Goal: Transaction & Acquisition: Purchase product/service

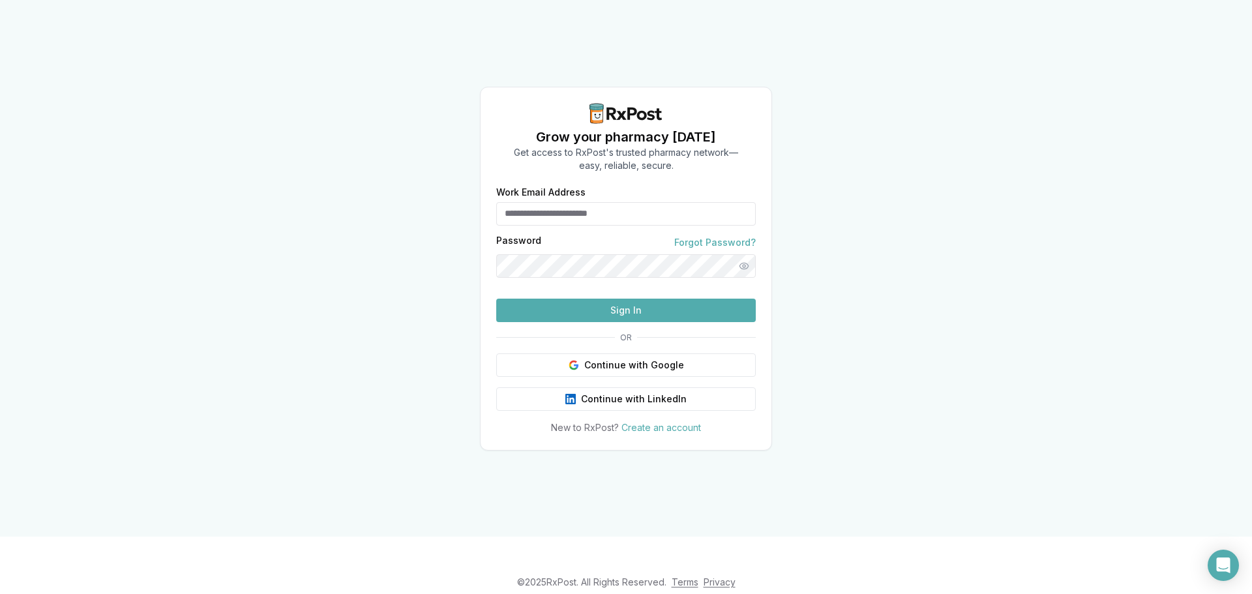
type input "**********"
click at [651, 322] on button "Sign In" at bounding box center [625, 310] width 259 height 23
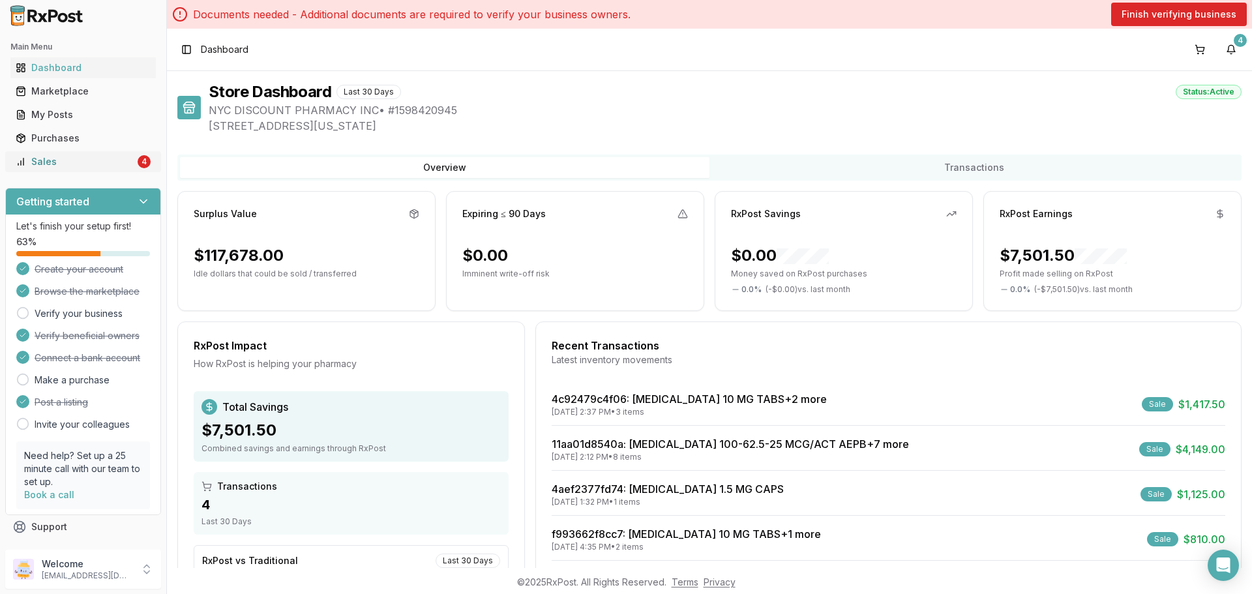
click at [86, 161] on div "Sales" at bounding box center [75, 161] width 119 height 13
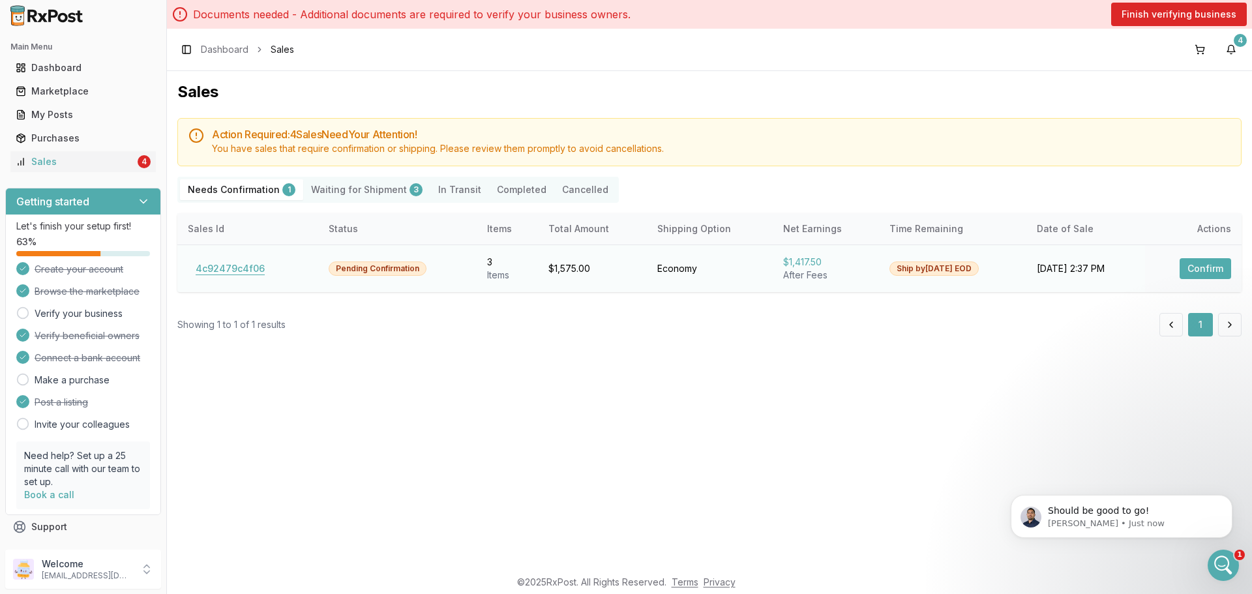
click at [243, 262] on button "4c92479c4f06" at bounding box center [230, 268] width 85 height 21
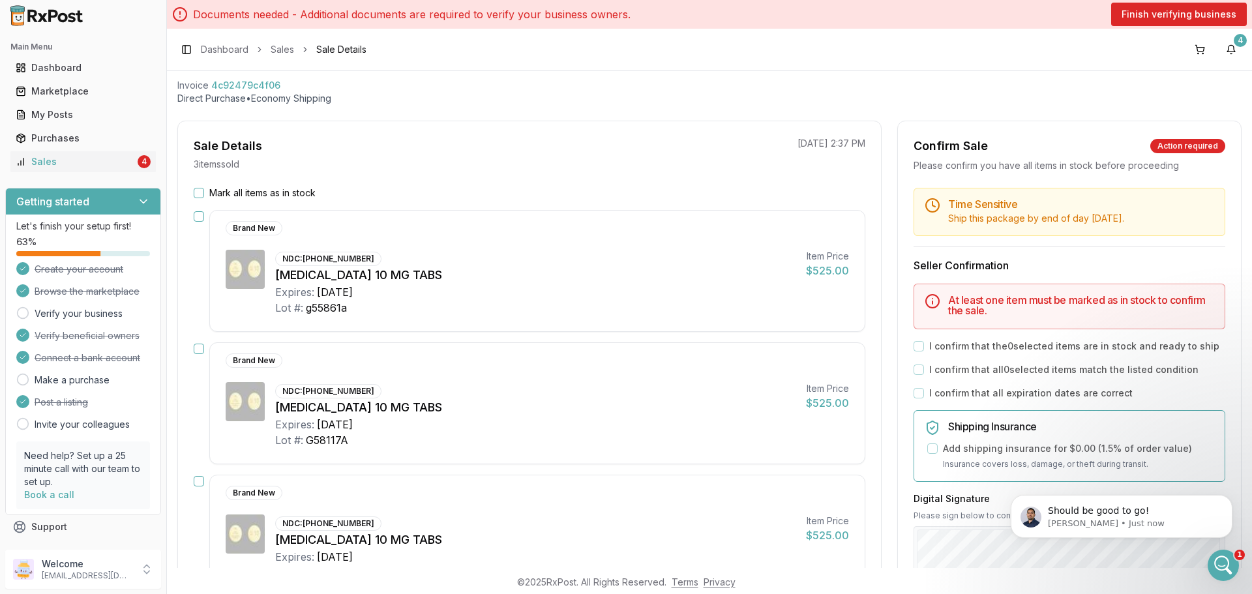
scroll to position [130, 0]
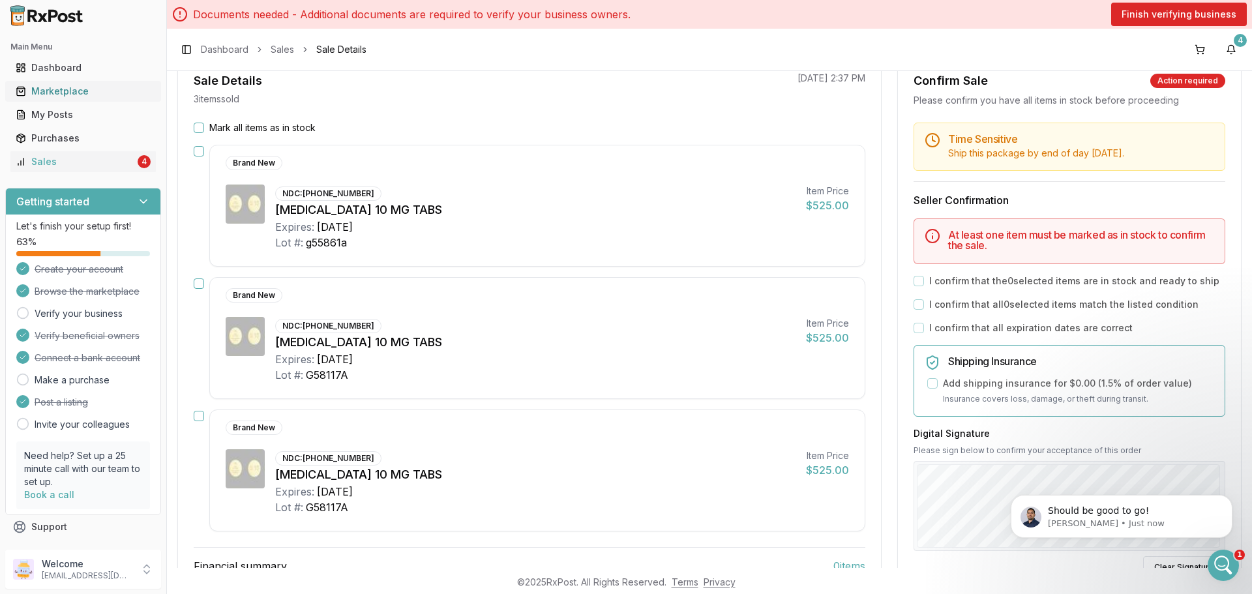
click at [99, 98] on link "Marketplace" at bounding box center [82, 91] width 145 height 23
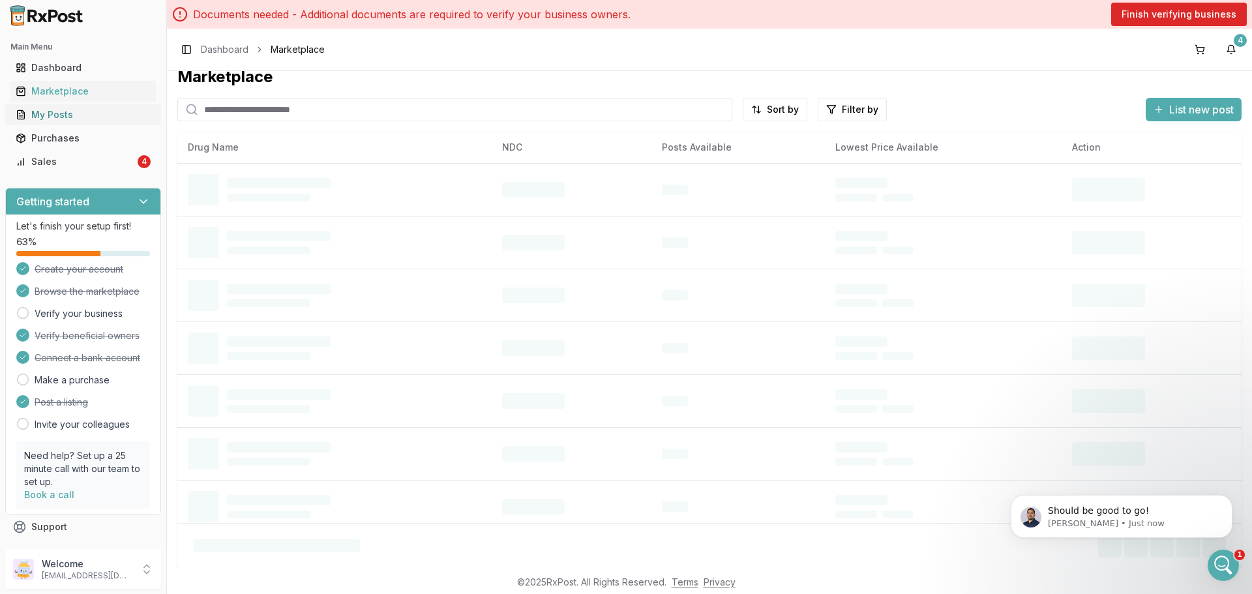
scroll to position [15, 0]
click at [106, 113] on div "My Posts" at bounding box center [83, 114] width 135 height 13
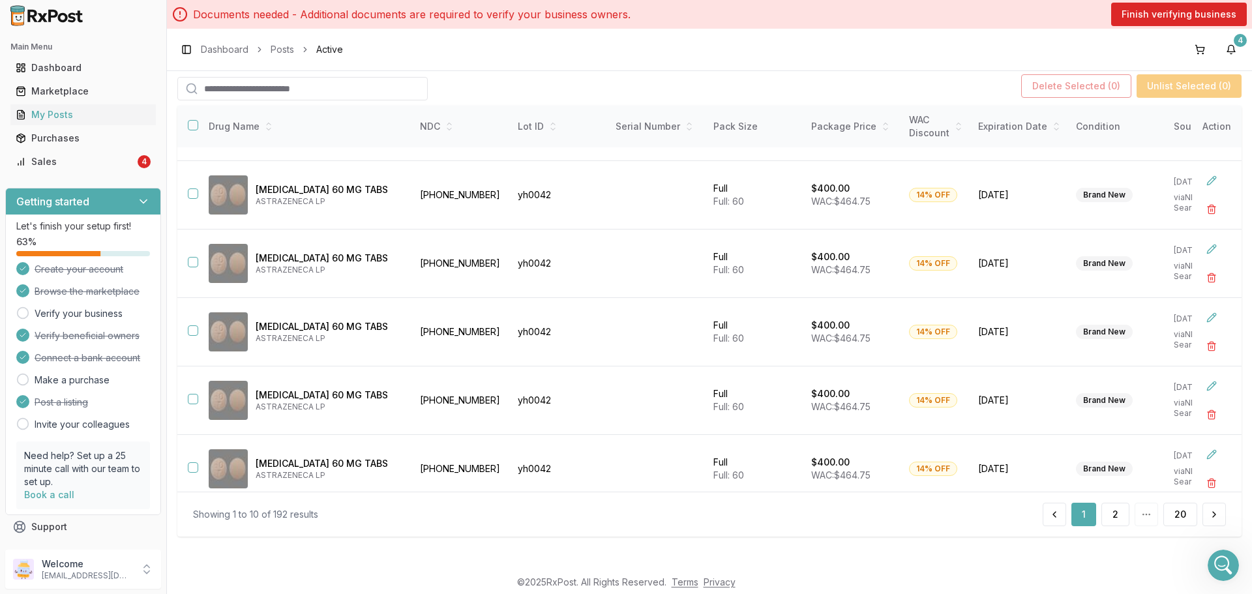
scroll to position [346, 0]
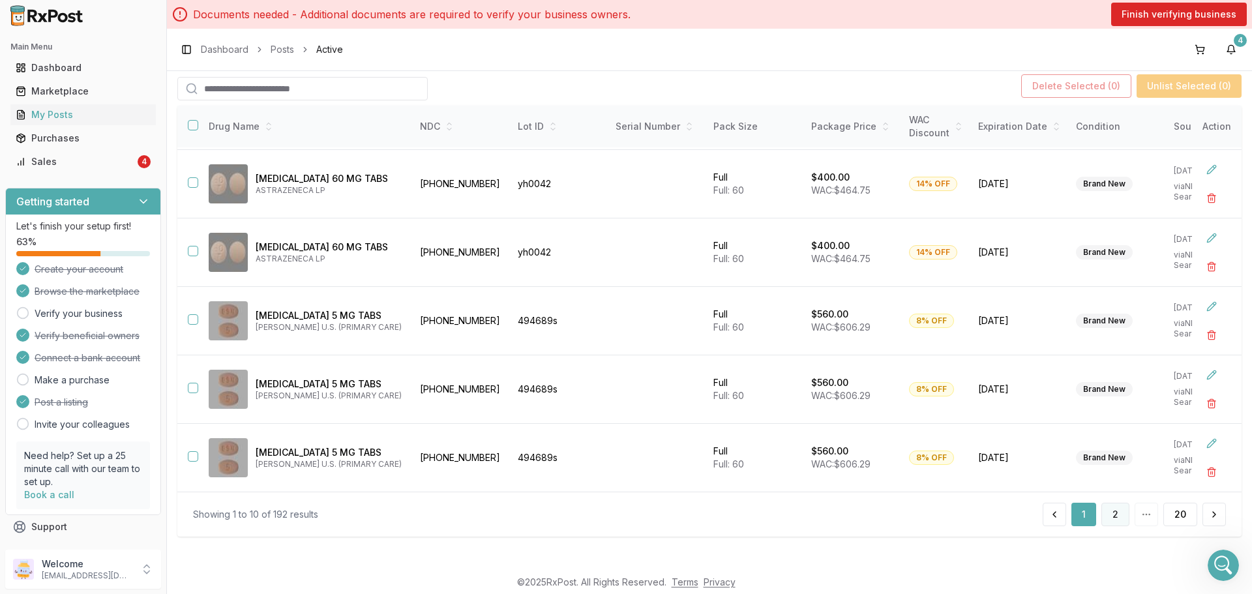
click at [1109, 514] on button "2" at bounding box center [1115, 514] width 28 height 23
click at [276, 95] on input "search" at bounding box center [302, 88] width 250 height 23
type input "*******"
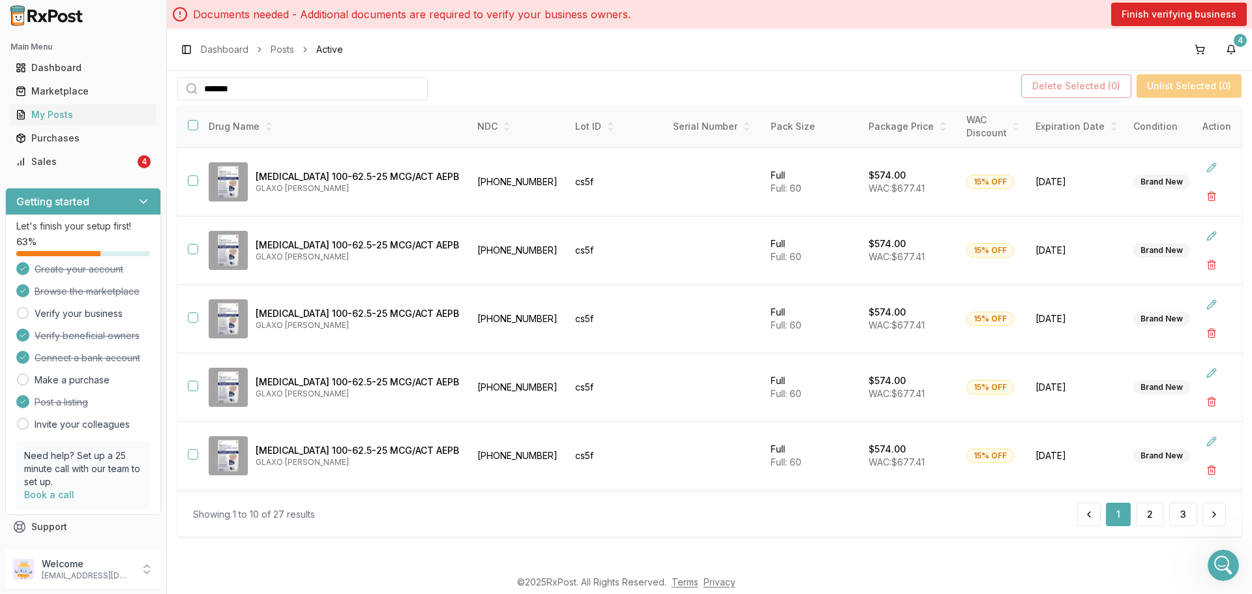
scroll to position [346, 0]
click at [1148, 515] on button "2" at bounding box center [1150, 514] width 28 height 23
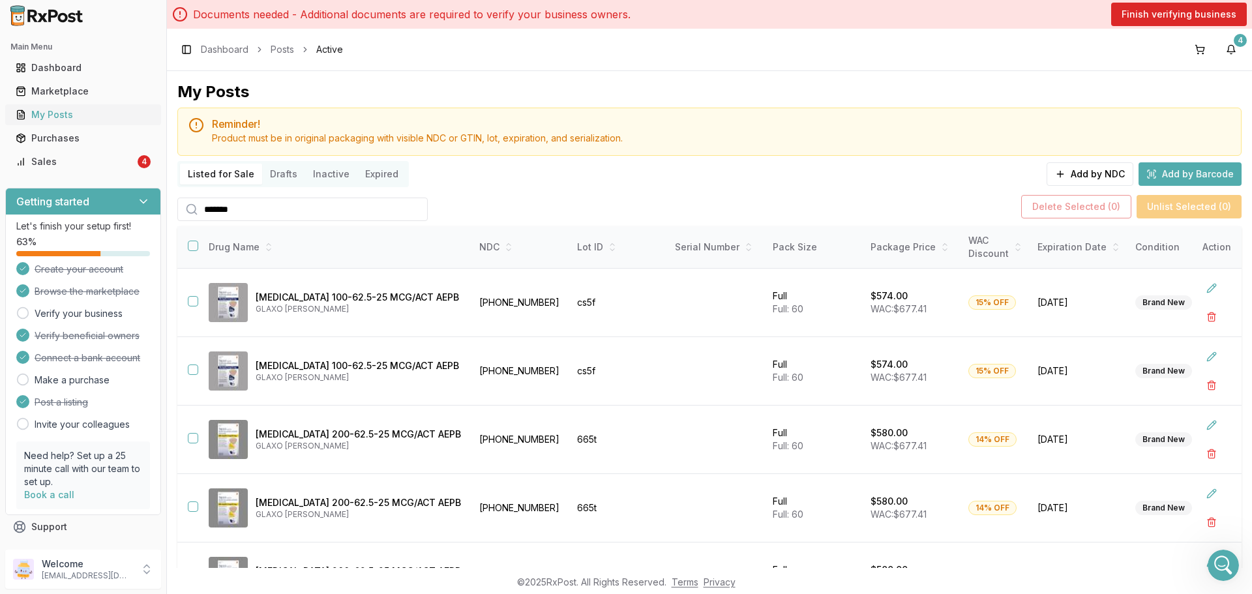
click at [68, 110] on div "My Posts" at bounding box center [83, 114] width 135 height 13
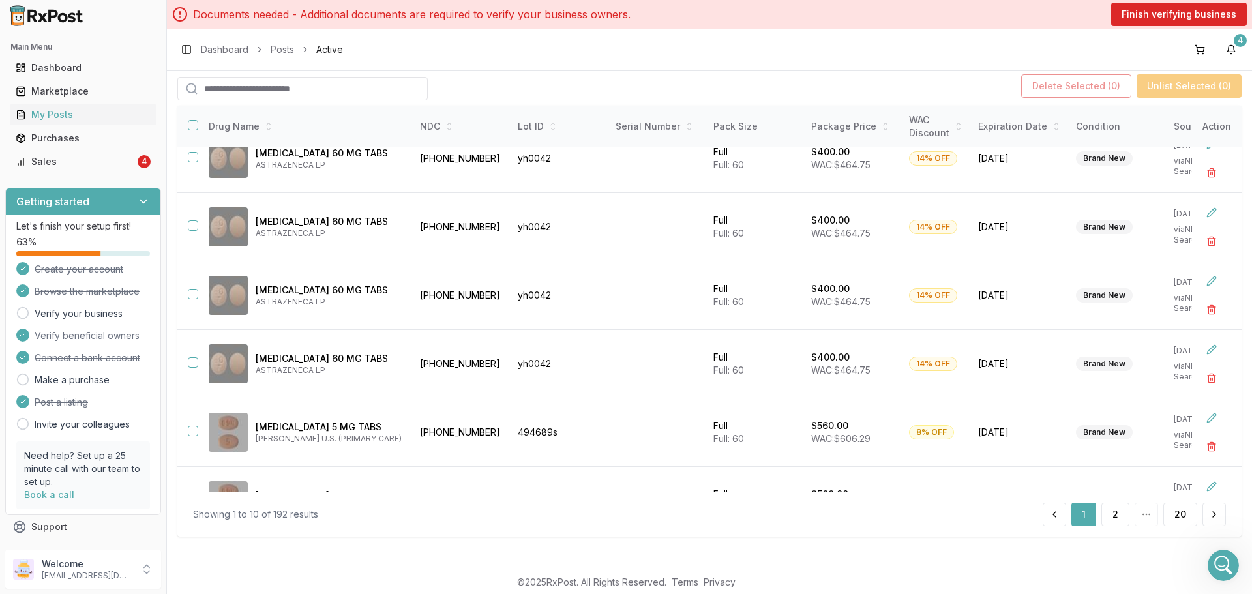
scroll to position [346, 0]
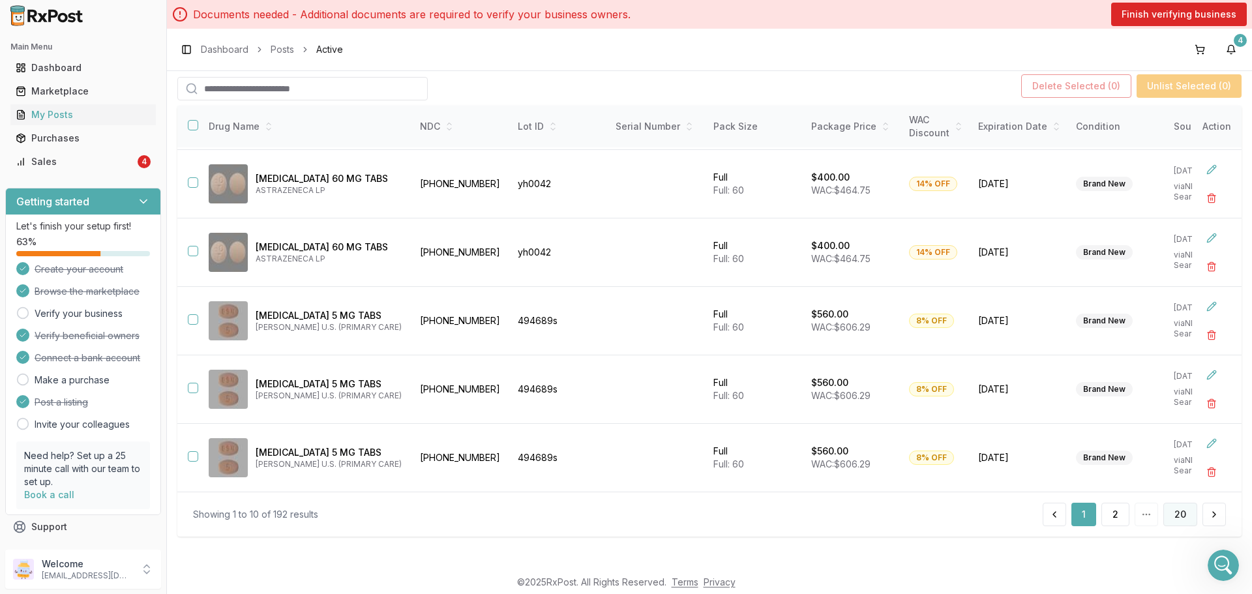
click at [1175, 510] on button "20" at bounding box center [1180, 514] width 34 height 23
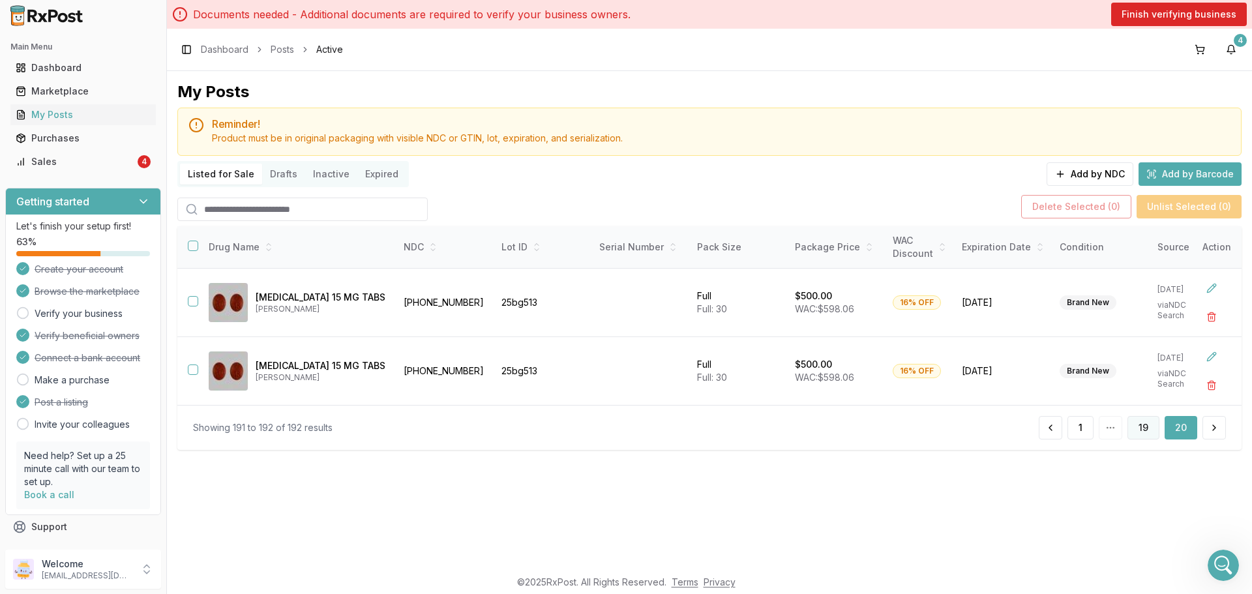
click at [1140, 438] on button "19" at bounding box center [1143, 427] width 32 height 23
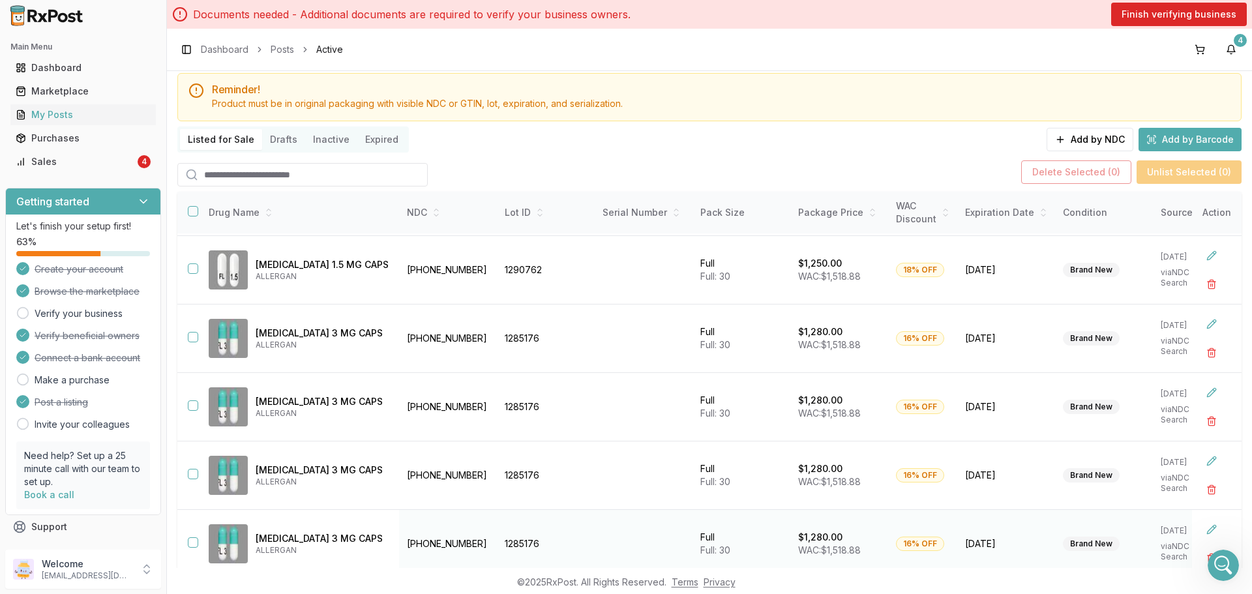
scroll to position [121, 0]
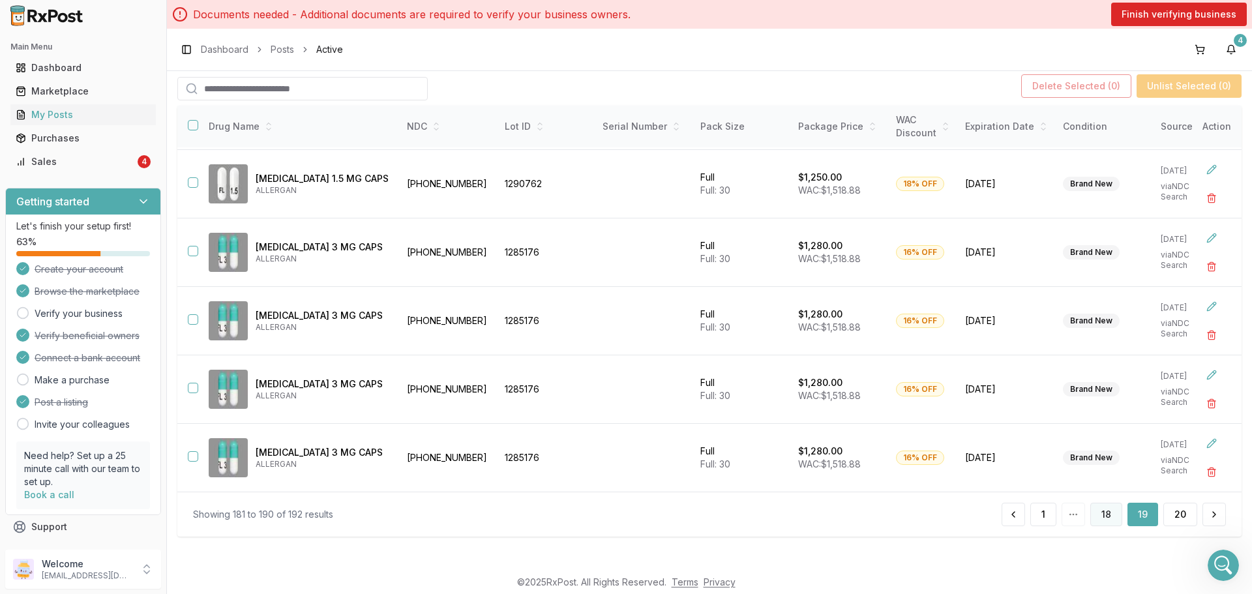
click at [1110, 513] on button "18" at bounding box center [1106, 514] width 32 height 23
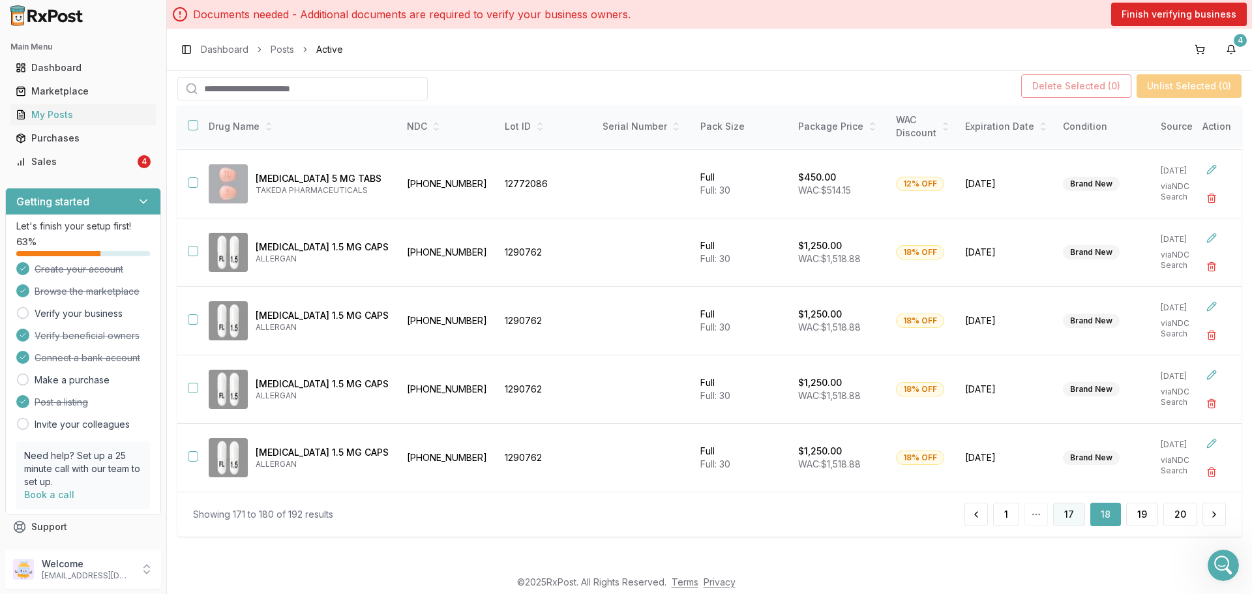
click at [1065, 521] on button "17" at bounding box center [1069, 514] width 32 height 23
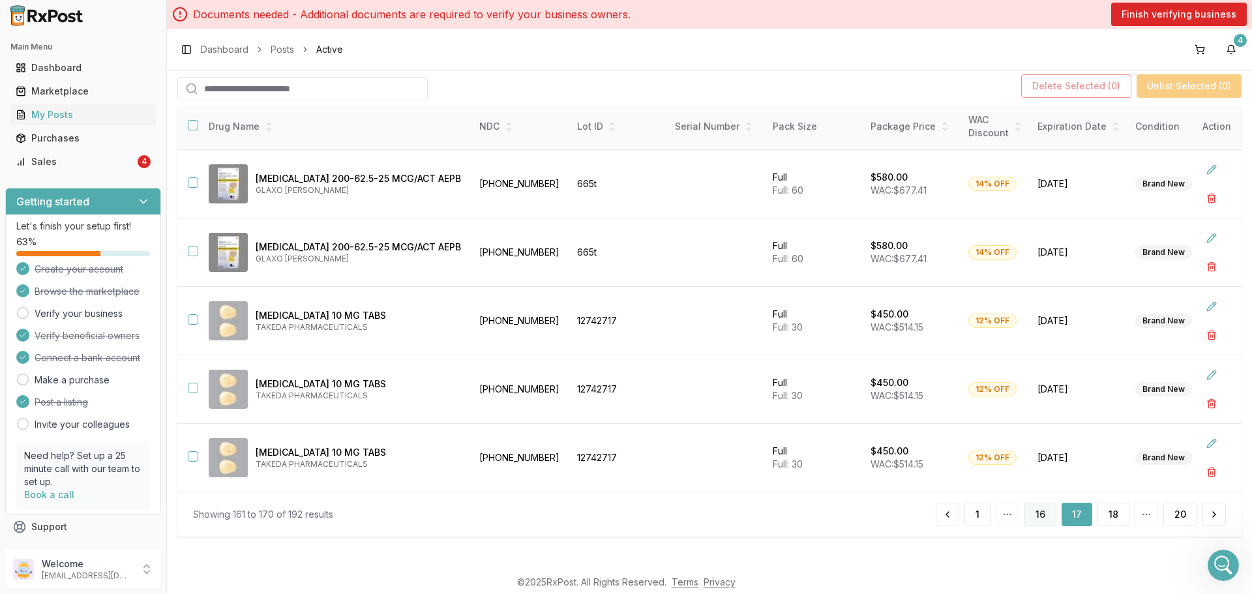
click at [1039, 509] on button "16" at bounding box center [1040, 514] width 32 height 23
click at [1031, 525] on button "15" at bounding box center [1040, 514] width 31 height 23
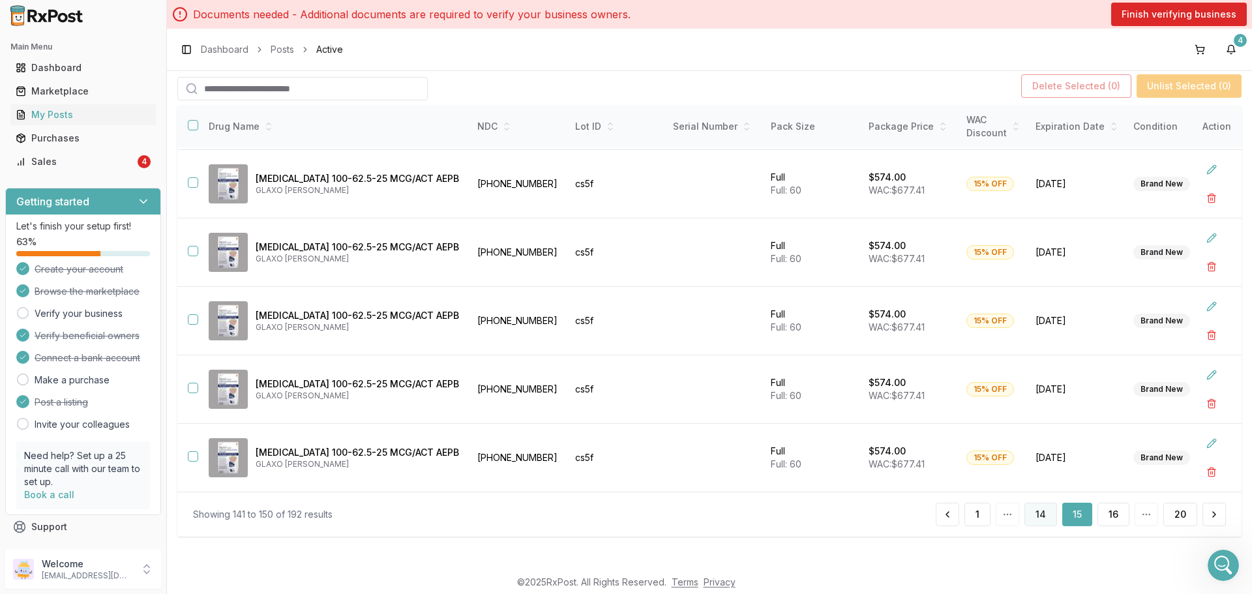
click at [1032, 524] on button "14" at bounding box center [1040, 514] width 33 height 23
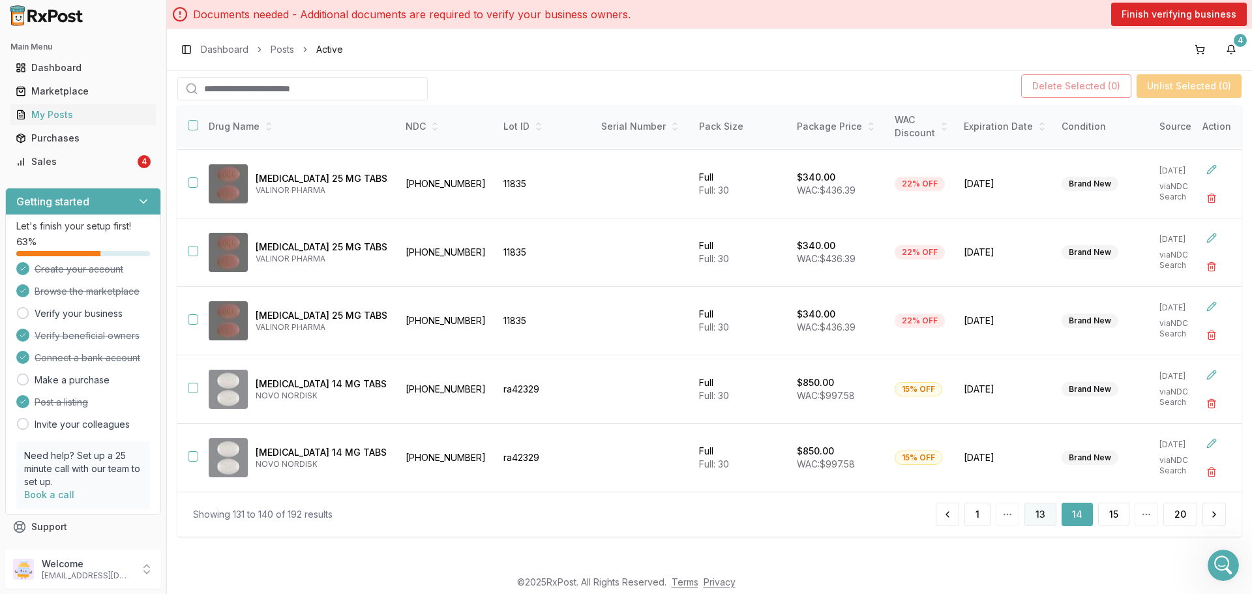
click at [1035, 522] on button "13" at bounding box center [1040, 514] width 32 height 23
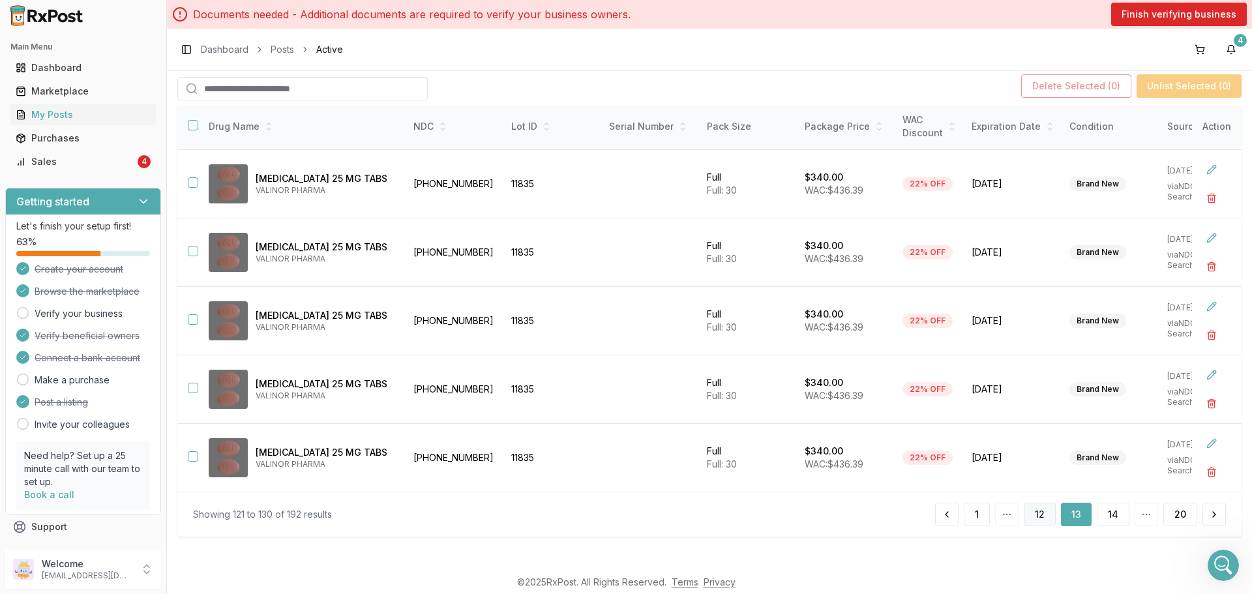
click at [1034, 520] on button "12" at bounding box center [1040, 514] width 32 height 23
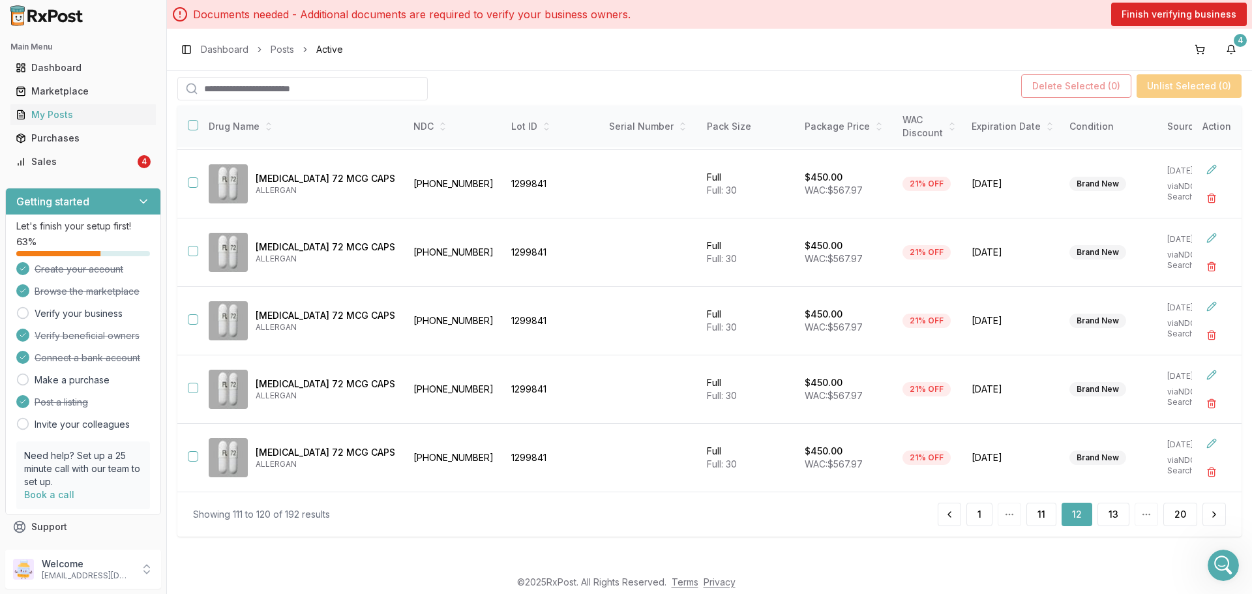
click at [1034, 520] on button "11" at bounding box center [1041, 514] width 30 height 23
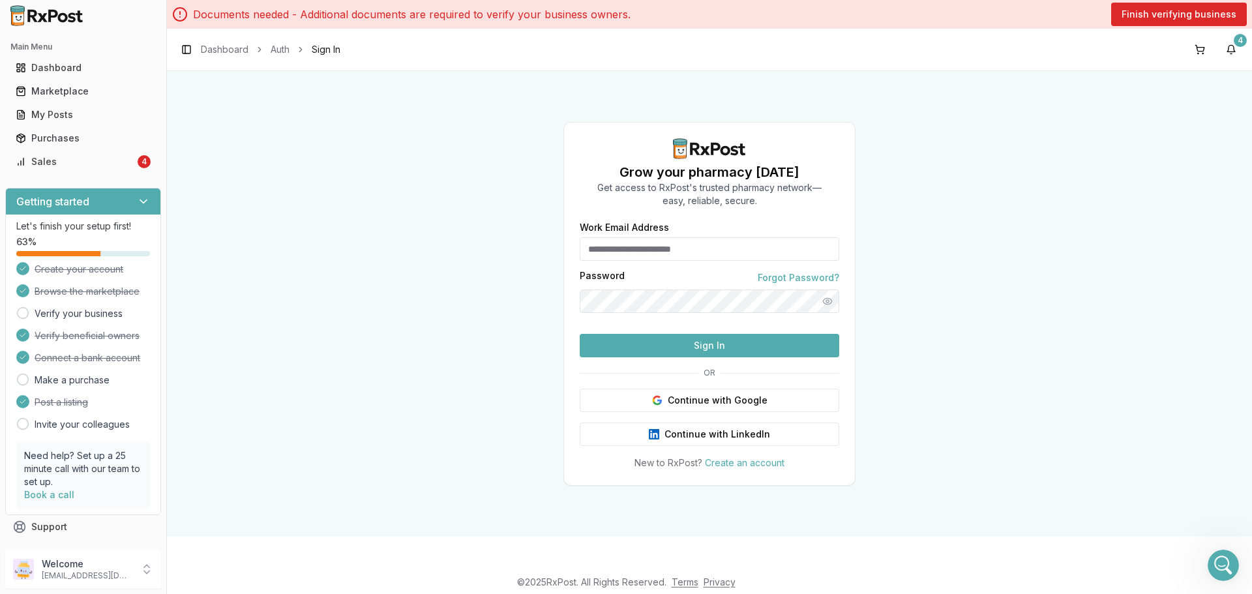
type input "**********"
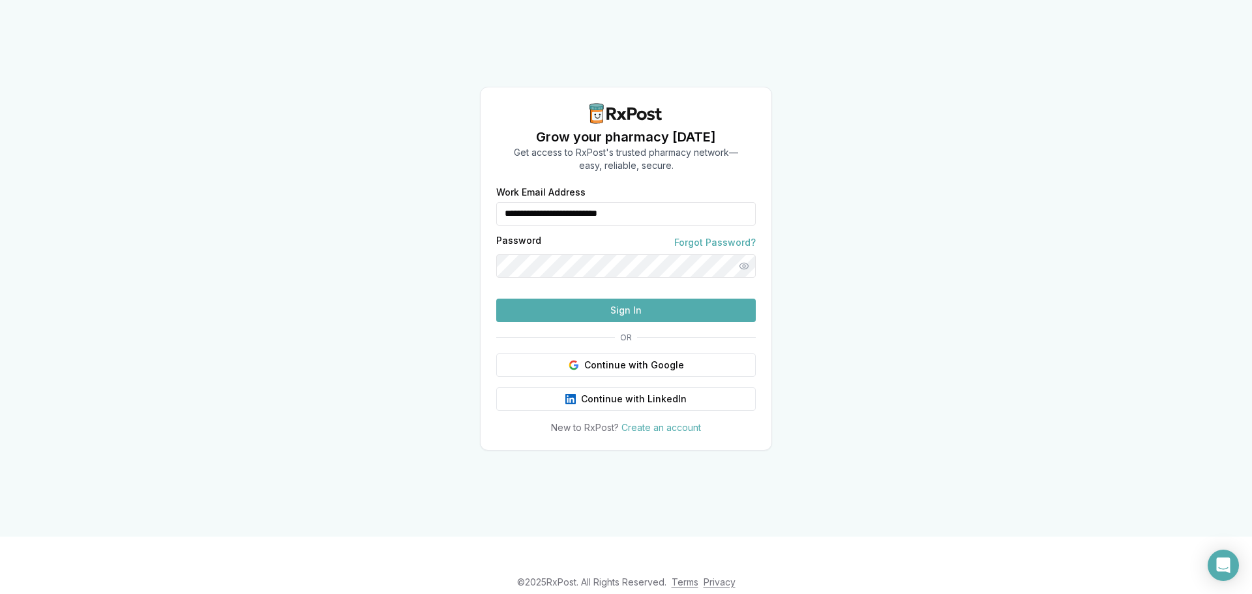
drag, startPoint x: 674, startPoint y: 191, endPoint x: 446, endPoint y: 191, distance: 228.2
click at [447, 191] on div "**********" at bounding box center [626, 268] width 1252 height 537
type input "**********"
click at [652, 322] on button "Sign In" at bounding box center [625, 310] width 259 height 23
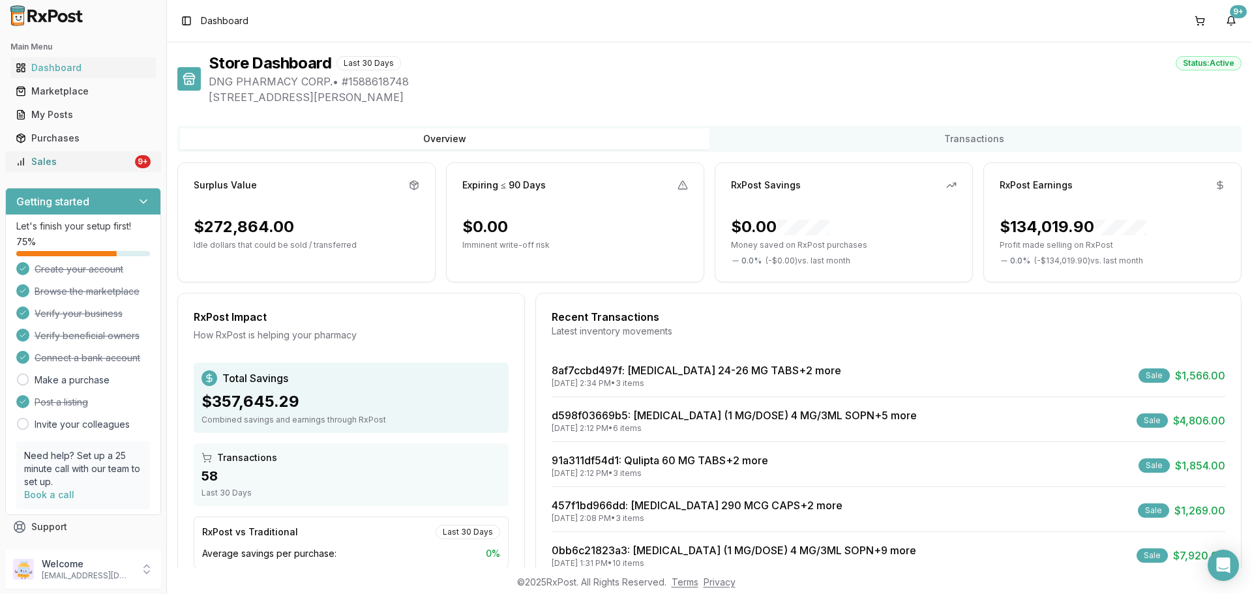
click at [104, 158] on div "Sales" at bounding box center [74, 161] width 117 height 13
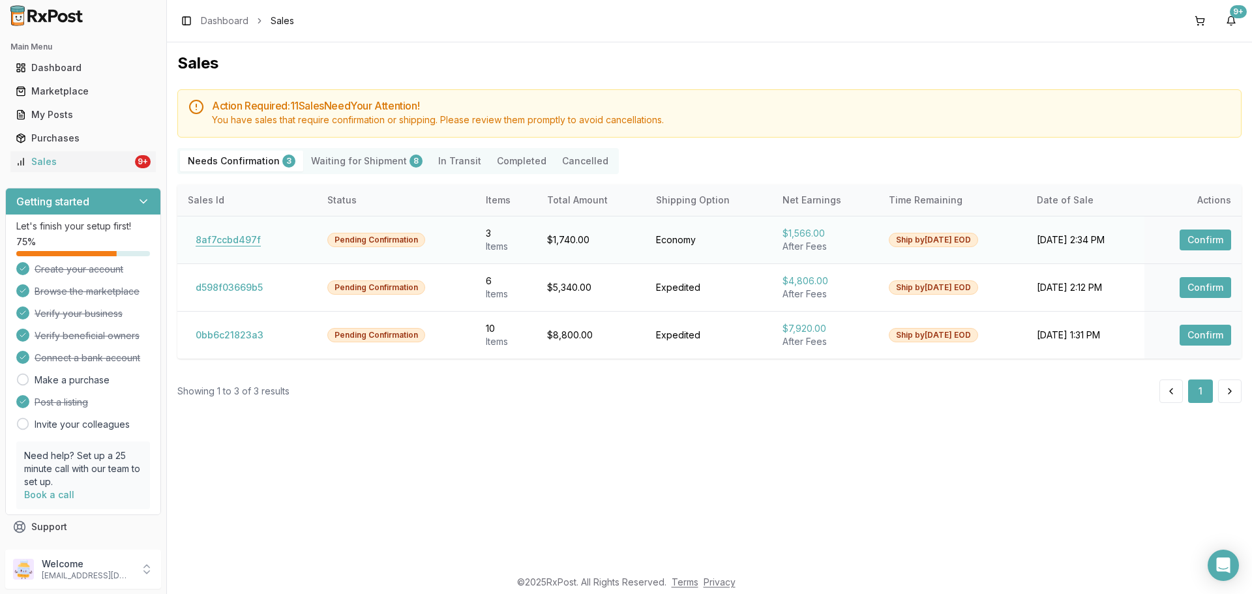
click at [250, 239] on button "8af7ccbd497f" at bounding box center [228, 239] width 81 height 21
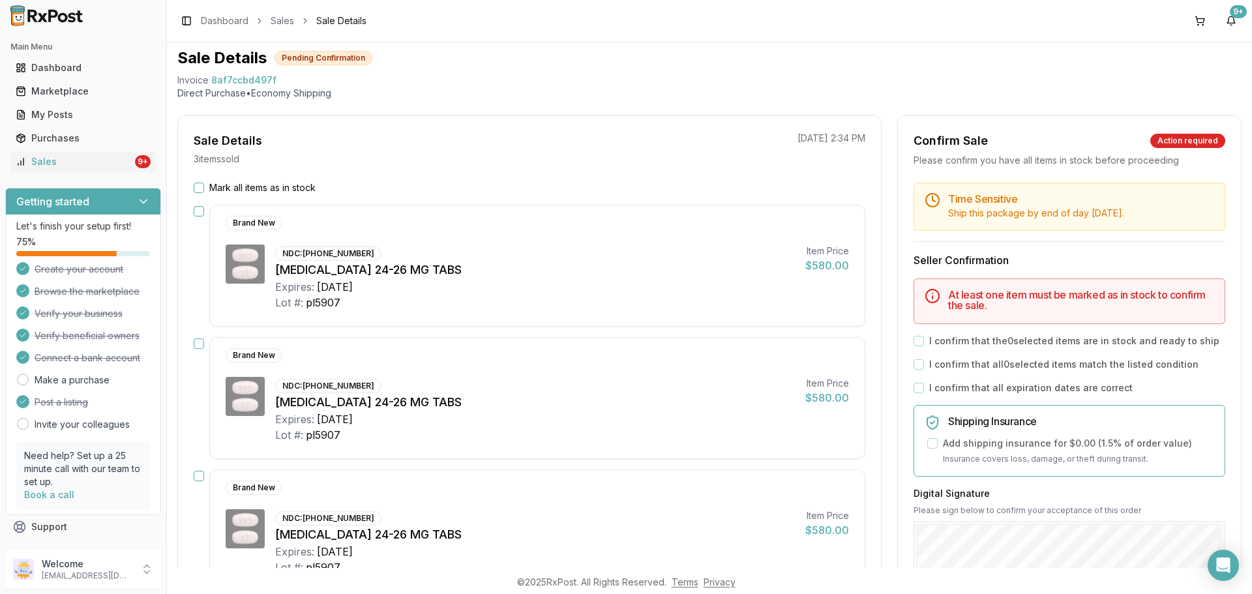
scroll to position [65, 0]
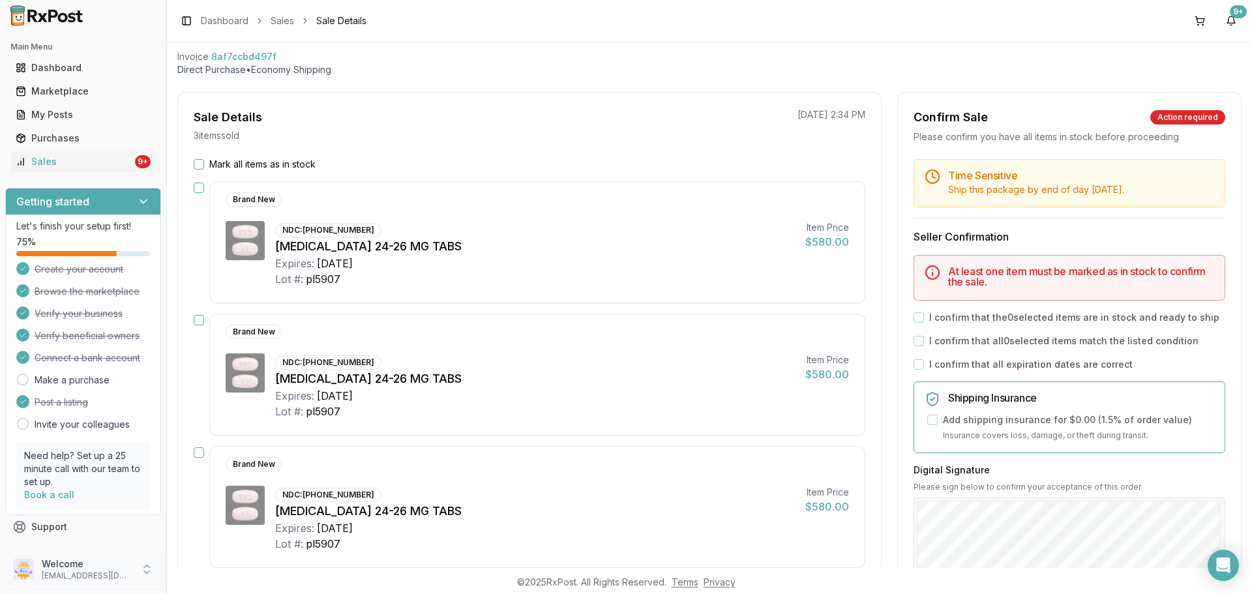
click at [110, 564] on p "Welcome" at bounding box center [87, 563] width 91 height 13
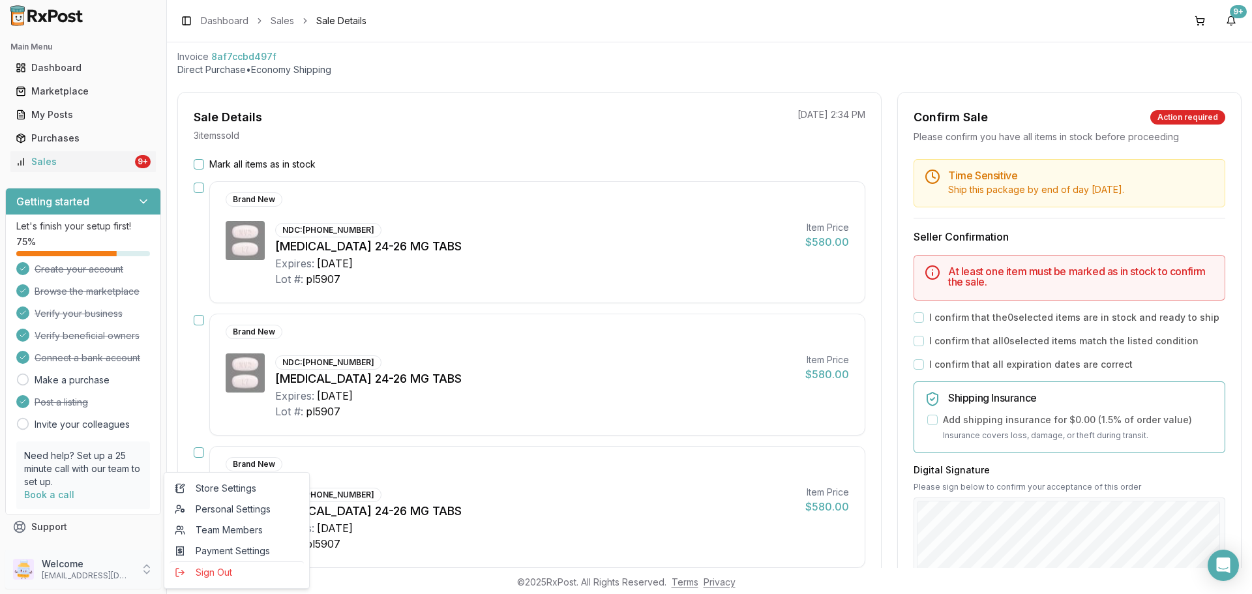
click at [110, 564] on p "Welcome" at bounding box center [87, 563] width 91 height 13
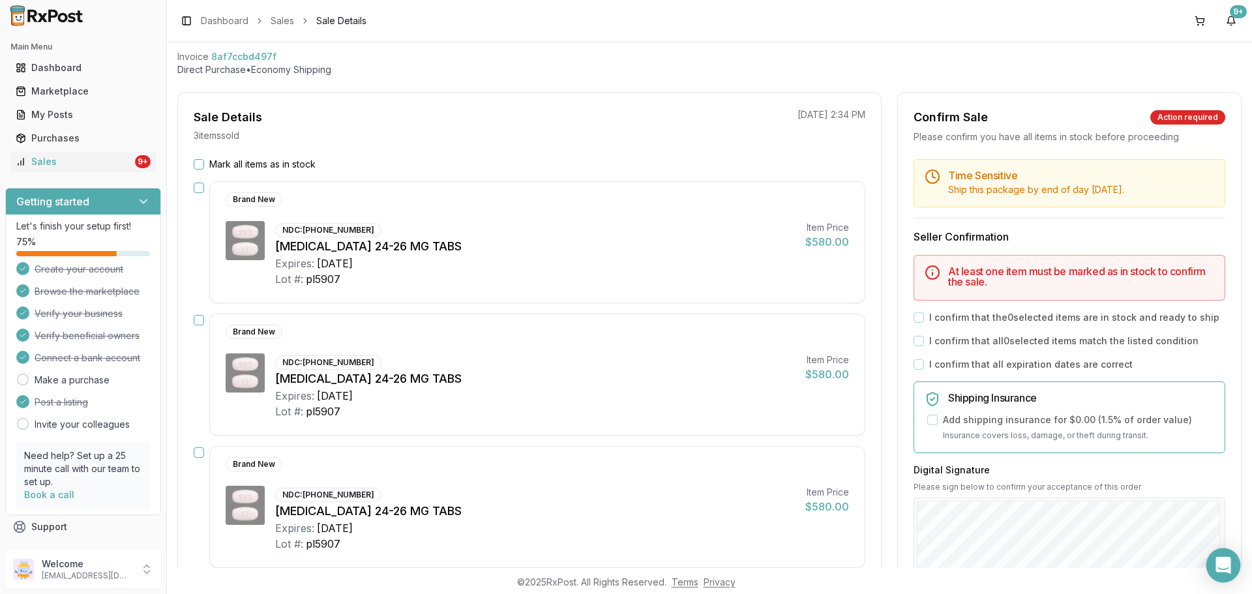
click at [1226, 567] on icon "Open Intercom Messenger" at bounding box center [1222, 565] width 15 height 17
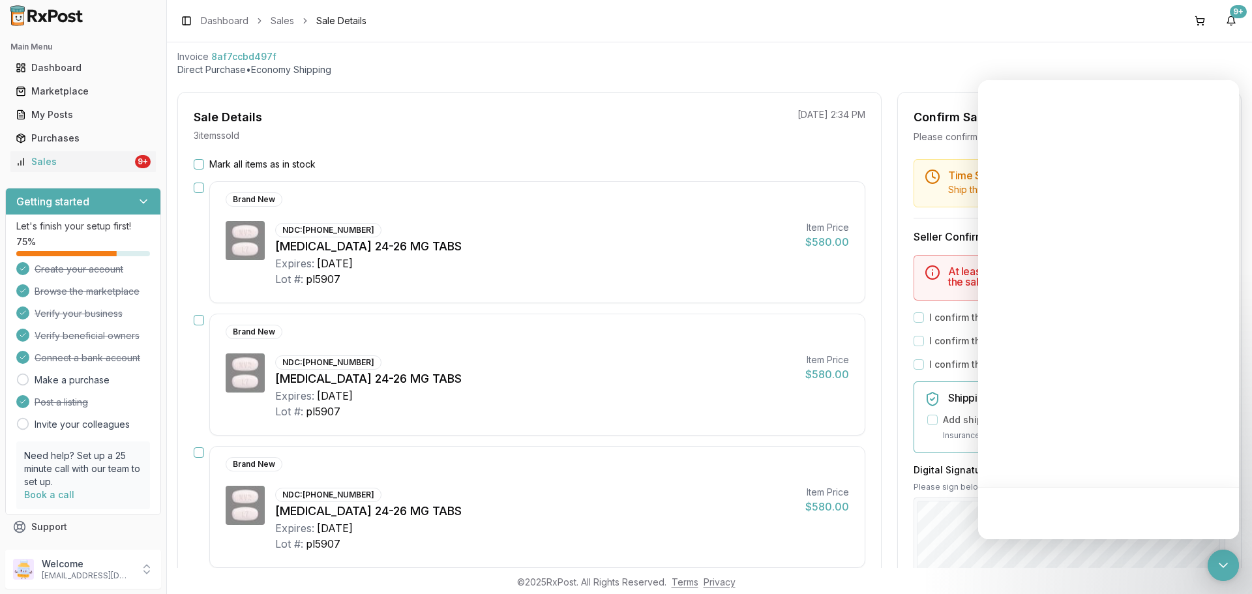
scroll to position [0, 0]
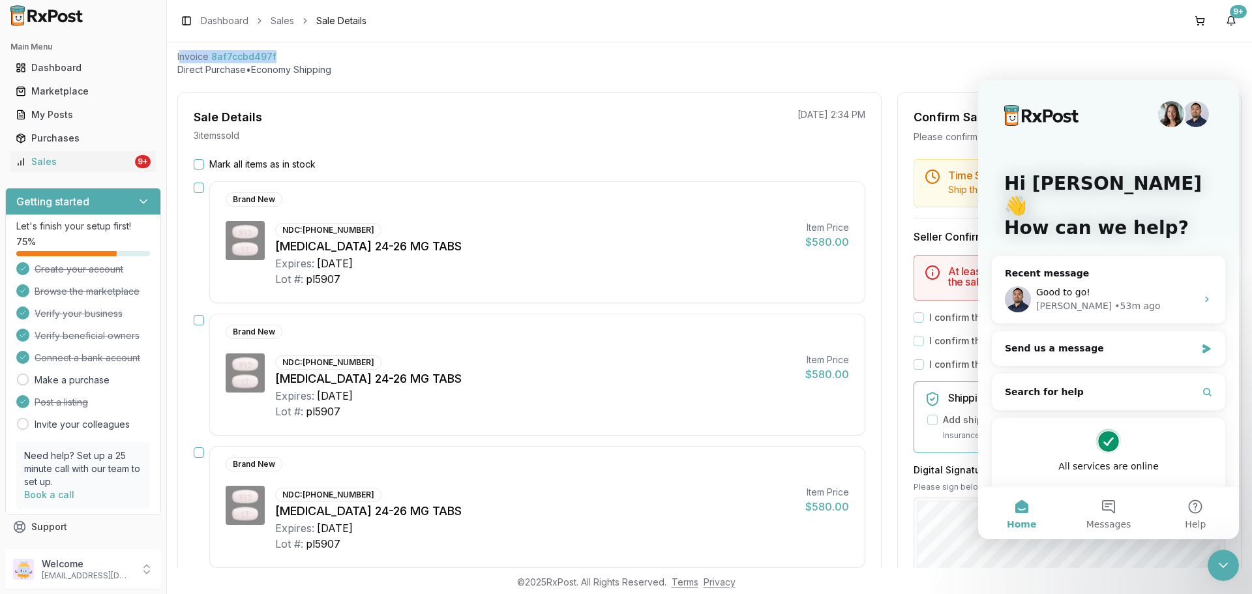
drag, startPoint x: 301, startPoint y: 49, endPoint x: 179, endPoint y: 61, distance: 123.2
click at [179, 61] on div "Sale Details Pending Confirmation Invoice 8af7ccbd497f Direct Purchase • Econom…" at bounding box center [709, 50] width 1064 height 52
copy div "nvoice 8af7ccbd497f"
click at [1137, 286] on div "Good to go!" at bounding box center [1116, 293] width 160 height 14
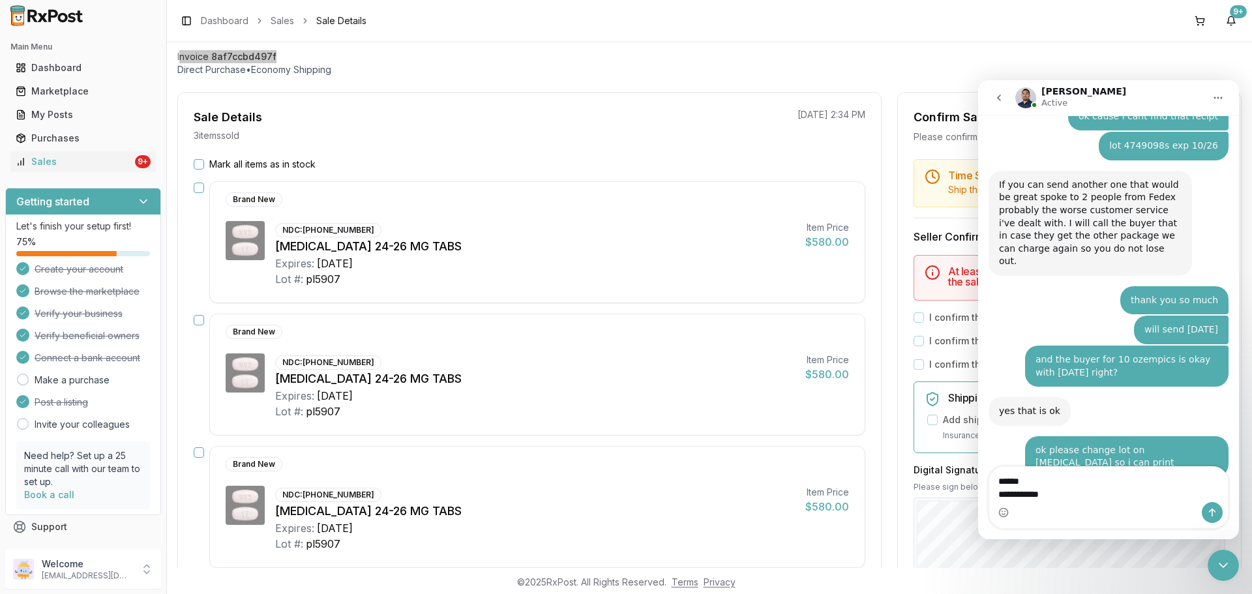
scroll to position [1194, 0]
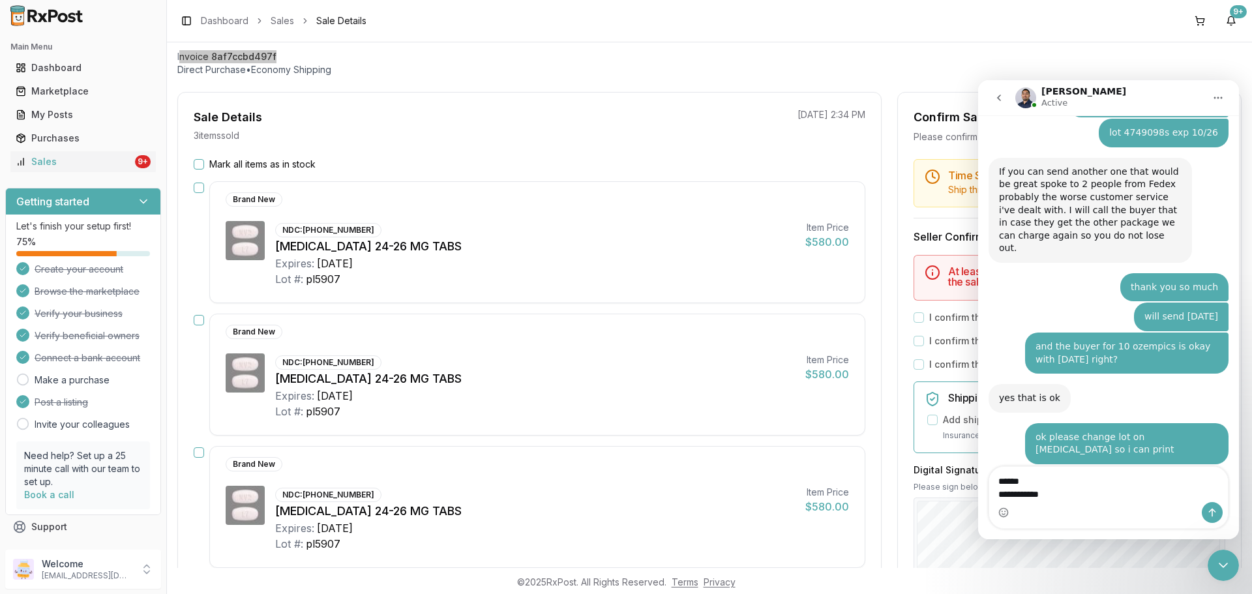
click at [999, 484] on textarea "**********" at bounding box center [1108, 484] width 239 height 35
type textarea "**********"
click at [1215, 507] on icon "Send a message…" at bounding box center [1212, 512] width 10 height 10
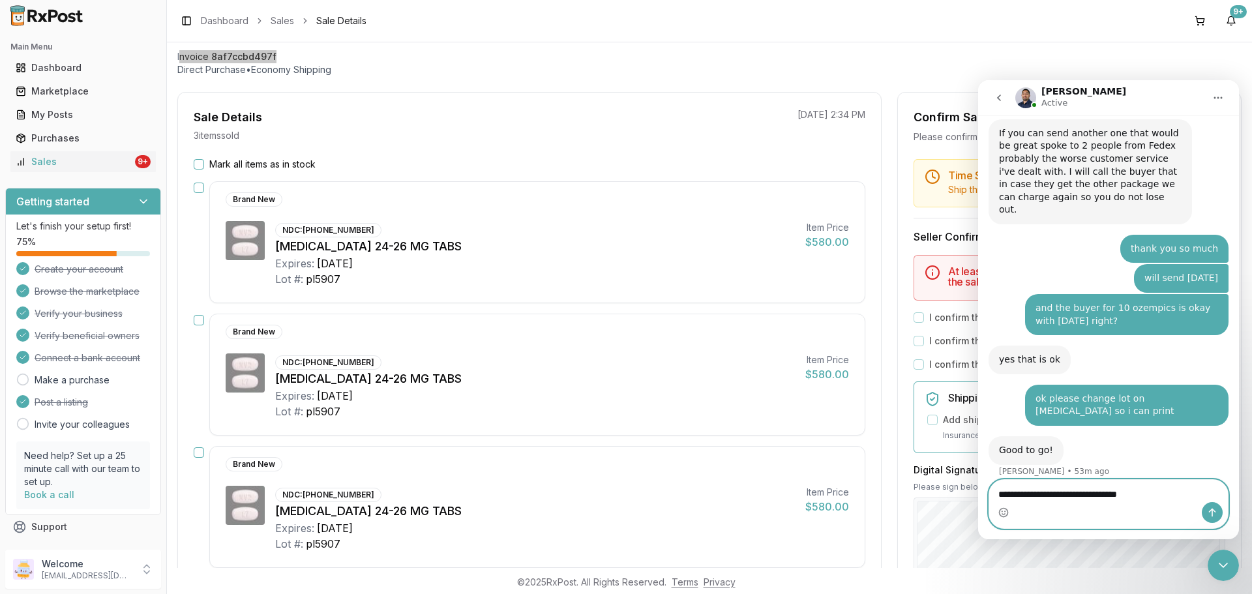
type textarea "**********"
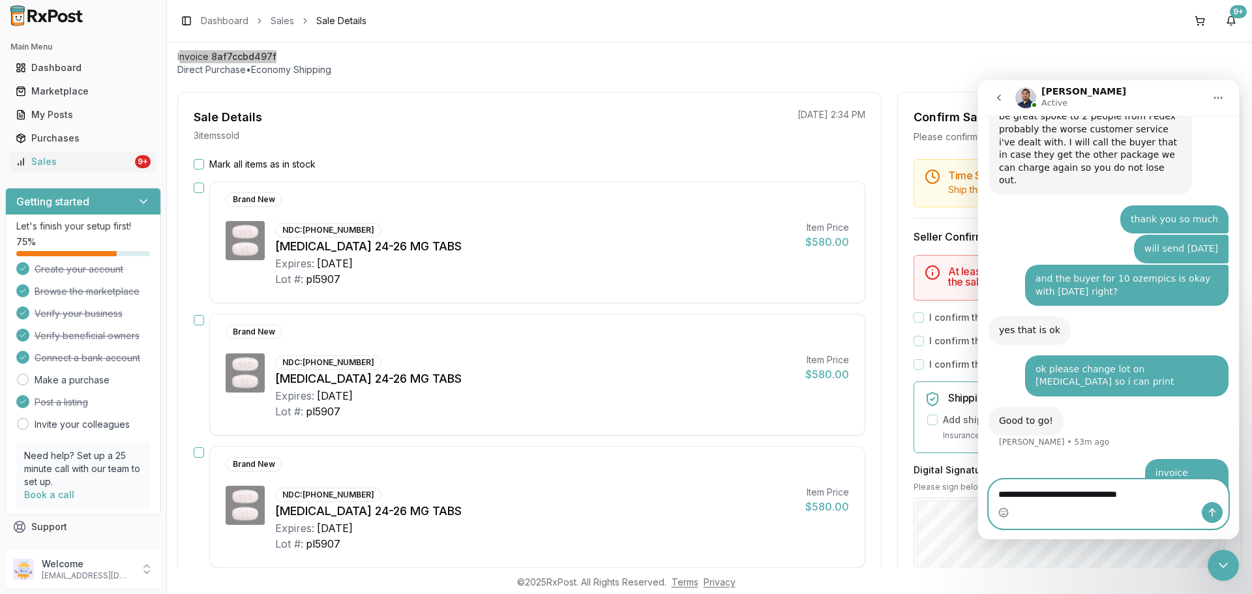
type textarea "**********"
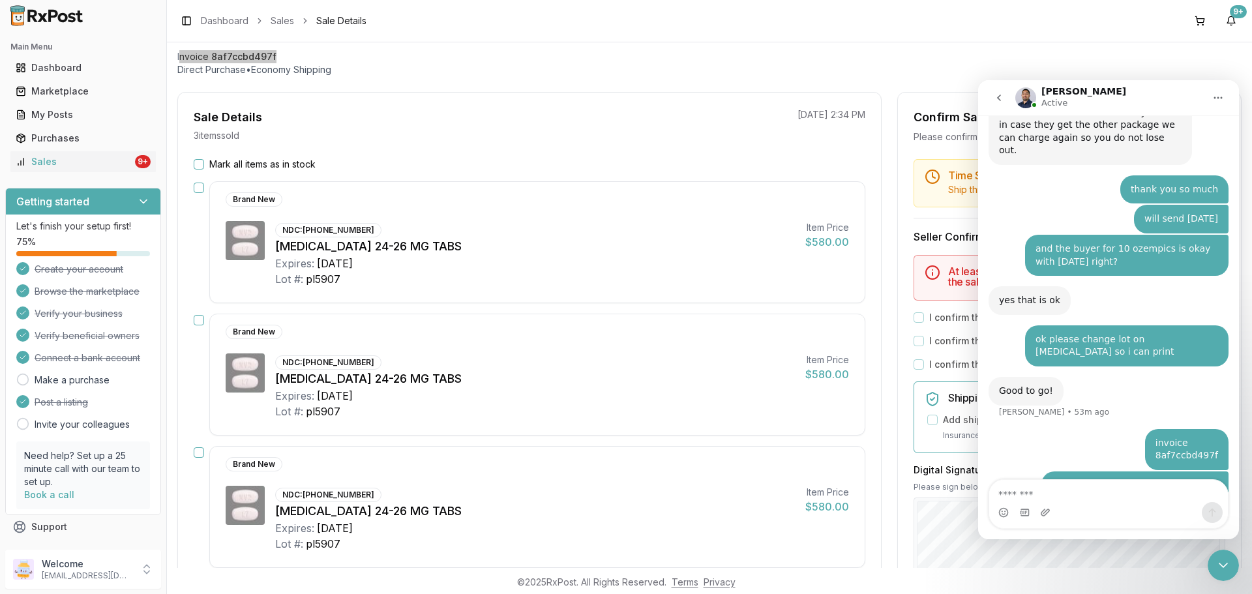
click at [997, 104] on button "go back" at bounding box center [998, 97] width 25 height 25
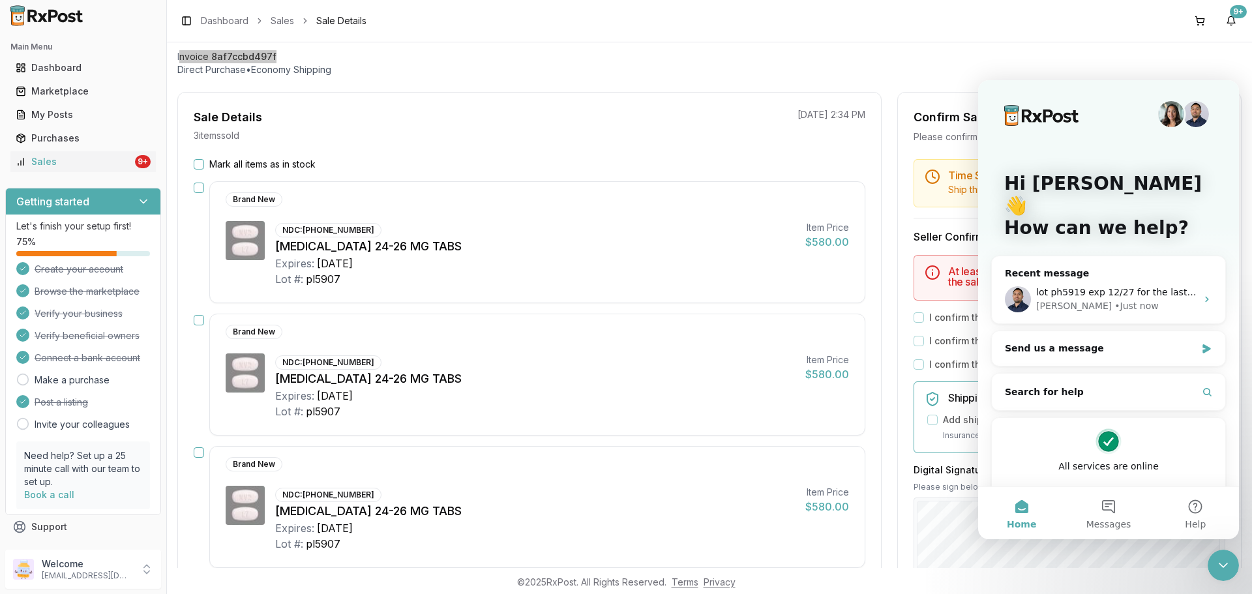
click at [1027, 523] on span "Home" at bounding box center [1021, 524] width 29 height 9
click at [83, 114] on div "My Posts" at bounding box center [83, 114] width 135 height 13
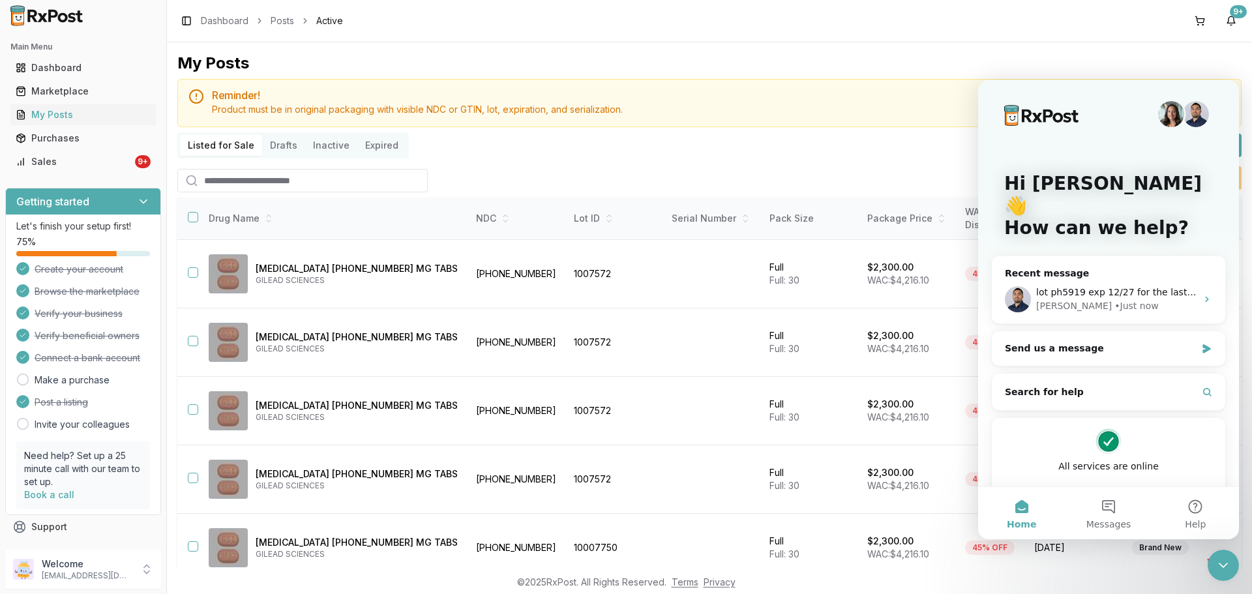
click at [325, 179] on input "search" at bounding box center [302, 180] width 250 height 23
type input "********"
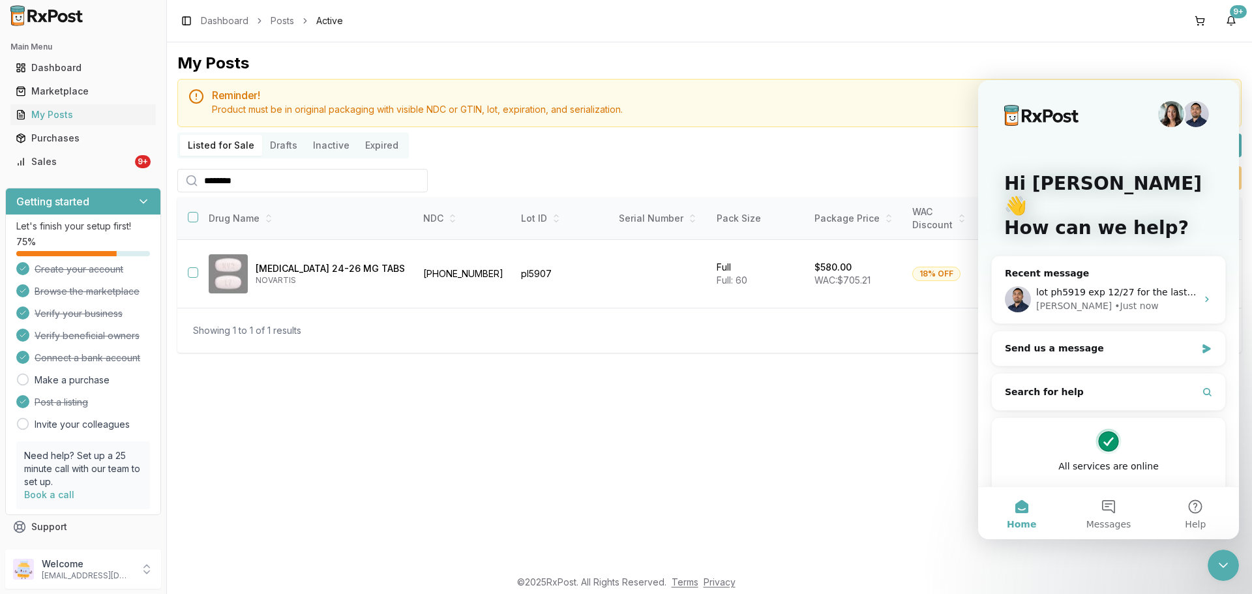
click at [1055, 135] on div "Hi Daniel 👋 How can we help?" at bounding box center [1108, 208] width 235 height 257
click at [1050, 126] on div "Intercom messenger" at bounding box center [1108, 114] width 209 height 26
click at [1236, 557] on div "Close Intercom Messenger" at bounding box center [1222, 565] width 31 height 31
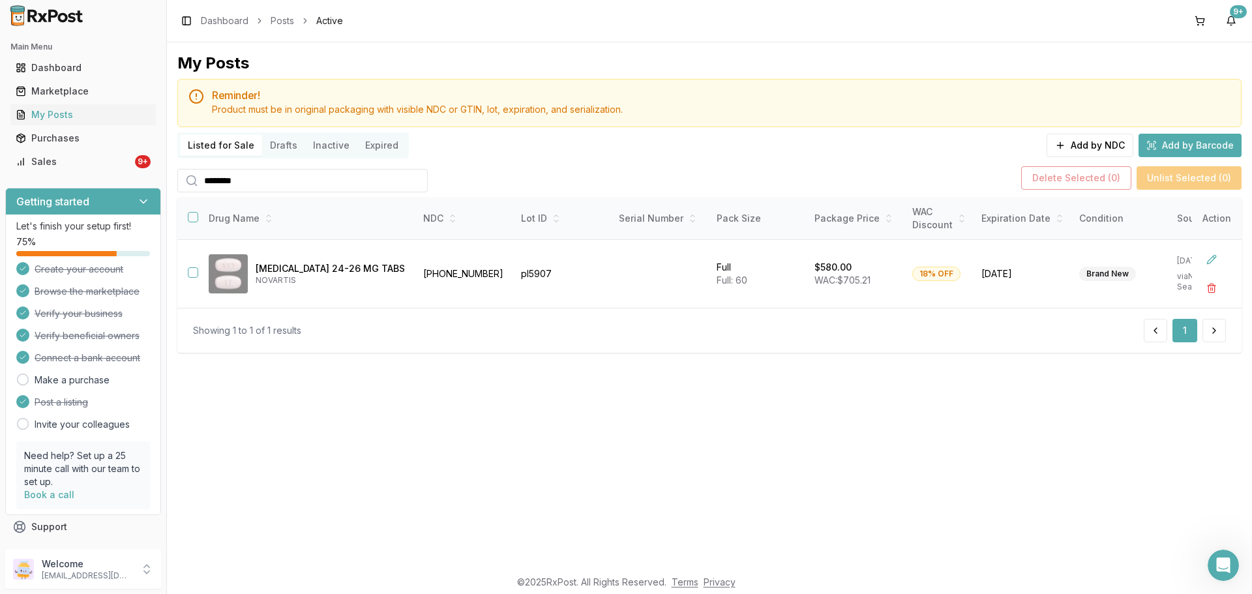
click at [1231, 564] on icon "Open Intercom Messenger" at bounding box center [1224, 566] width 22 height 22
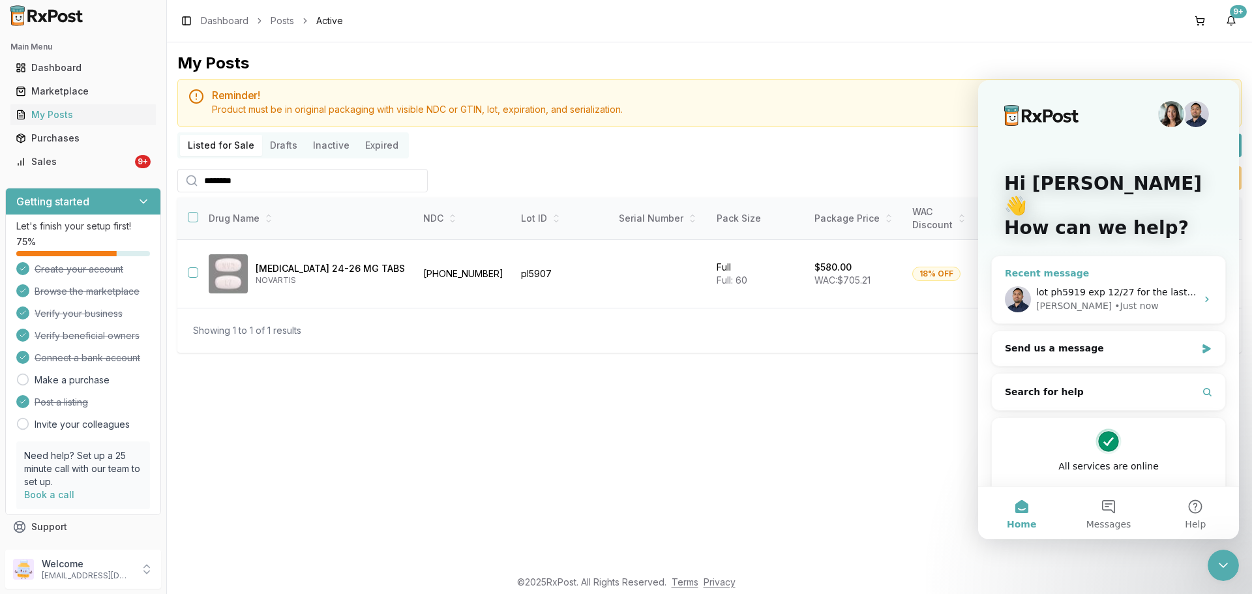
click at [1114, 299] on div "• Just now" at bounding box center [1136, 306] width 44 height 14
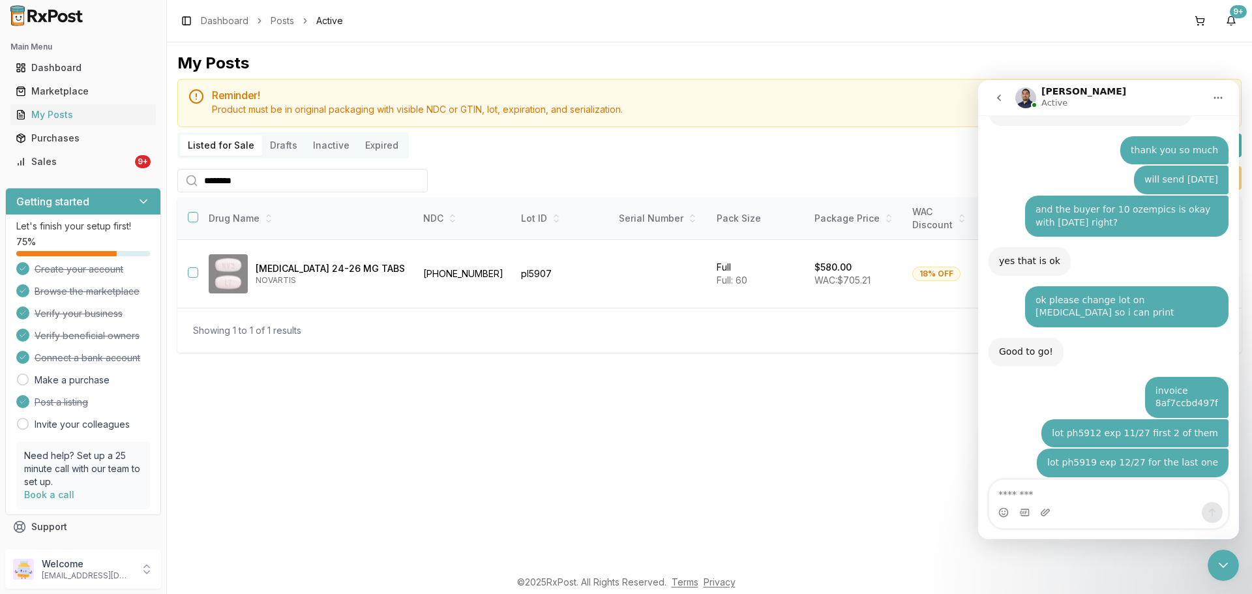
scroll to position [1331, 0]
click at [72, 166] on div "Sales" at bounding box center [74, 161] width 117 height 13
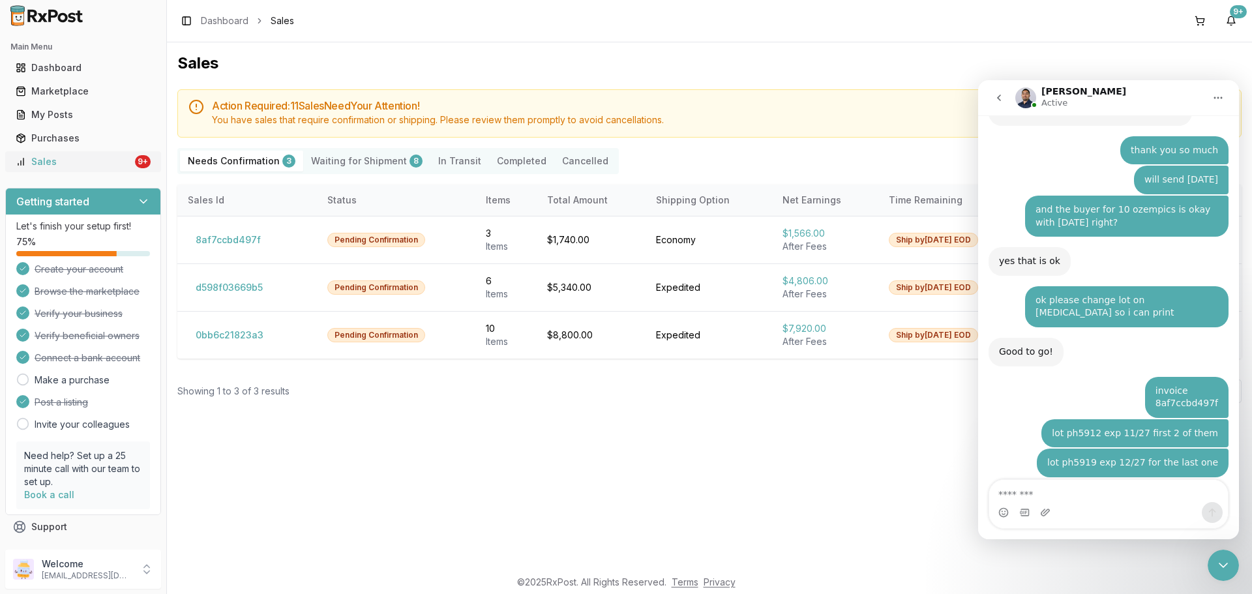
click at [5, 151] on button "Sales 9+" at bounding box center [83, 161] width 156 height 21
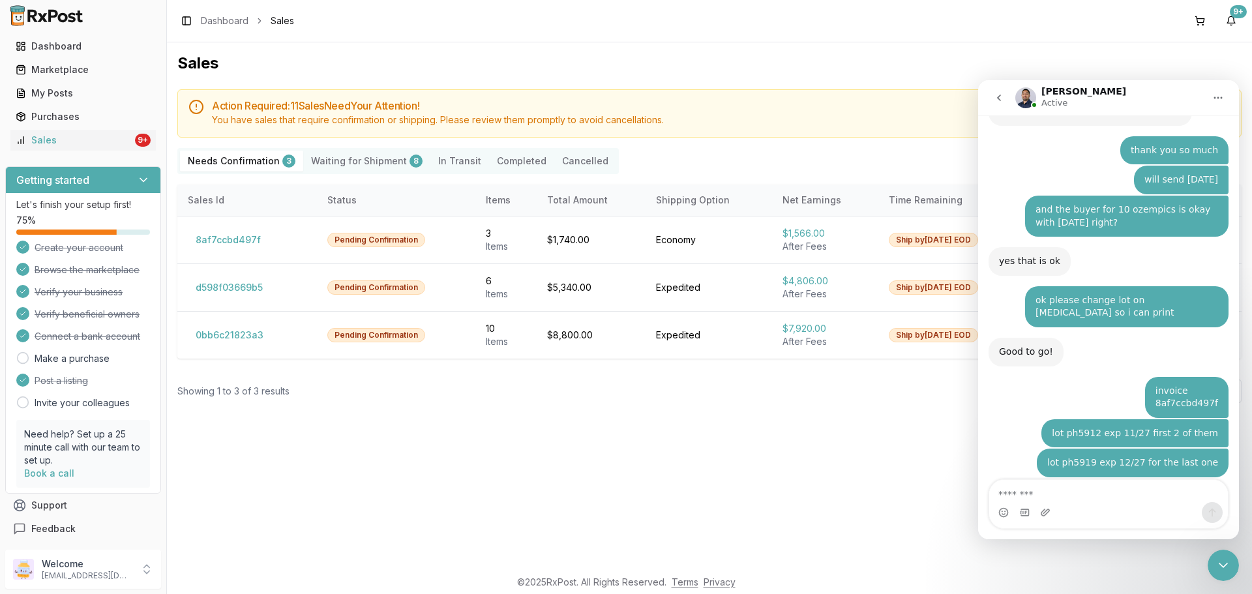
scroll to position [23, 0]
click at [1074, 497] on textarea "Message…" at bounding box center [1108, 491] width 239 height 22
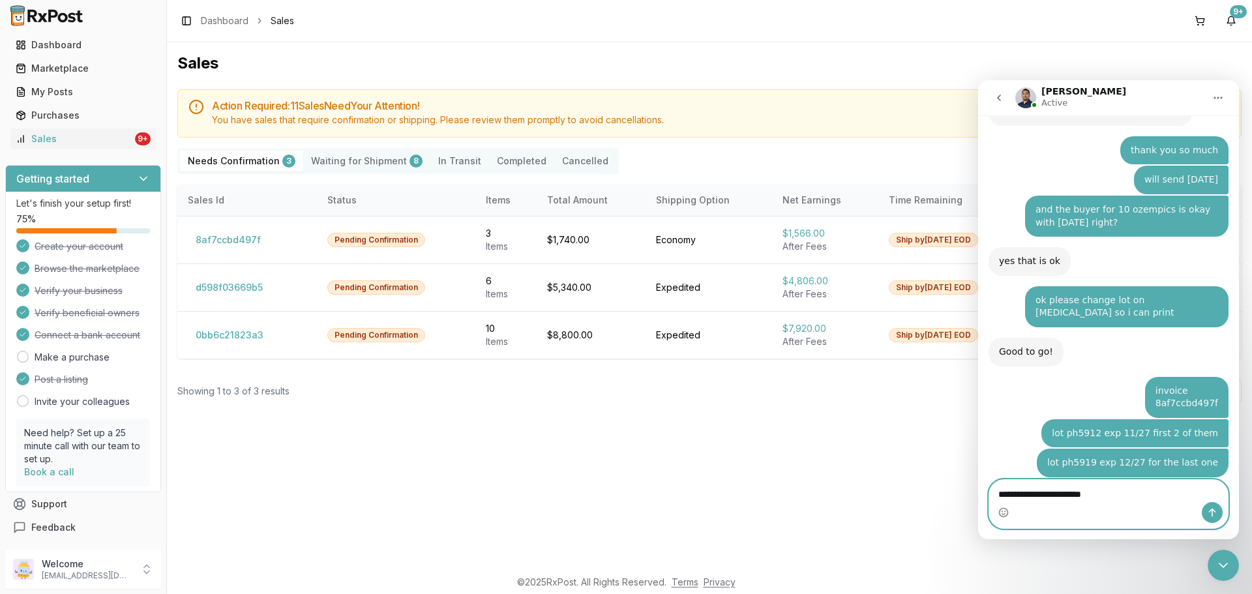
type textarea "**********"
click at [1216, 506] on button "Send a message…" at bounding box center [1212, 512] width 21 height 21
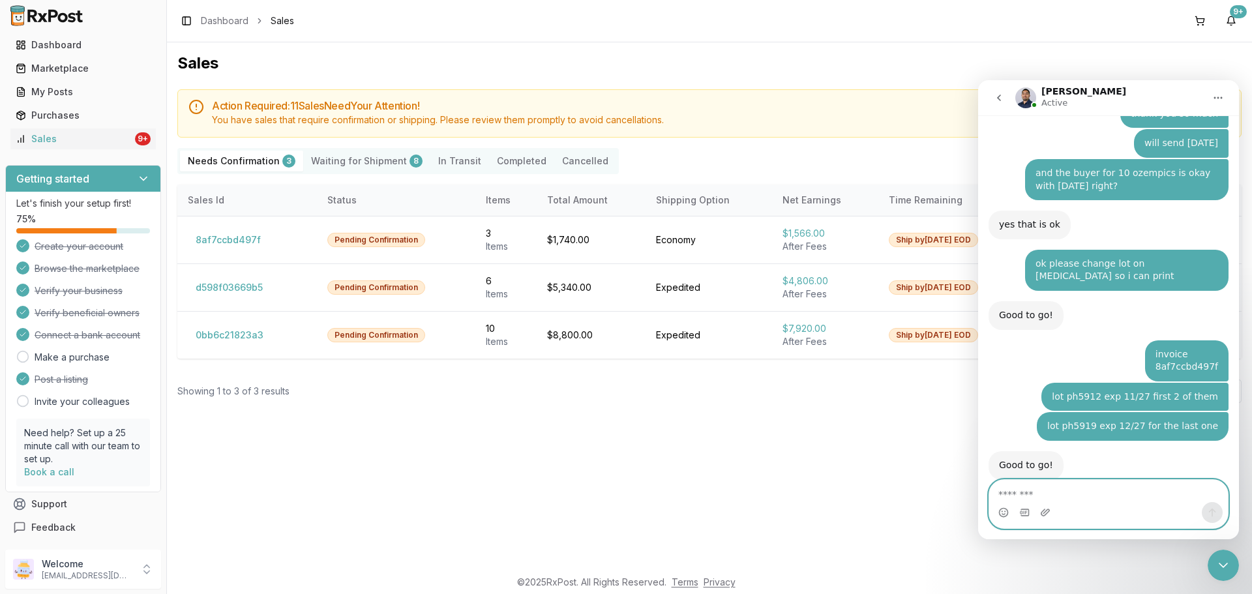
scroll to position [1370, 0]
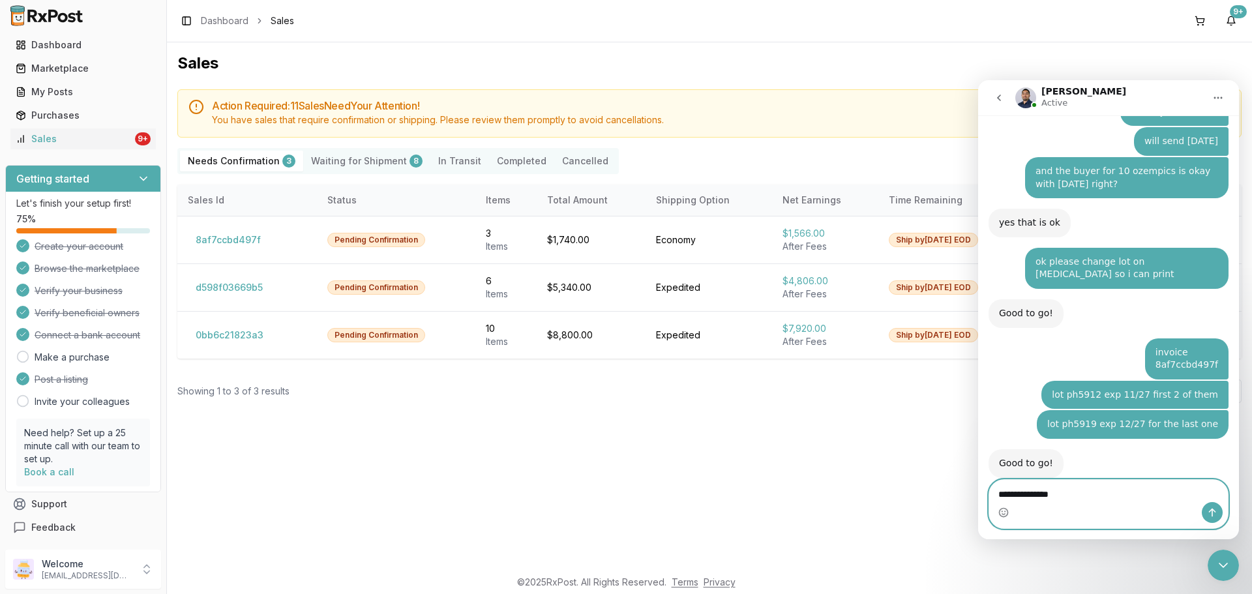
type textarea "**********"
click at [1206, 515] on button "Send a message…" at bounding box center [1212, 512] width 21 height 21
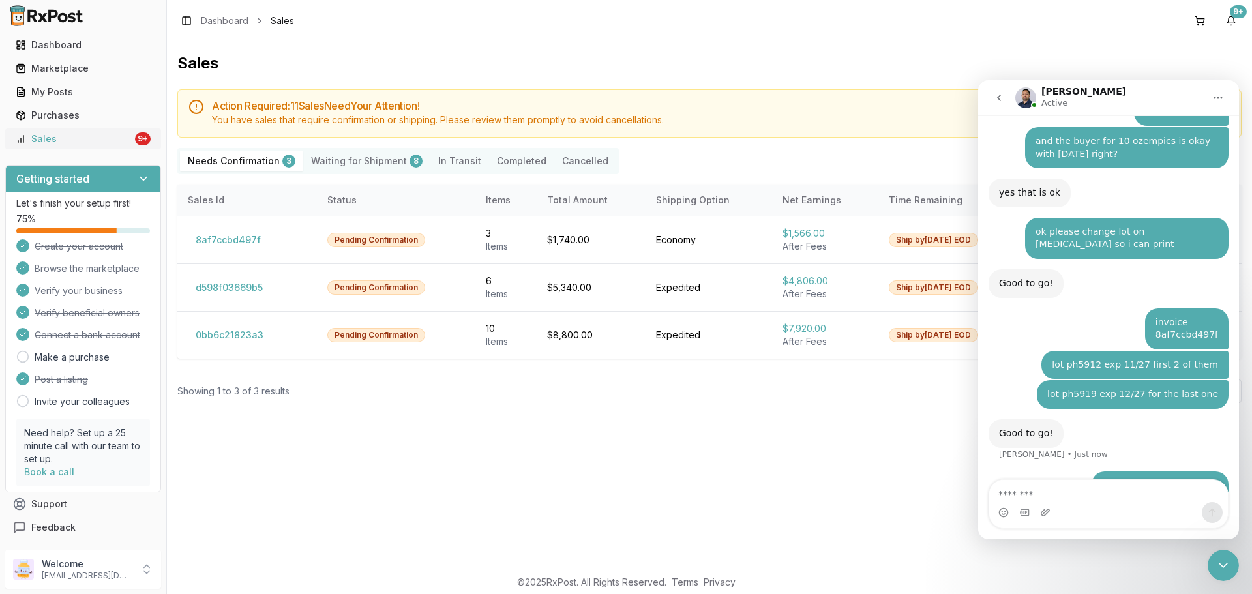
click at [122, 146] on link "Sales 9+" at bounding box center [82, 138] width 145 height 23
click at [122, 132] on link "Sales 9+" at bounding box center [82, 138] width 145 height 23
click at [242, 244] on button "8af7ccbd497f" at bounding box center [228, 239] width 81 height 21
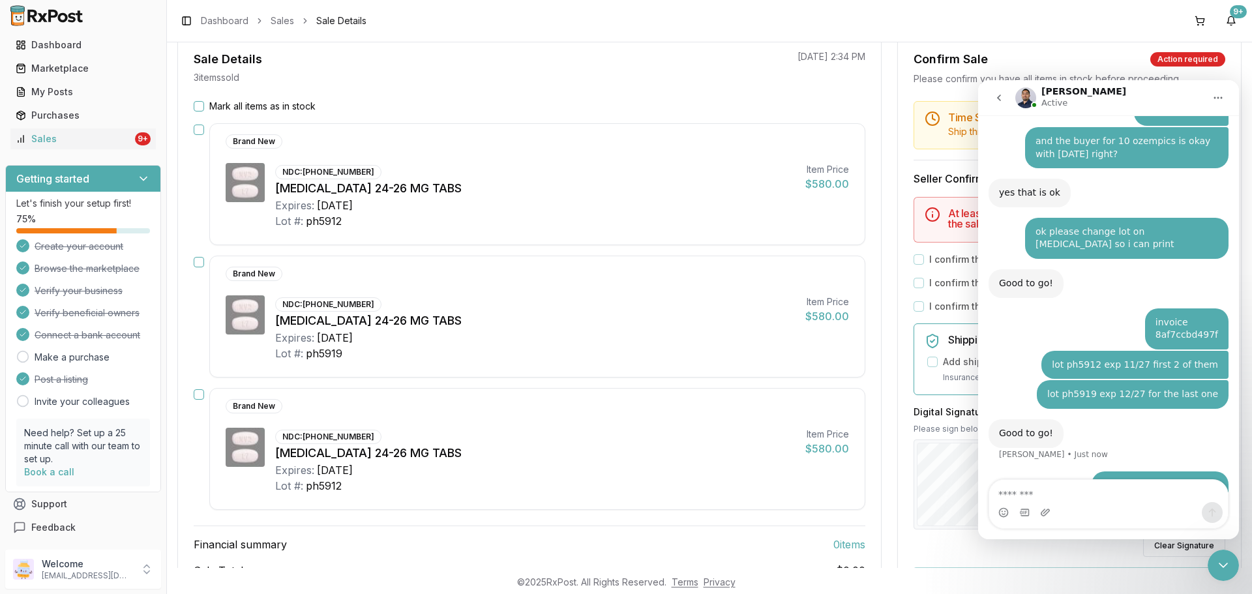
scroll to position [130, 0]
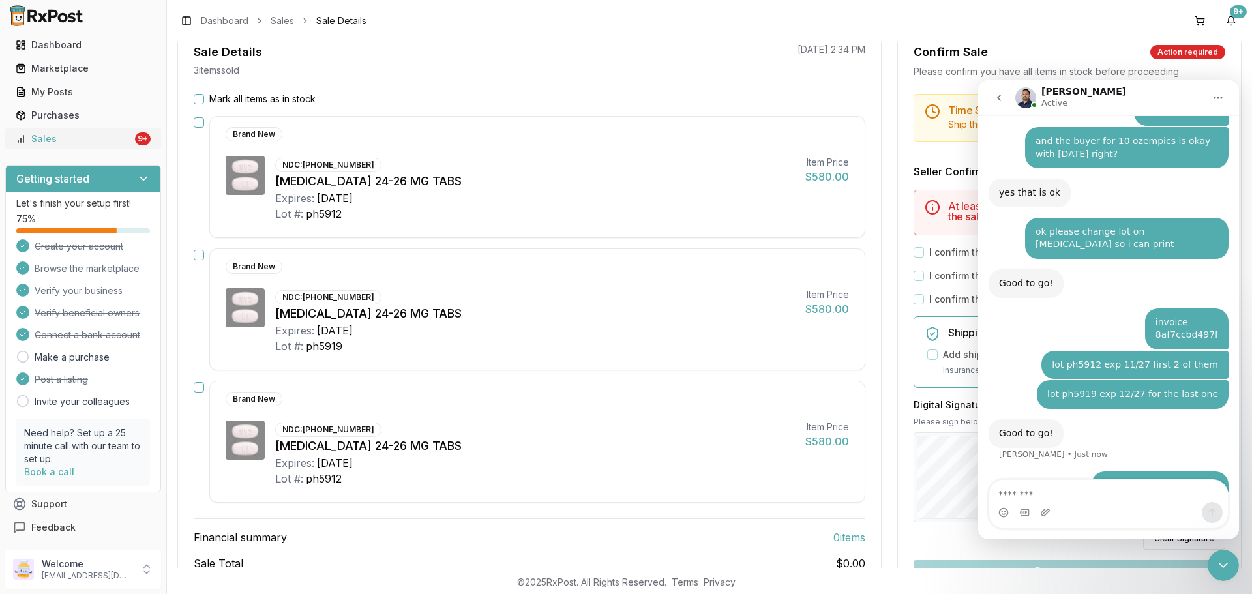
click at [101, 134] on div "Sales" at bounding box center [74, 138] width 117 height 13
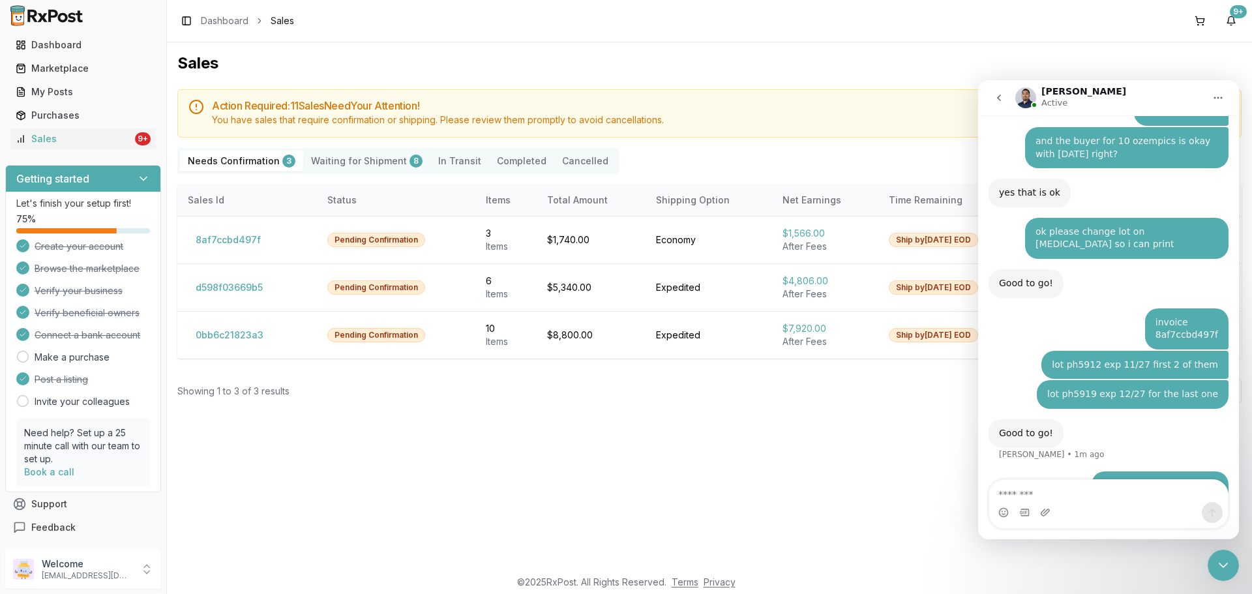
click at [1001, 96] on icon "go back" at bounding box center [999, 98] width 10 height 10
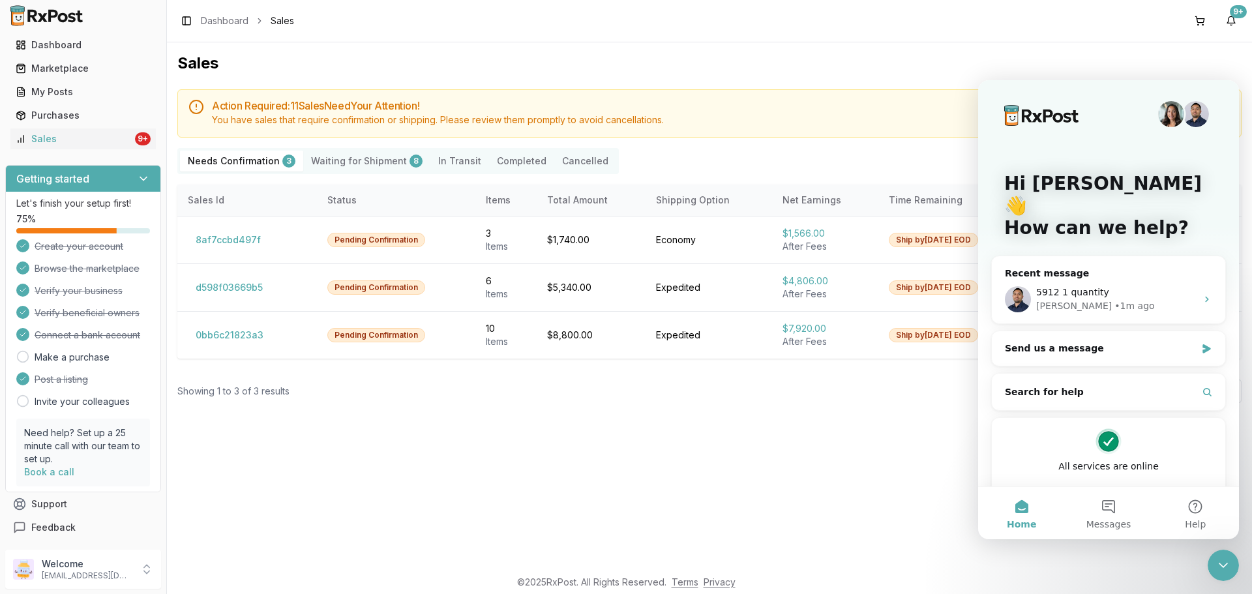
click at [1231, 568] on div "Close Intercom Messenger" at bounding box center [1222, 565] width 31 height 31
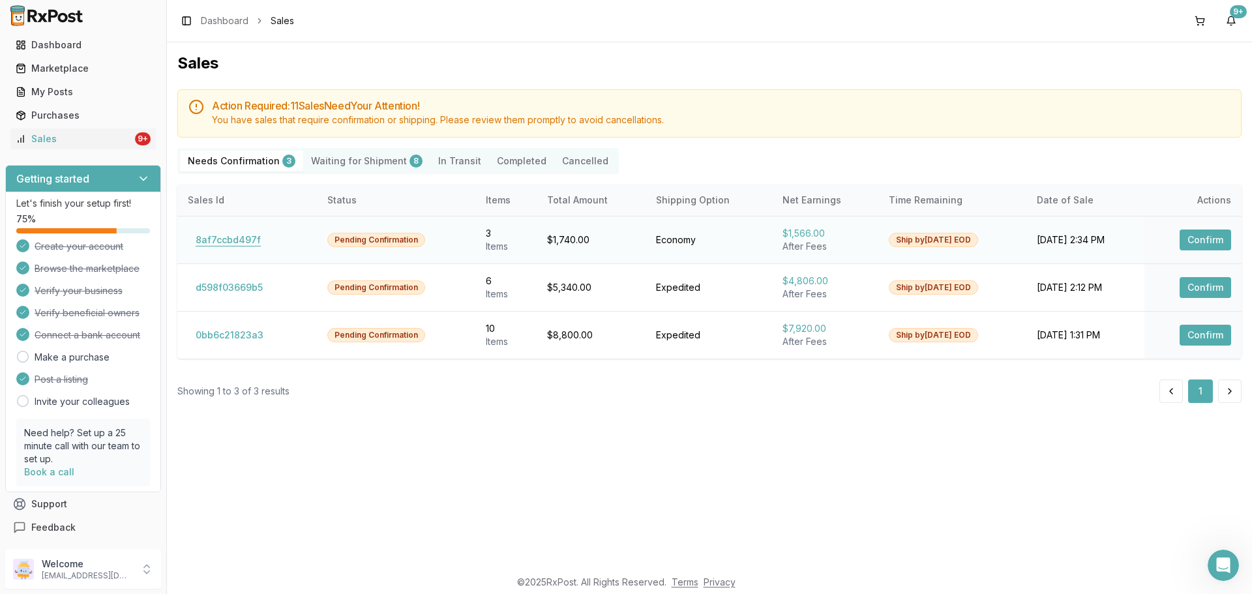
click at [227, 239] on button "8af7ccbd497f" at bounding box center [228, 239] width 81 height 21
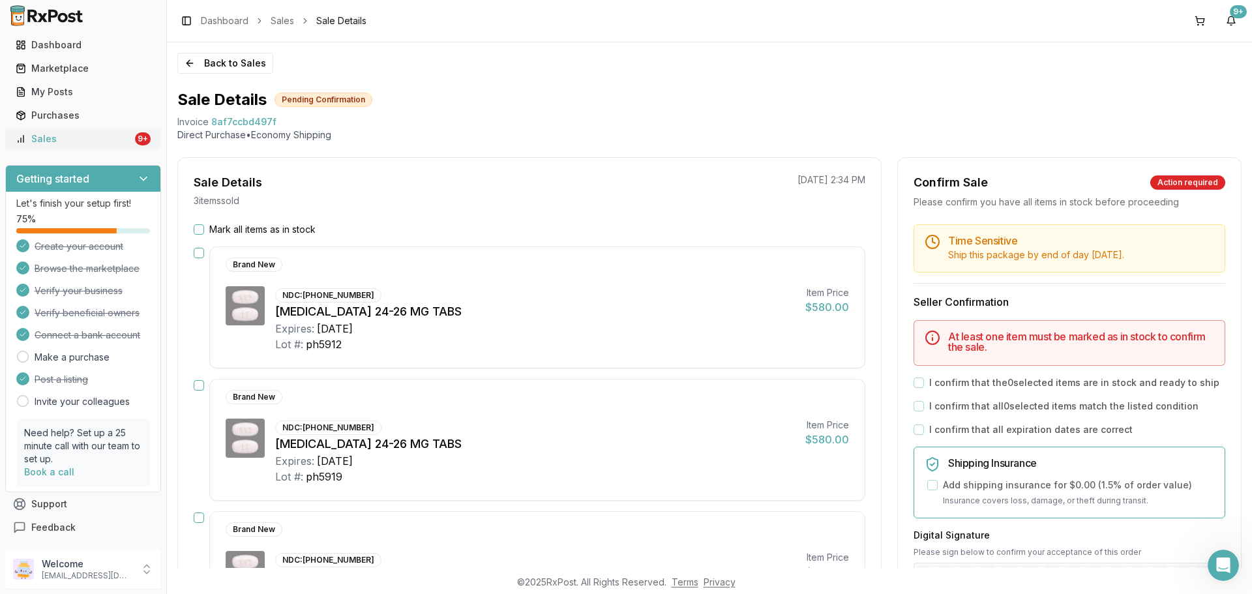
click at [137, 145] on link "Sales 9+" at bounding box center [82, 138] width 145 height 23
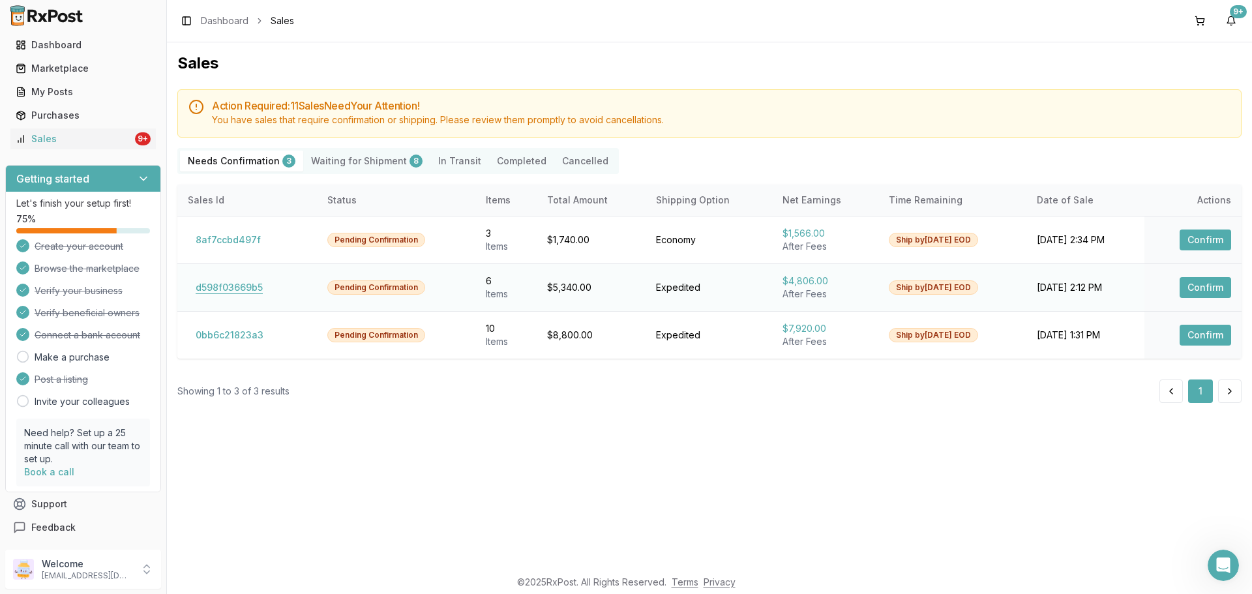
click at [220, 284] on button "d598f03669b5" at bounding box center [229, 287] width 83 height 21
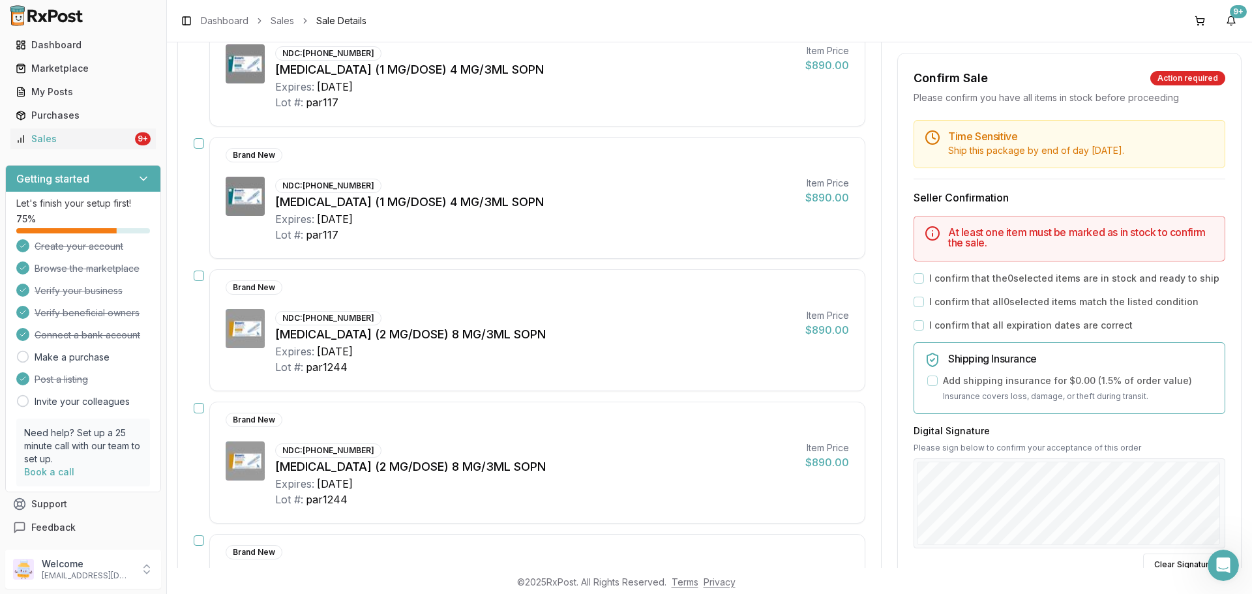
scroll to position [130, 0]
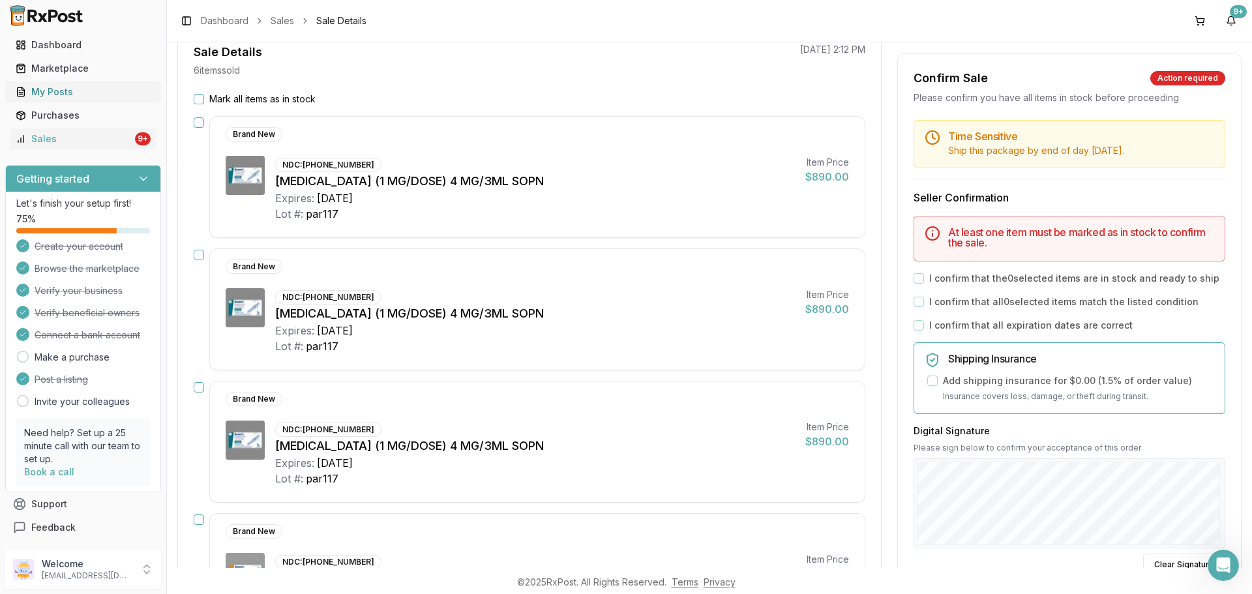
click at [91, 92] on div "My Posts" at bounding box center [83, 91] width 135 height 13
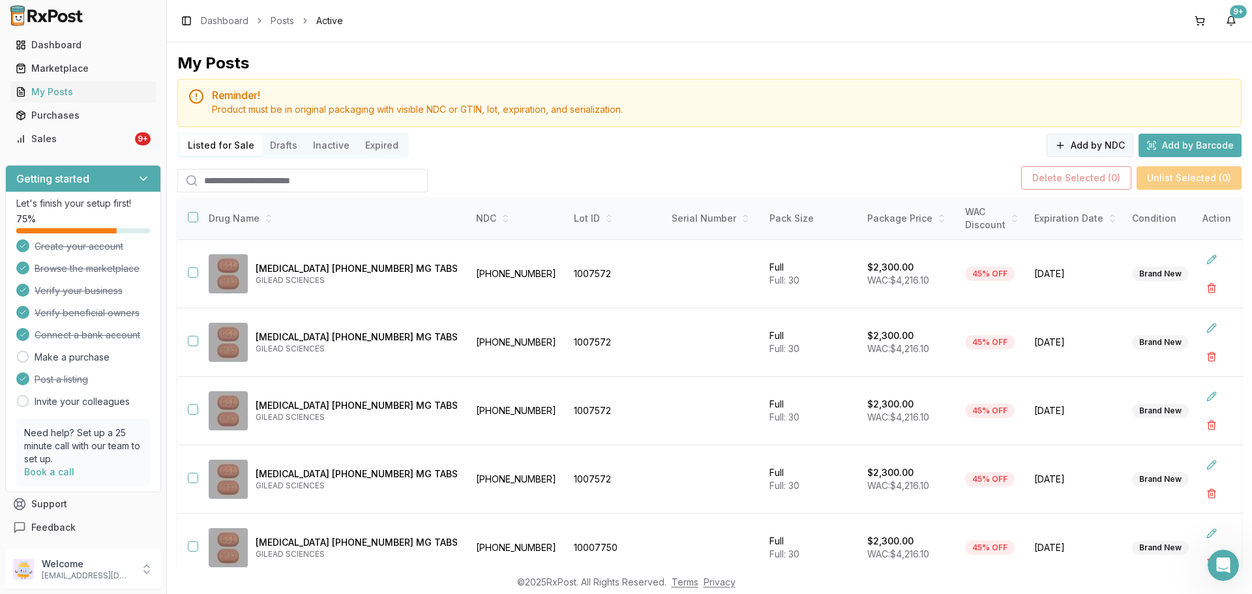
click at [1078, 144] on button "Add by NDC" at bounding box center [1089, 145] width 87 height 23
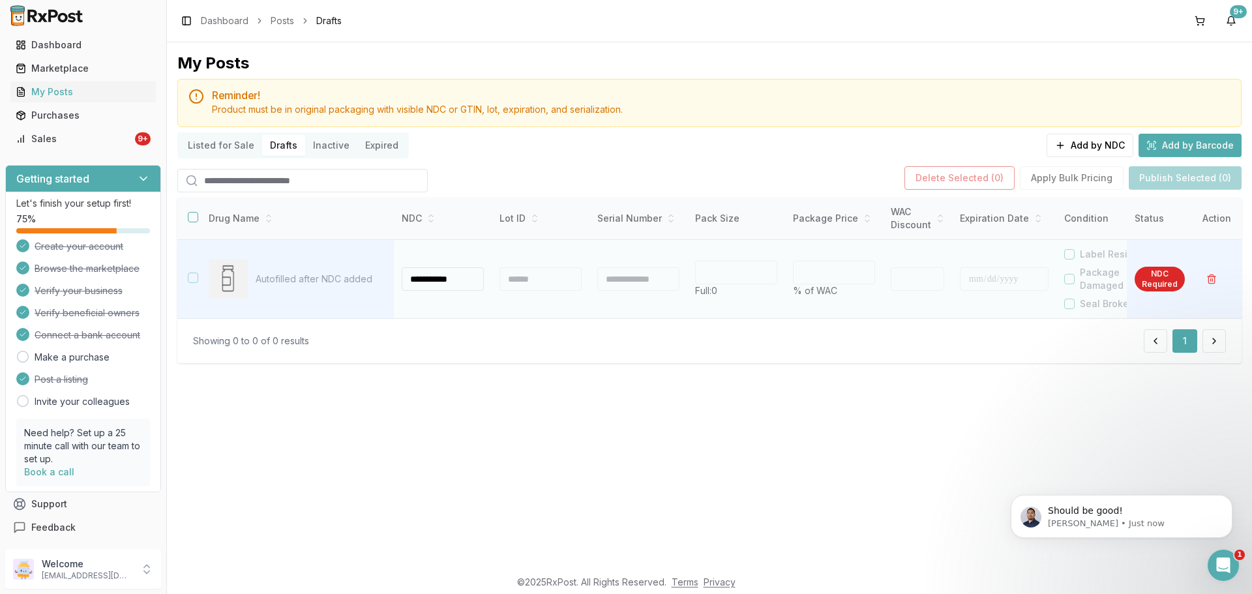
type input "**********"
click at [553, 289] on div at bounding box center [540, 278] width 82 height 23
type input "**"
type input "*"
click at [533, 281] on div at bounding box center [540, 278] width 82 height 23
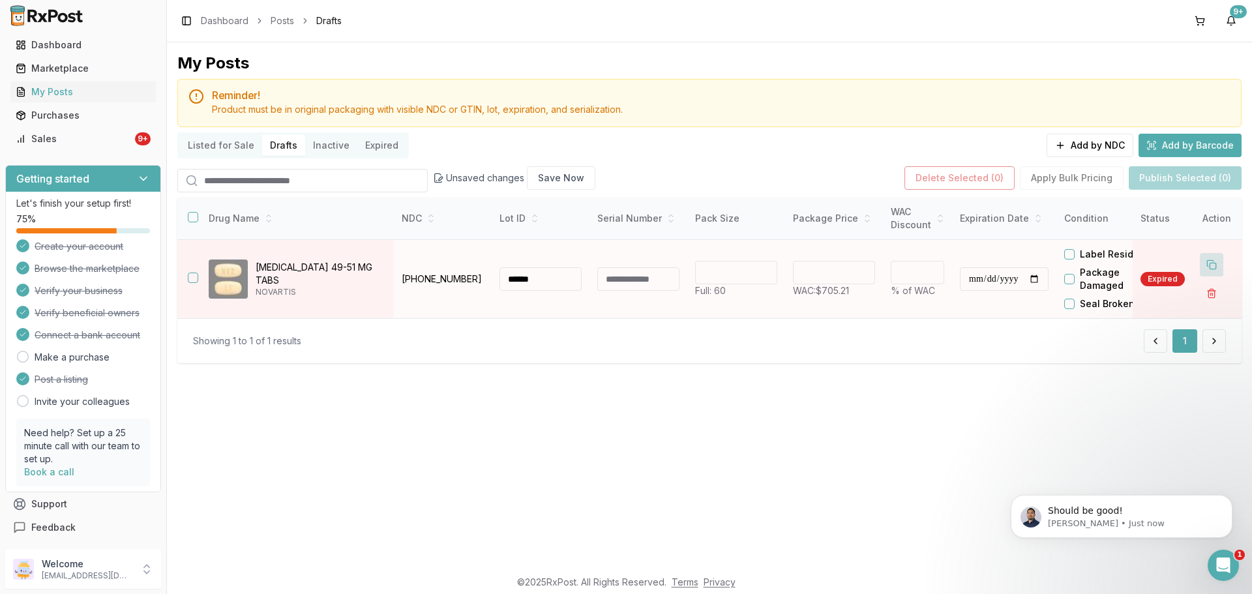
type input "******"
click at [1211, 263] on button at bounding box center [1211, 264] width 23 height 23
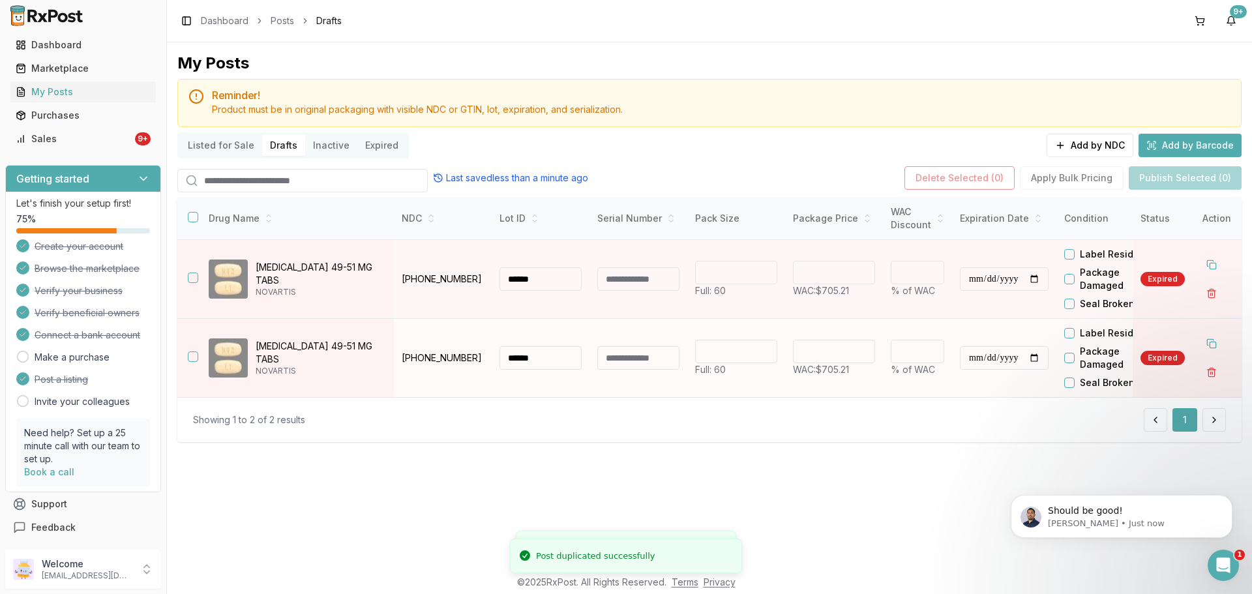
drag, startPoint x: 510, startPoint y: 356, endPoint x: 450, endPoint y: 363, distance: 59.8
click at [450, 363] on tr "**********" at bounding box center [769, 358] width 1184 height 79
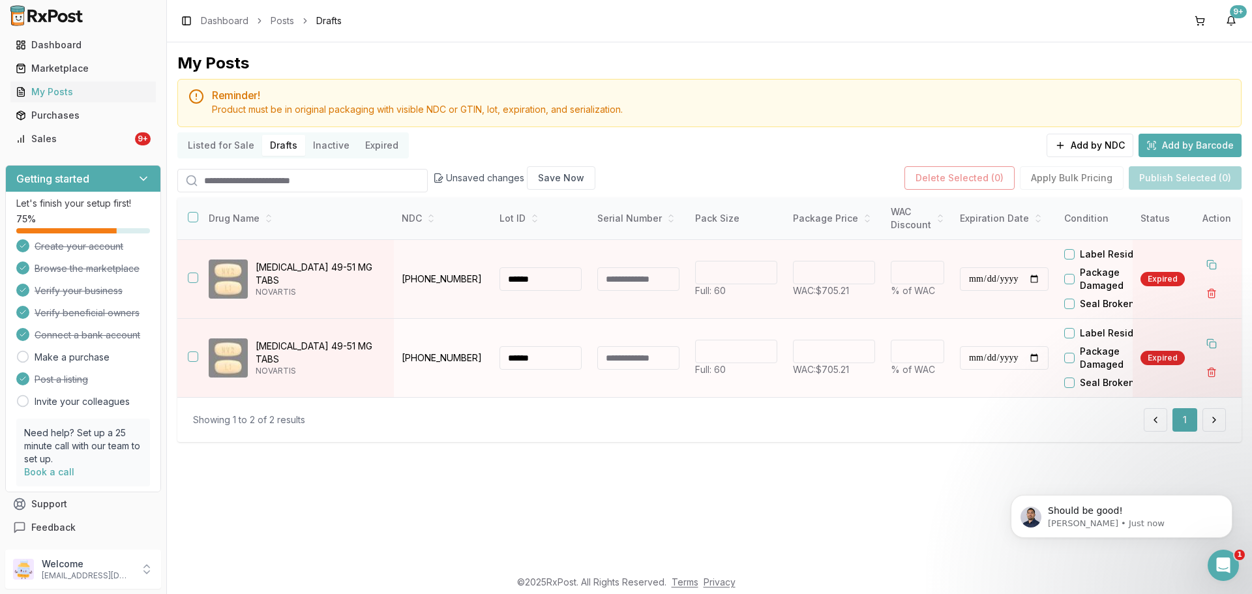
type input "******"
drag, startPoint x: 849, startPoint y: 357, endPoint x: 618, endPoint y: 375, distance: 231.5
click at [618, 375] on tr "**********" at bounding box center [769, 358] width 1184 height 79
type input "******"
type input "**"
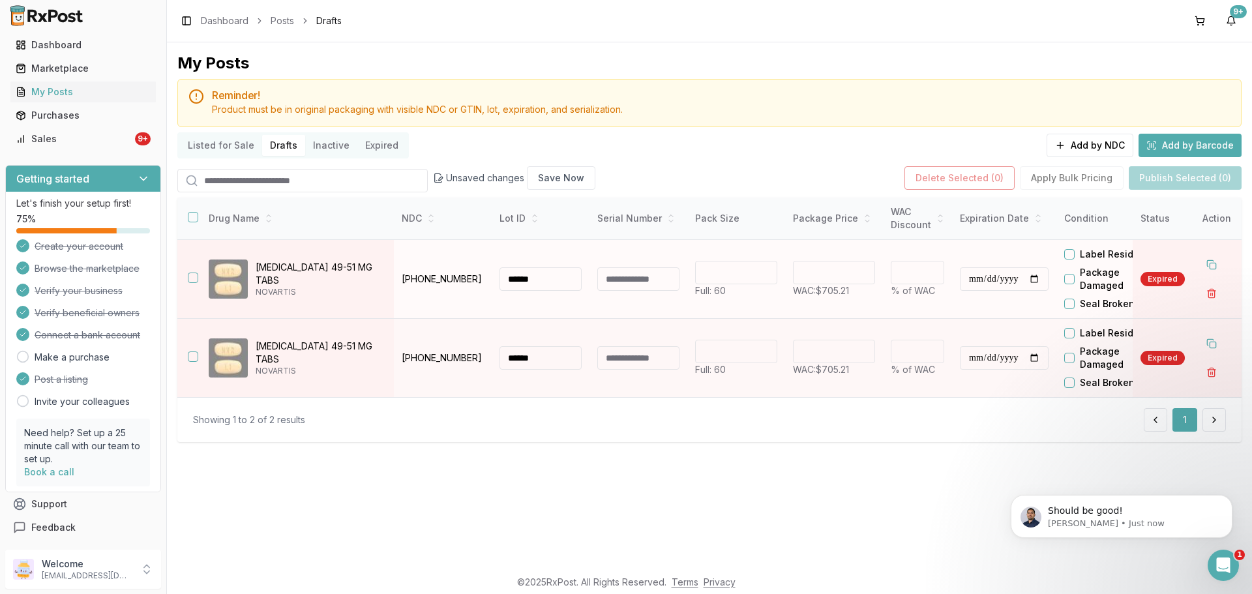
drag, startPoint x: 856, startPoint y: 271, endPoint x: 695, endPoint y: 286, distance: 161.8
click at [696, 286] on tr "**********" at bounding box center [769, 279] width 1184 height 79
type input "******"
type input "**"
click at [971, 282] on input "**********" at bounding box center [1004, 278] width 89 height 23
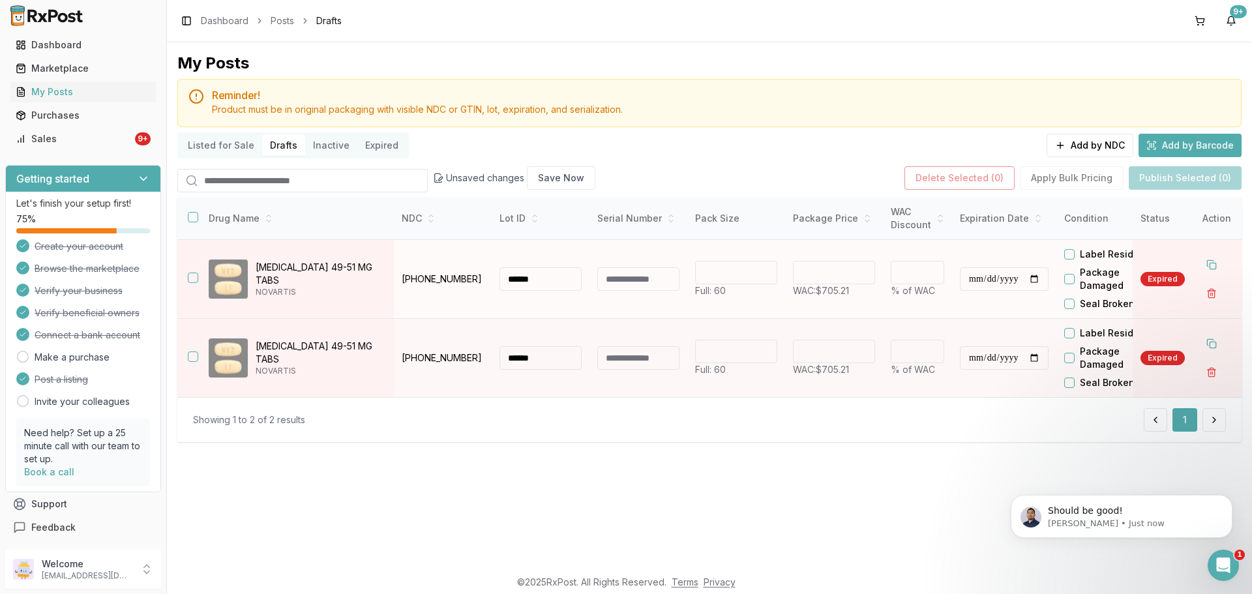
type input "**********"
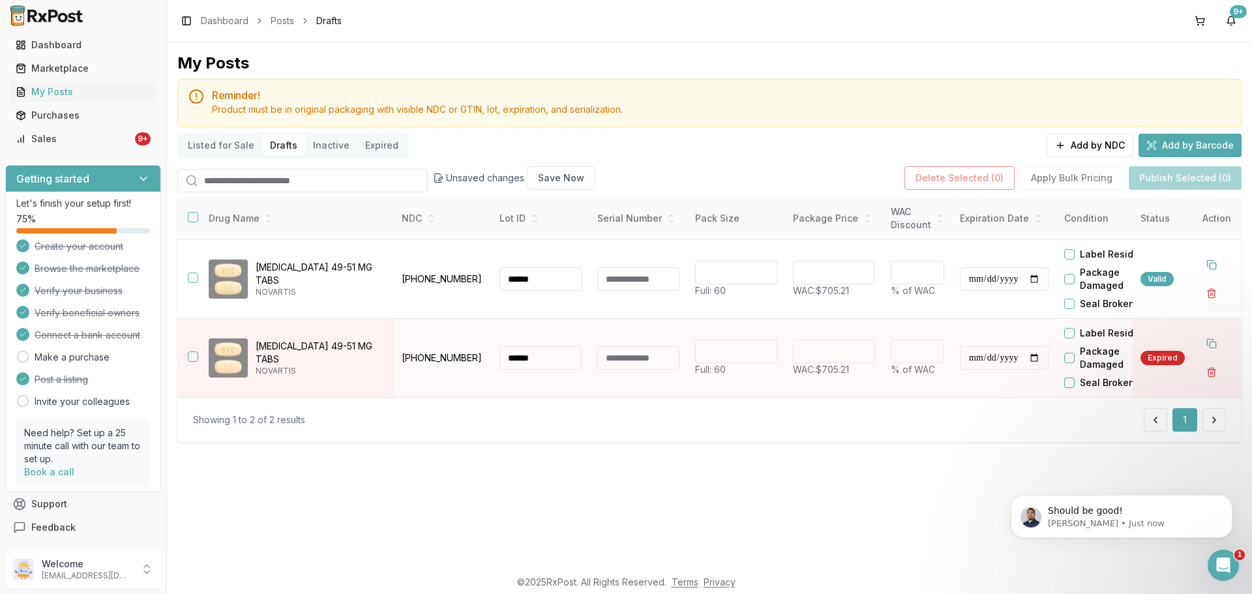
click at [973, 362] on input "**********" at bounding box center [1004, 357] width 89 height 23
type input "**********"
click at [967, 357] on input "**********" at bounding box center [1004, 357] width 89 height 23
type input "**********"
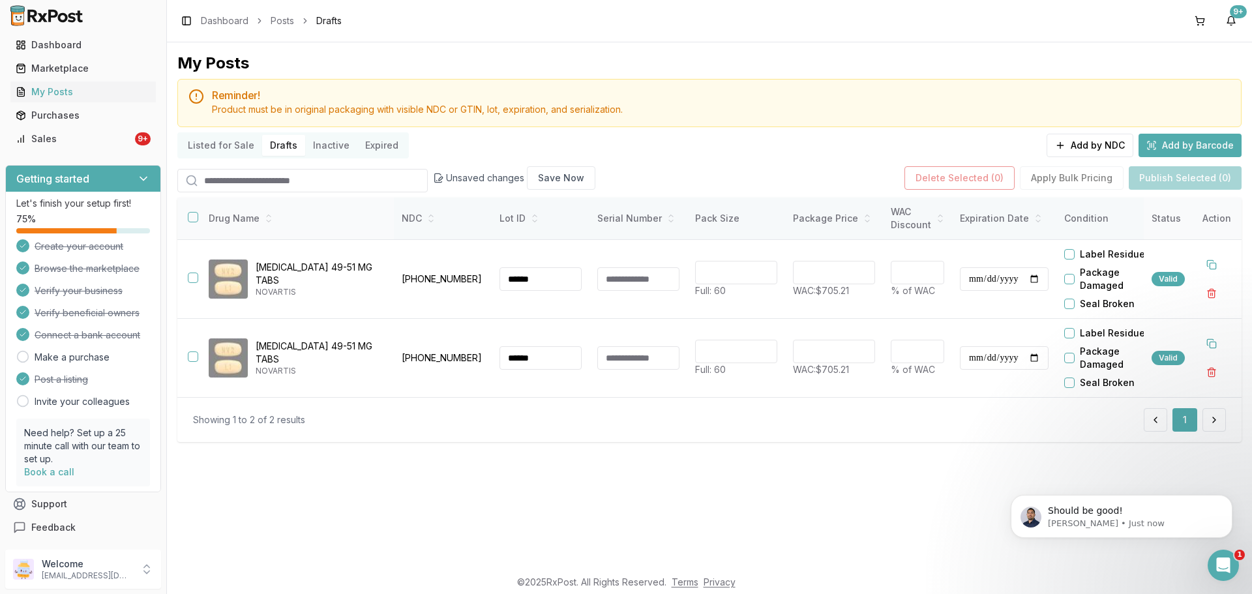
click at [192, 220] on button "button" at bounding box center [193, 217] width 10 height 10
click at [1175, 175] on button "Publish Selected (2)" at bounding box center [1184, 177] width 113 height 23
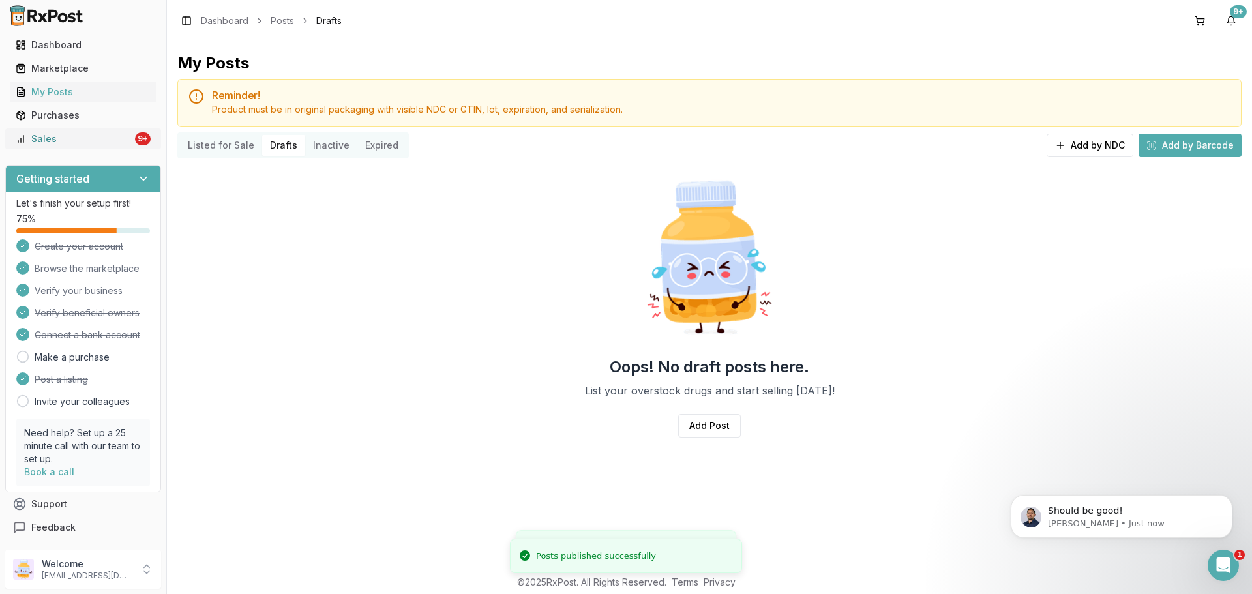
click at [75, 145] on div "Sales" at bounding box center [74, 138] width 117 height 13
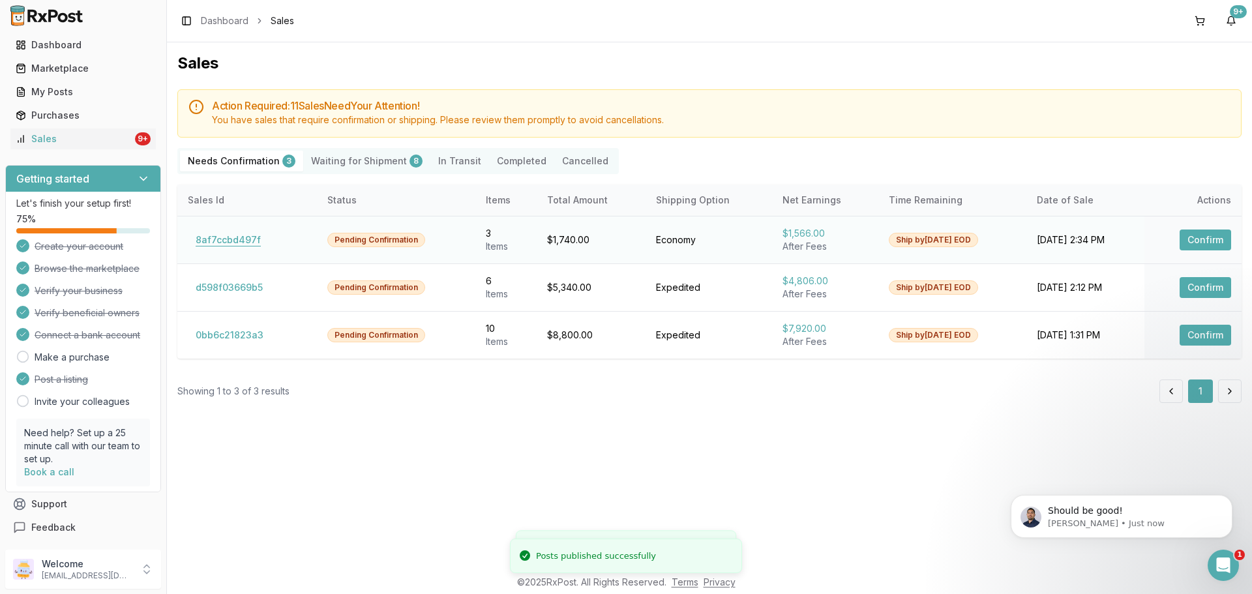
click at [234, 241] on button "8af7ccbd497f" at bounding box center [228, 239] width 81 height 21
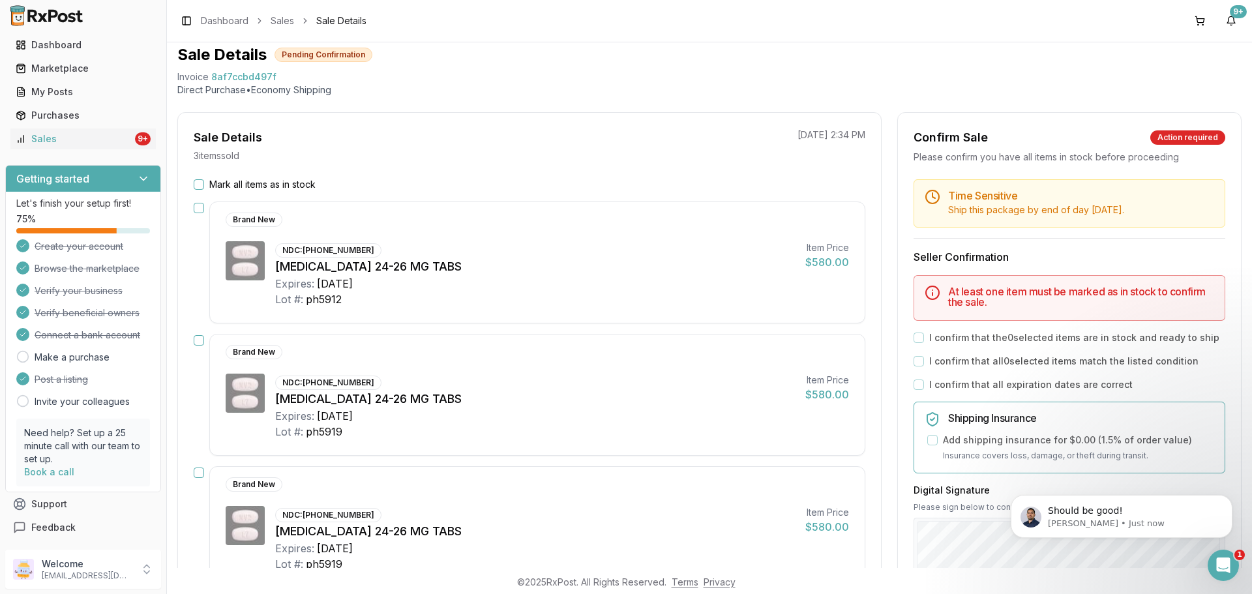
scroll to position [65, 0]
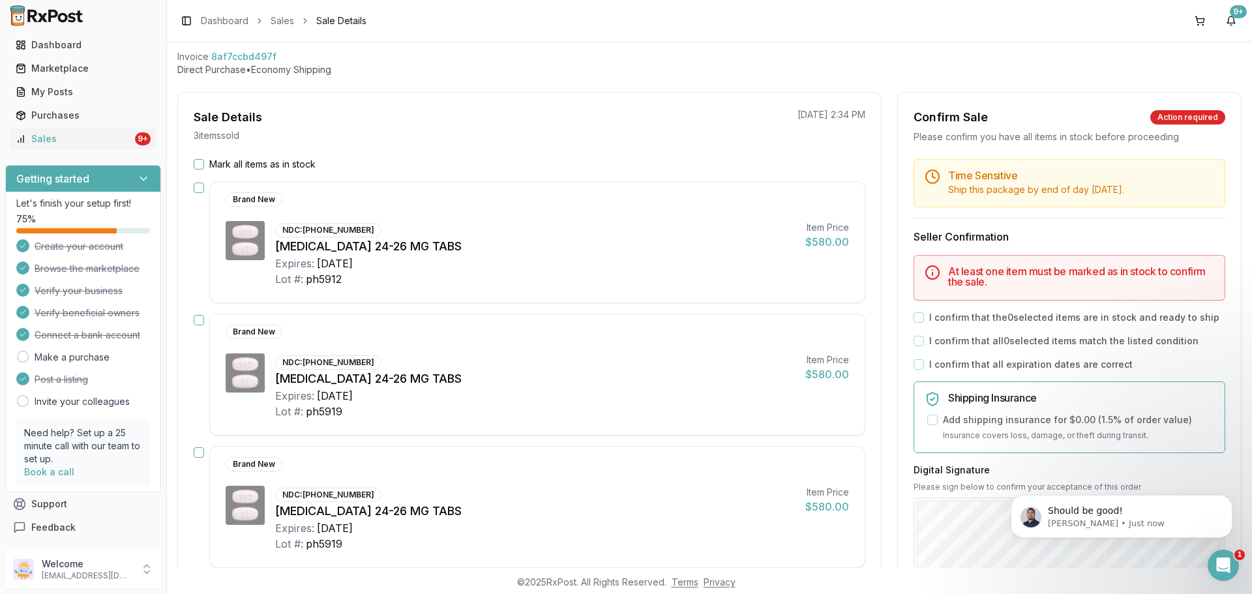
click at [193, 165] on div "Mark all items as in stock Brand New NDC: 00078-0659-20 Entresto 24-26 MG TABS …" at bounding box center [529, 427] width 703 height 539
click at [198, 165] on button "Mark all items as in stock" at bounding box center [199, 164] width 10 height 10
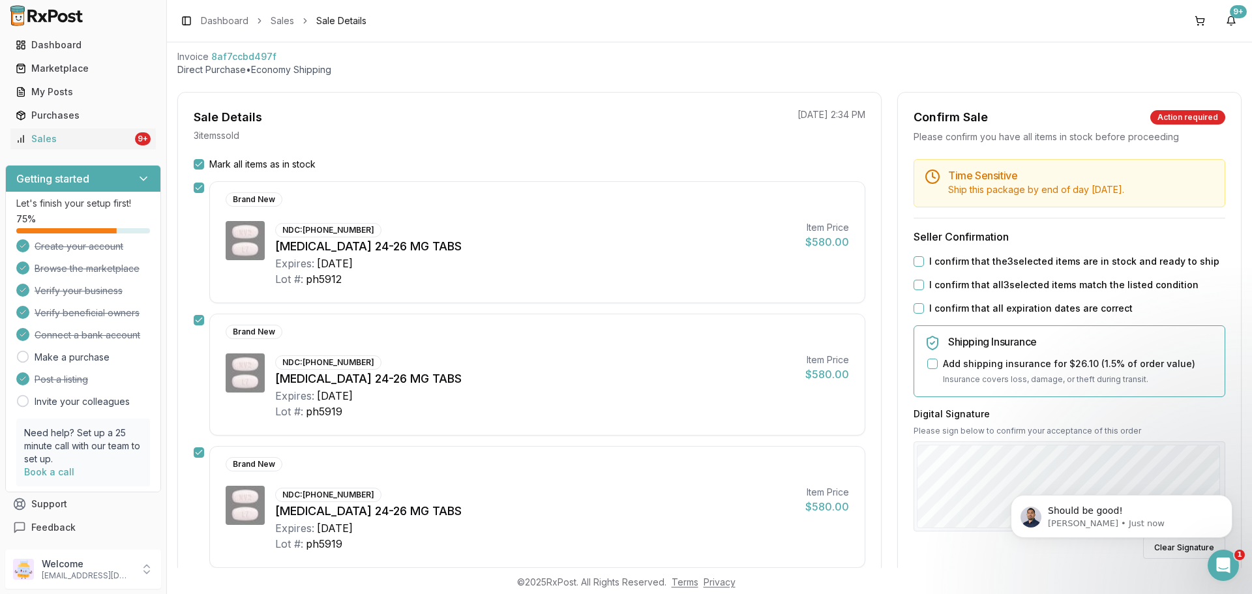
click at [920, 259] on button "I confirm that the 3 selected items are in stock and ready to ship" at bounding box center [918, 261] width 10 height 10
click at [913, 290] on div "I confirm that all 3 selected items match the listed condition" at bounding box center [1069, 284] width 312 height 13
click at [913, 288] on button "I confirm that all 3 selected items match the listed condition" at bounding box center [918, 285] width 10 height 10
click at [916, 306] on button "I confirm that all expiration dates are correct" at bounding box center [918, 308] width 10 height 10
click at [1230, 499] on icon "Dismiss notification" at bounding box center [1228, 498] width 7 height 7
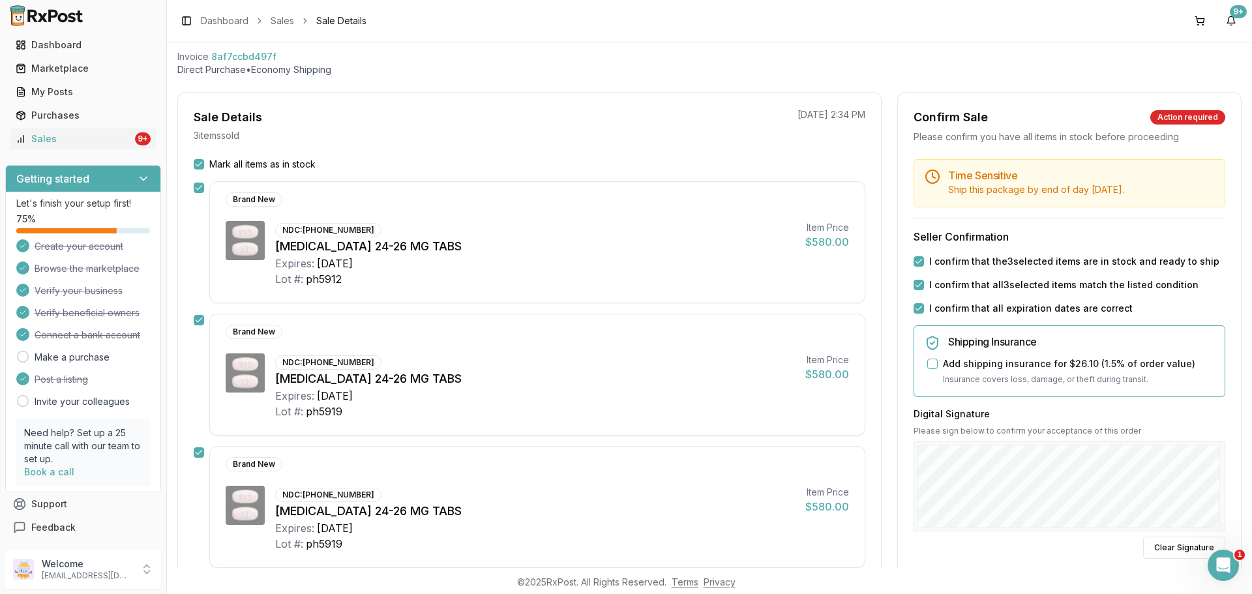
scroll to position [244, 0]
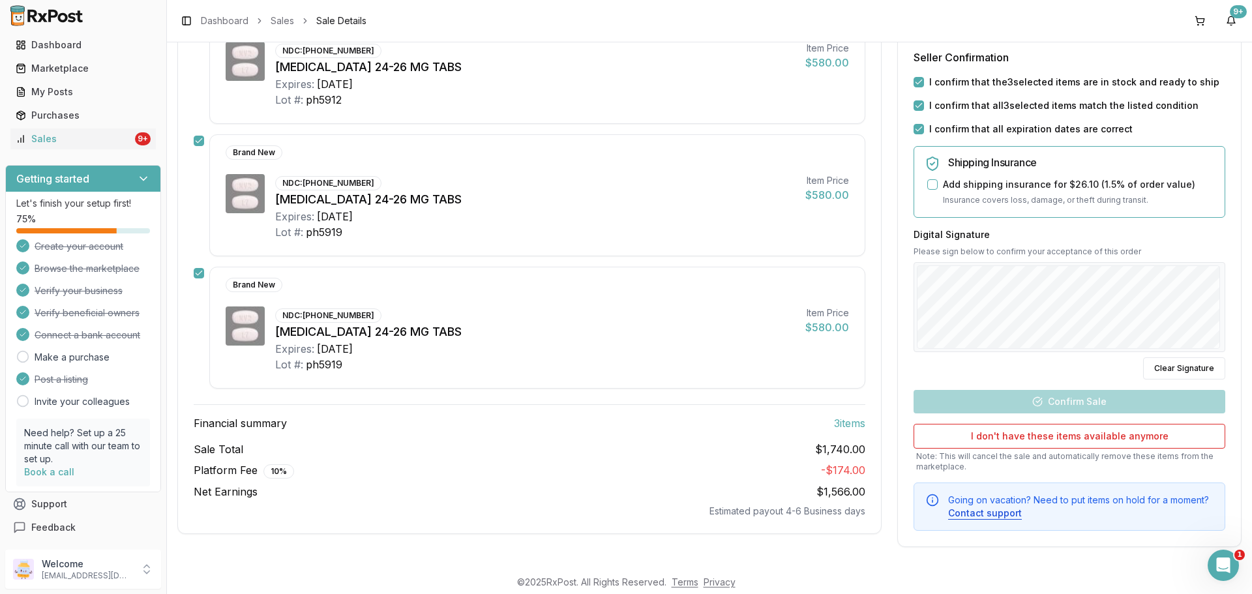
click at [1040, 406] on div "Time Sensitive Ship this package by end of day Wednesday, August 20th . Seller …" at bounding box center [1069, 255] width 343 height 551
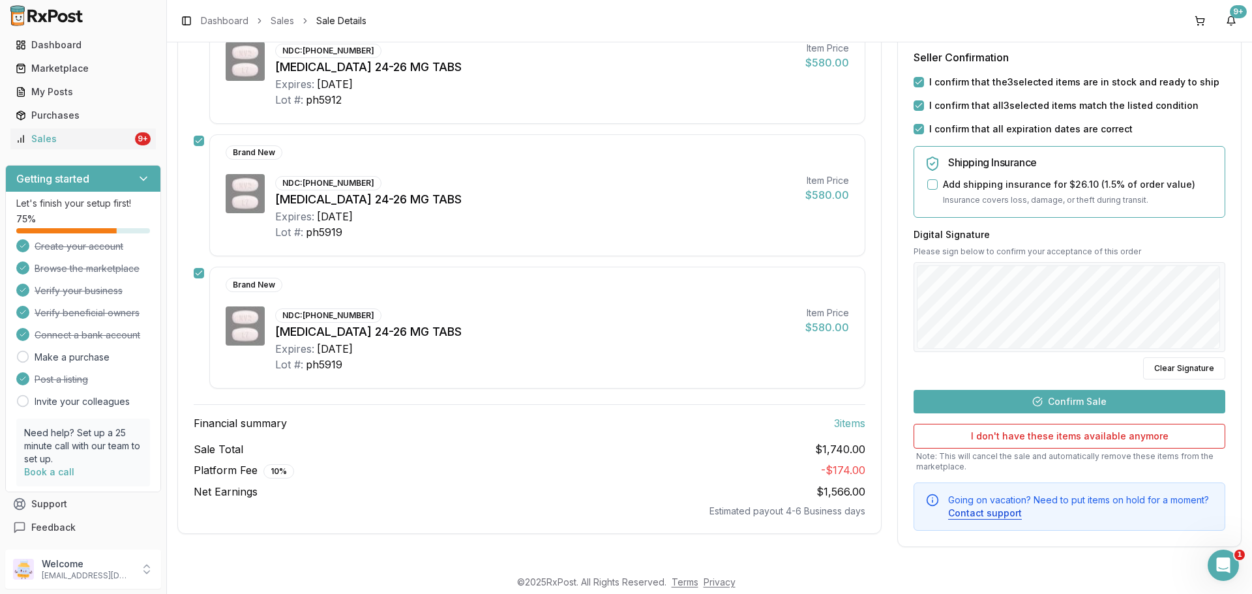
click at [1033, 406] on button "Confirm Sale" at bounding box center [1069, 401] width 312 height 23
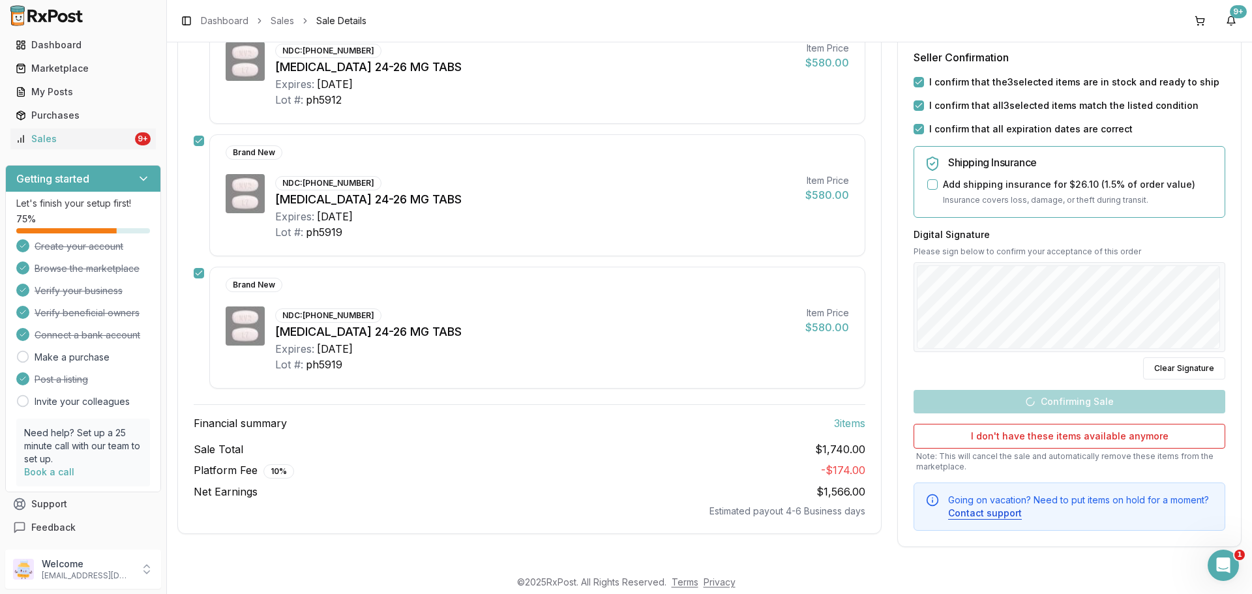
scroll to position [208, 0]
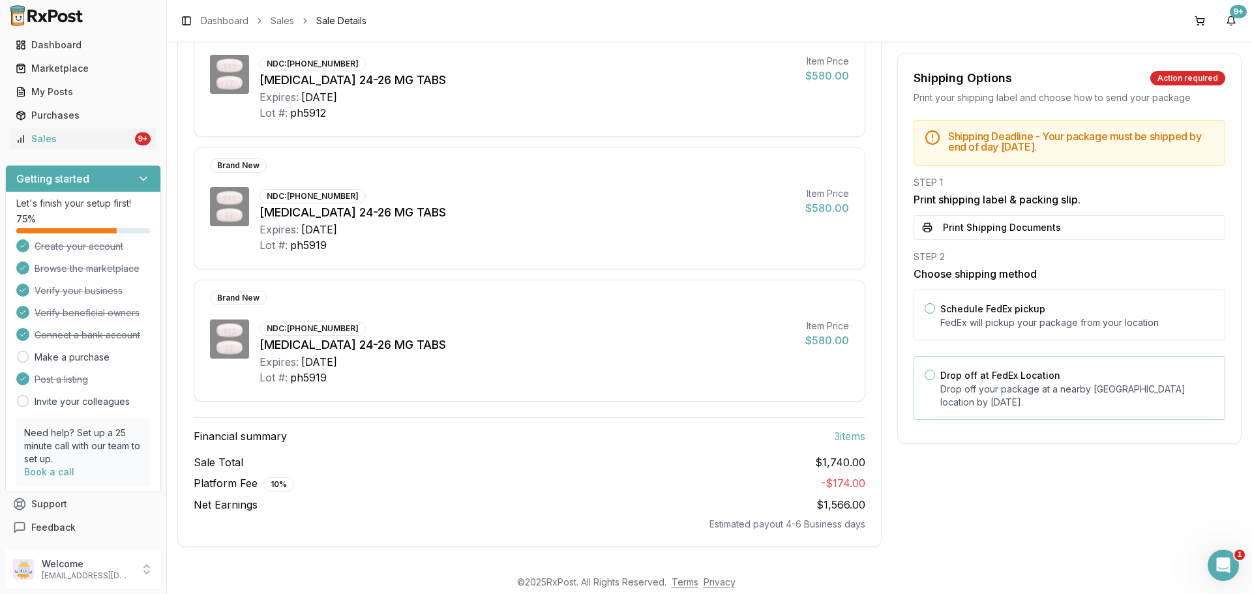
click at [1014, 380] on label "Drop off at FedEx Location" at bounding box center [1000, 375] width 120 height 11
click at [935, 380] on button "Drop off at FedEx Location" at bounding box center [929, 375] width 10 height 10
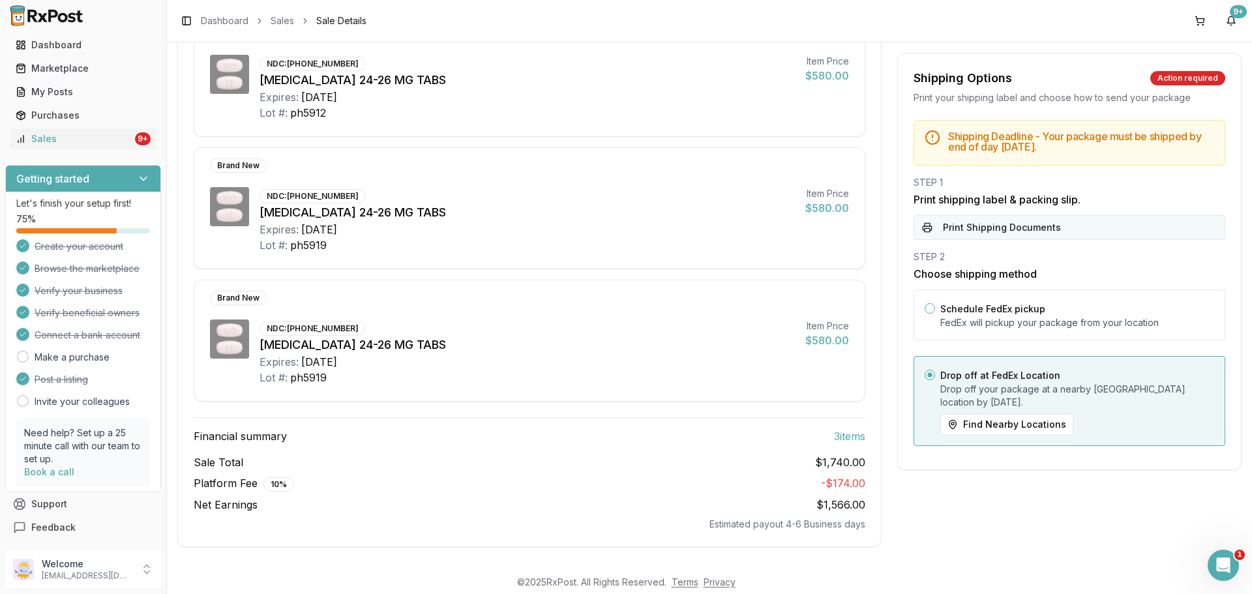
click at [993, 235] on button "Print Shipping Documents" at bounding box center [1069, 227] width 312 height 25
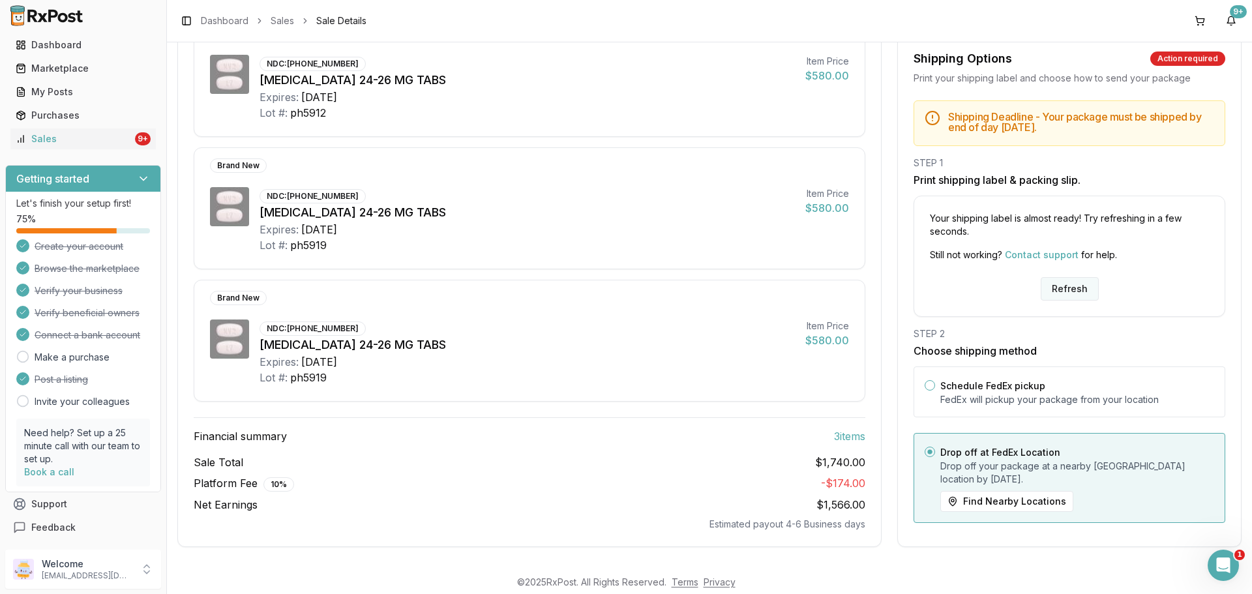
click at [1082, 284] on button "Refresh" at bounding box center [1069, 288] width 58 height 23
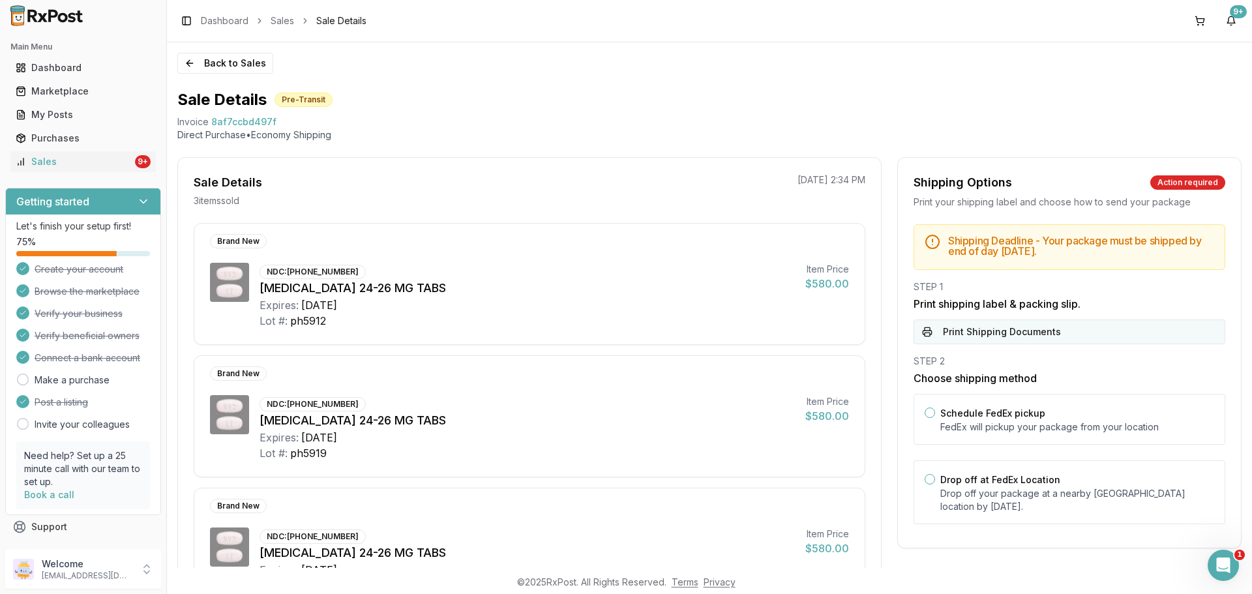
click at [1059, 339] on button "Print Shipping Documents" at bounding box center [1069, 331] width 312 height 25
click at [207, 67] on button "Back to Sales" at bounding box center [225, 63] width 96 height 21
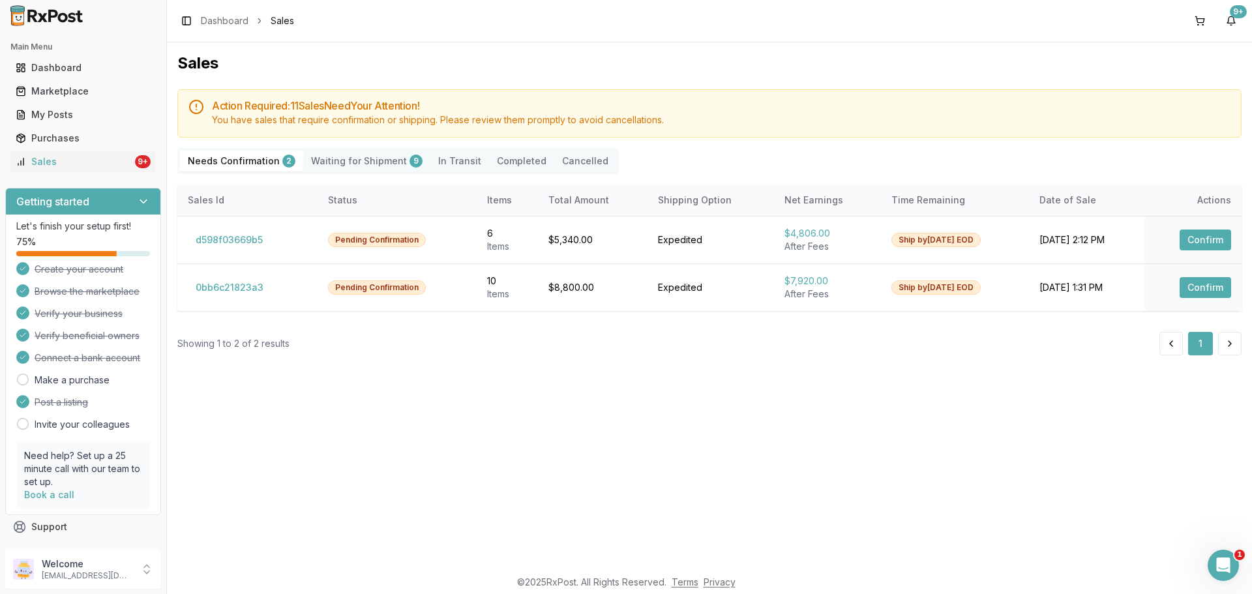
click at [57, 18] on img at bounding box center [46, 15] width 83 height 21
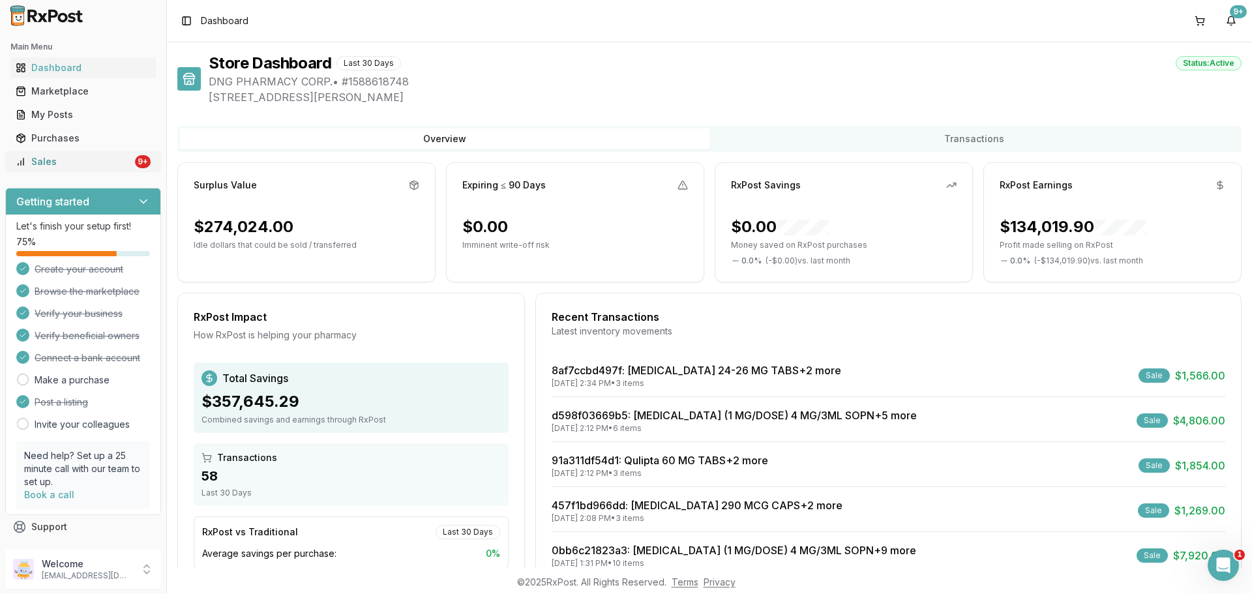
click at [87, 164] on div "Sales" at bounding box center [74, 161] width 117 height 13
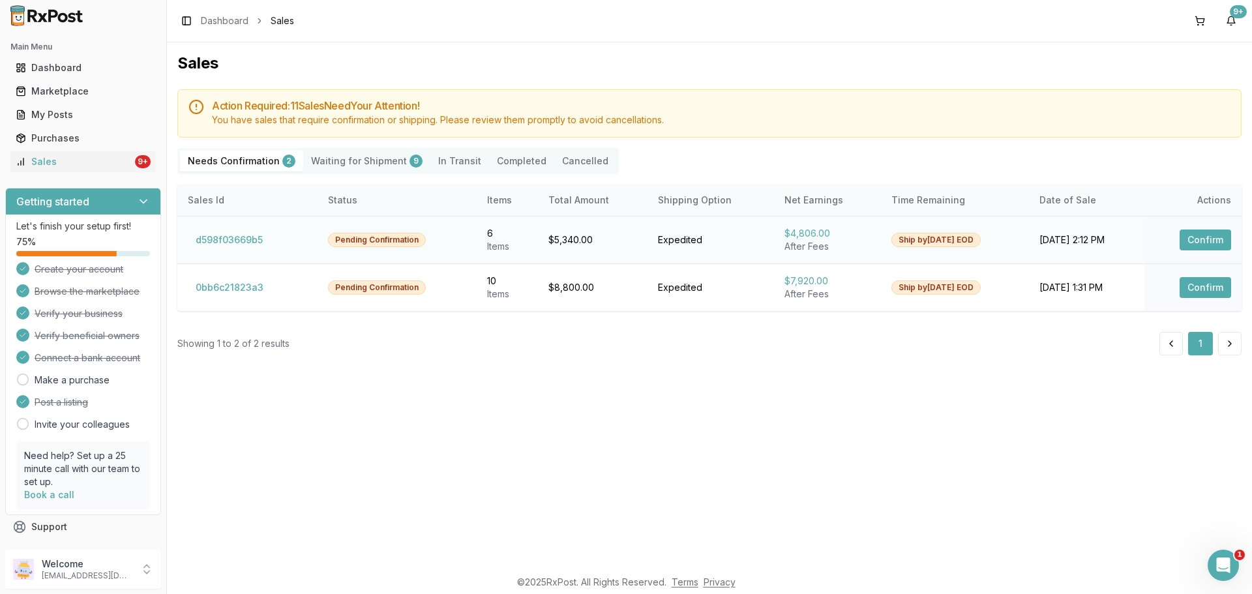
click at [229, 226] on td "d598f03669b5" at bounding box center [247, 240] width 140 height 48
click at [235, 237] on button "d598f03669b5" at bounding box center [229, 239] width 83 height 21
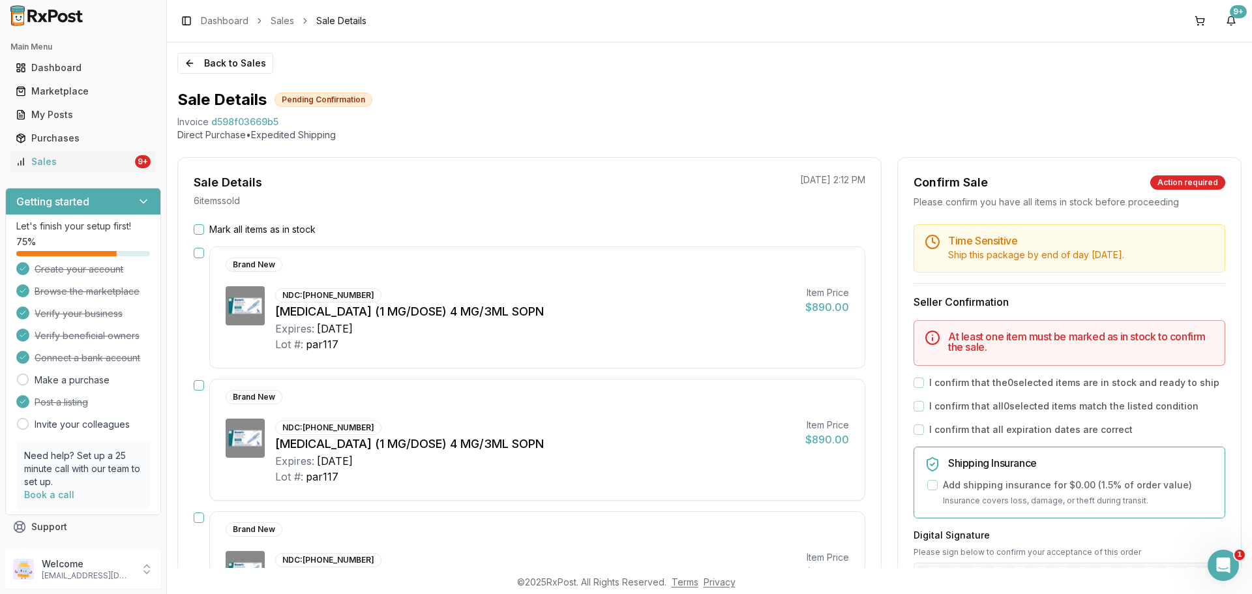
drag, startPoint x: 289, startPoint y: 117, endPoint x: 175, endPoint y: 131, distance: 114.3
click at [175, 129] on div "Back to Sales Sale Details Pending Confirmation Invoice d598f03669b5 Direct Pur…" at bounding box center [709, 304] width 1085 height 525
drag, startPoint x: 175, startPoint y: 126, endPoint x: 281, endPoint y: 127, distance: 105.6
click at [281, 127] on div "Back to Sales Sale Details Pending Confirmation Invoice d598f03669b5 Direct Pur…" at bounding box center [709, 304] width 1085 height 525
copy div "Invoice d598f03669b5"
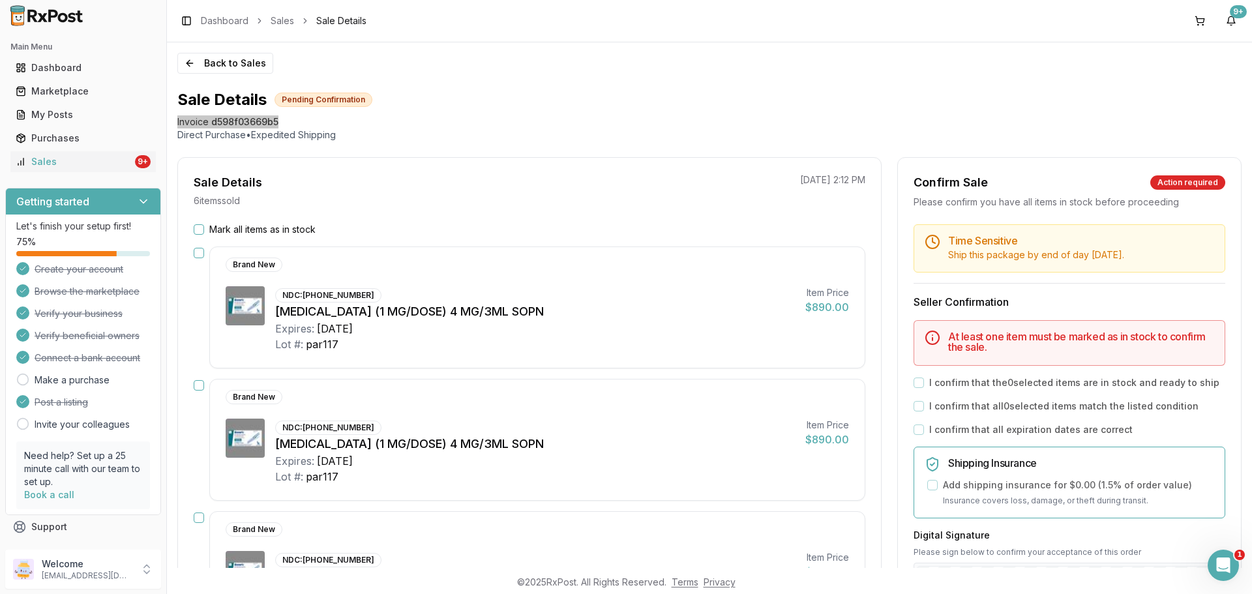
click at [1224, 568] on icon "Open Intercom Messenger" at bounding box center [1224, 566] width 22 height 22
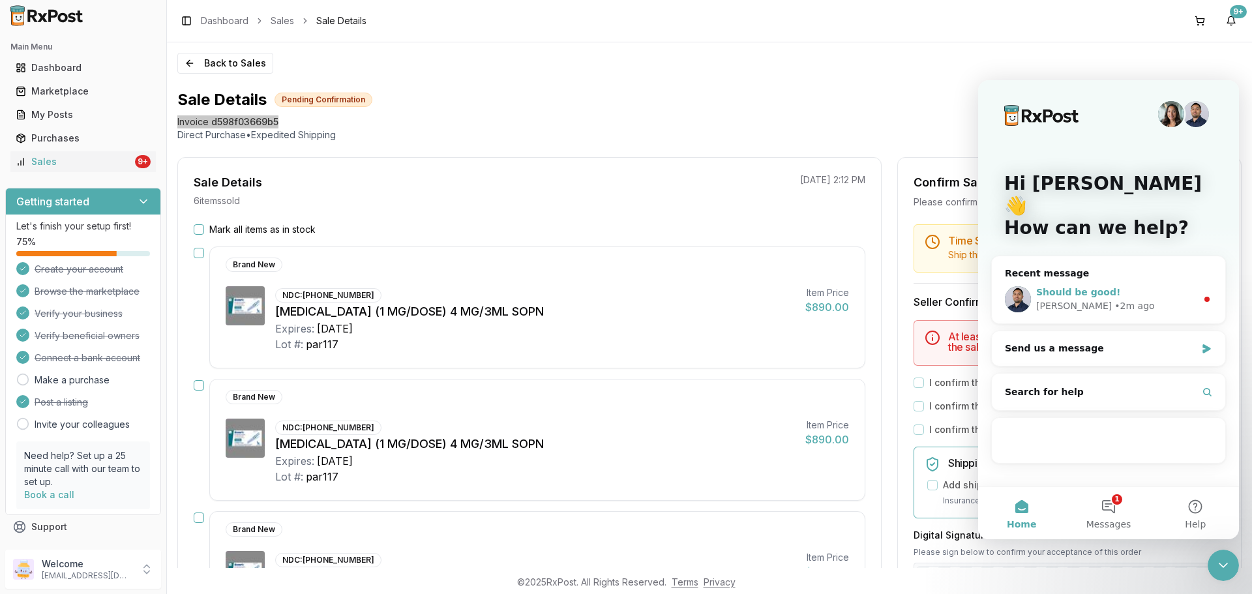
click at [1104, 287] on span "Should be good!" at bounding box center [1078, 292] width 84 height 10
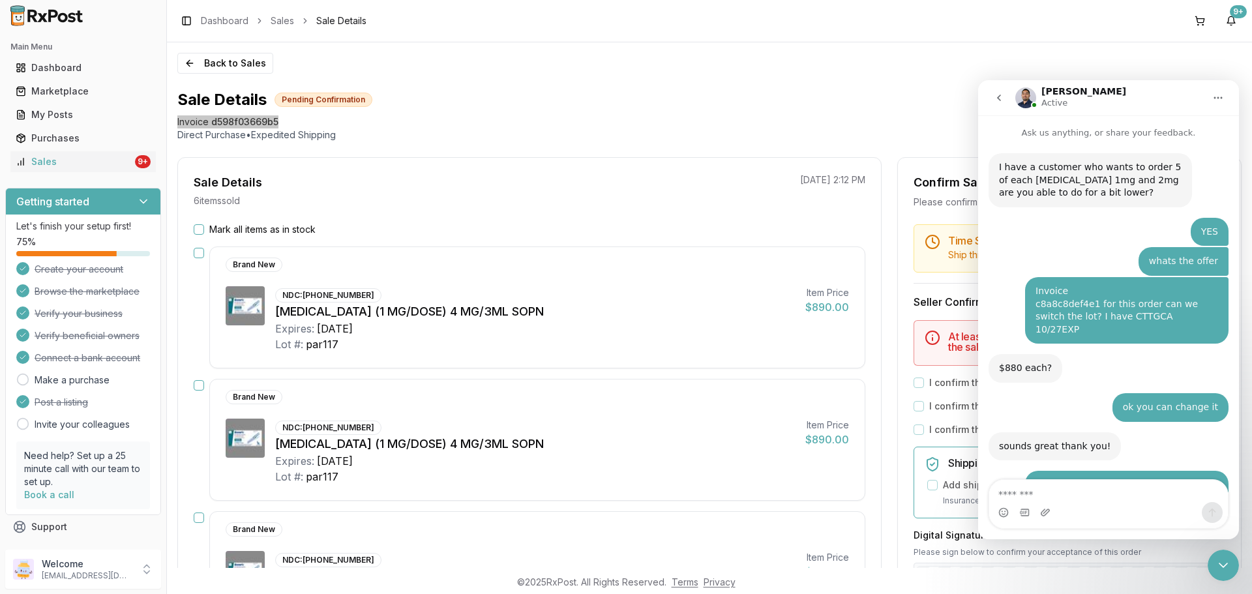
scroll to position [39, 0]
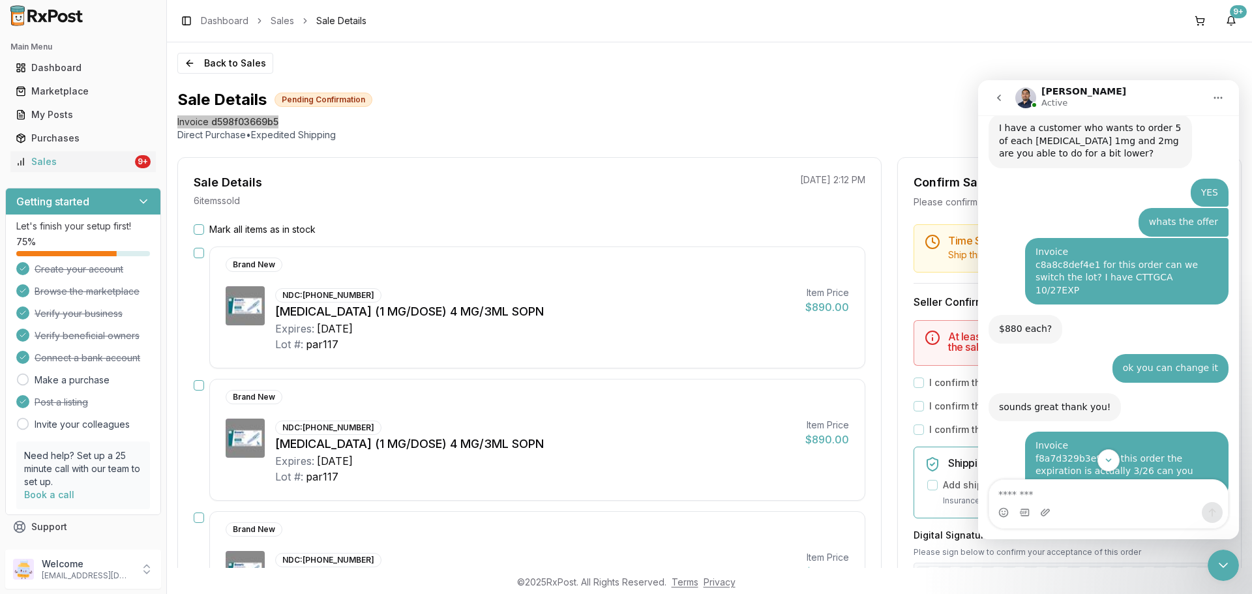
type textarea "**********"
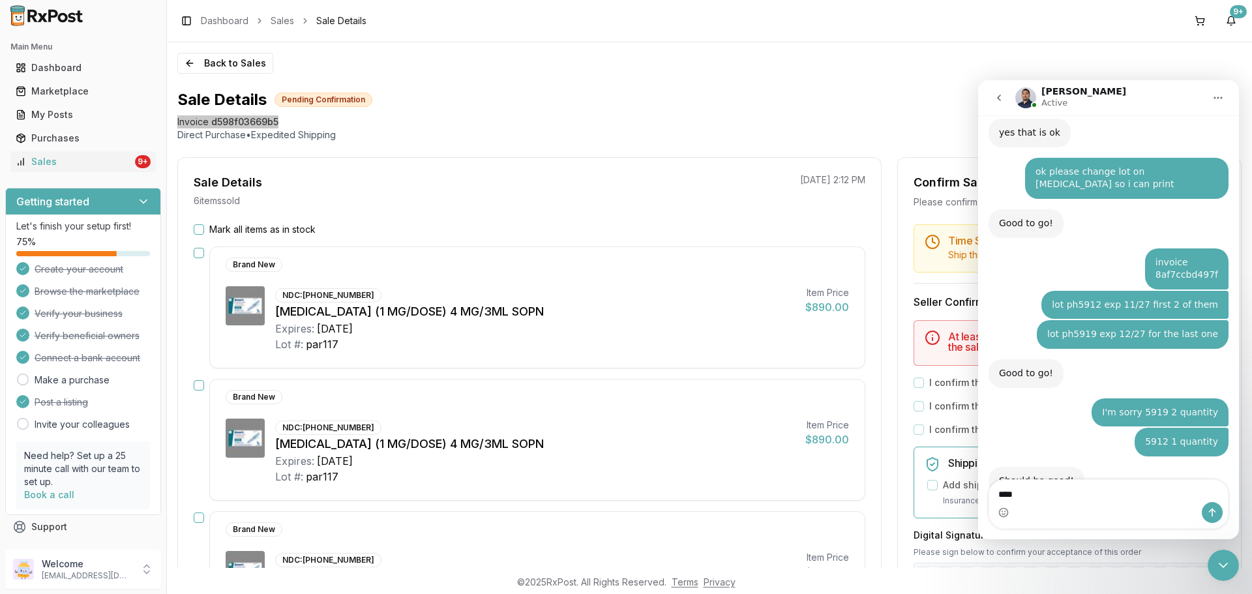
scroll to position [1490, 0]
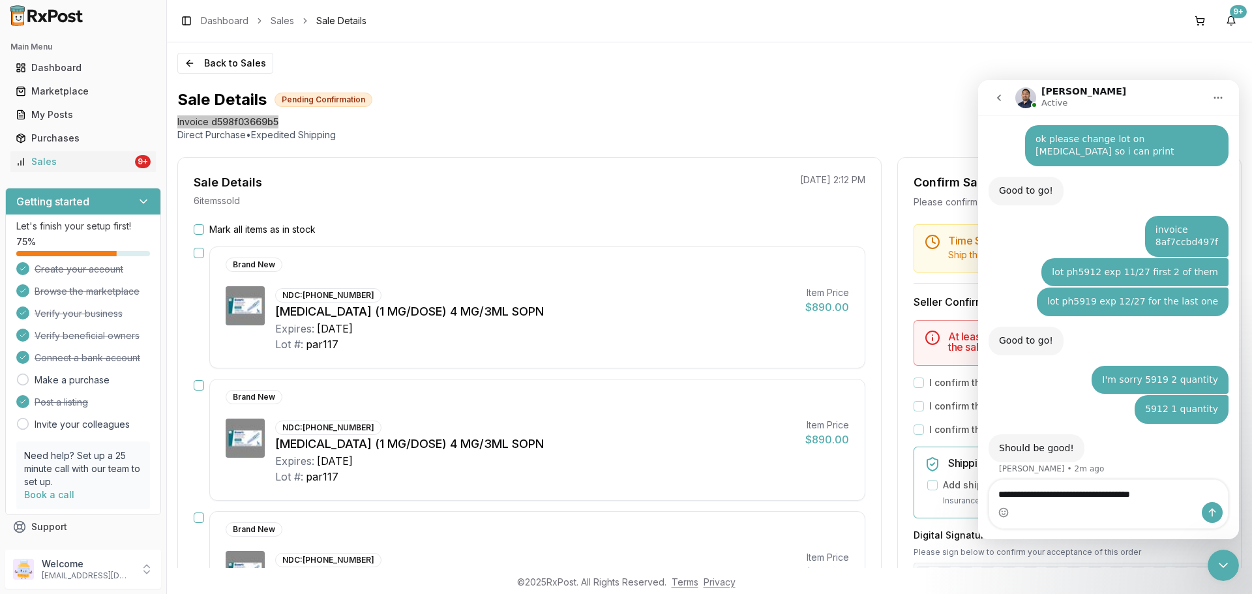
type textarea "**********"
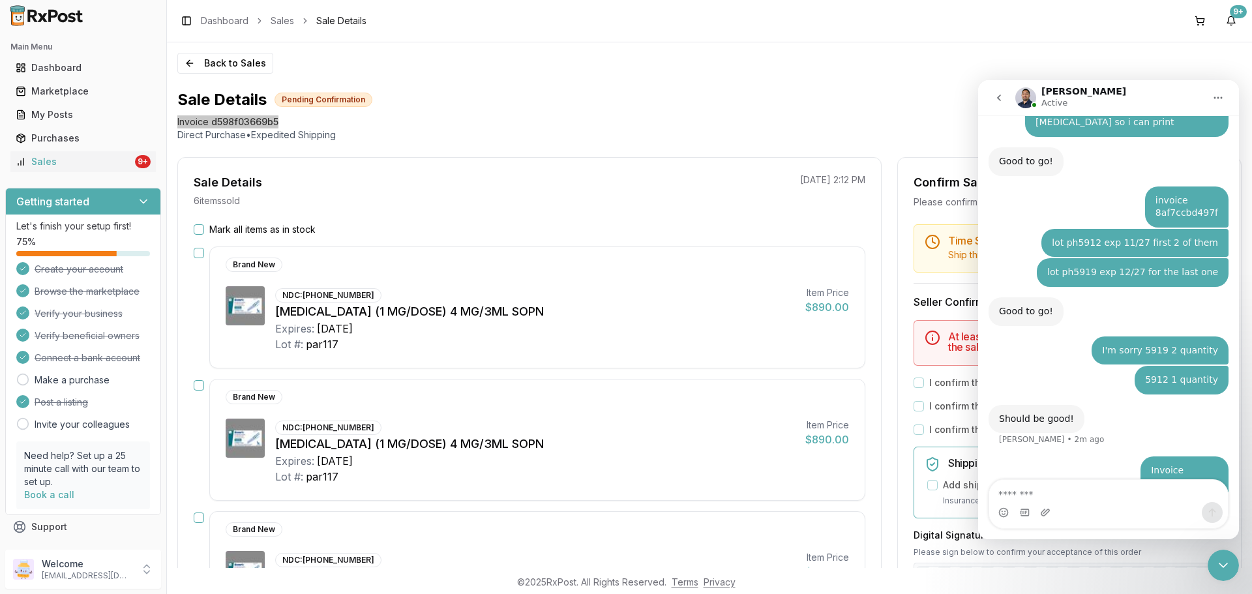
click at [1226, 566] on icon "Close Intercom Messenger" at bounding box center [1223, 565] width 16 height 16
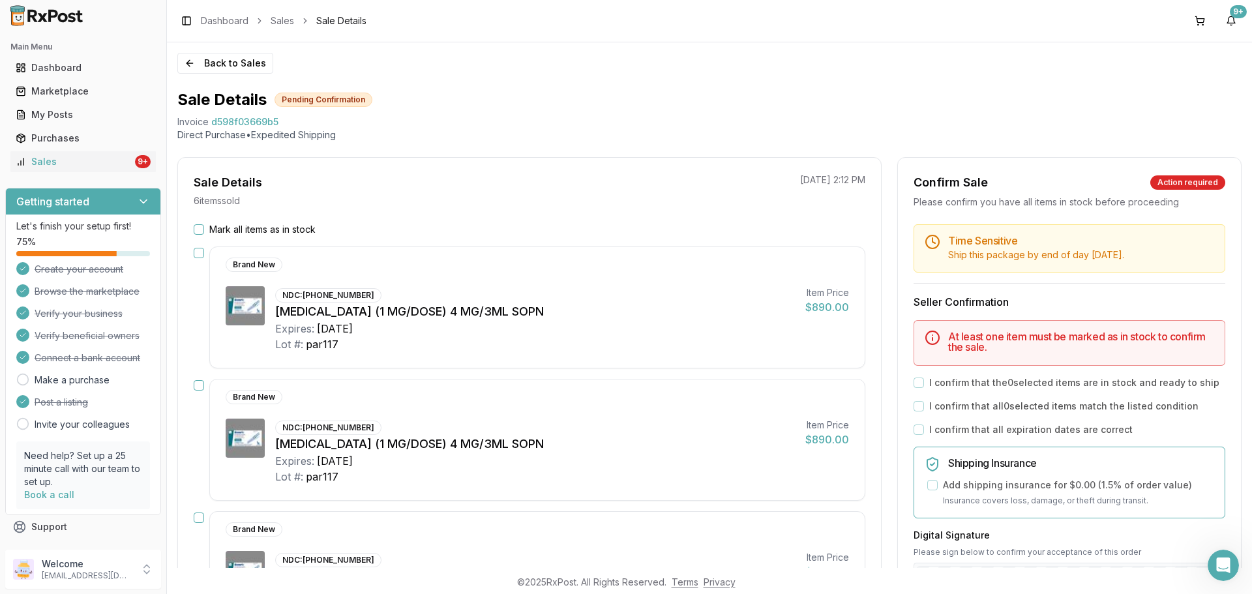
click at [70, 4] on div at bounding box center [83, 15] width 166 height 31
click at [73, 16] on img at bounding box center [46, 15] width 83 height 21
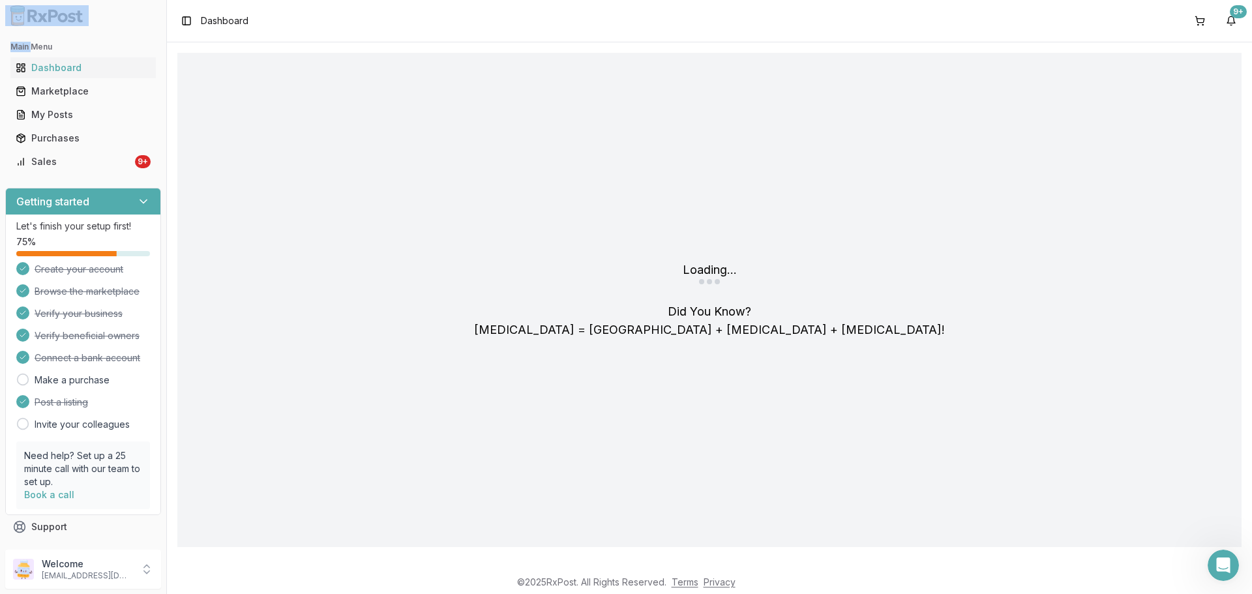
click at [106, 22] on div at bounding box center [83, 15] width 166 height 31
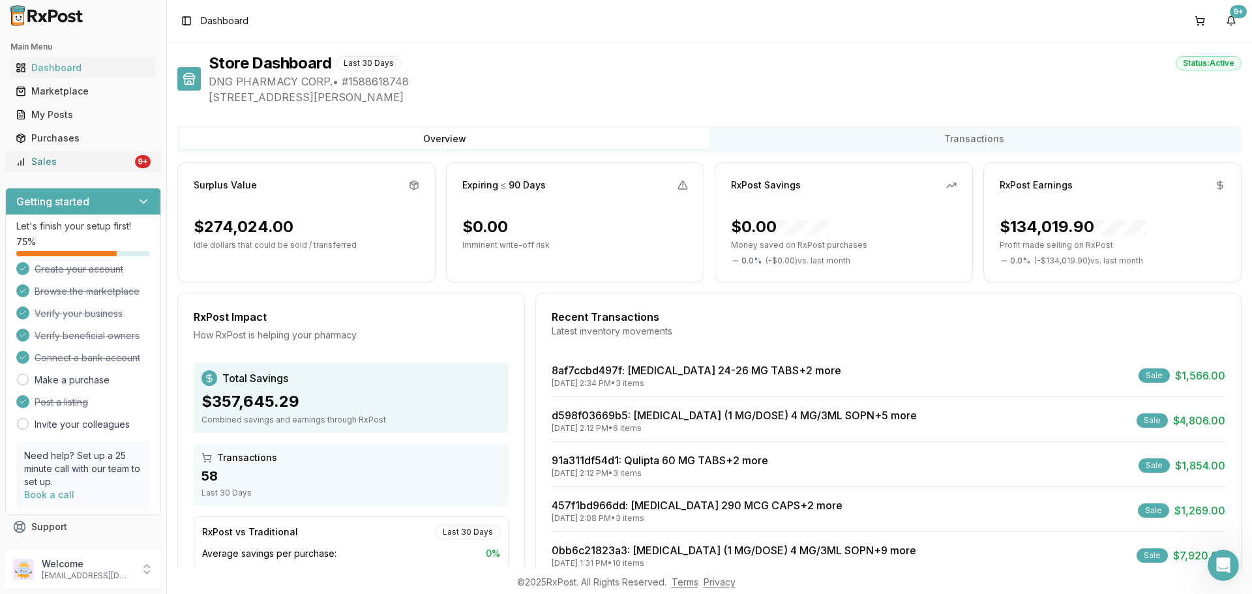
click at [132, 170] on link "Sales 9+" at bounding box center [82, 161] width 145 height 23
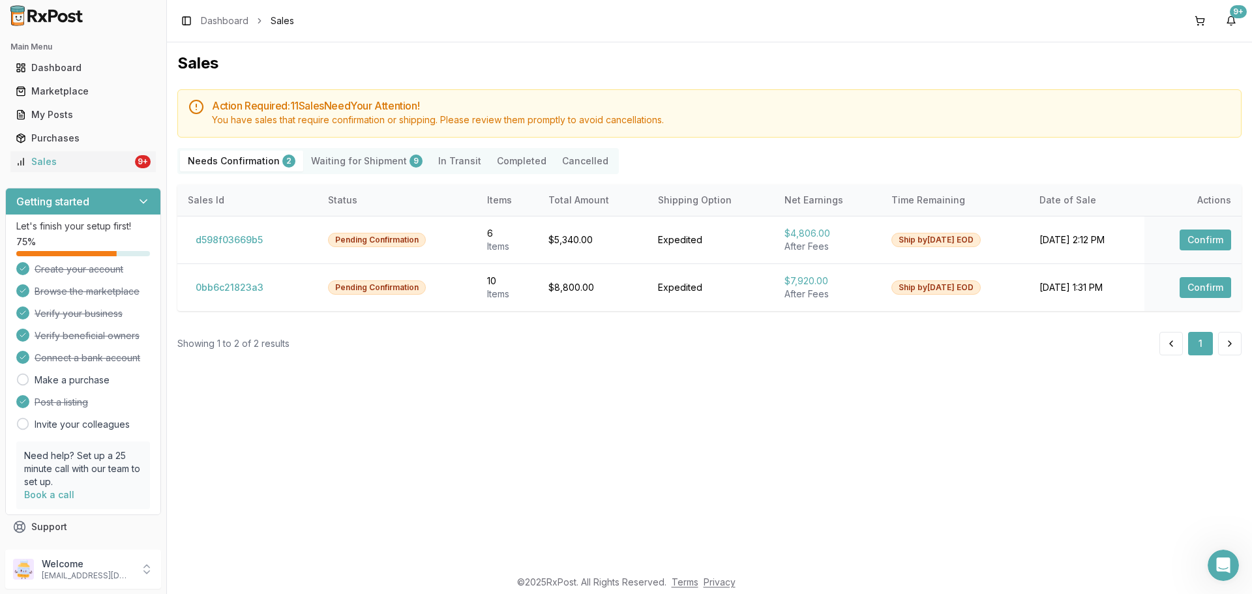
click at [49, 10] on img at bounding box center [46, 15] width 83 height 21
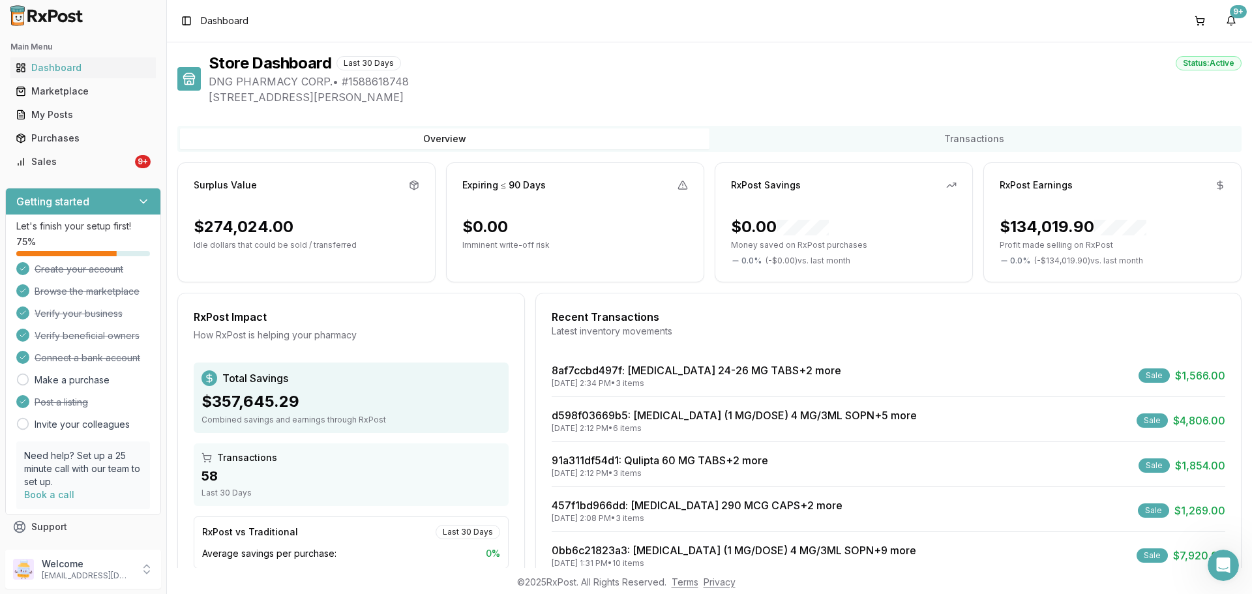
click at [111, 174] on div "Main Menu Dashboard Marketplace My Posts Purchases Sales 9+" at bounding box center [83, 104] width 166 height 146
click at [112, 166] on div "Sales" at bounding box center [74, 161] width 117 height 13
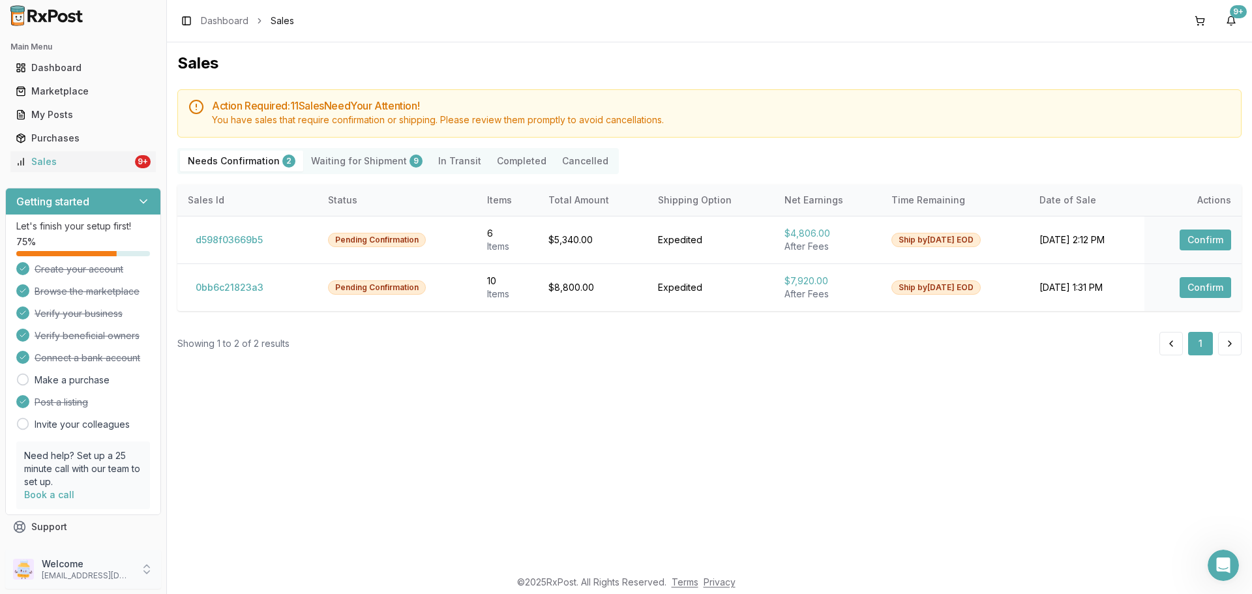
drag, startPoint x: 107, startPoint y: 579, endPoint x: 114, endPoint y: 574, distance: 8.5
click at [106, 578] on p "[EMAIL_ADDRESS][DOMAIN_NAME]" at bounding box center [87, 575] width 91 height 10
click at [219, 575] on span "Sign Out" at bounding box center [237, 572] width 124 height 13
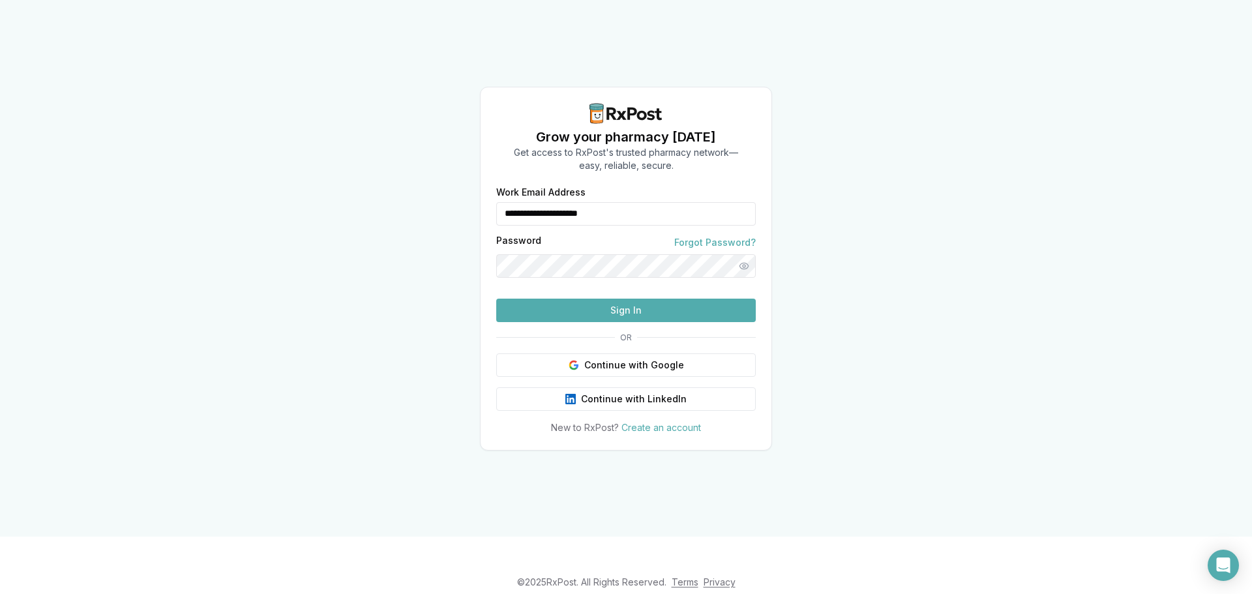
drag, startPoint x: 673, startPoint y: 192, endPoint x: 411, endPoint y: 215, distance: 263.8
click at [411, 215] on div "**********" at bounding box center [626, 268] width 1252 height 537
type input "**********"
click at [638, 322] on button "Sign In" at bounding box center [625, 310] width 259 height 23
click at [598, 322] on button "Sign In" at bounding box center [625, 310] width 259 height 23
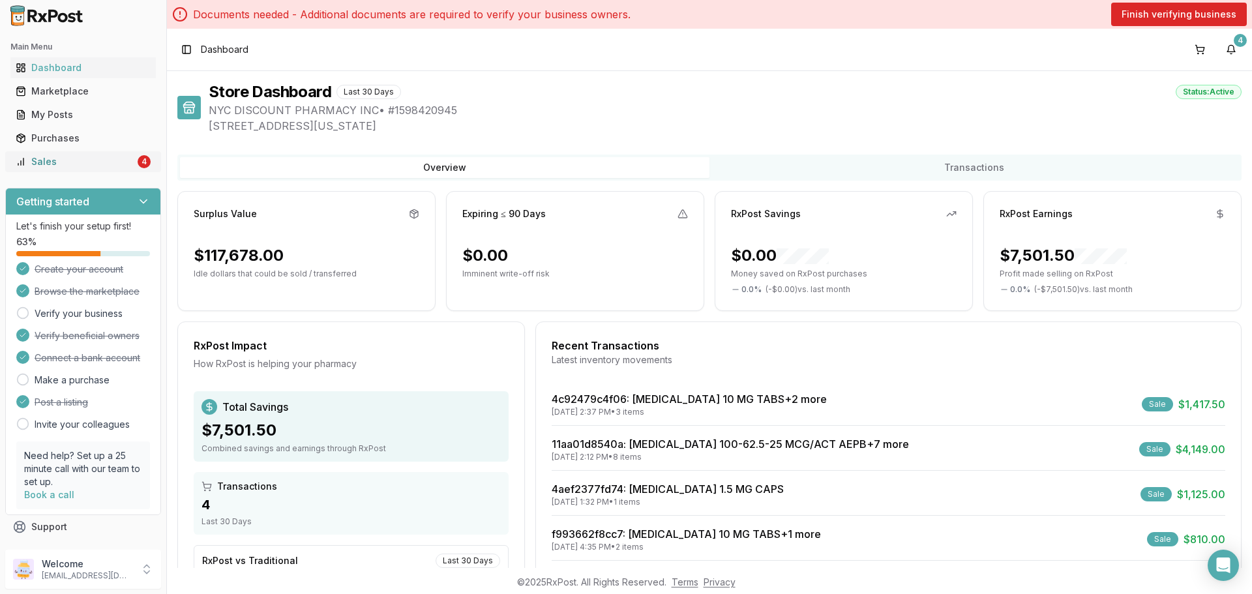
click at [139, 171] on link "Sales 4" at bounding box center [82, 161] width 145 height 23
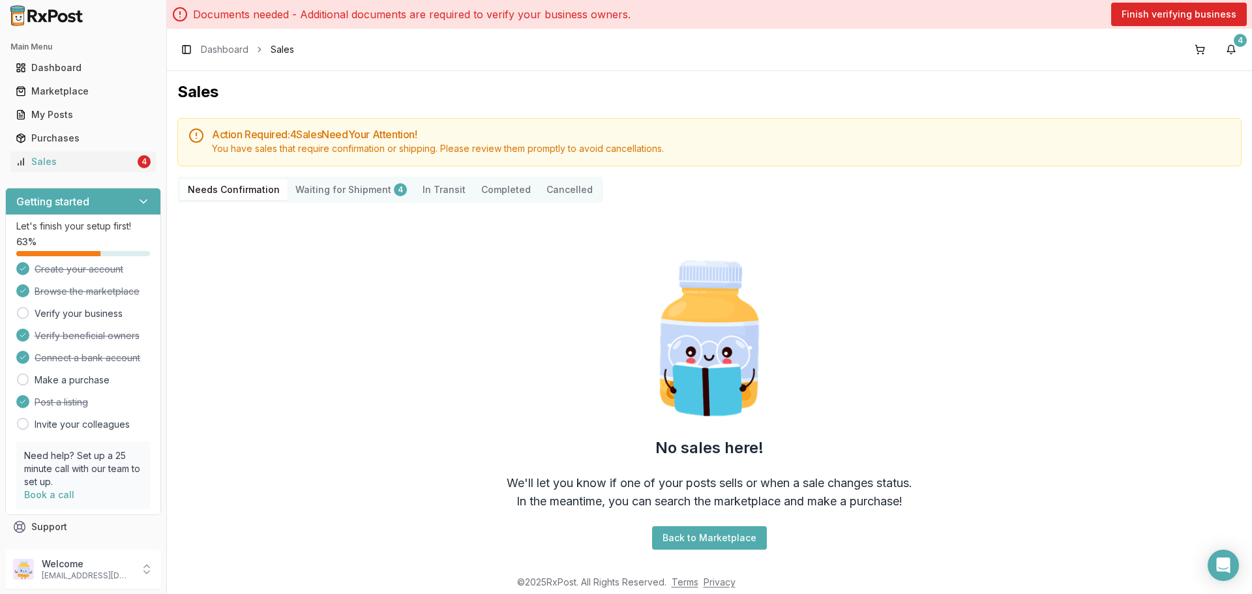
click at [345, 198] on Shipment "Waiting for Shipment 4" at bounding box center [351, 189] width 127 height 21
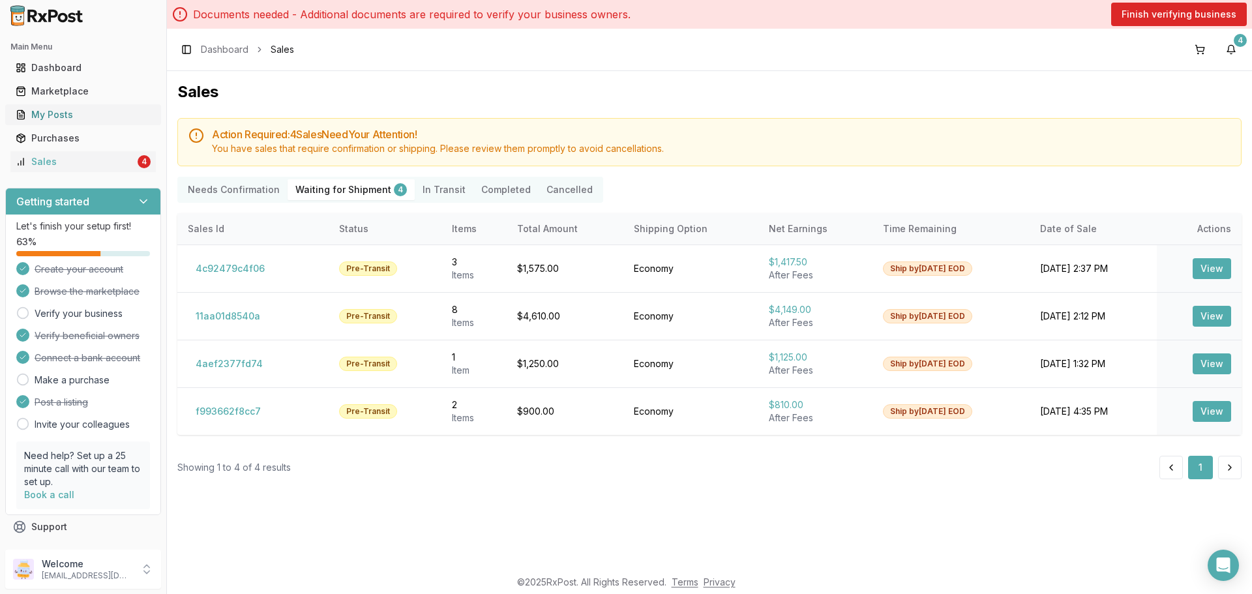
click at [88, 117] on div "My Posts" at bounding box center [83, 114] width 135 height 13
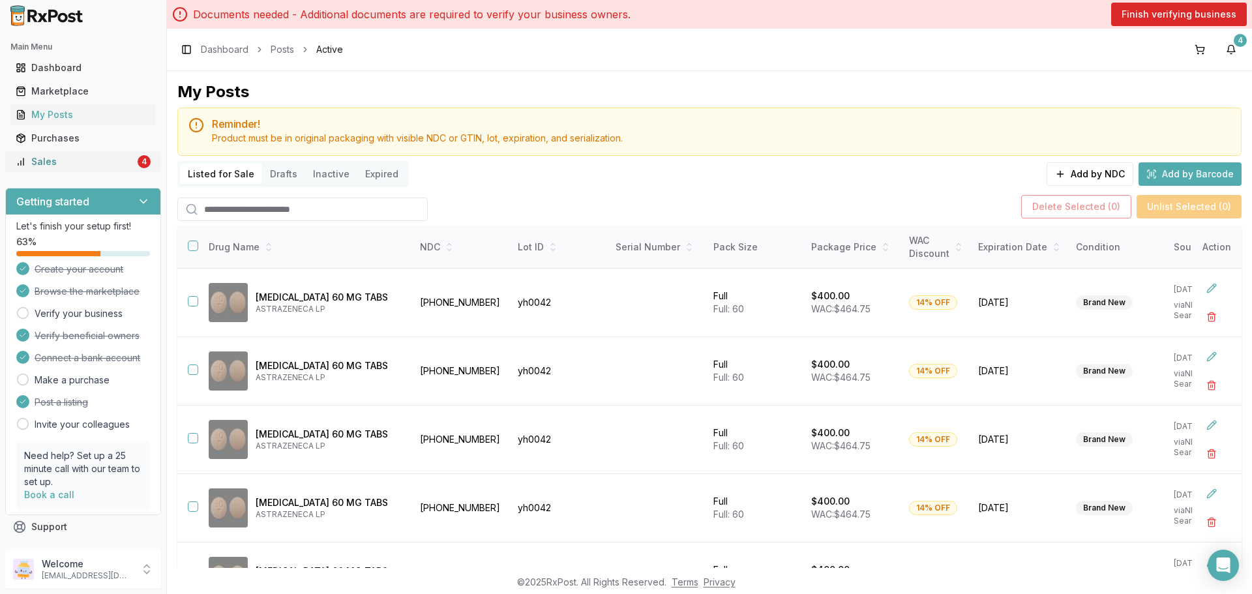
click at [111, 167] on div "Sales" at bounding box center [75, 161] width 119 height 13
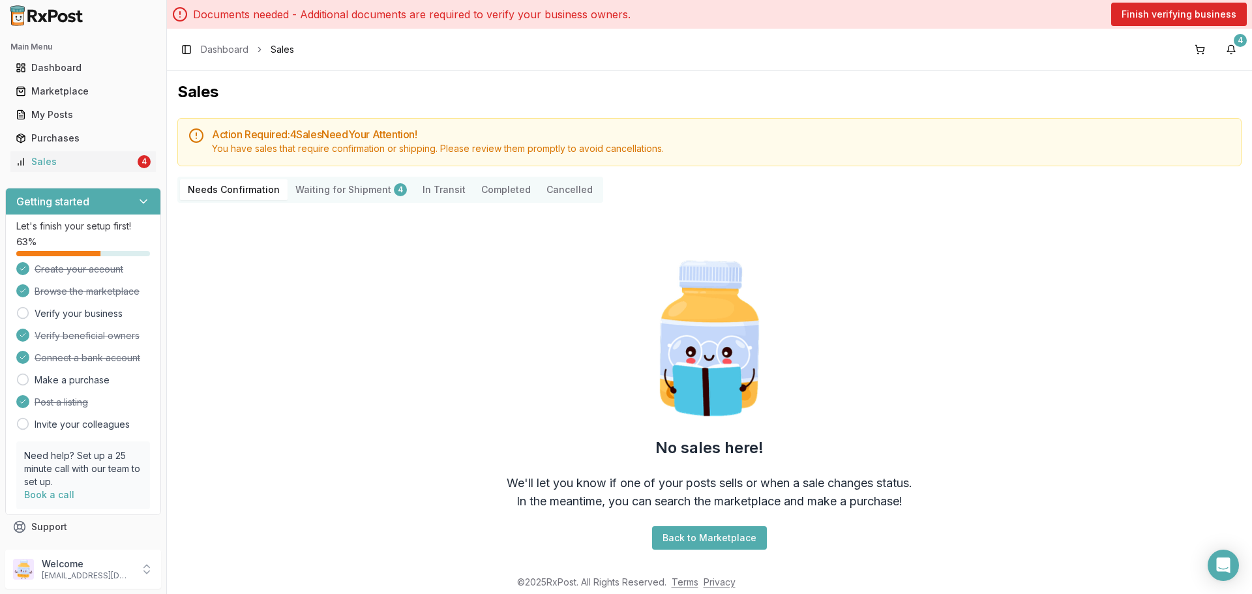
click at [340, 192] on Shipment "Waiting for Shipment 4" at bounding box center [351, 189] width 127 height 21
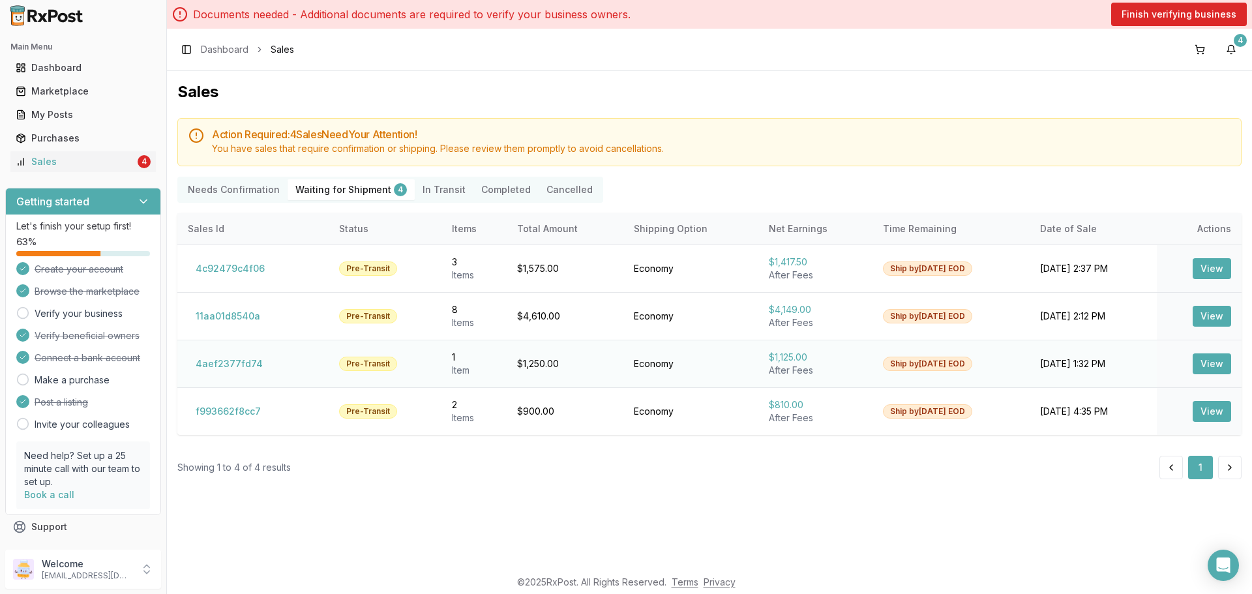
click at [229, 376] on td "4aef2377fd74" at bounding box center [252, 364] width 151 height 48
click at [228, 368] on button "4aef2377fd74" at bounding box center [229, 363] width 83 height 21
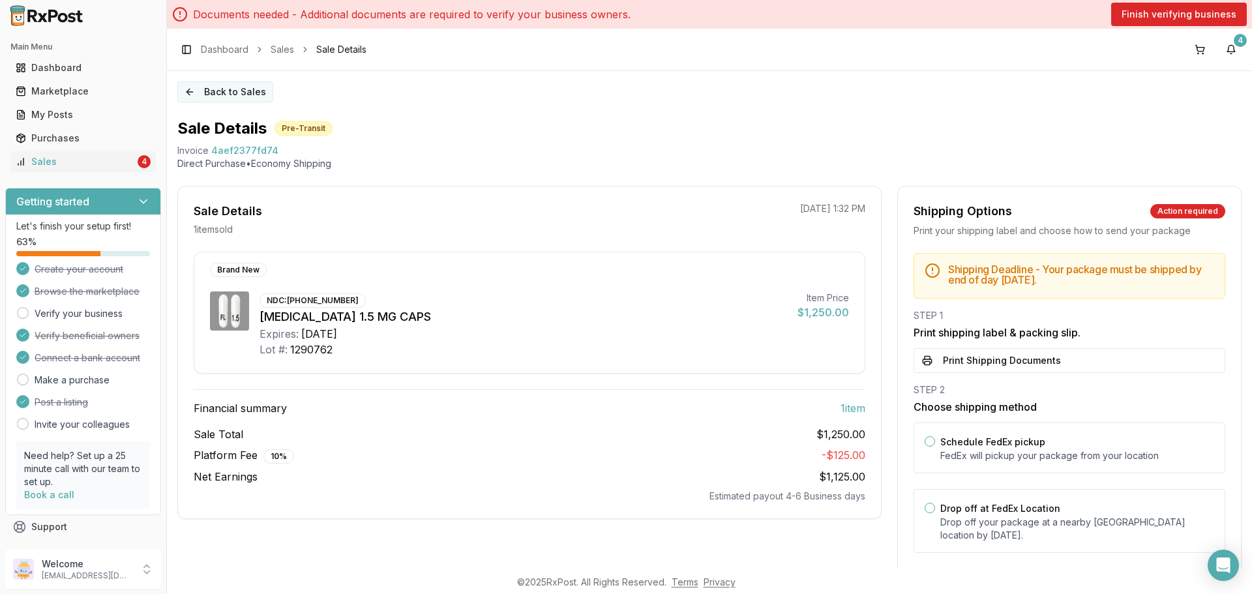
click at [198, 102] on button "Back to Sales" at bounding box center [225, 91] width 96 height 21
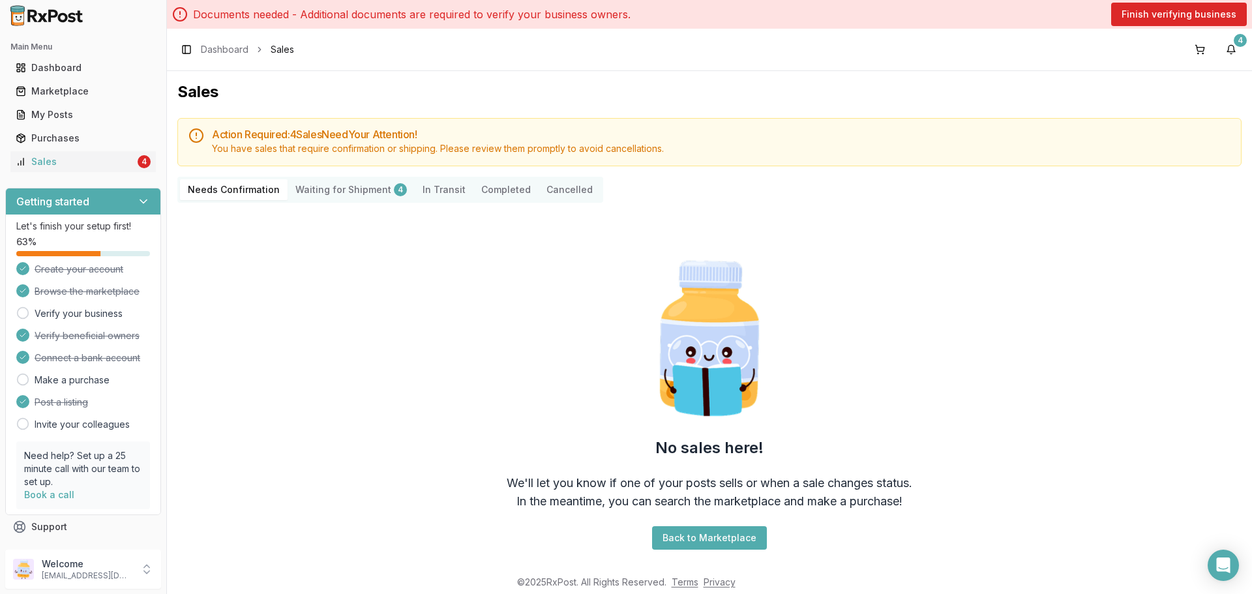
click at [333, 192] on Shipment "Waiting for Shipment 4" at bounding box center [351, 189] width 127 height 21
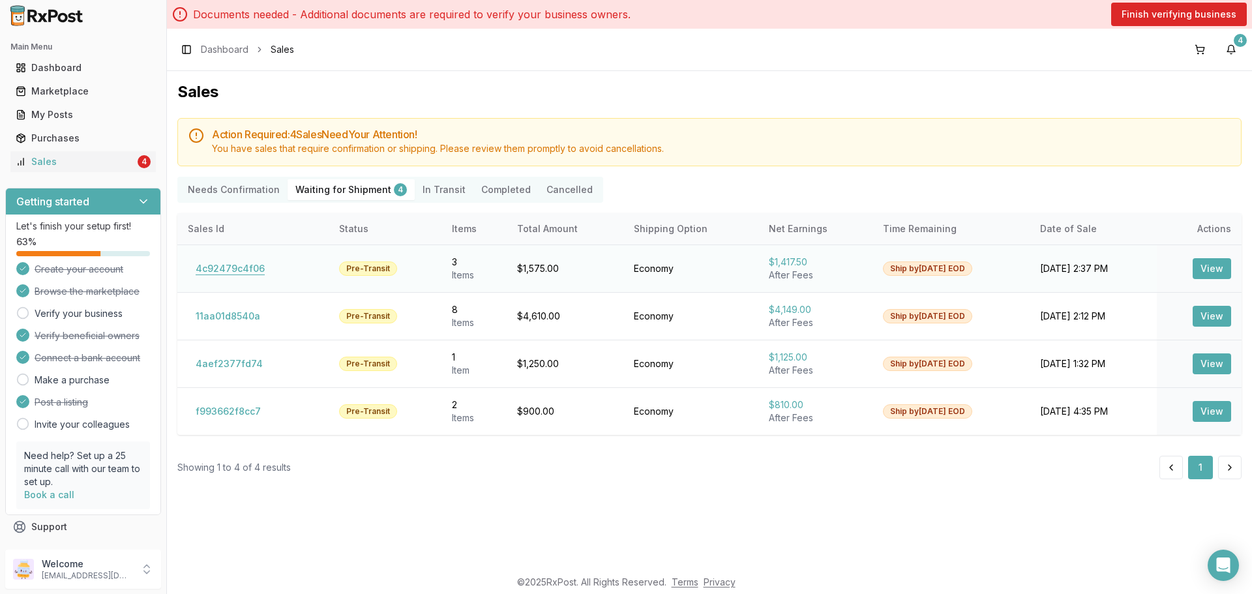
click at [229, 266] on button "4c92479c4f06" at bounding box center [230, 268] width 85 height 21
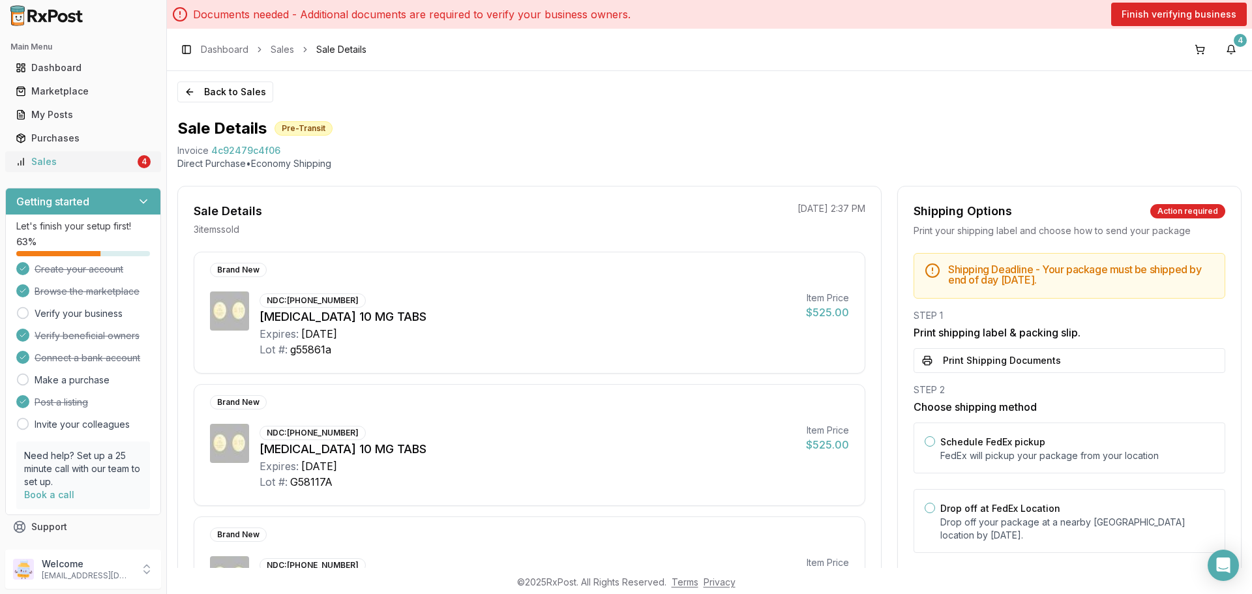
click at [96, 155] on div "Sales" at bounding box center [75, 161] width 119 height 13
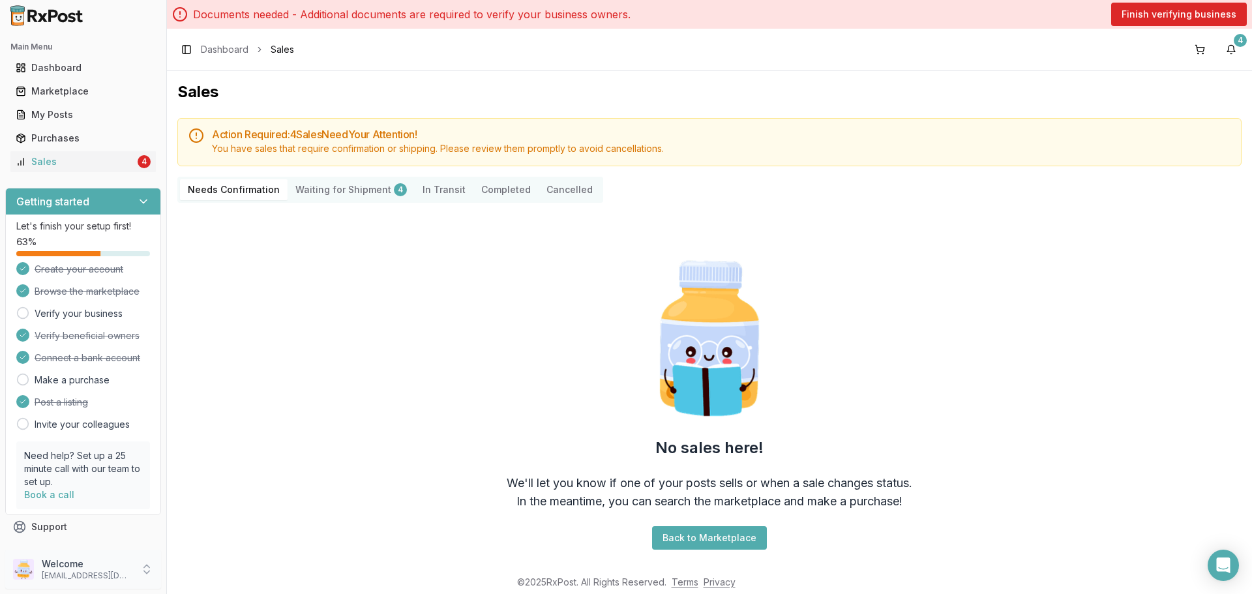
click at [73, 574] on p "[EMAIL_ADDRESS][DOMAIN_NAME]" at bounding box center [87, 575] width 91 height 10
click at [214, 582] on button "Sign Out" at bounding box center [237, 572] width 134 height 22
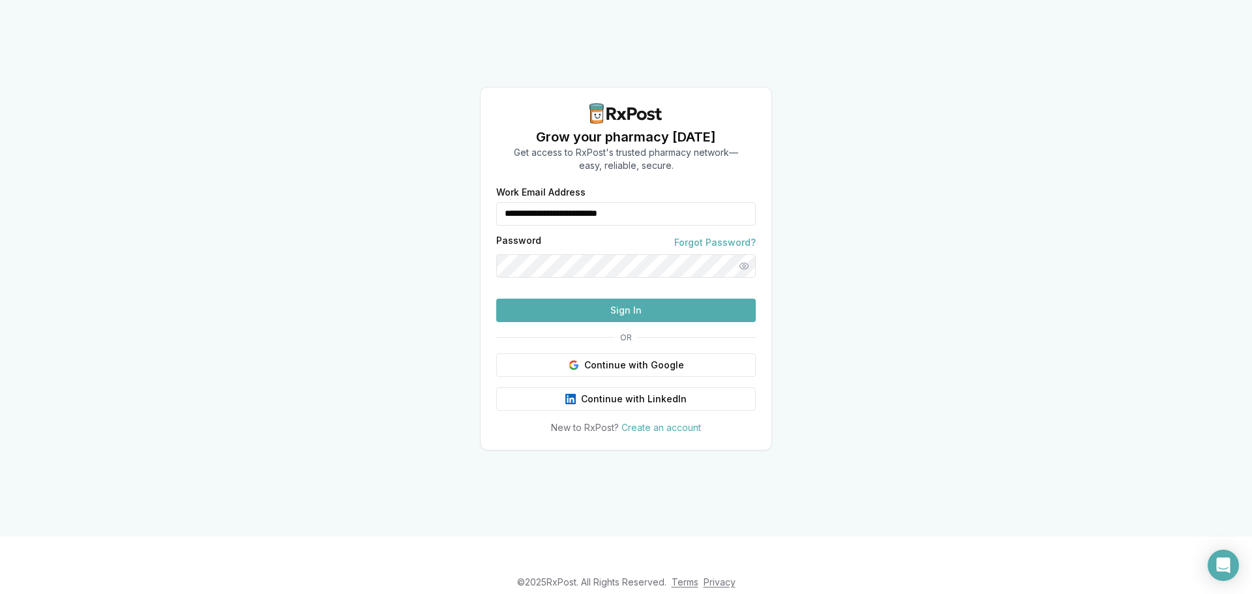
drag, startPoint x: 630, startPoint y: 190, endPoint x: 339, endPoint y: 171, distance: 291.3
click at [340, 171] on div "**********" at bounding box center [626, 268] width 1252 height 537
type input "*"
drag, startPoint x: 591, startPoint y: 190, endPoint x: 368, endPoint y: 146, distance: 226.7
click at [436, 160] on div "Grow your pharmacy [DATE] Get access to RxPost's trusted pharmacy network— easy…" at bounding box center [626, 268] width 1252 height 537
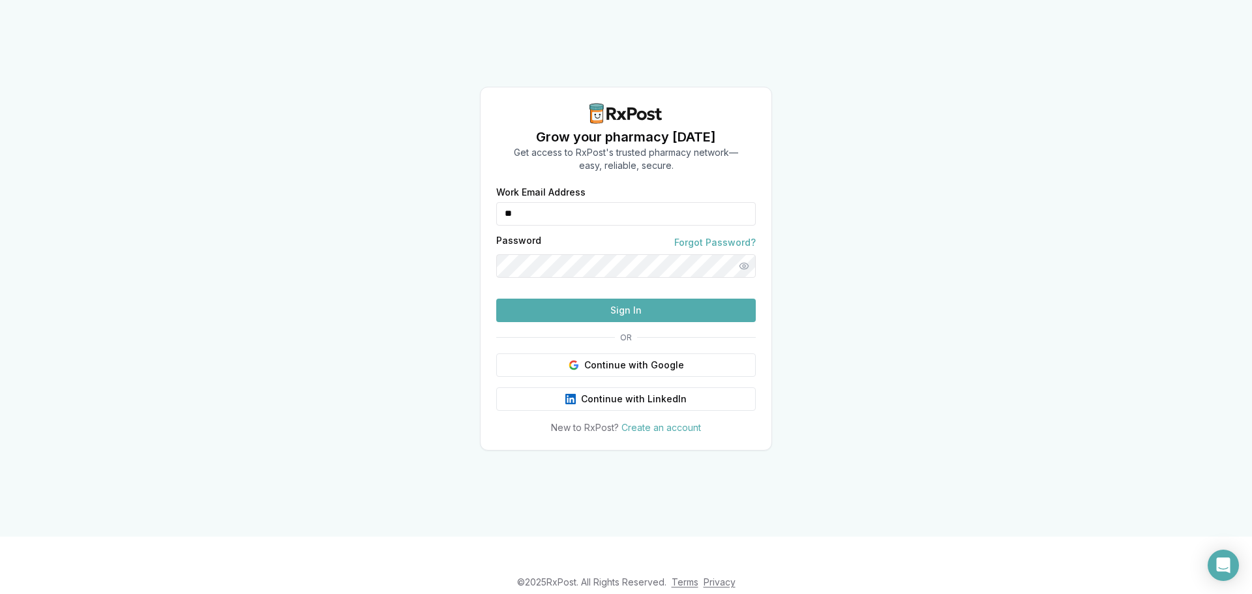
type input "**********"
click at [585, 322] on button "Sign In" at bounding box center [625, 310] width 259 height 23
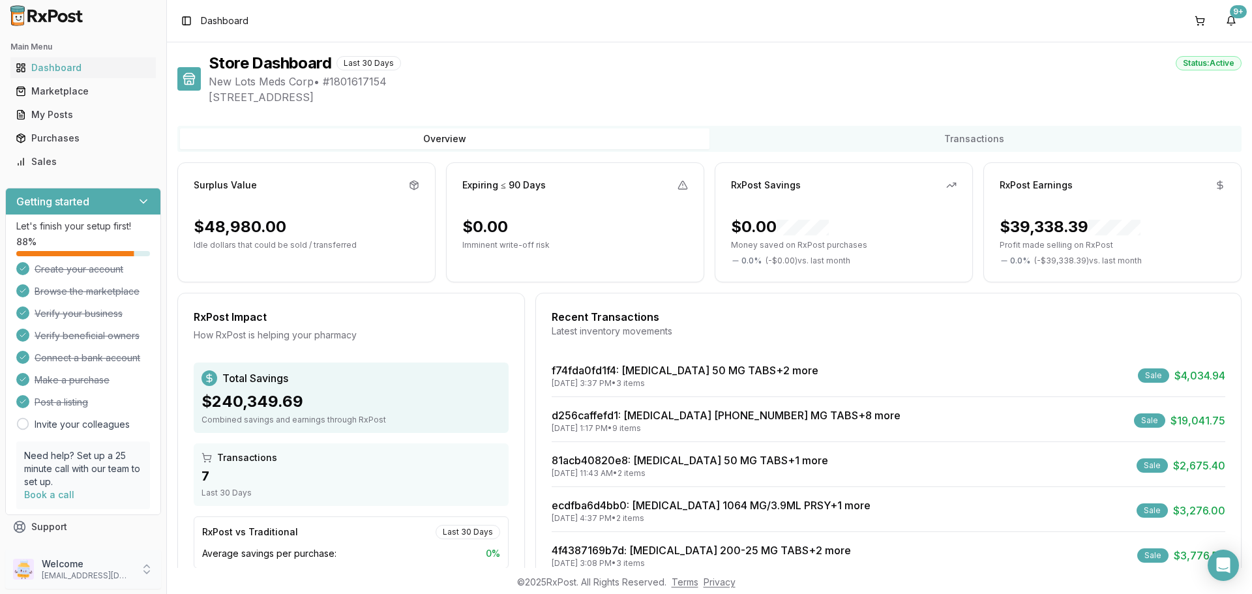
click at [100, 583] on div "Welcome [EMAIL_ADDRESS][DOMAIN_NAME]" at bounding box center [83, 569] width 156 height 39
click at [209, 580] on button "Sign Out" at bounding box center [237, 572] width 134 height 22
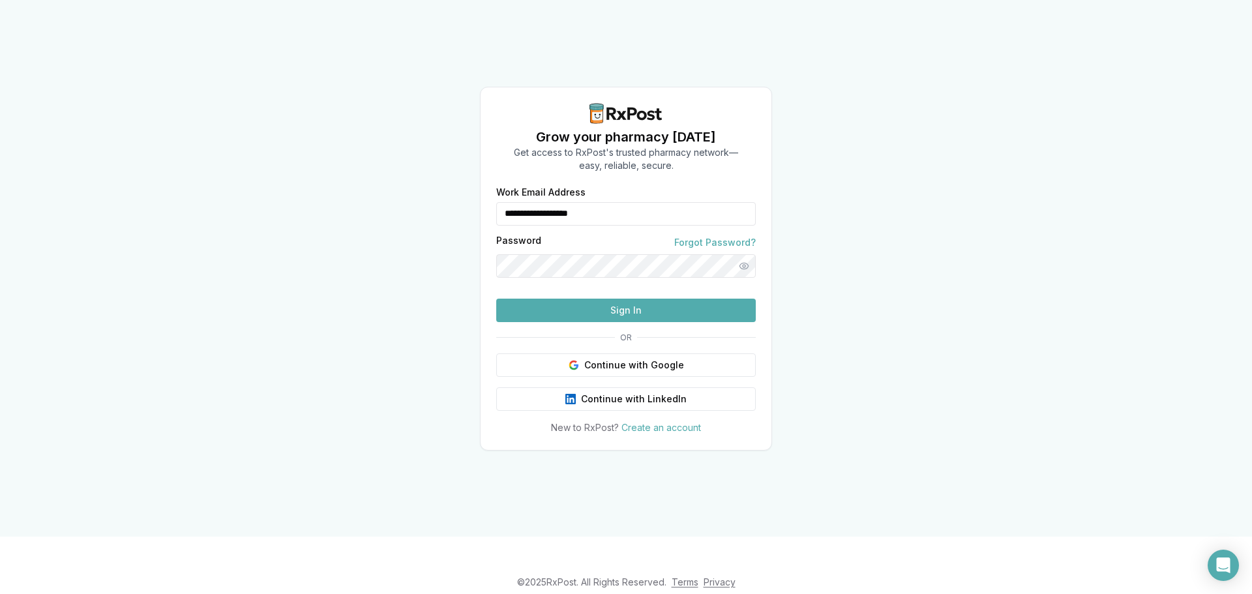
drag, startPoint x: 611, startPoint y: 197, endPoint x: 201, endPoint y: 206, distance: 409.5
click at [201, 206] on div "**********" at bounding box center [626, 268] width 1252 height 537
type input "**********"
click at [644, 322] on button "Sign In" at bounding box center [625, 310] width 259 height 23
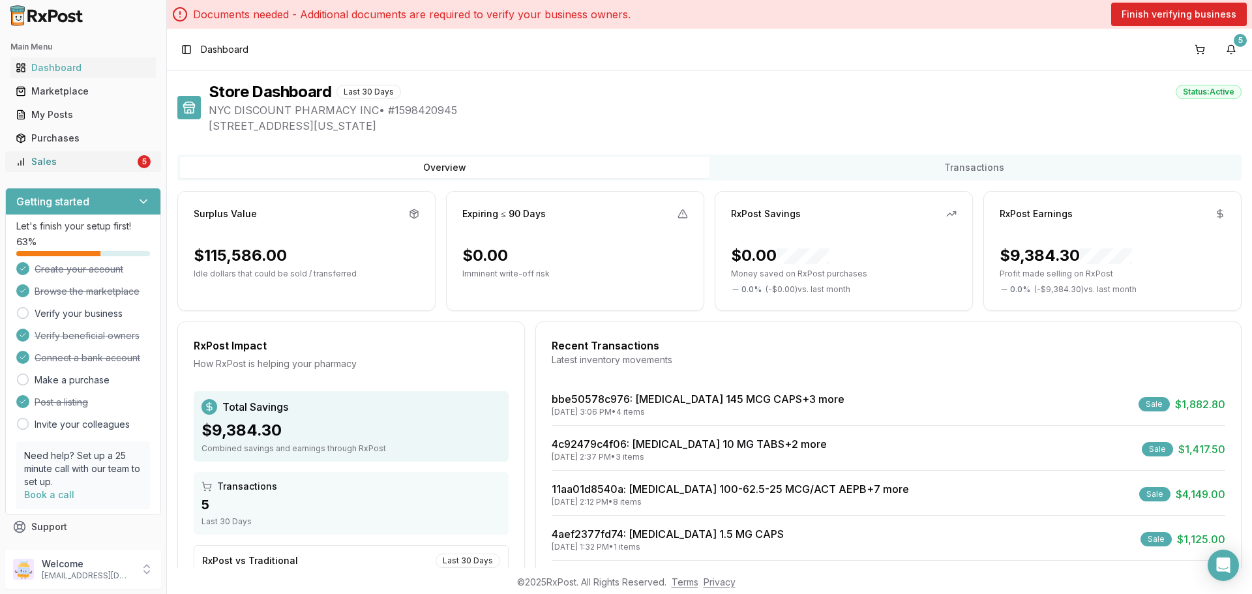
click at [68, 162] on div "Sales" at bounding box center [75, 161] width 119 height 13
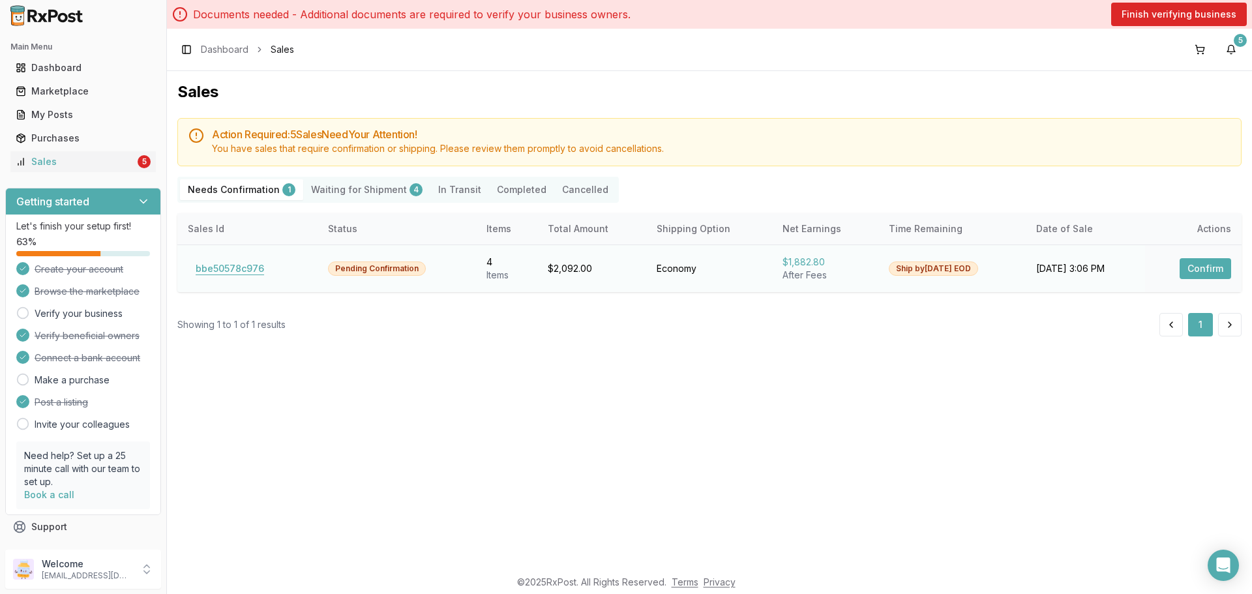
click at [224, 268] on button "bbe50578c976" at bounding box center [230, 268] width 84 height 21
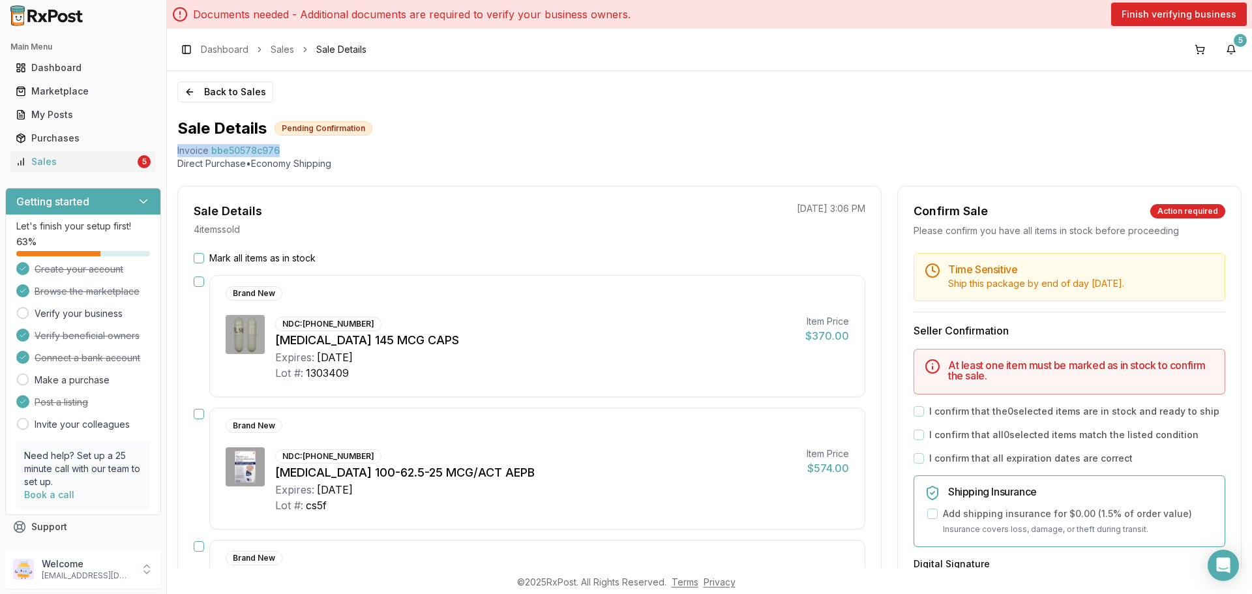
drag, startPoint x: 280, startPoint y: 153, endPoint x: 175, endPoint y: 152, distance: 104.3
click at [175, 152] on div "Back to Sales Sale Details Pending Confirmation Invoice bbe50578c976 Direct Pur…" at bounding box center [709, 319] width 1085 height 497
copy div "Invoice bbe50578c976"
drag, startPoint x: 1238, startPoint y: 555, endPoint x: 1228, endPoint y: 560, distance: 11.4
click at [1232, 559] on div "Open Intercom Messenger" at bounding box center [1223, 565] width 35 height 35
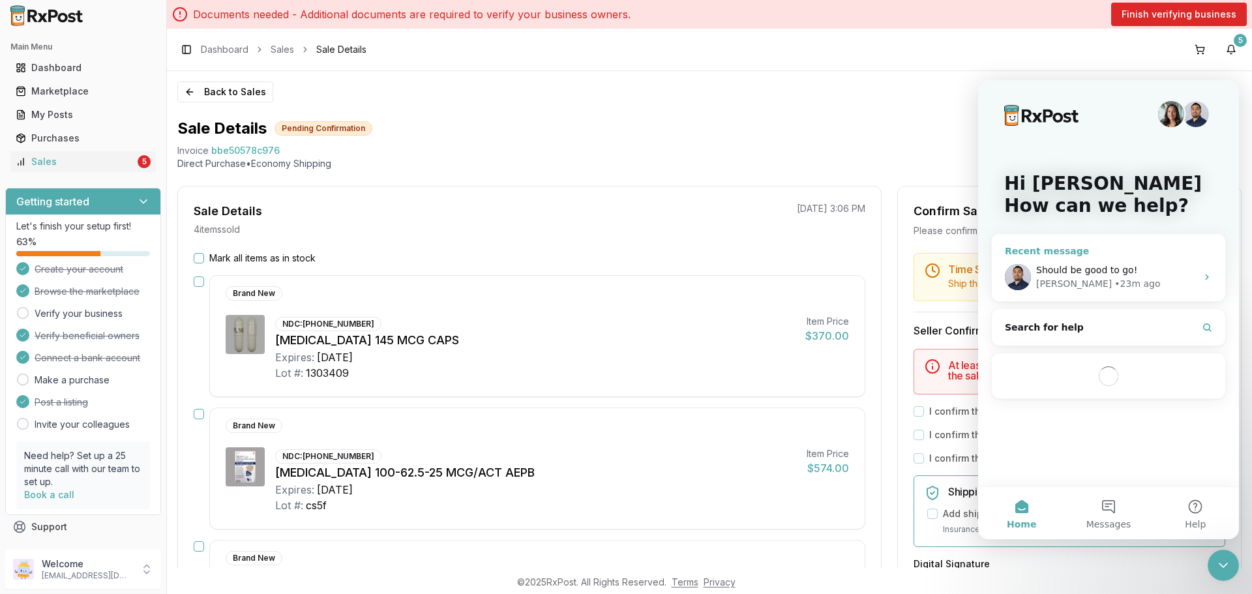
click at [1114, 289] on div "• 23m ago" at bounding box center [1137, 284] width 46 height 14
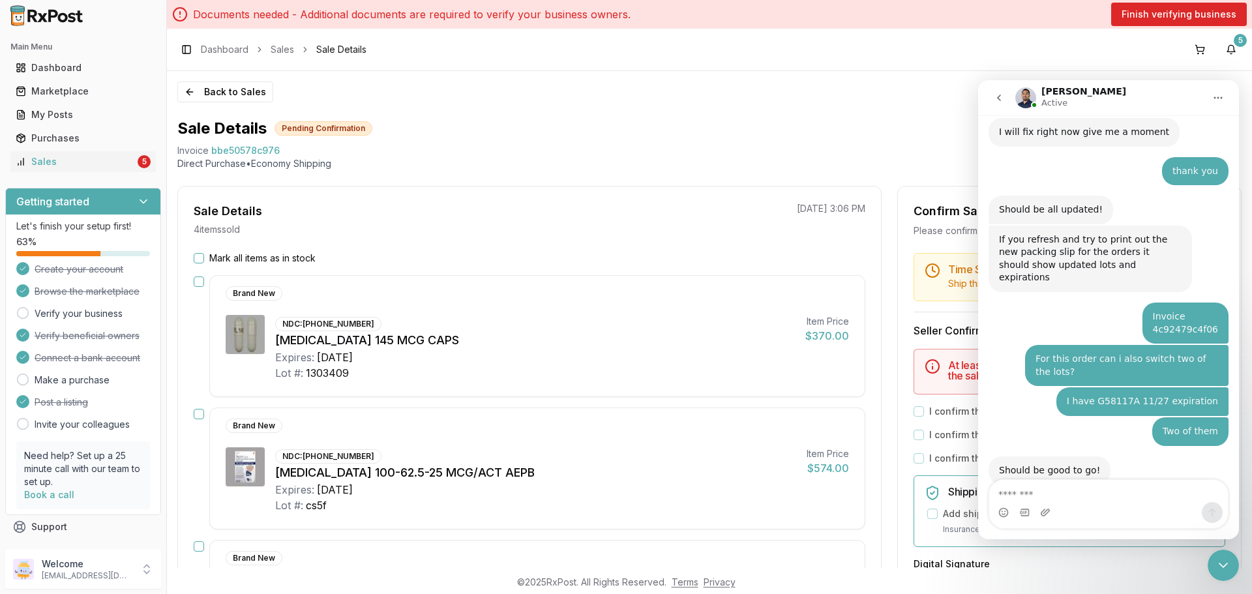
scroll to position [434, 0]
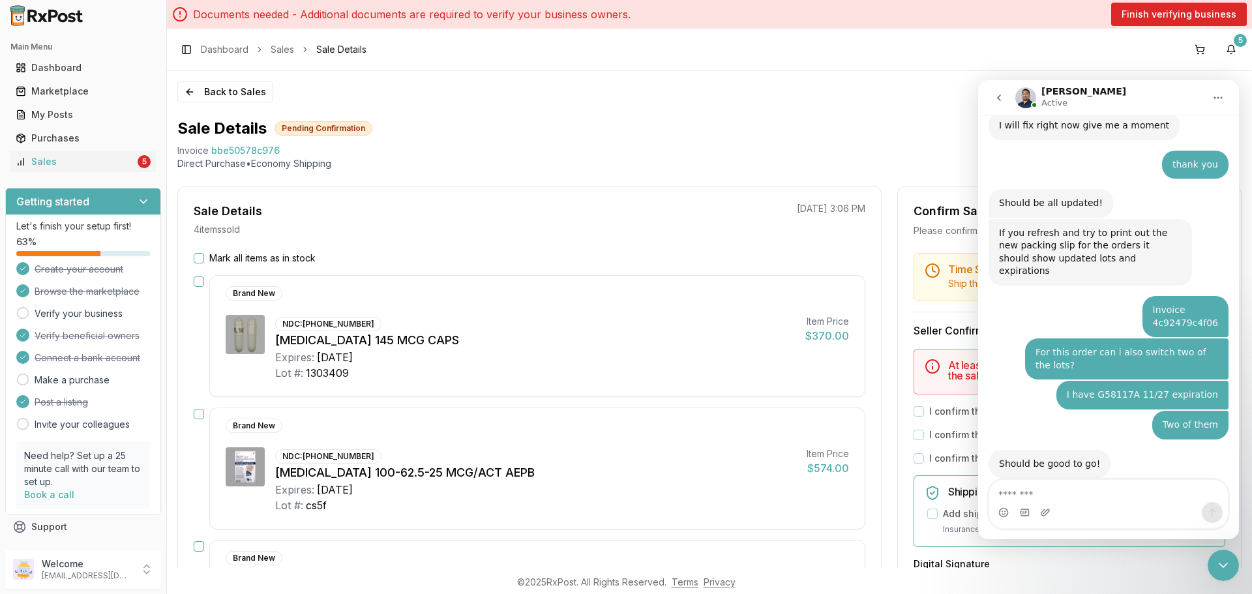
type textarea "**********"
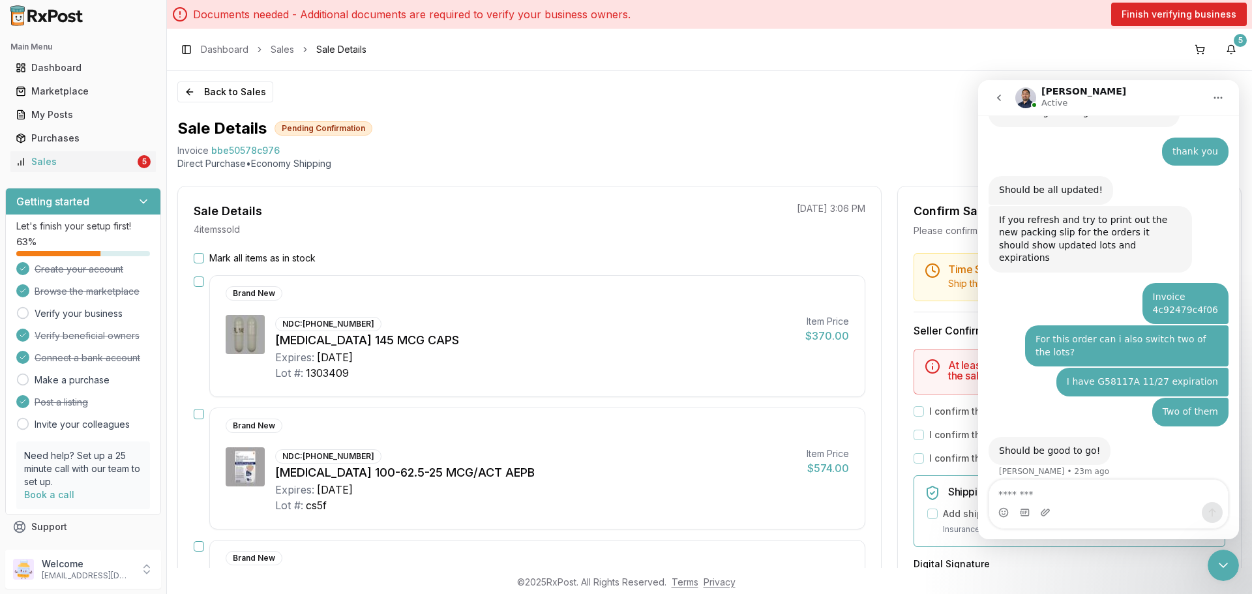
scroll to position [485, 0]
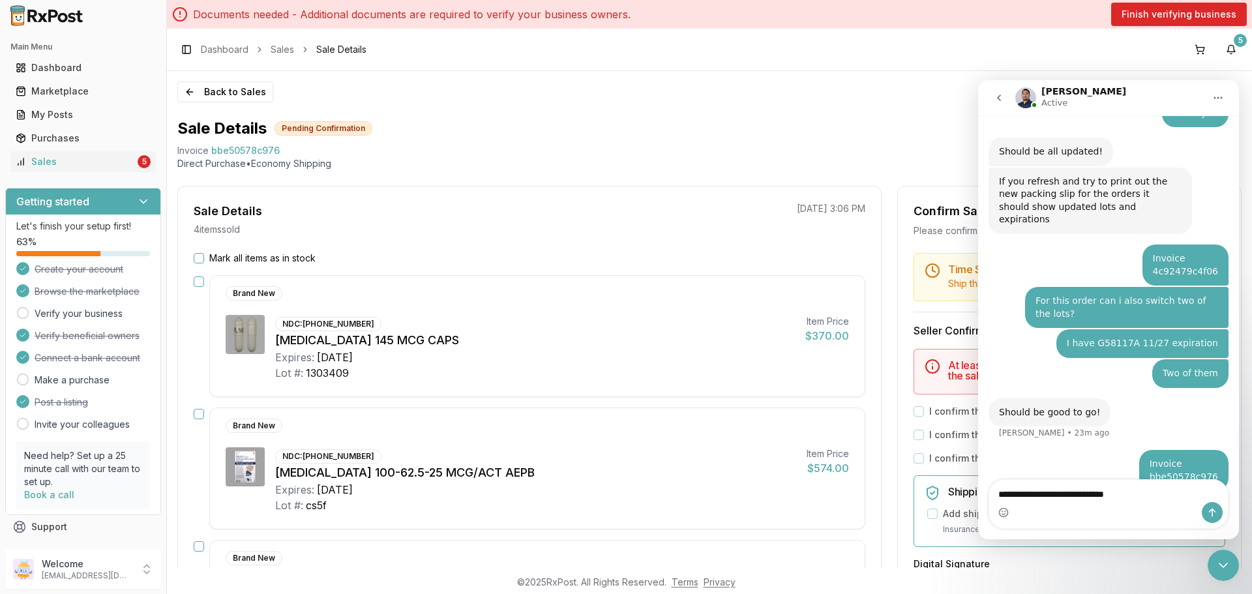
type textarea "**********"
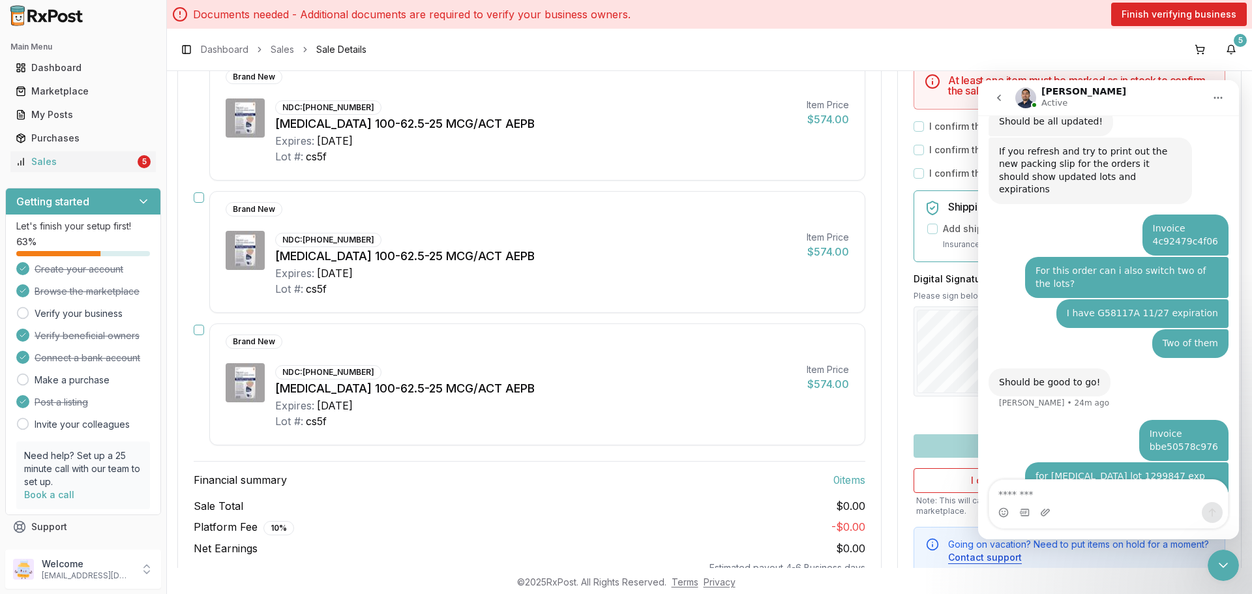
scroll to position [327, 0]
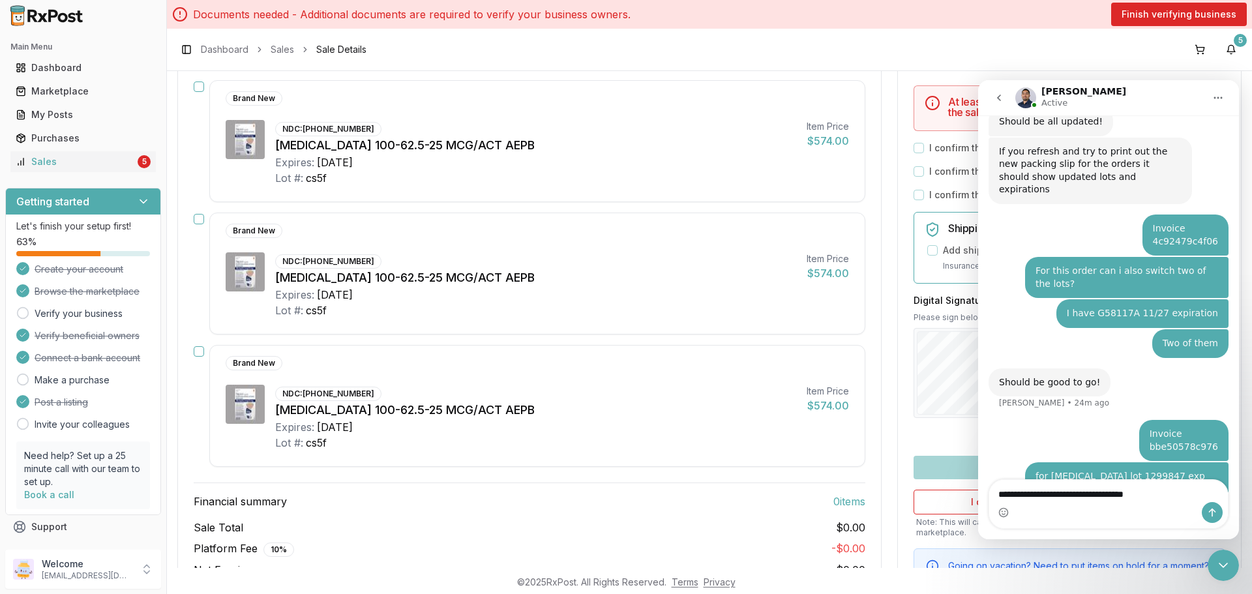
type textarea "**********"
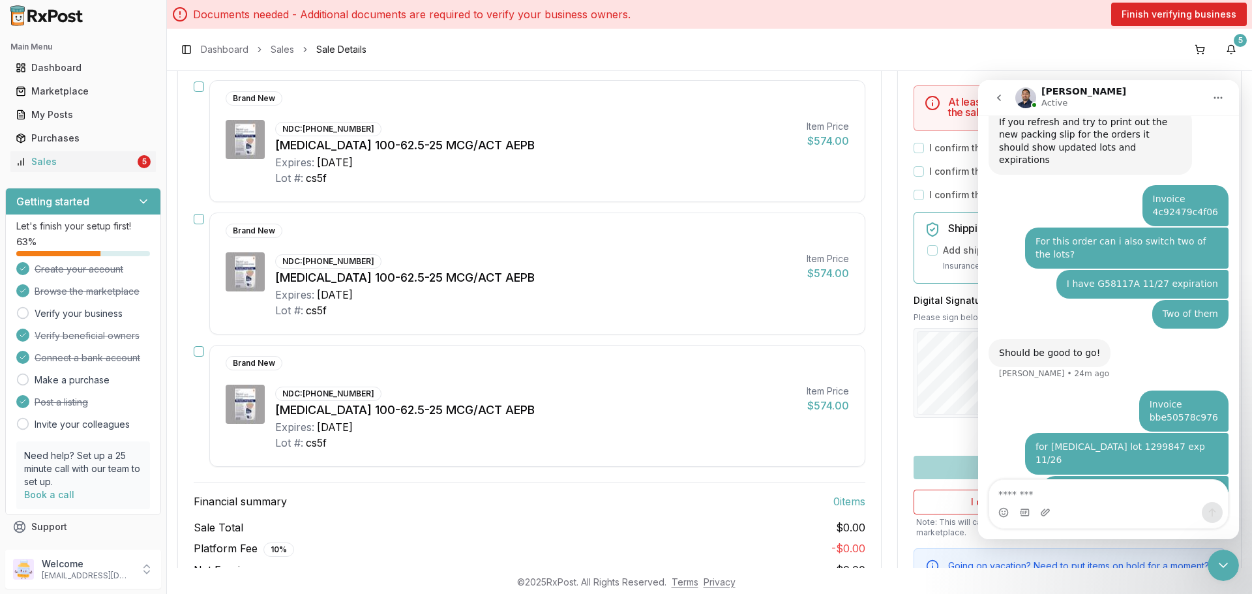
click at [998, 104] on button "go back" at bounding box center [998, 97] width 25 height 25
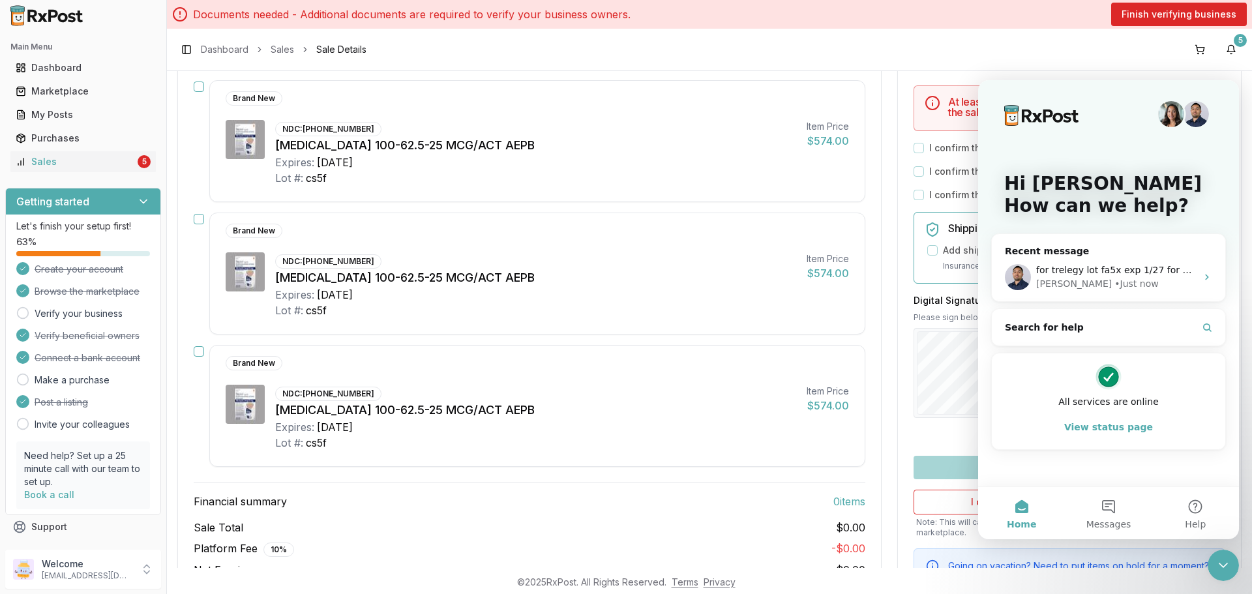
scroll to position [0, 0]
click at [1099, 271] on span "for trelegy lot fa5x exp 1/27 for all 3" at bounding box center [1119, 270] width 166 height 10
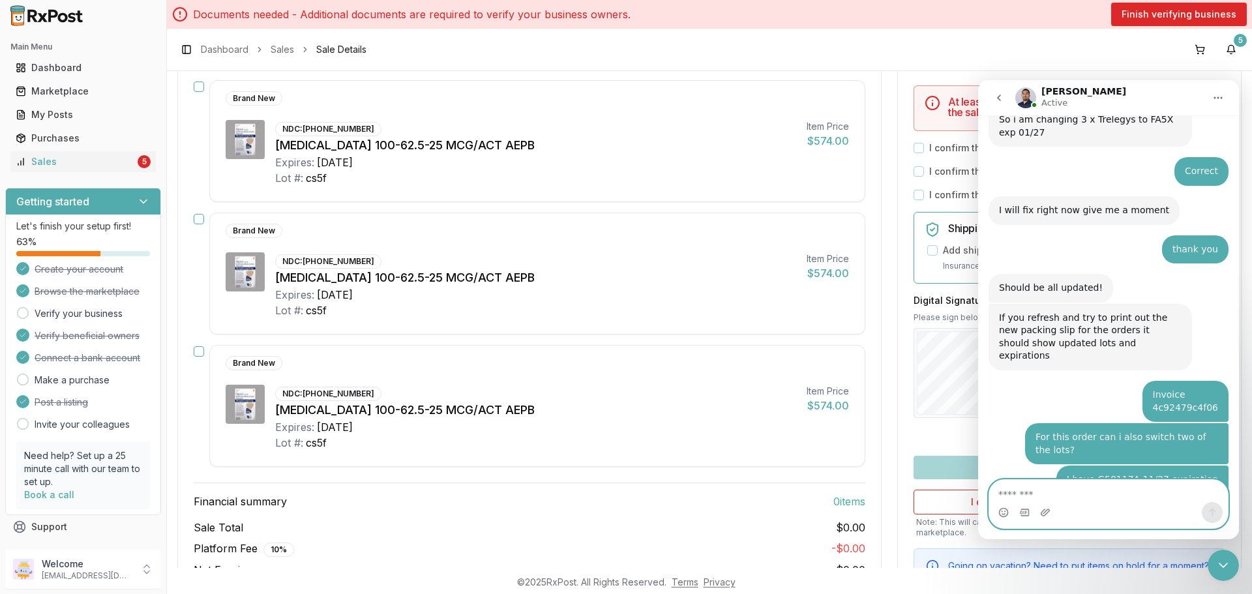
scroll to position [544, 0]
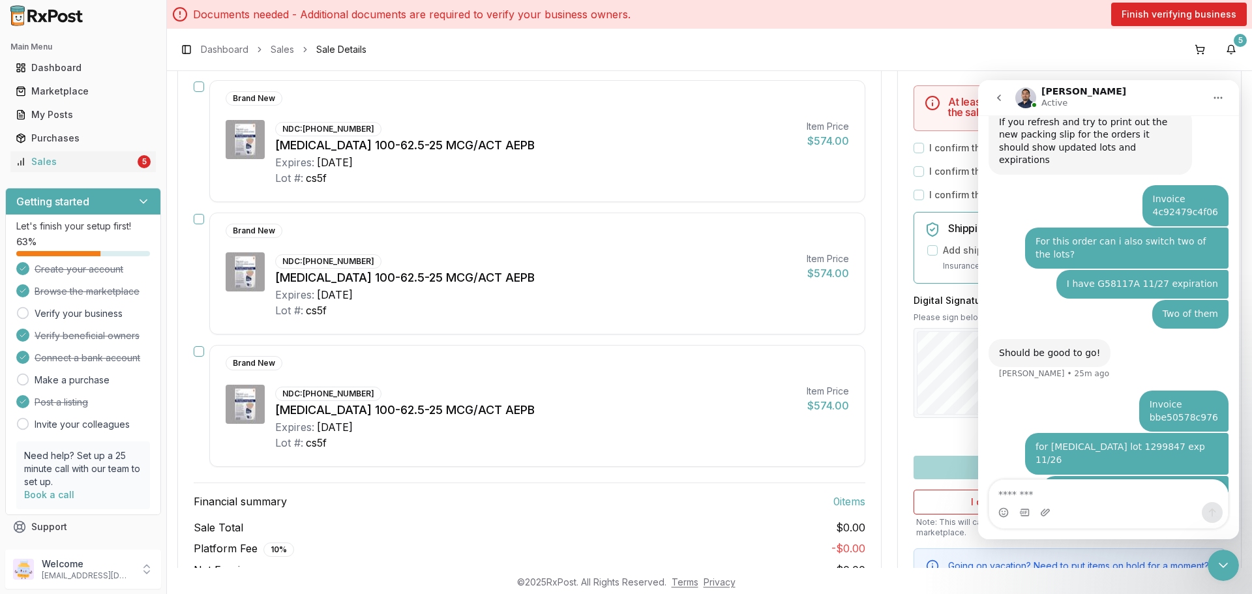
click at [993, 95] on button "go back" at bounding box center [998, 97] width 25 height 25
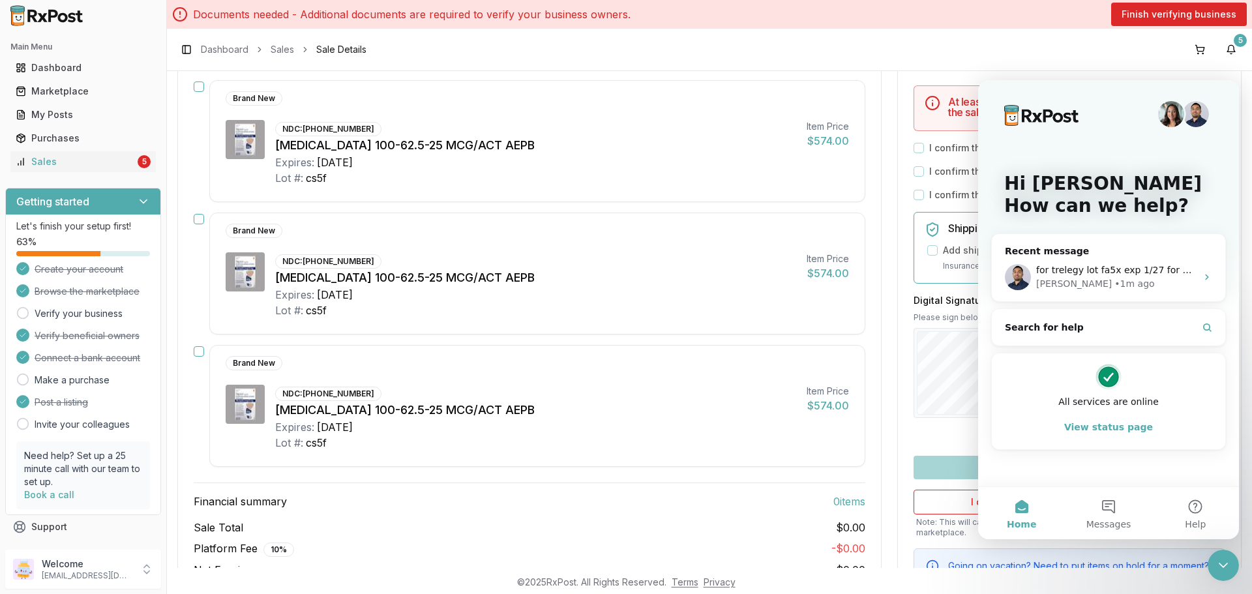
click at [1224, 563] on icon "Close Intercom Messenger" at bounding box center [1223, 565] width 16 height 16
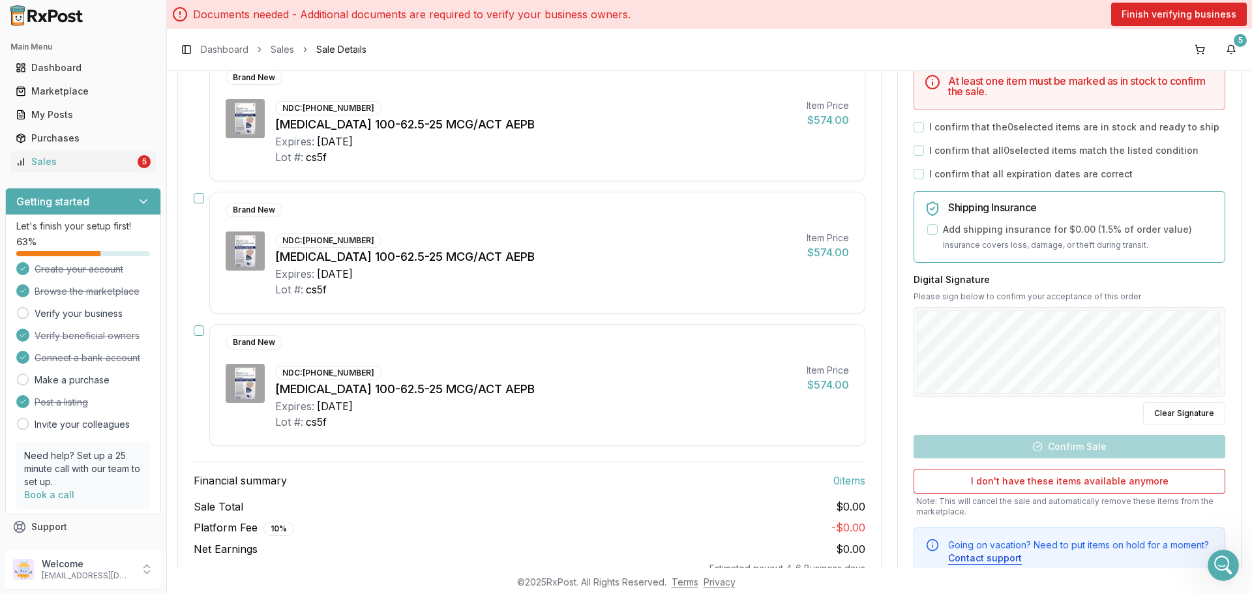
scroll to position [392, 0]
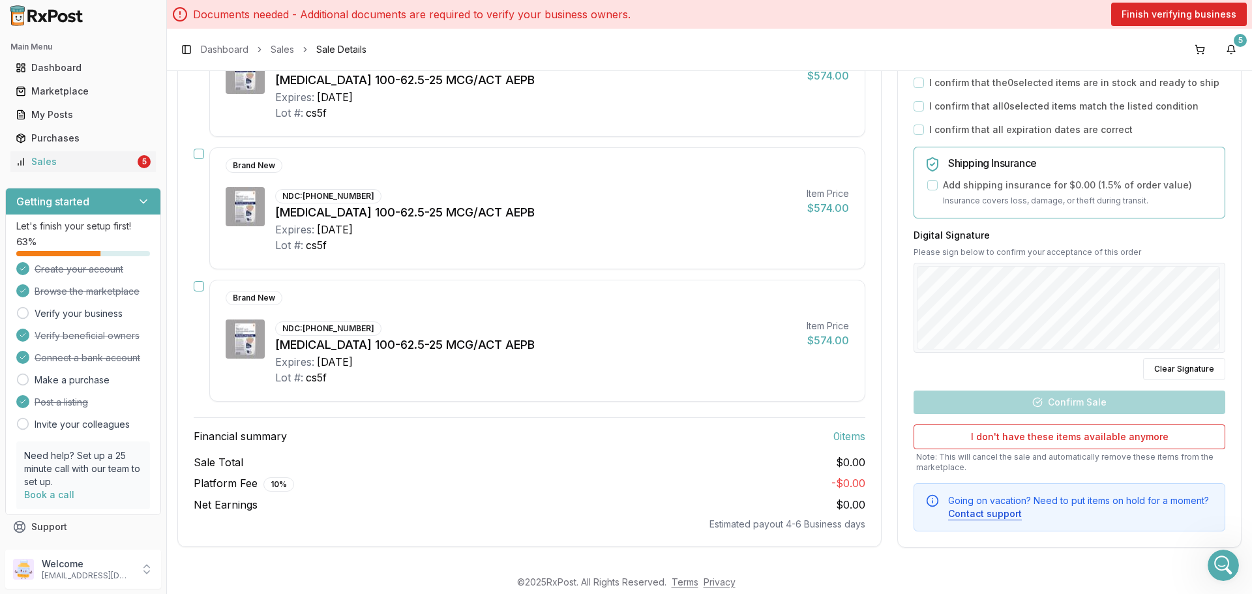
click at [1223, 560] on icon "Open Intercom Messenger" at bounding box center [1224, 566] width 22 height 22
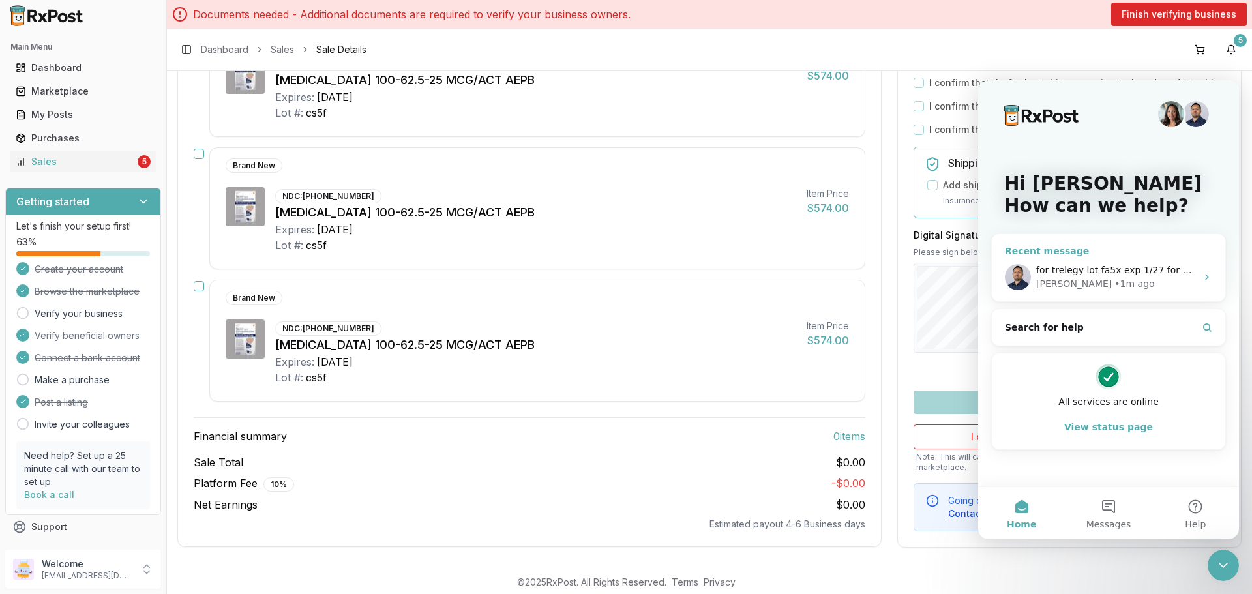
click at [1114, 284] on div "• 1m ago" at bounding box center [1134, 284] width 40 height 14
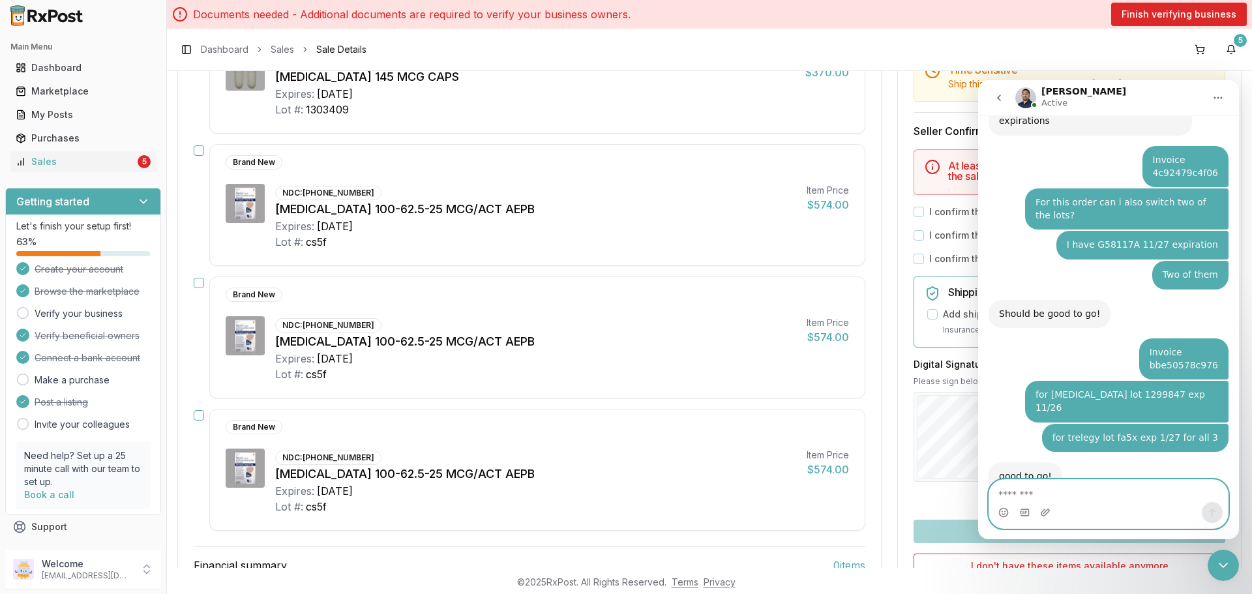
scroll to position [132, 0]
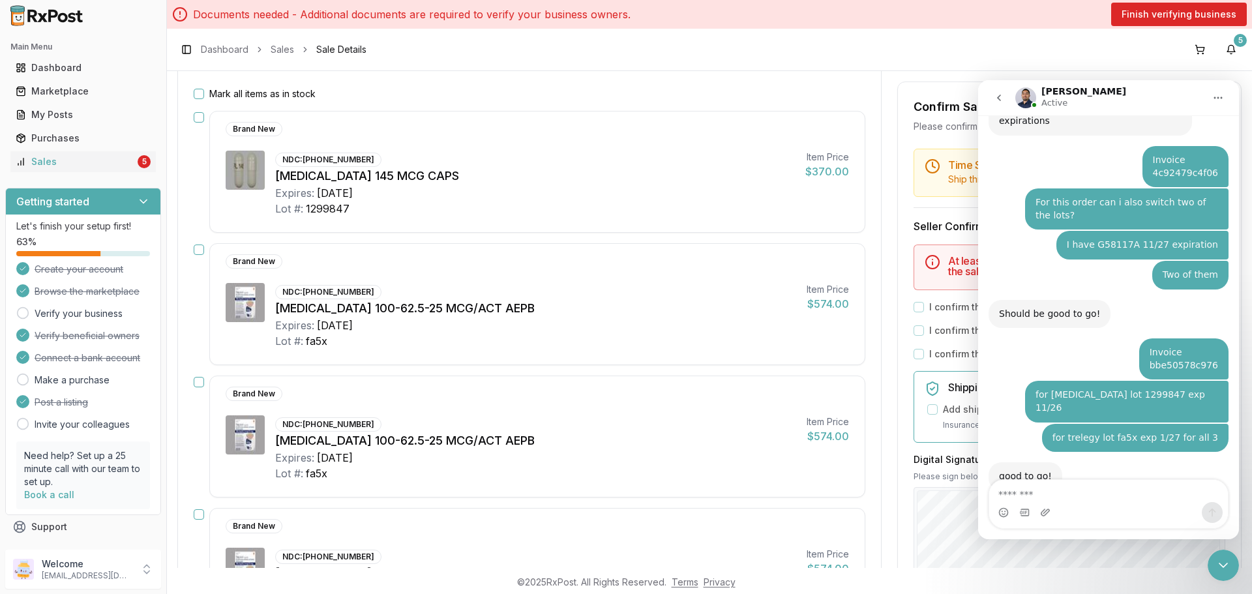
scroll to position [65, 0]
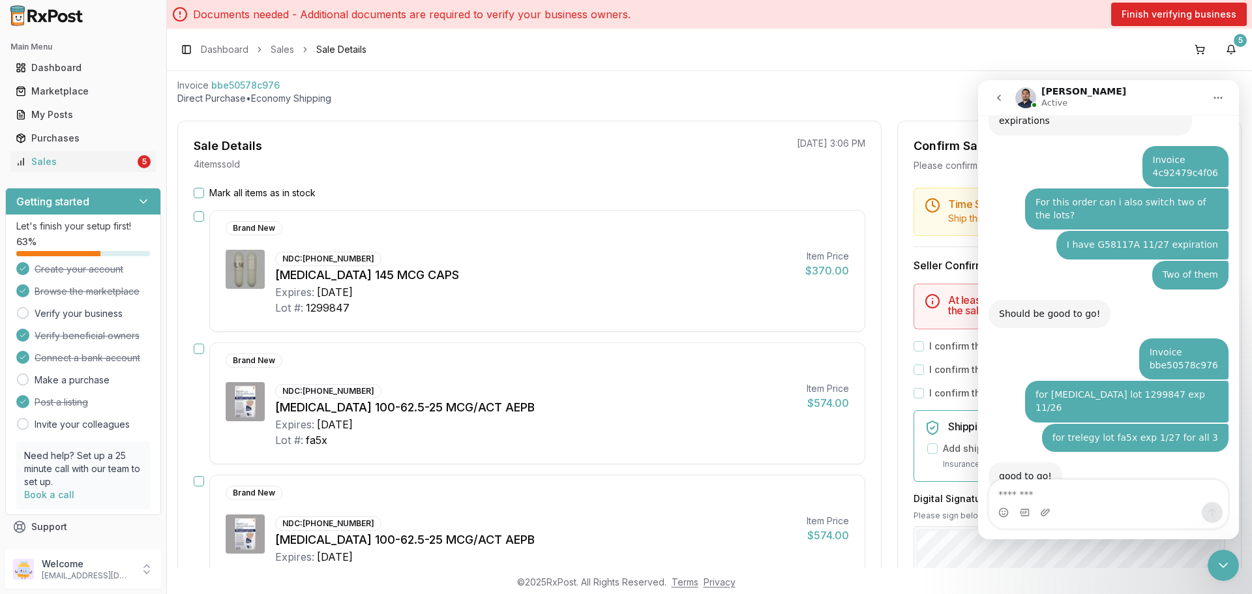
click at [197, 193] on button "Mark all items as in stock" at bounding box center [199, 193] width 10 height 10
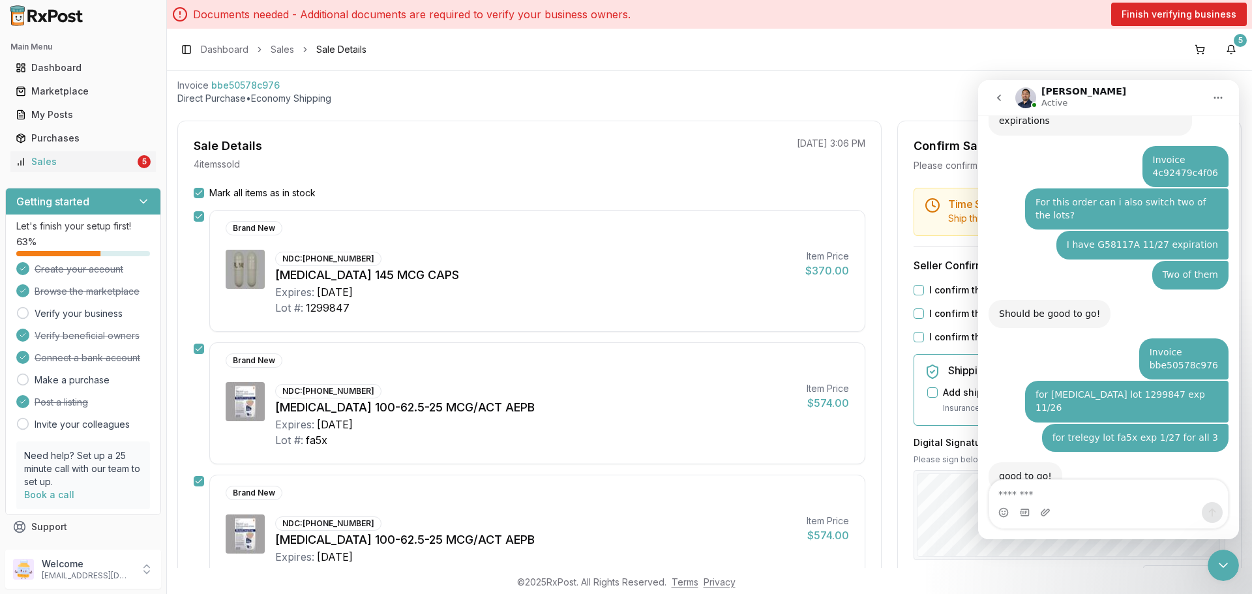
drag, startPoint x: 1230, startPoint y: 566, endPoint x: 1221, endPoint y: 565, distance: 9.2
click at [1230, 566] on icon "Close Intercom Messenger" at bounding box center [1223, 565] width 16 height 16
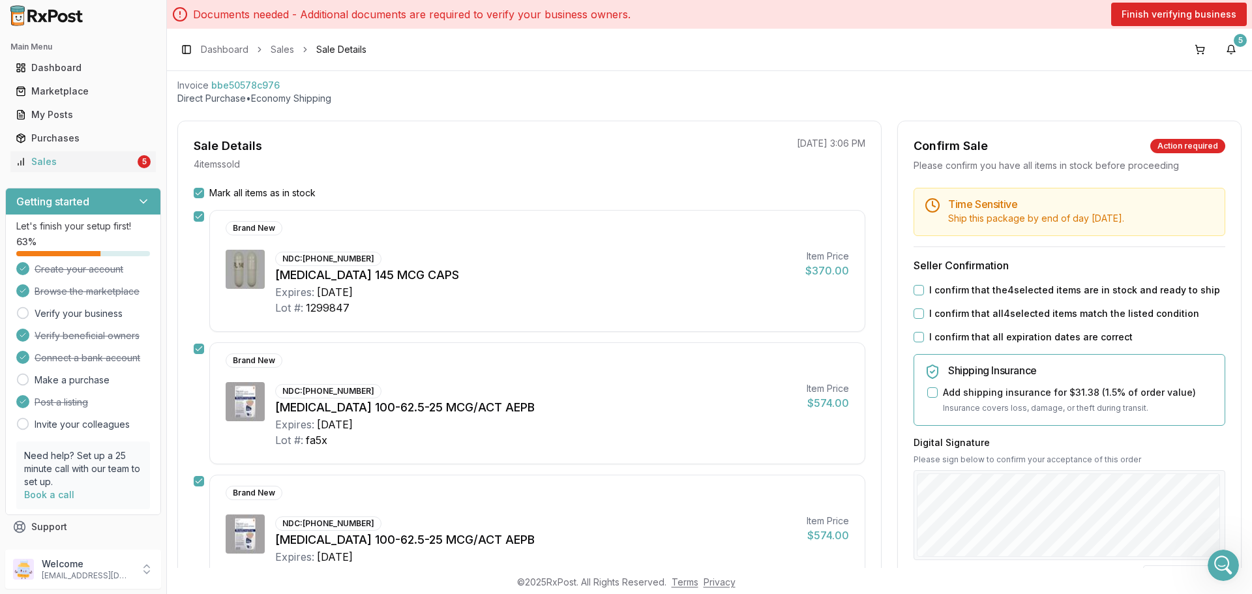
scroll to position [583, 0]
click at [916, 292] on button "I confirm that the 4 selected items are in stock and ready to ship" at bounding box center [918, 290] width 10 height 10
drag, startPoint x: 919, startPoint y: 310, endPoint x: 919, endPoint y: 325, distance: 14.4
click at [919, 315] on button "I confirm that all 4 selected items match the listed condition" at bounding box center [918, 313] width 10 height 10
click at [916, 333] on div "I confirm that all expiration dates are correct" at bounding box center [1069, 337] width 312 height 13
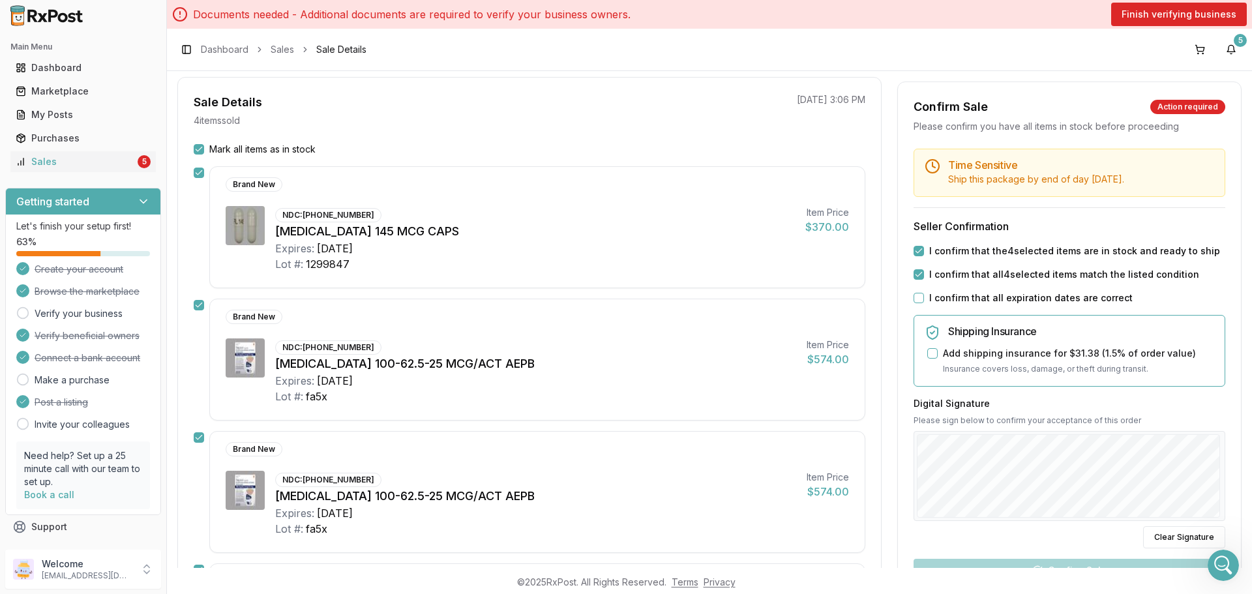
scroll to position [130, 0]
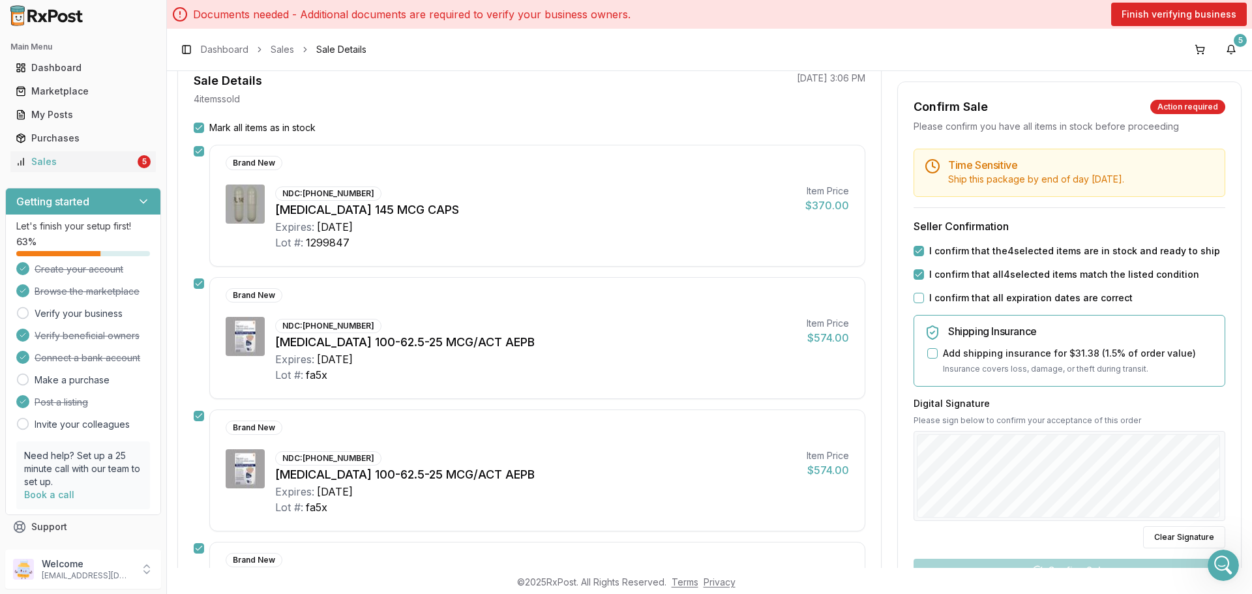
click at [919, 304] on div "I confirm that all expiration dates are correct" at bounding box center [1069, 297] width 312 height 13
click at [915, 299] on button "I confirm that all expiration dates are correct" at bounding box center [918, 298] width 10 height 10
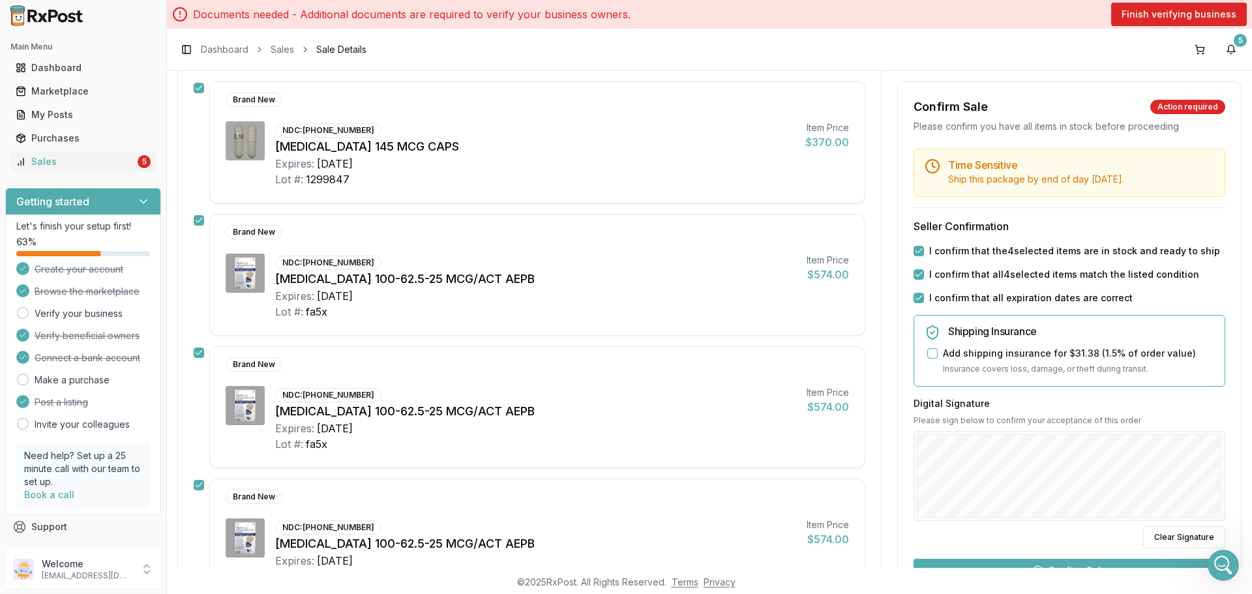
scroll to position [326, 0]
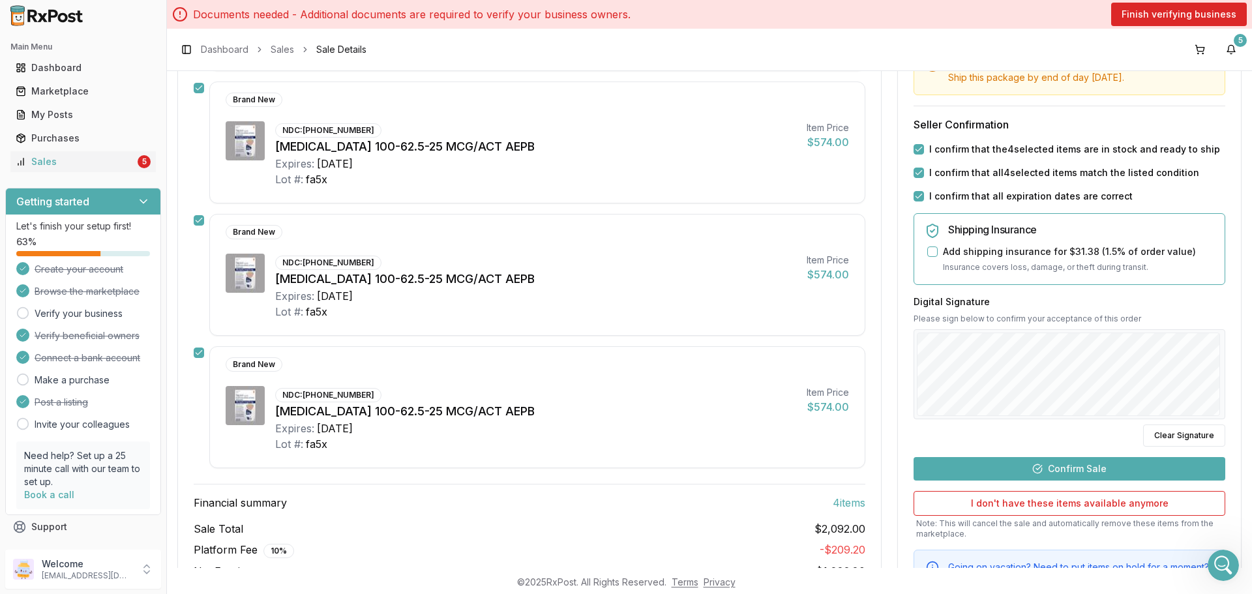
click at [1068, 466] on button "Confirm Sale" at bounding box center [1069, 467] width 312 height 23
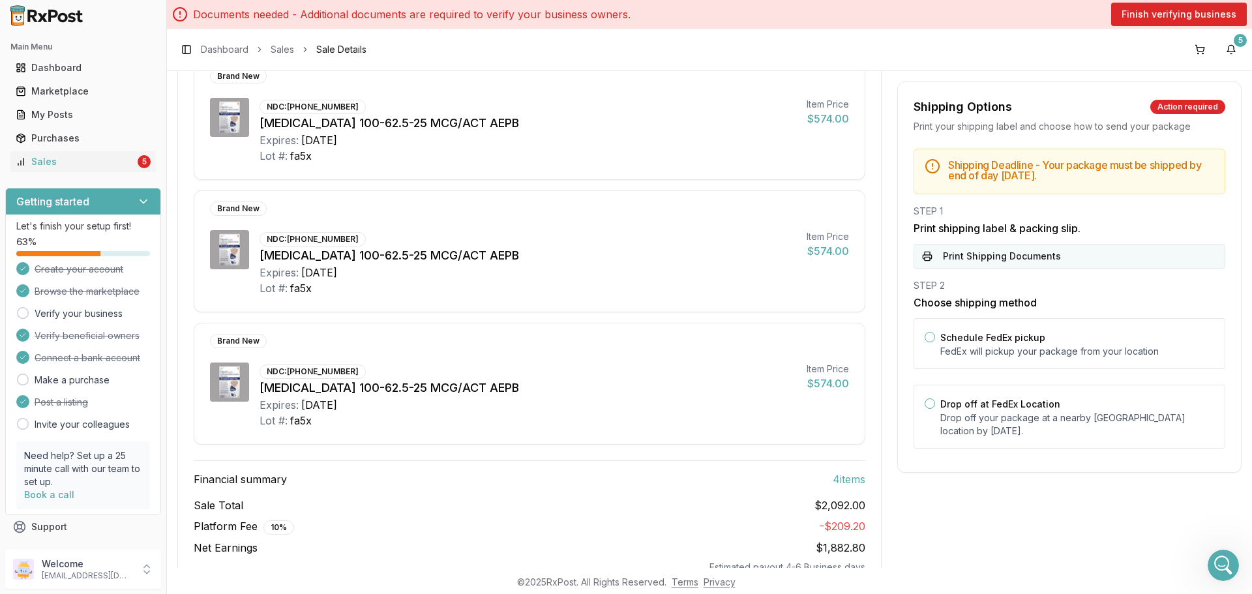
click at [1040, 261] on button "Print Shipping Documents" at bounding box center [1069, 256] width 312 height 25
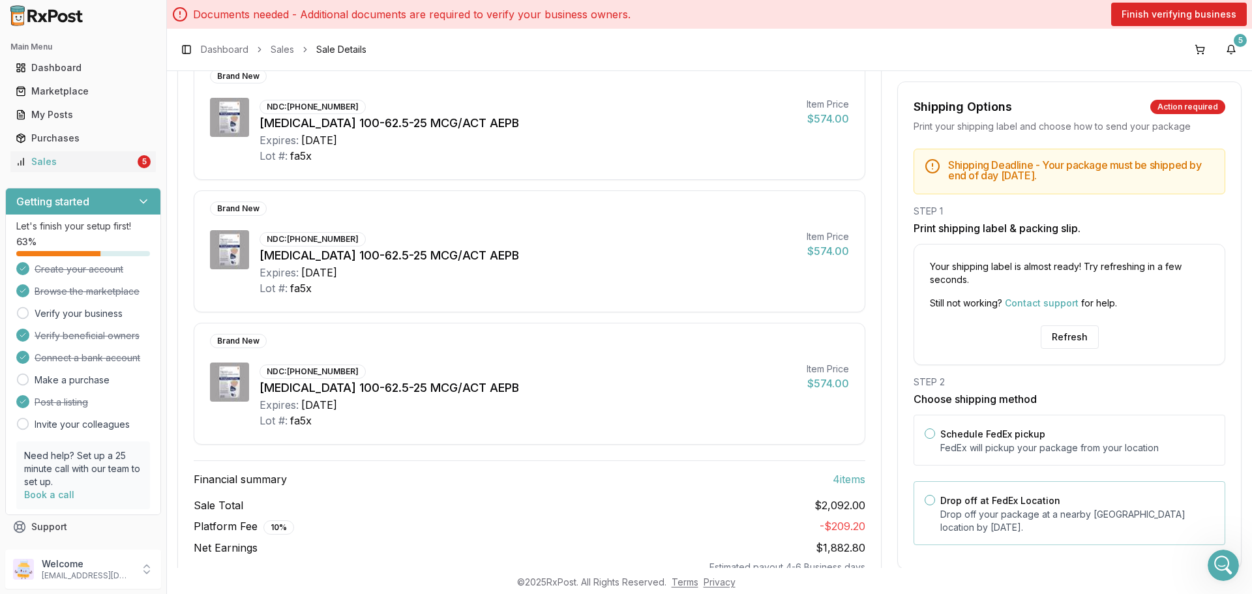
click at [1069, 495] on div "Drop off at FedEx Location Drop off your package at a nearby FedEx location by …" at bounding box center [1077, 513] width 274 height 42
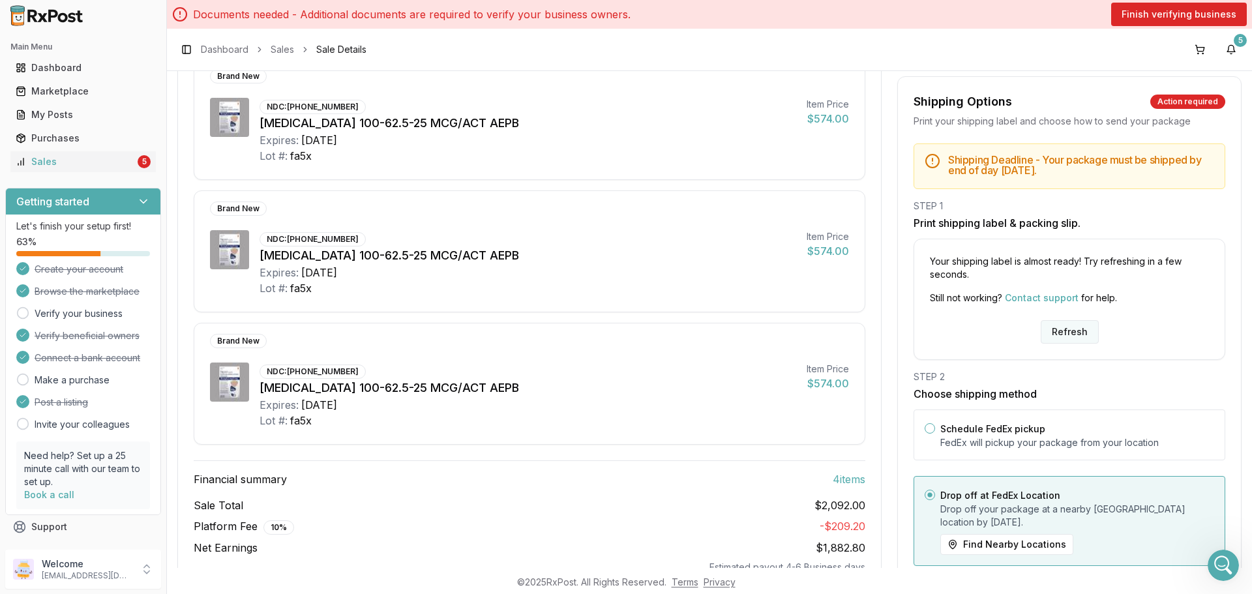
click at [1081, 327] on button "Refresh" at bounding box center [1069, 331] width 58 height 23
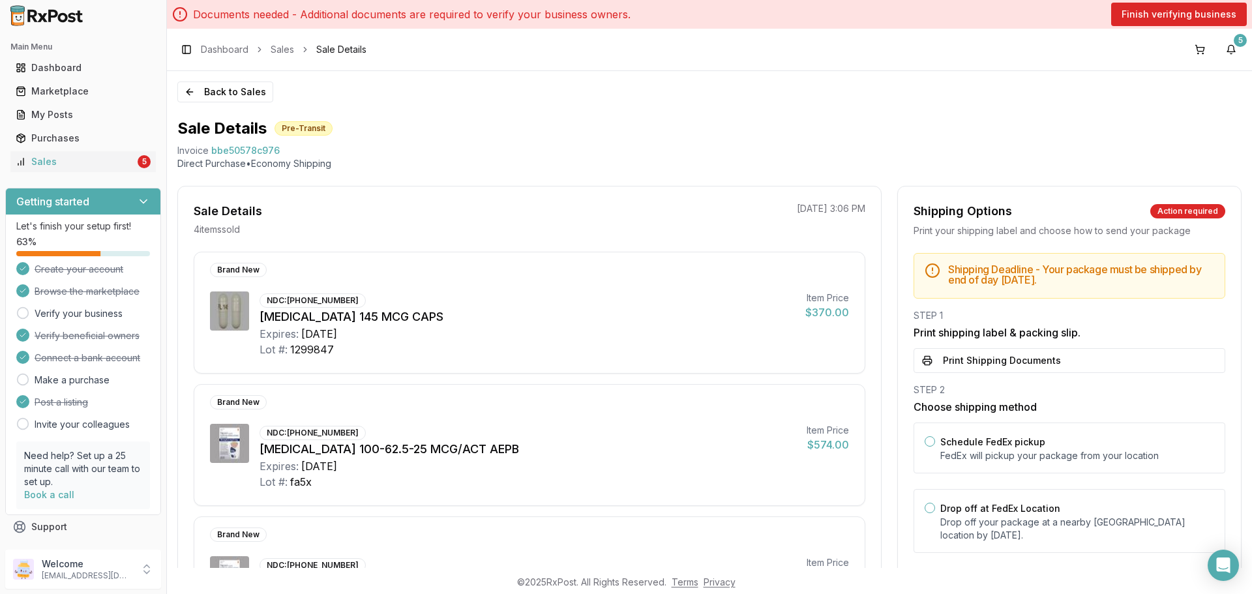
click at [1035, 341] on div "STEP 1 Print shipping label & packing slip. Print Shipping Documents" at bounding box center [1069, 341] width 312 height 64
click at [1035, 362] on button "Print Shipping Documents" at bounding box center [1069, 360] width 312 height 25
click at [117, 165] on div "Sales" at bounding box center [75, 161] width 119 height 13
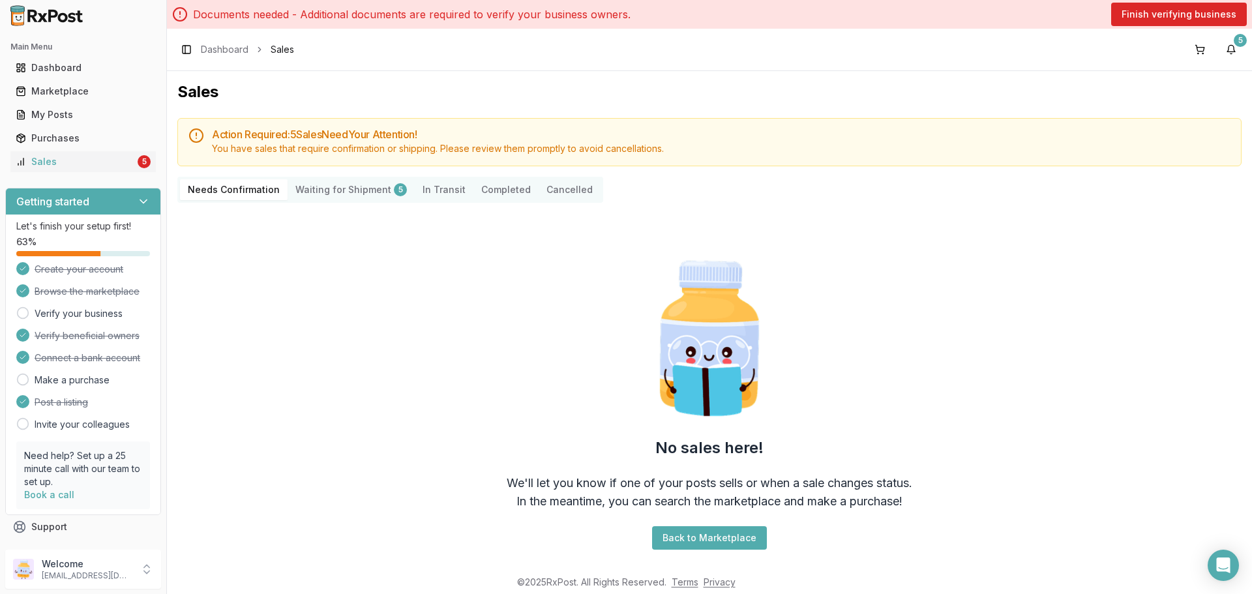
click at [342, 199] on Shipment "Waiting for Shipment 5" at bounding box center [351, 189] width 127 height 21
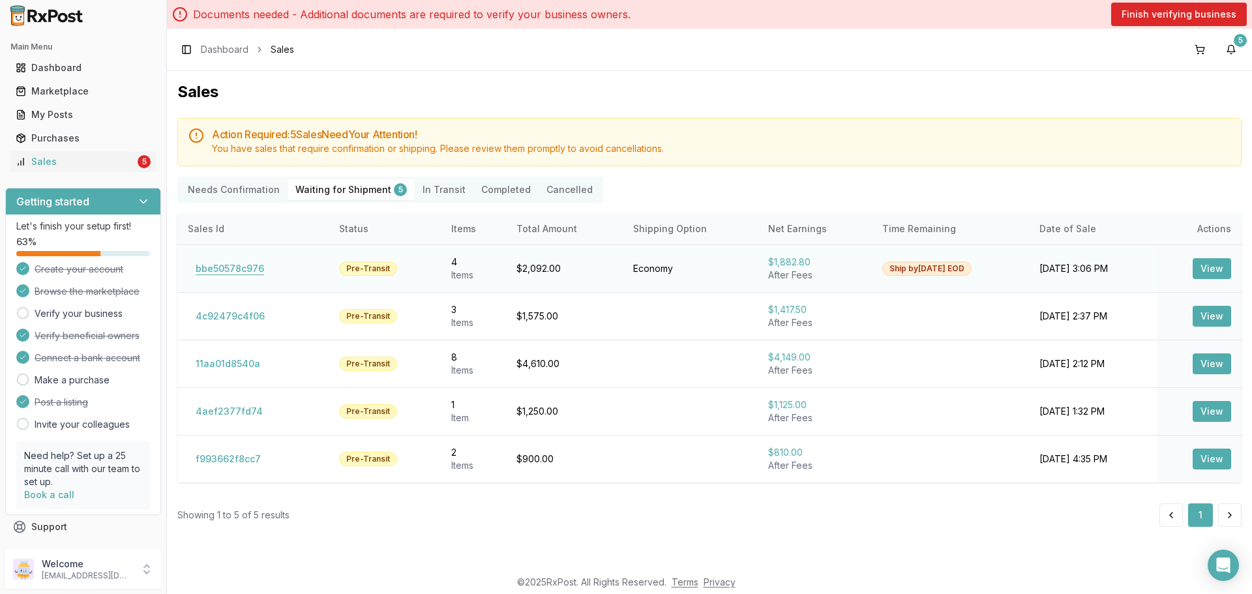
click at [242, 270] on button "bbe50578c976" at bounding box center [230, 268] width 84 height 21
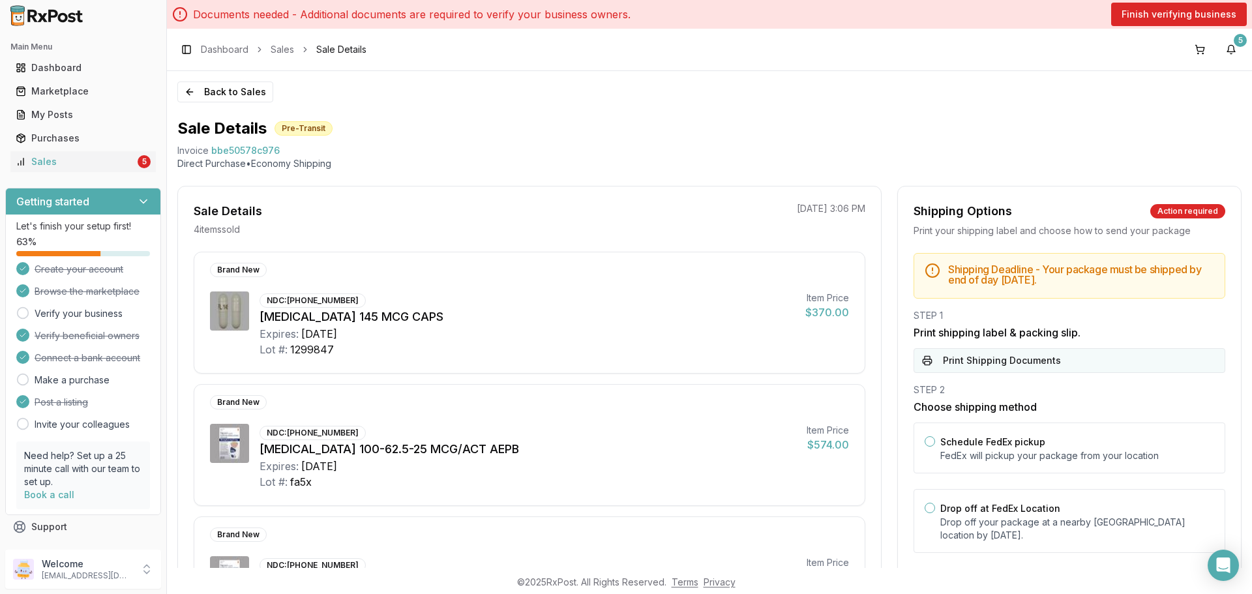
click at [1031, 359] on button "Print Shipping Documents" at bounding box center [1069, 360] width 312 height 25
drag, startPoint x: 117, startPoint y: 581, endPoint x: 128, endPoint y: 578, distance: 11.6
click at [117, 580] on div "Welcome nycdiscountpharma2@gmail.com" at bounding box center [83, 569] width 156 height 39
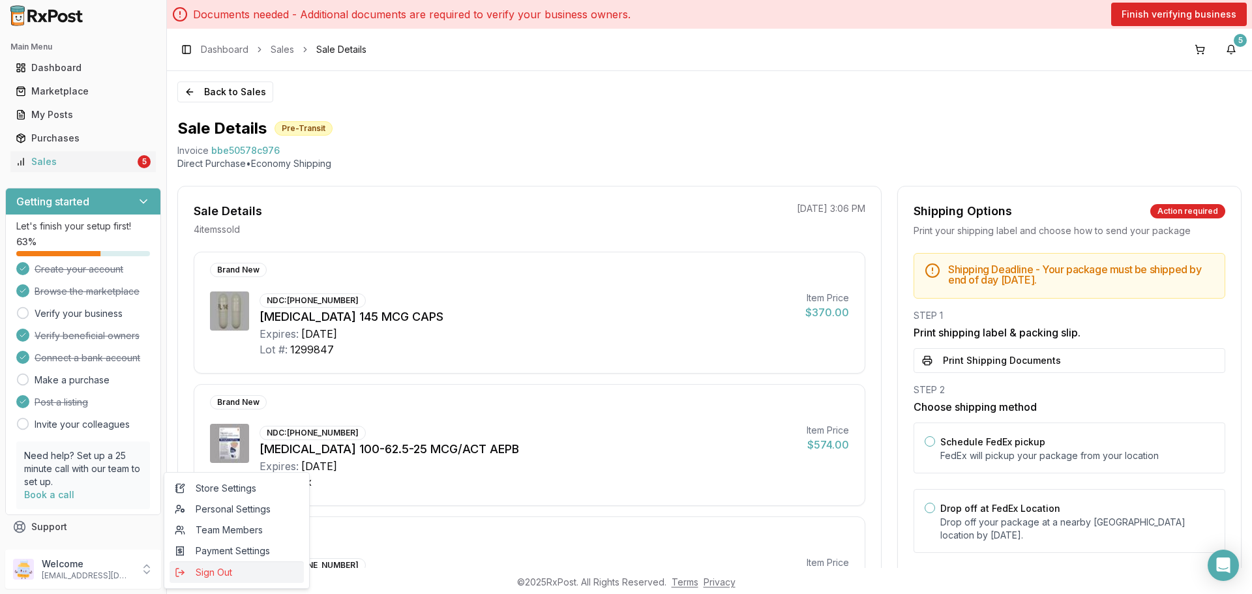
click at [206, 575] on span "Sign Out" at bounding box center [237, 572] width 124 height 13
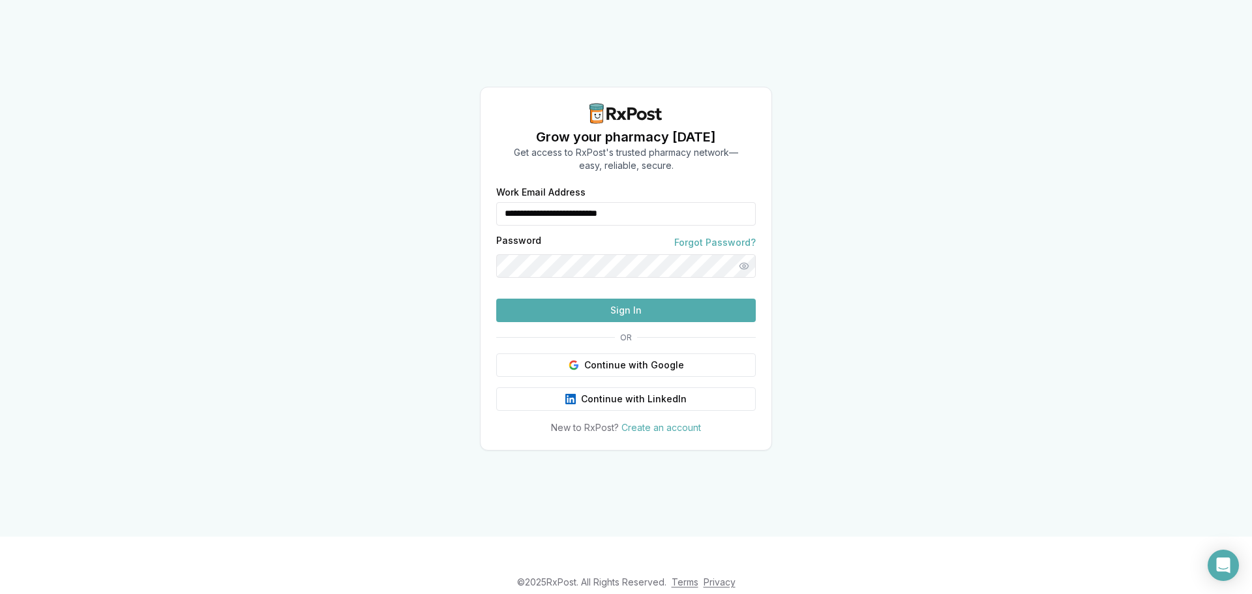
drag, startPoint x: 468, startPoint y: 175, endPoint x: 418, endPoint y: 185, distance: 51.1
click at [419, 183] on div "**********" at bounding box center [626, 268] width 1252 height 537
type input "**********"
click at [635, 322] on button "Sign In" at bounding box center [625, 310] width 259 height 23
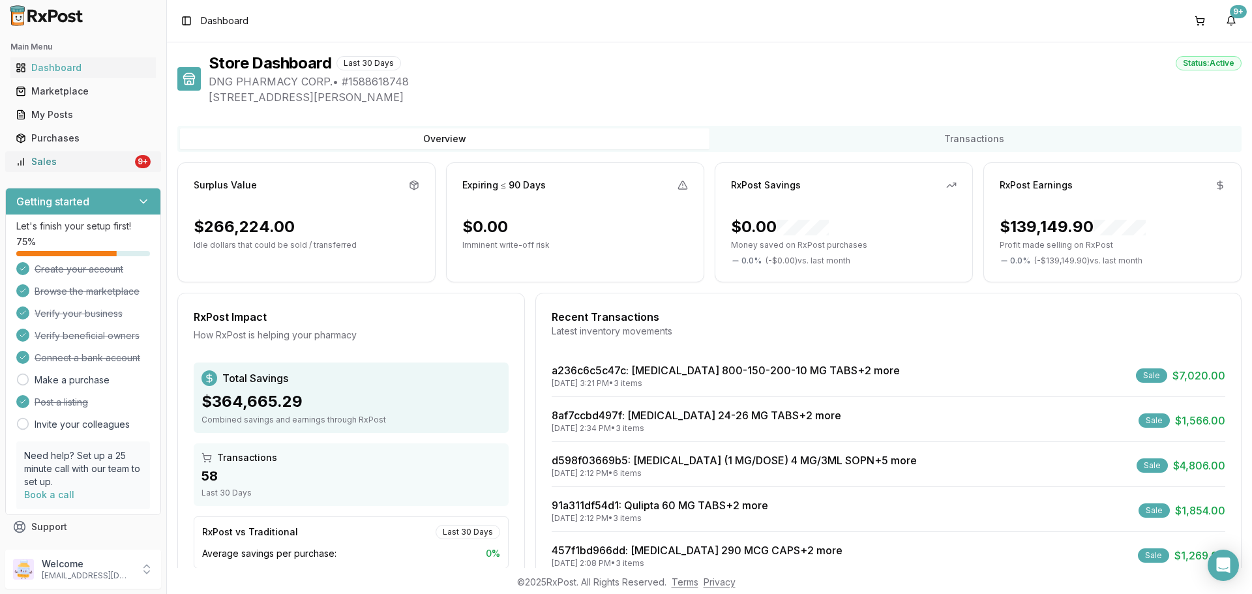
click at [83, 160] on div "Sales" at bounding box center [74, 161] width 117 height 13
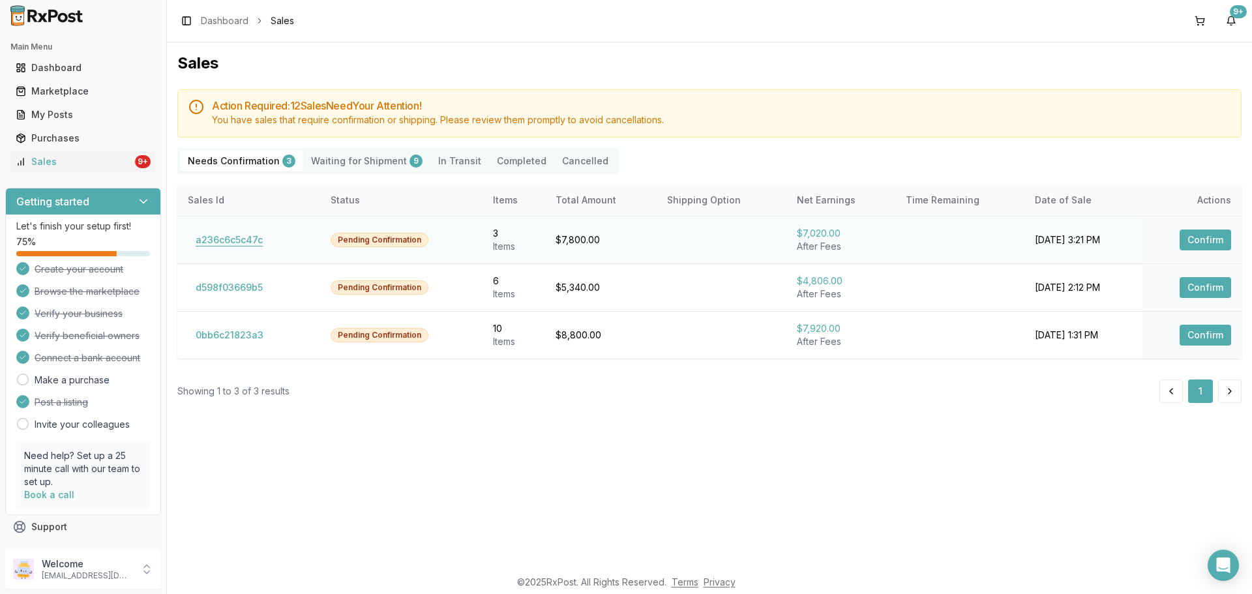
click at [235, 248] on button "a236c6c5c47c" at bounding box center [229, 239] width 83 height 21
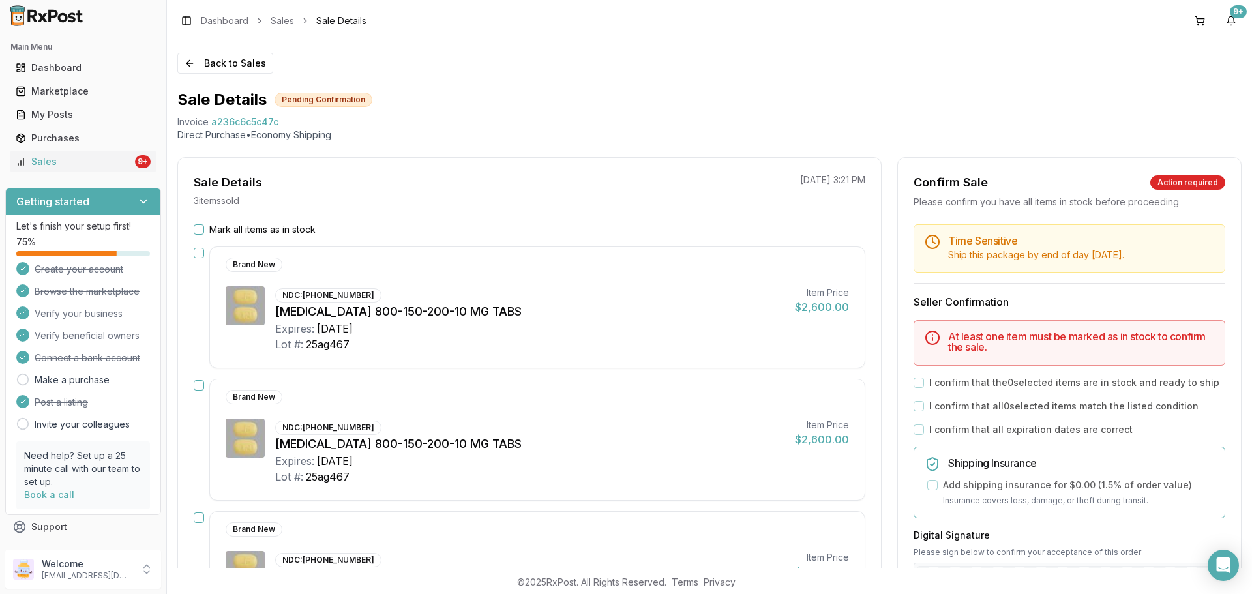
scroll to position [65, 0]
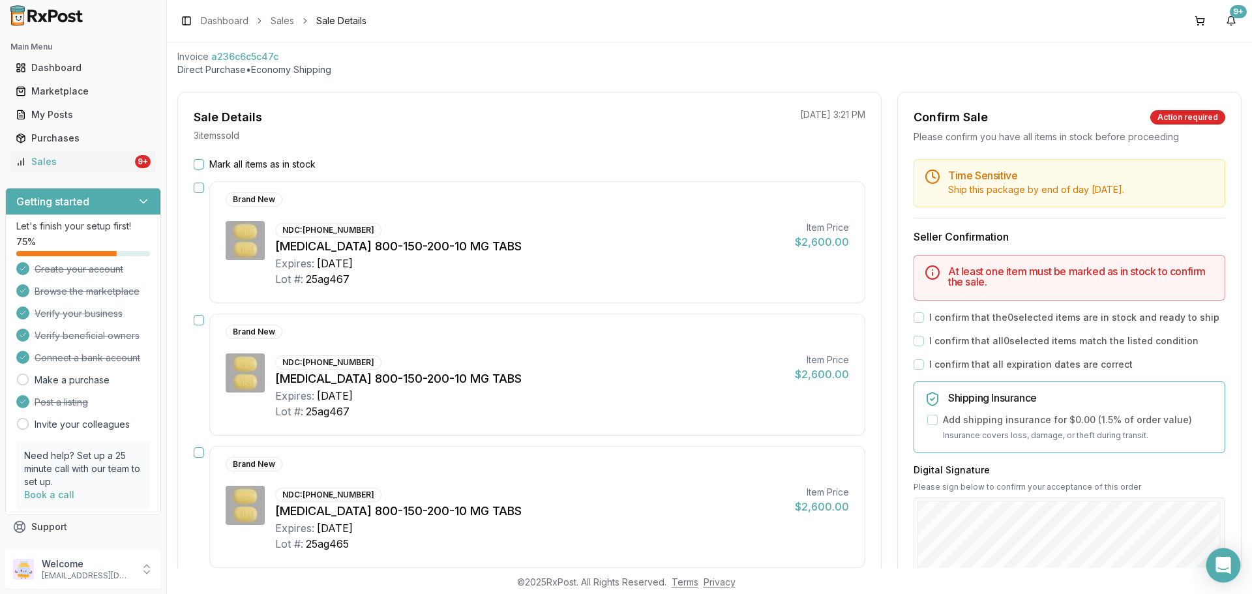
click at [1221, 563] on icon "Open Intercom Messenger" at bounding box center [1222, 565] width 15 height 17
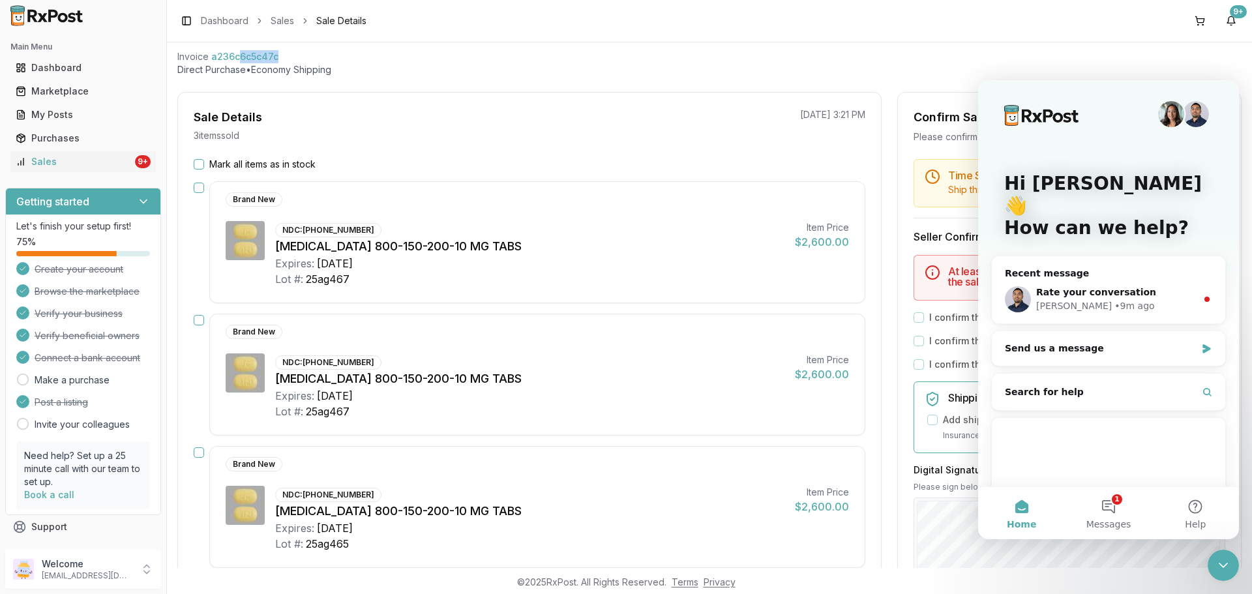
scroll to position [65, 0]
drag, startPoint x: 276, startPoint y: 55, endPoint x: 181, endPoint y: 60, distance: 95.3
click at [172, 58] on div "Back to Sales Sale Details Pending Confirmation Invoice a236c6c5c47c Direct Pur…" at bounding box center [709, 304] width 1085 height 525
copy div "Invoice a236c6c5c47c"
click at [1114, 299] on div "• 9m ago" at bounding box center [1134, 306] width 40 height 14
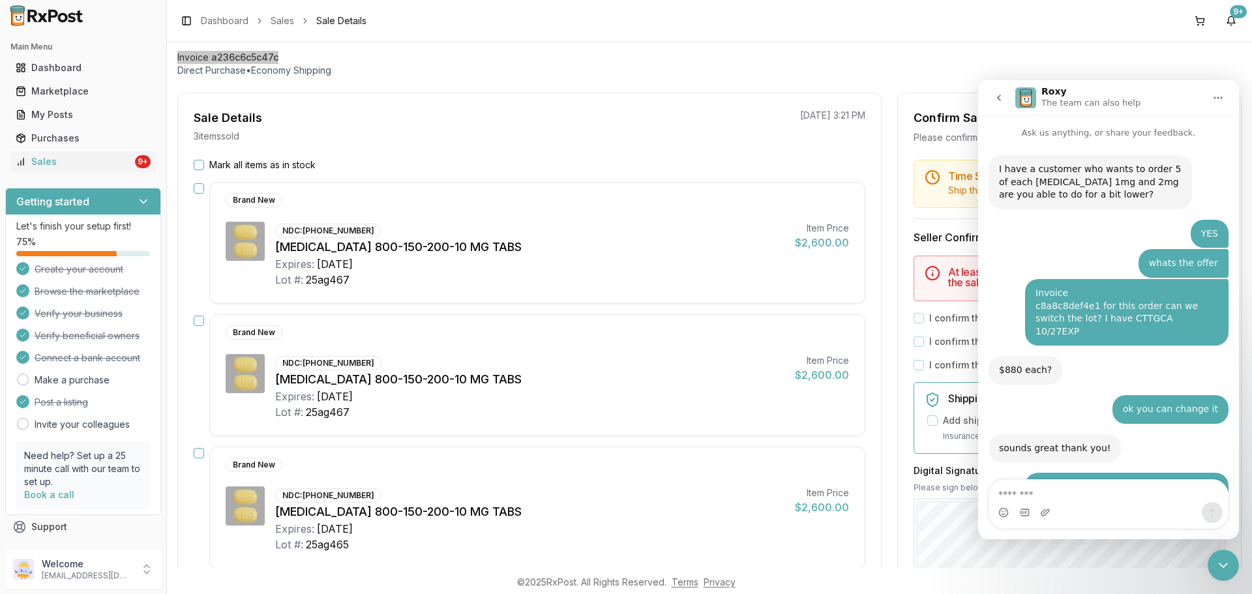
scroll to position [35, 0]
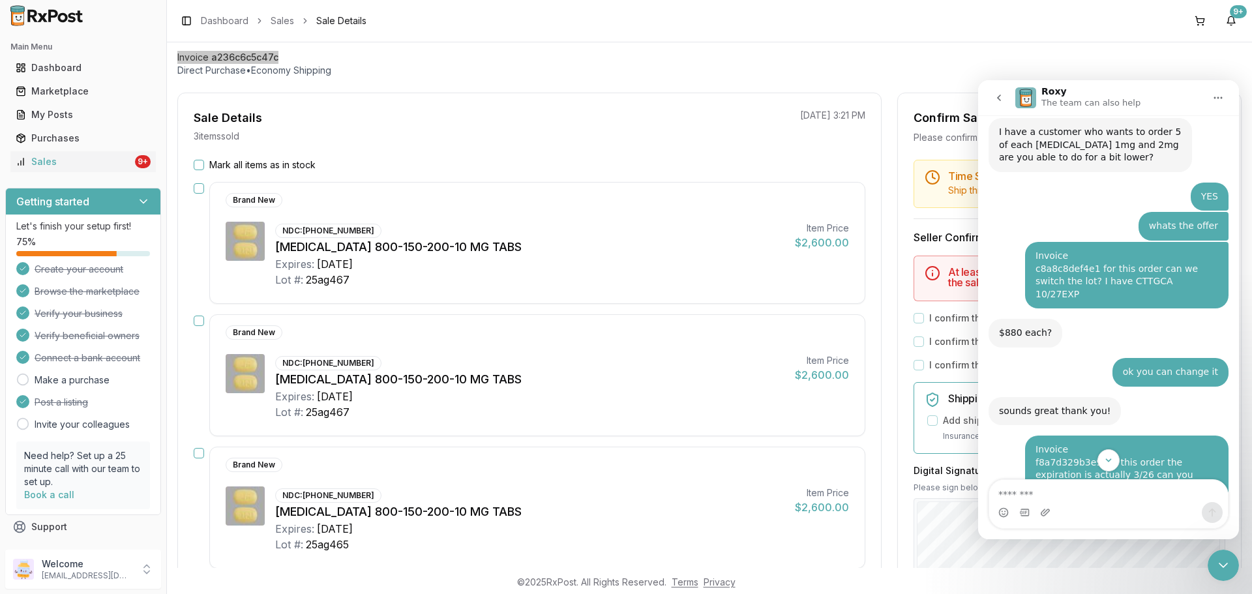
click at [998, 98] on icon "go back" at bounding box center [999, 98] width 4 height 7
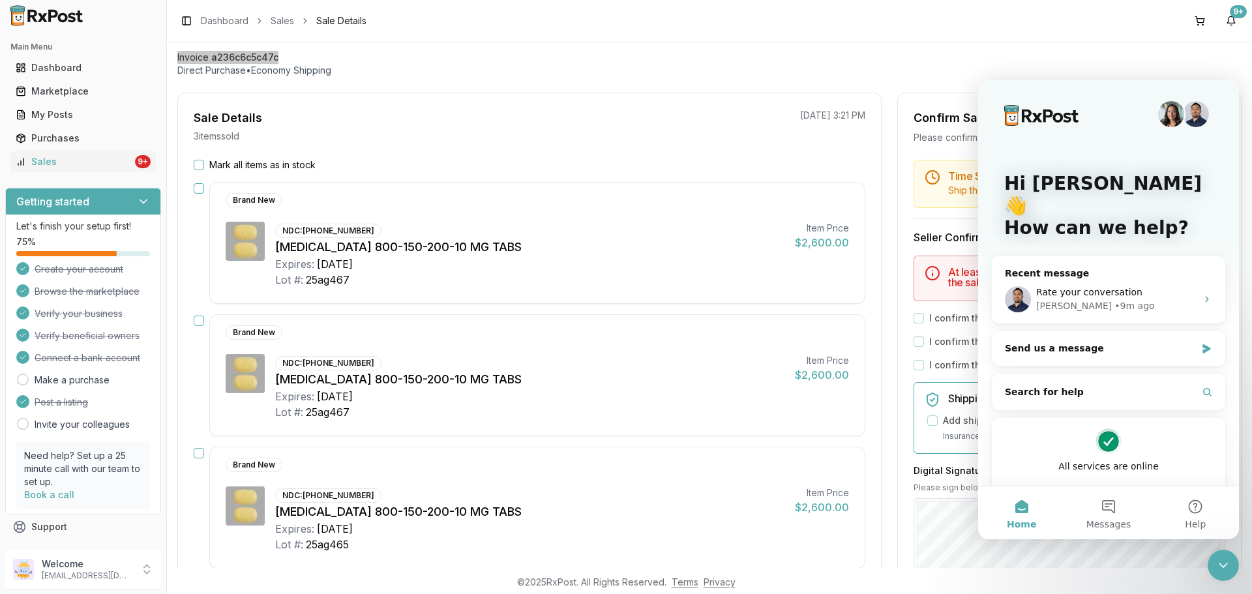
scroll to position [0, 0]
click at [1175, 342] on div "Send us a message" at bounding box center [1100, 349] width 191 height 14
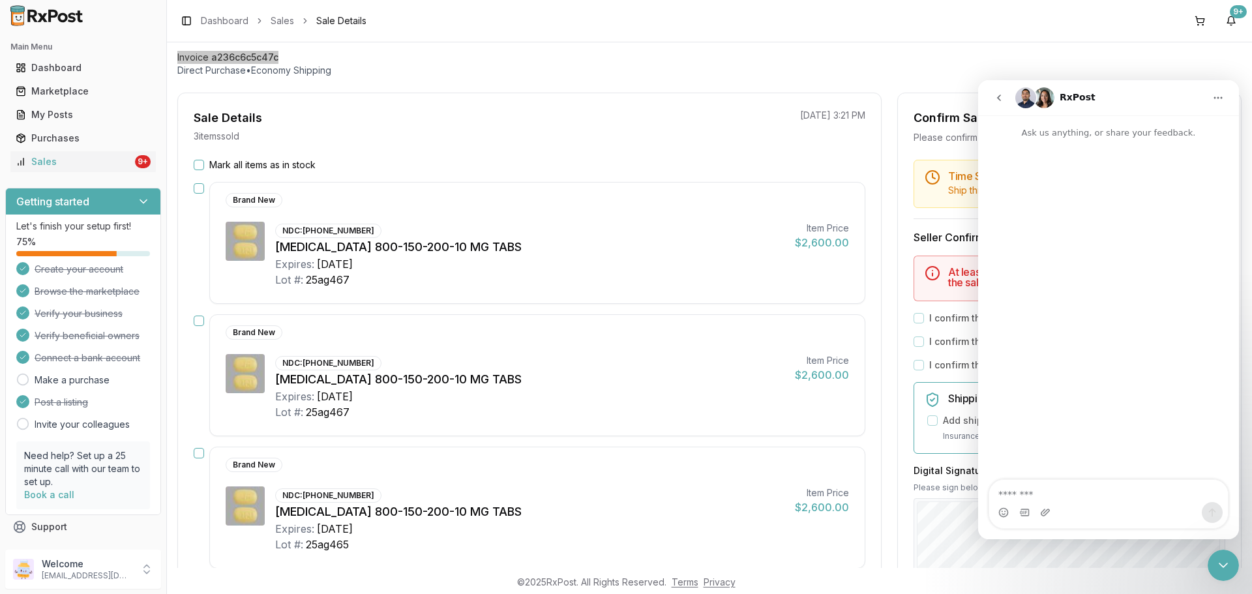
click at [1000, 105] on button "go back" at bounding box center [998, 97] width 25 height 25
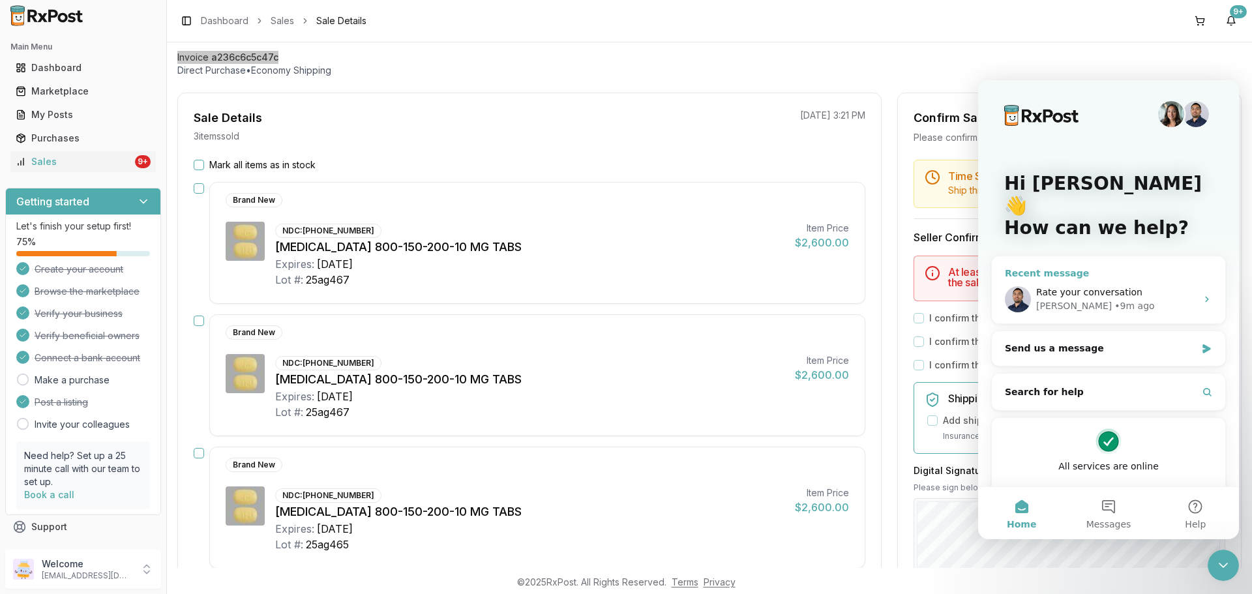
click at [1091, 287] on span "Rate your conversation" at bounding box center [1089, 292] width 106 height 10
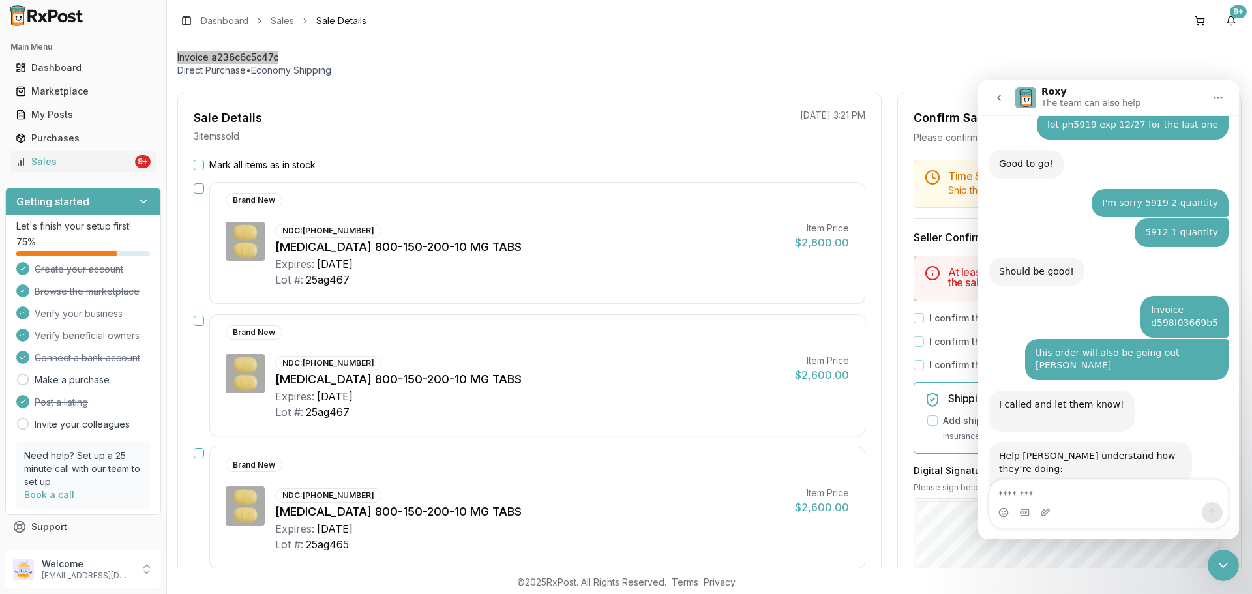
scroll to position [1675, 0]
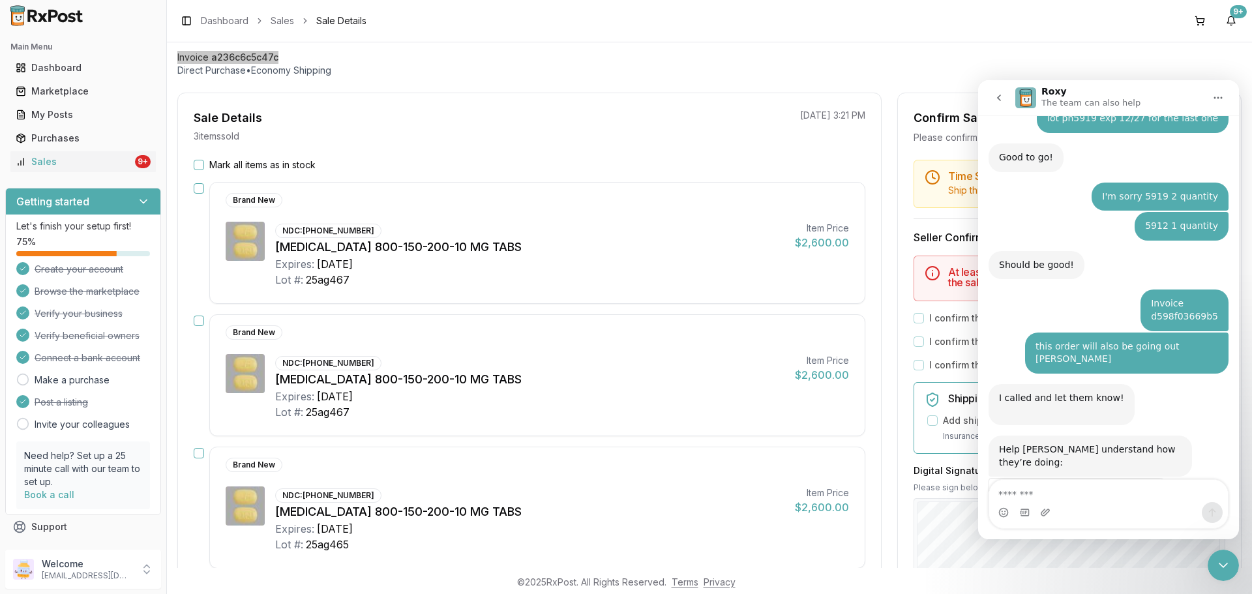
click at [990, 102] on button "go back" at bounding box center [998, 97] width 25 height 25
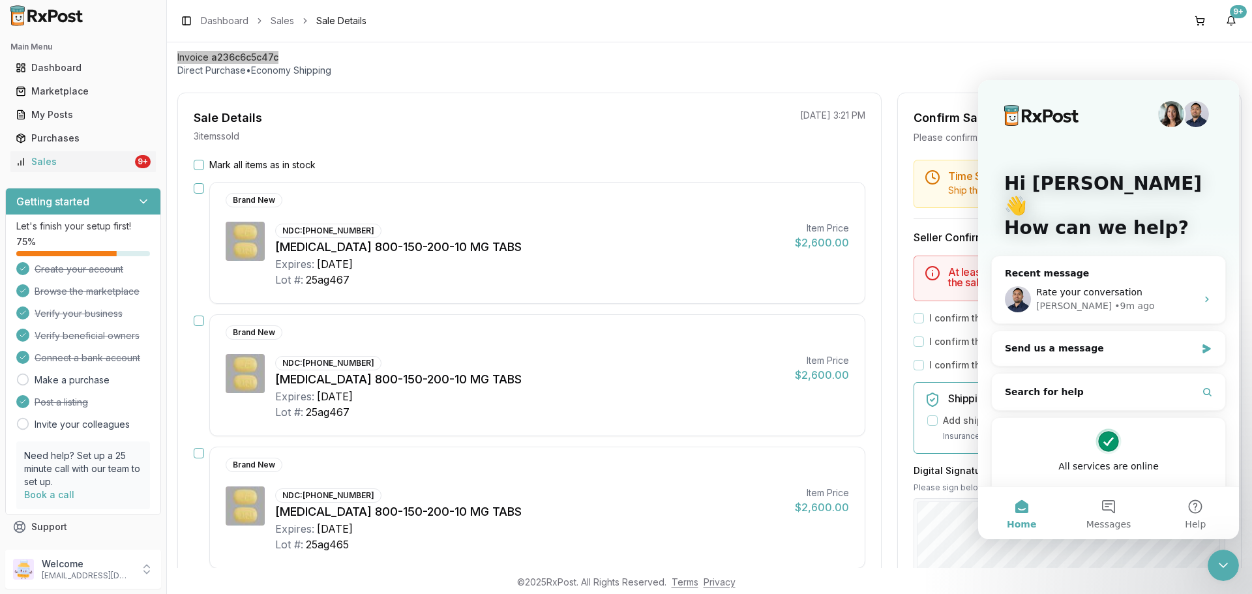
scroll to position [0, 0]
click at [1029, 267] on div "Recent message" at bounding box center [1108, 274] width 207 height 14
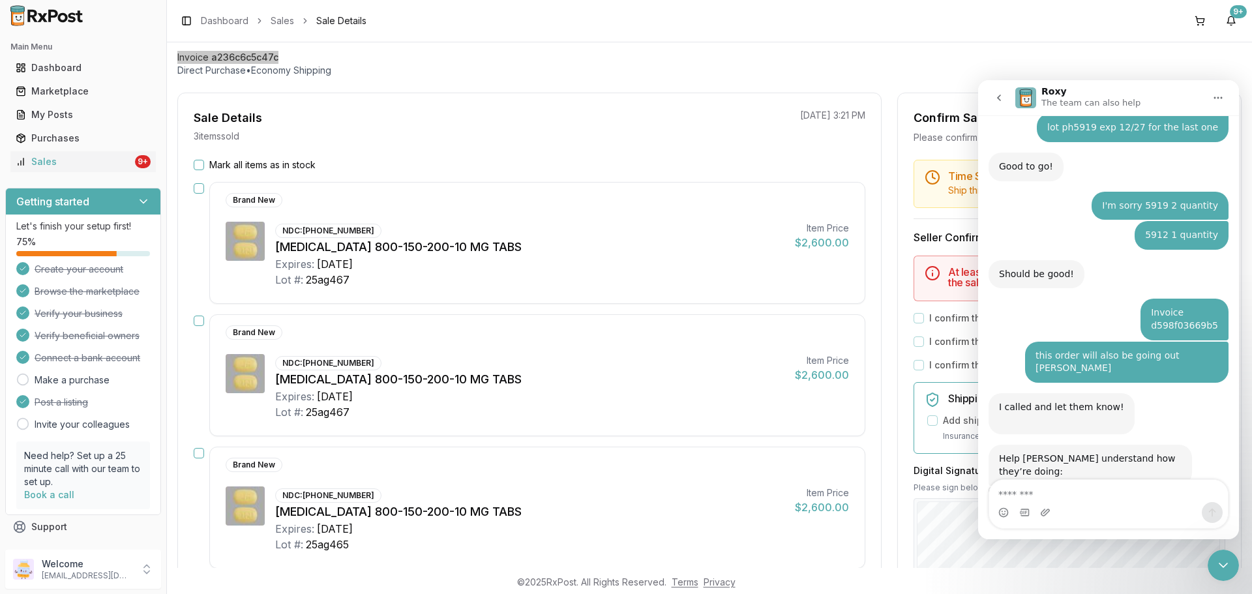
scroll to position [1675, 0]
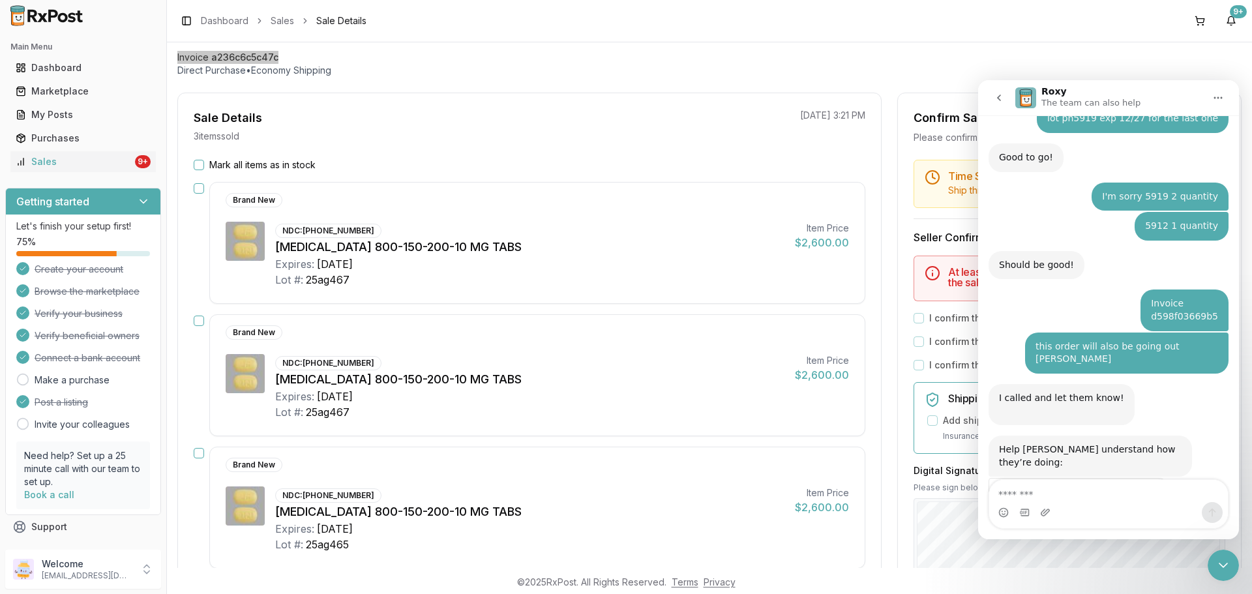
click at [1001, 101] on icon "go back" at bounding box center [999, 98] width 10 height 10
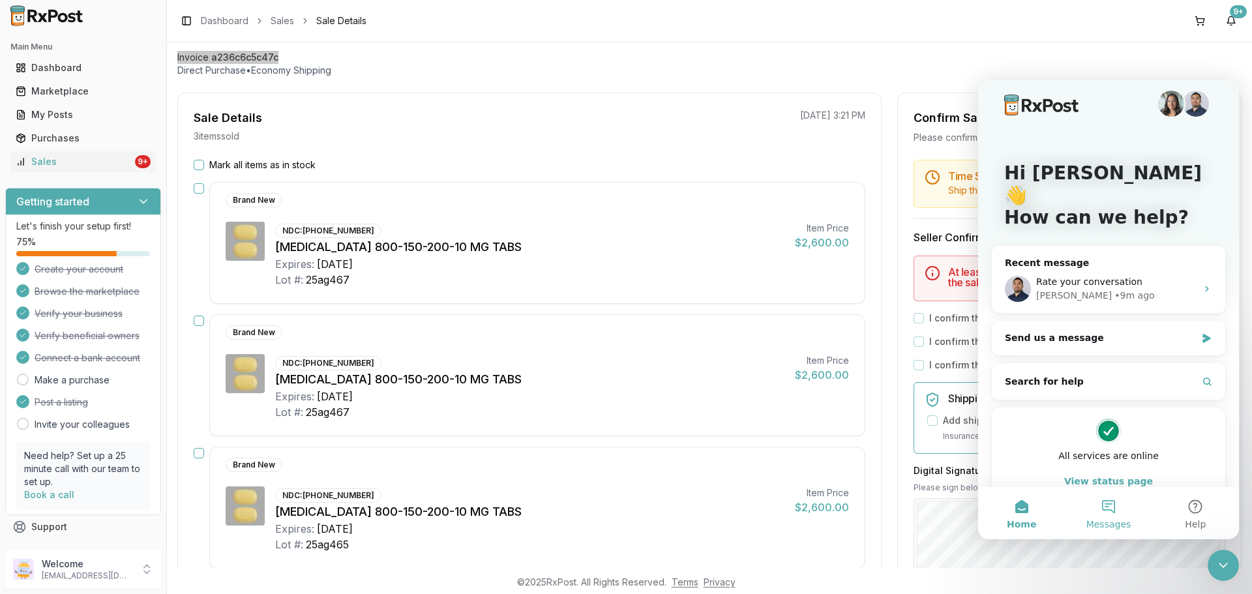
scroll to position [12, 0]
click at [1116, 504] on button "Messages" at bounding box center [1108, 513] width 87 height 52
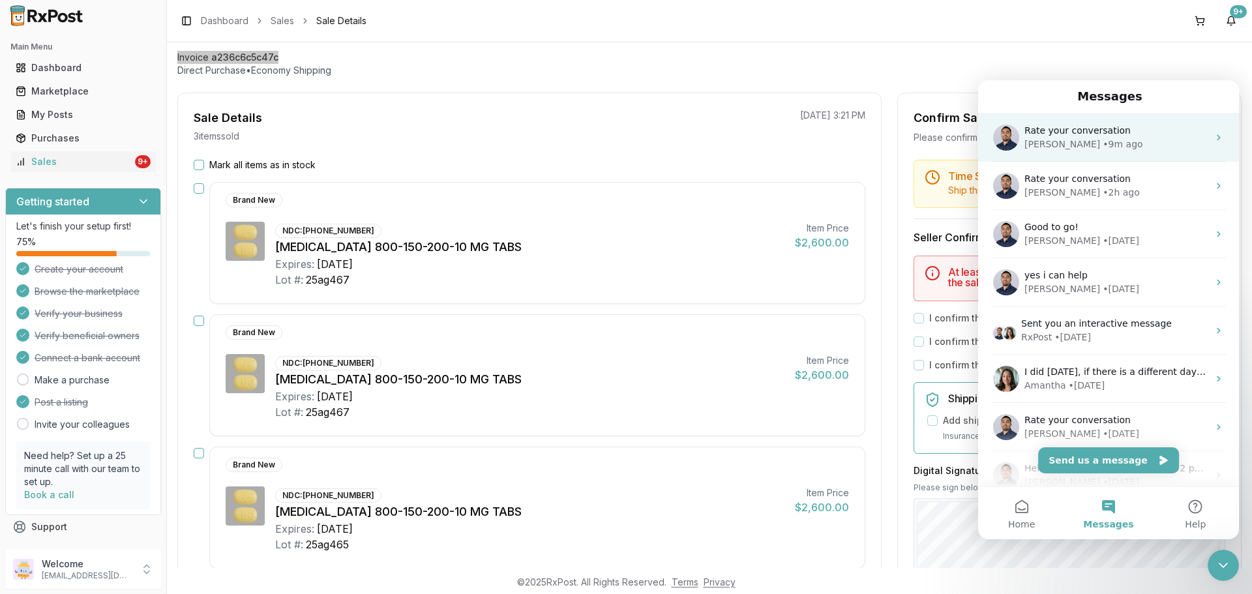
click at [1092, 136] on span "Rate your conversation" at bounding box center [1077, 130] width 106 height 10
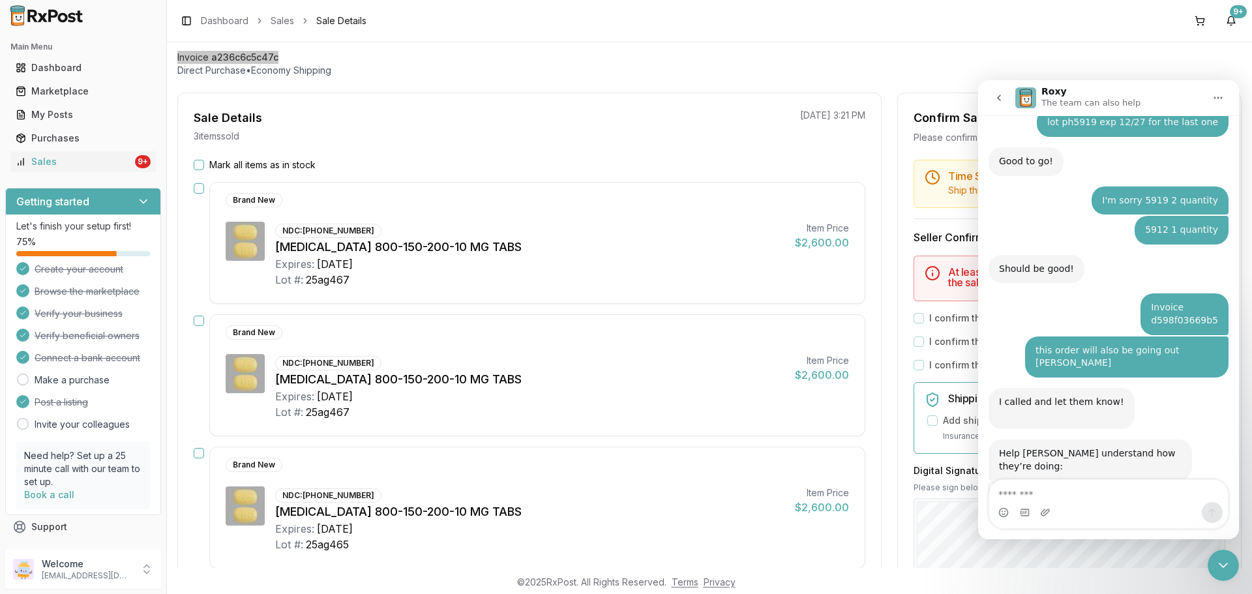
scroll to position [1675, 0]
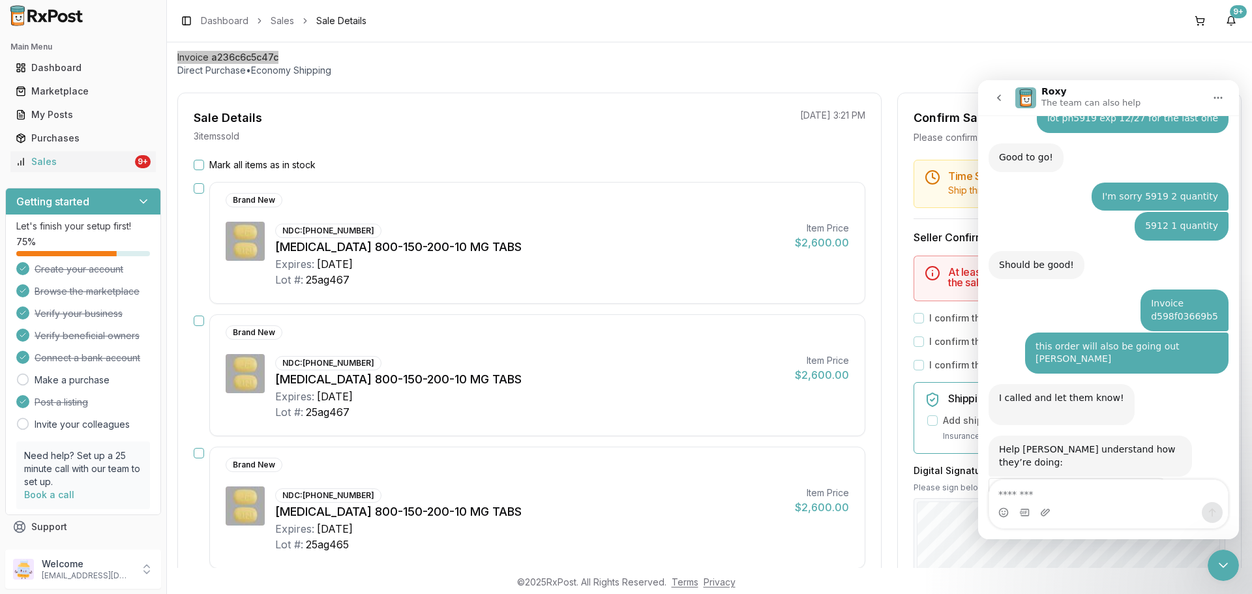
click at [996, 103] on button "go back" at bounding box center [998, 97] width 25 height 25
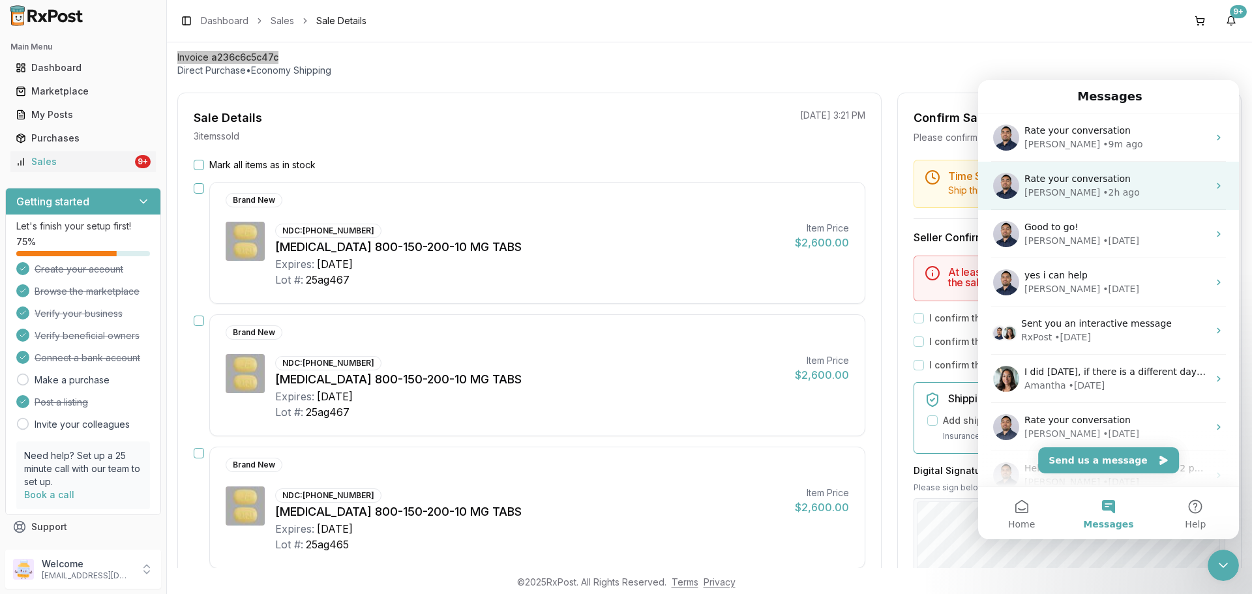
scroll to position [0, 0]
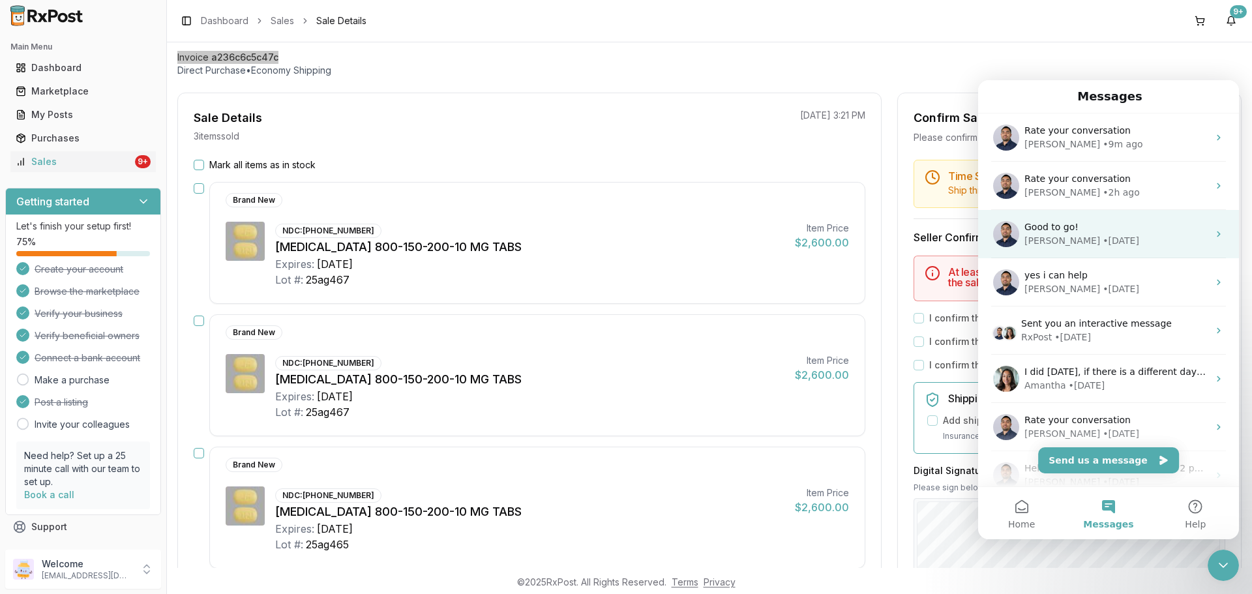
click at [1102, 234] on div "• [DATE]" at bounding box center [1120, 241] width 37 height 14
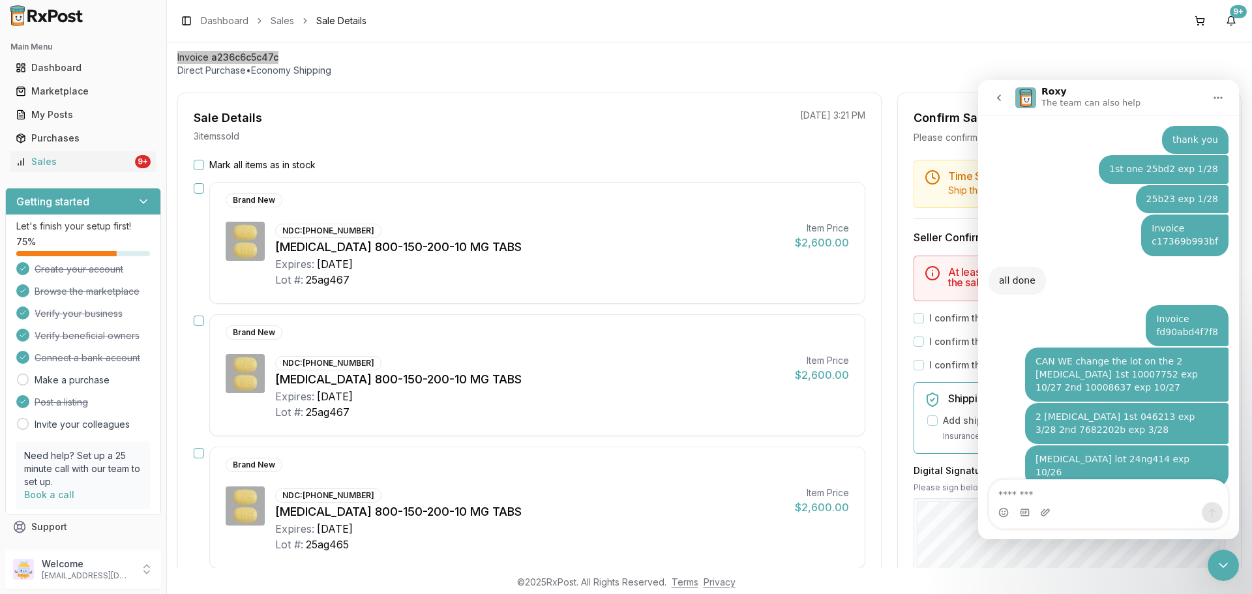
scroll to position [1669, 0]
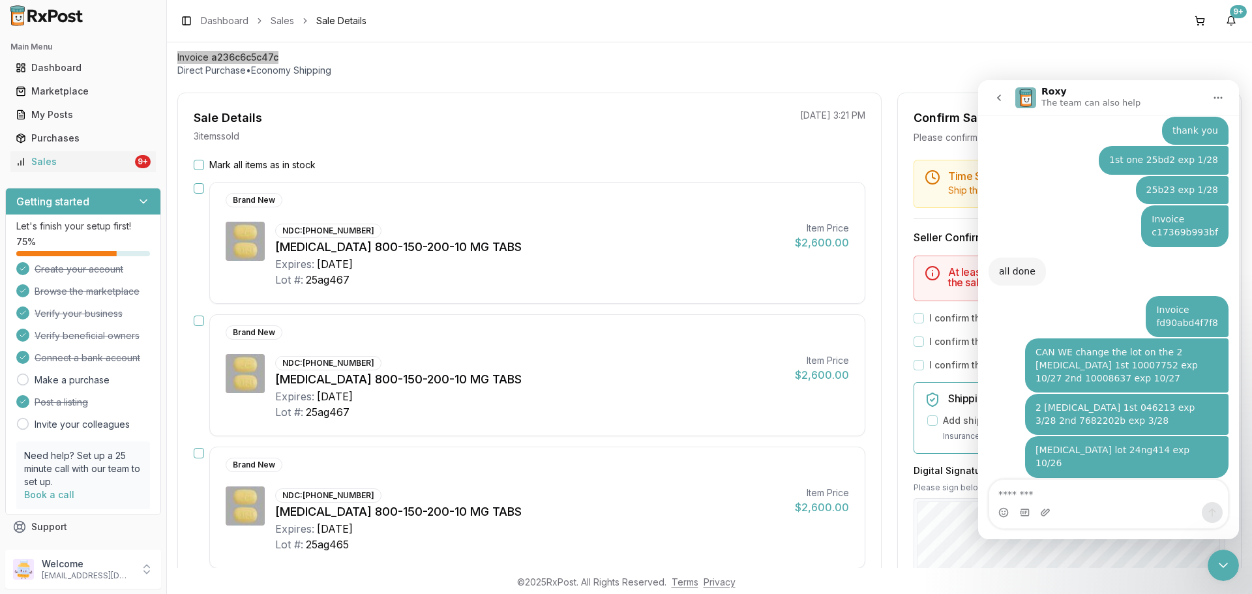
type textarea "**********"
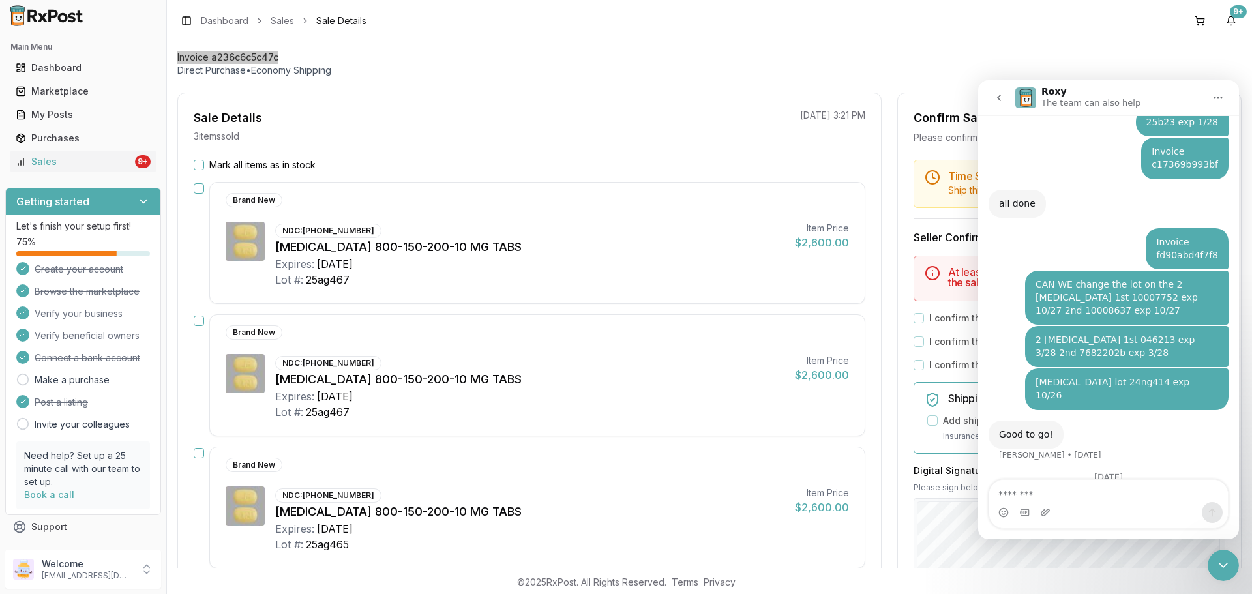
scroll to position [1738, 0]
type textarea "*"
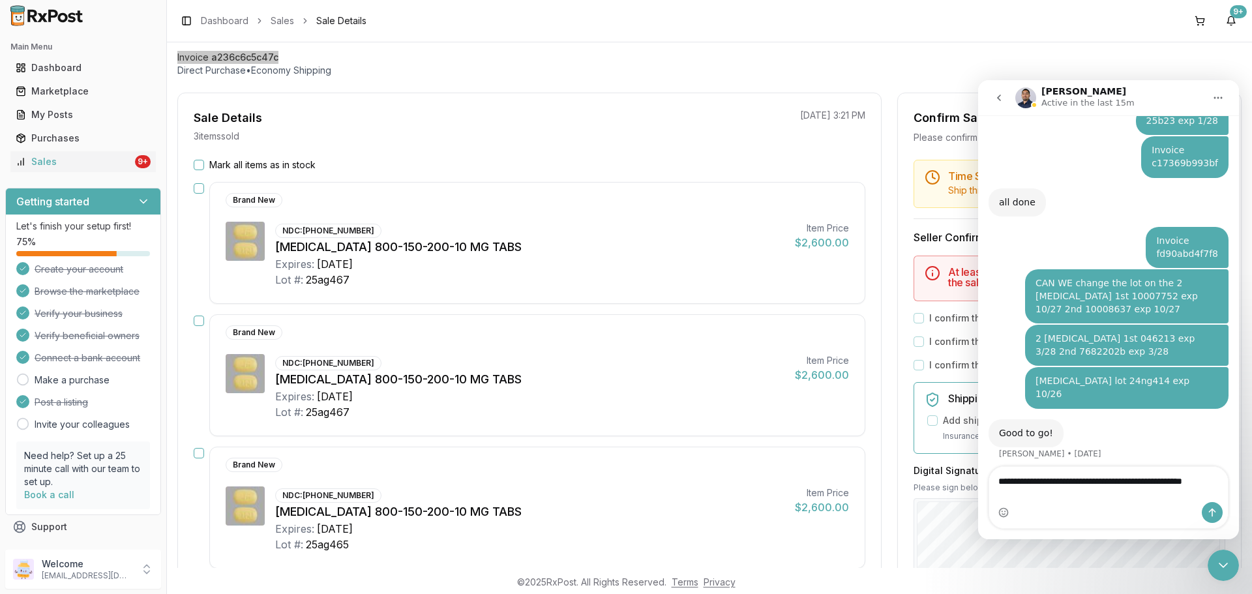
scroll to position [1751, 0]
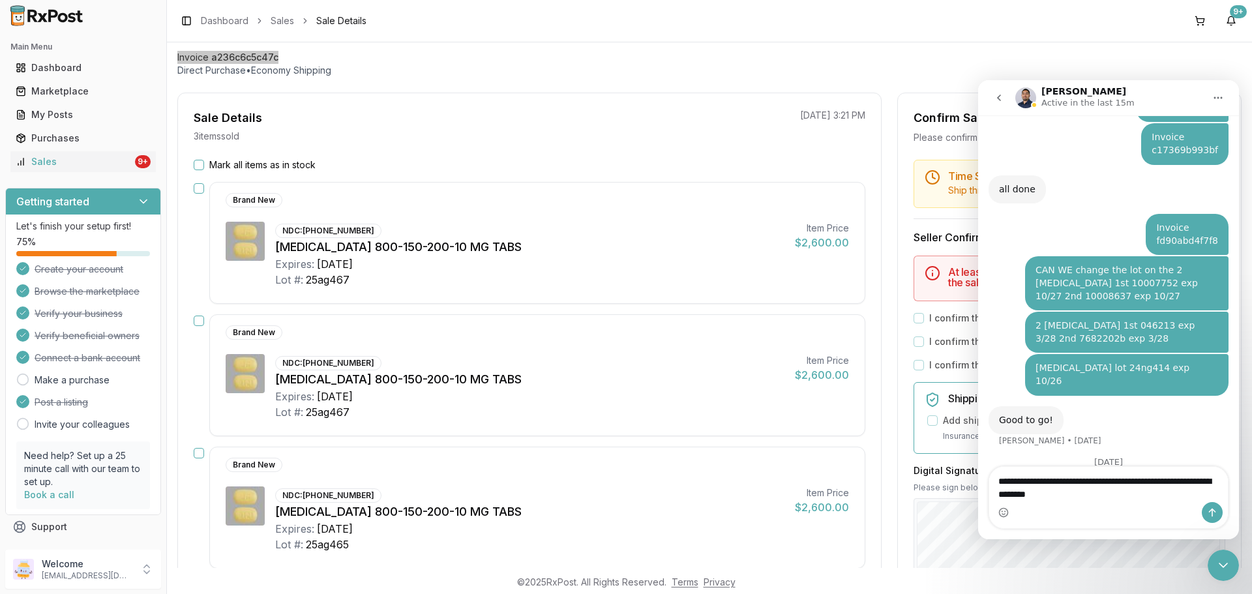
type textarea "**********"
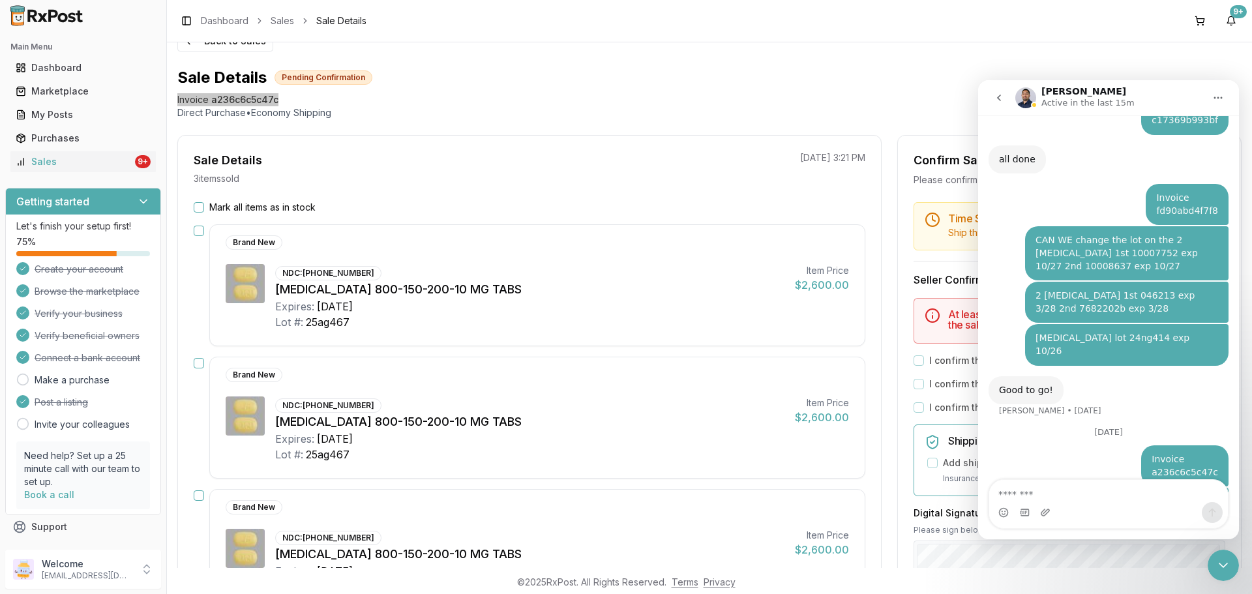
scroll to position [0, 0]
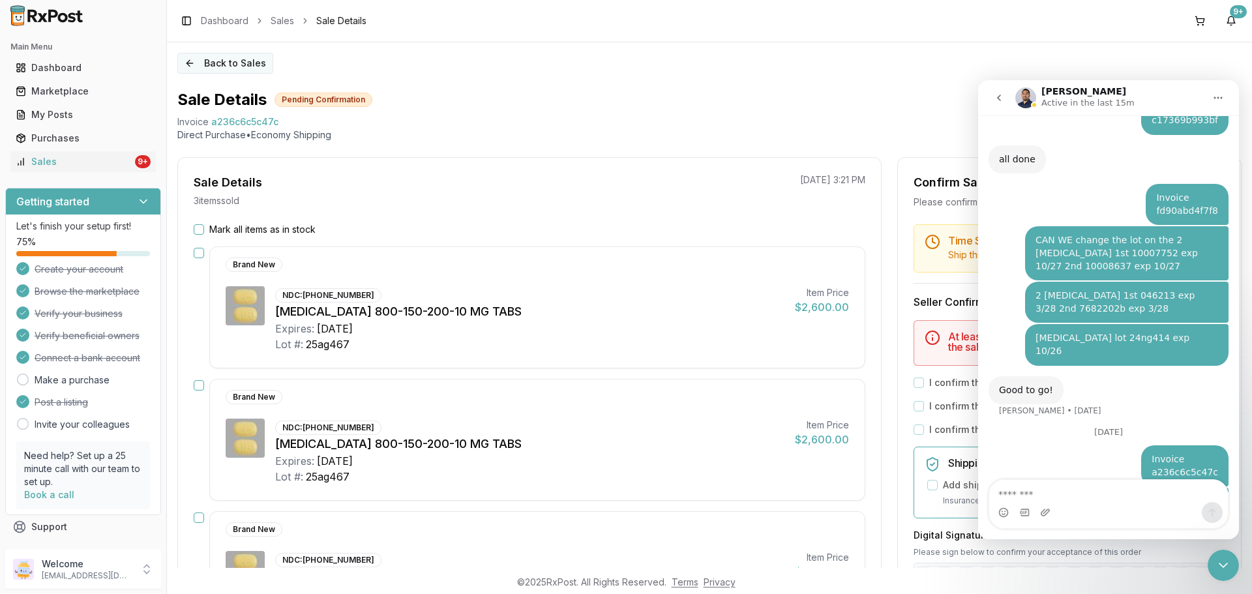
click at [235, 76] on div "Back to Sales Sale Details Pending Confirmation Invoice a236c6c5c47c Direct Pur…" at bounding box center [709, 304] width 1085 height 525
click at [236, 72] on button "Back to Sales" at bounding box center [225, 63] width 96 height 21
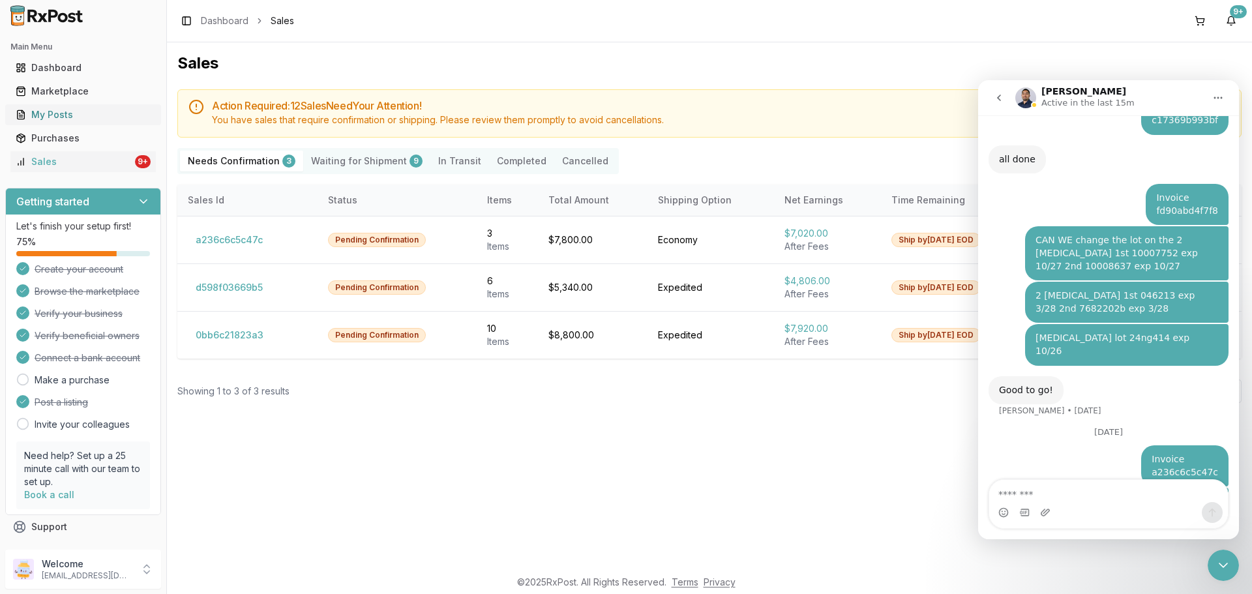
click at [115, 114] on div "My Posts" at bounding box center [83, 114] width 135 height 13
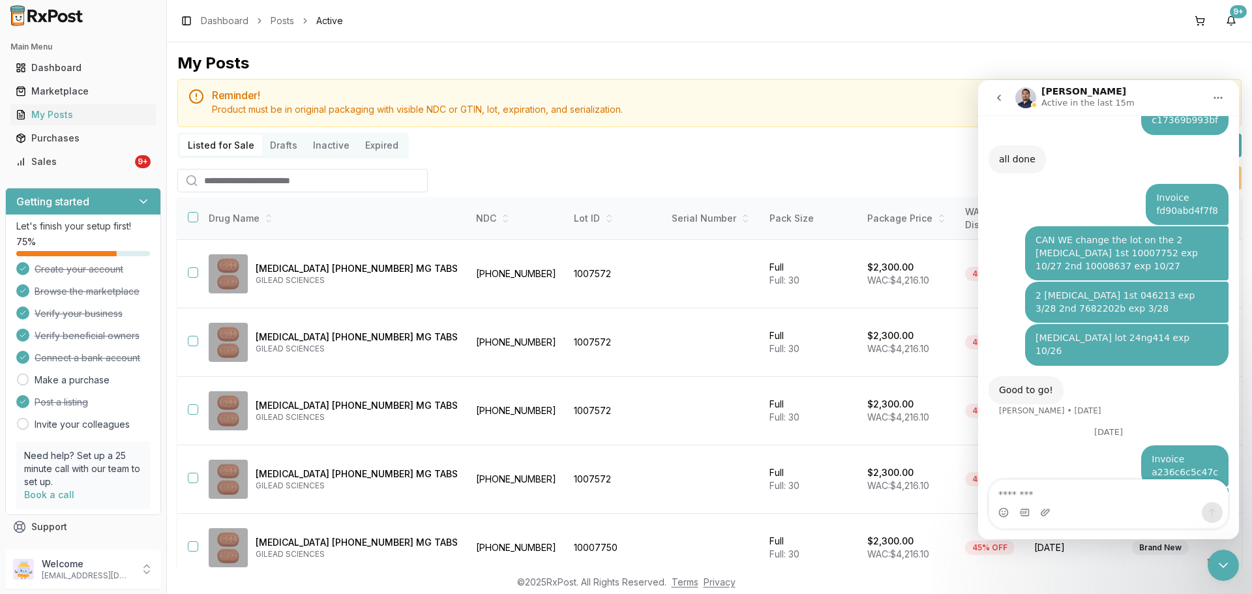
click at [305, 179] on input "search" at bounding box center [302, 180] width 250 height 23
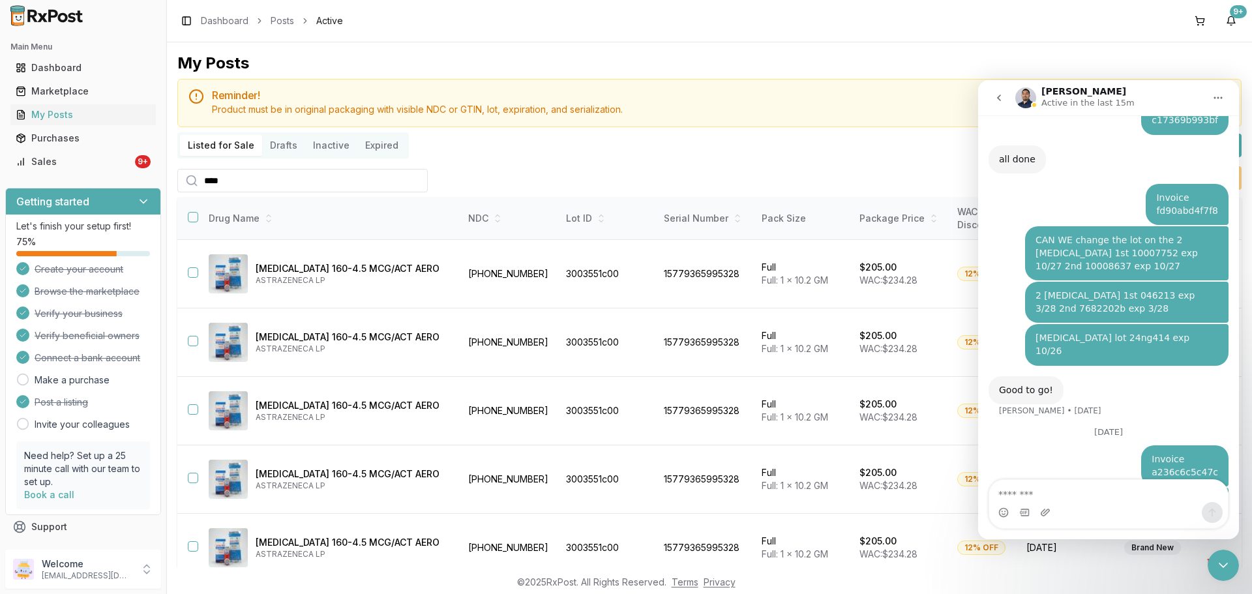
type input "*****"
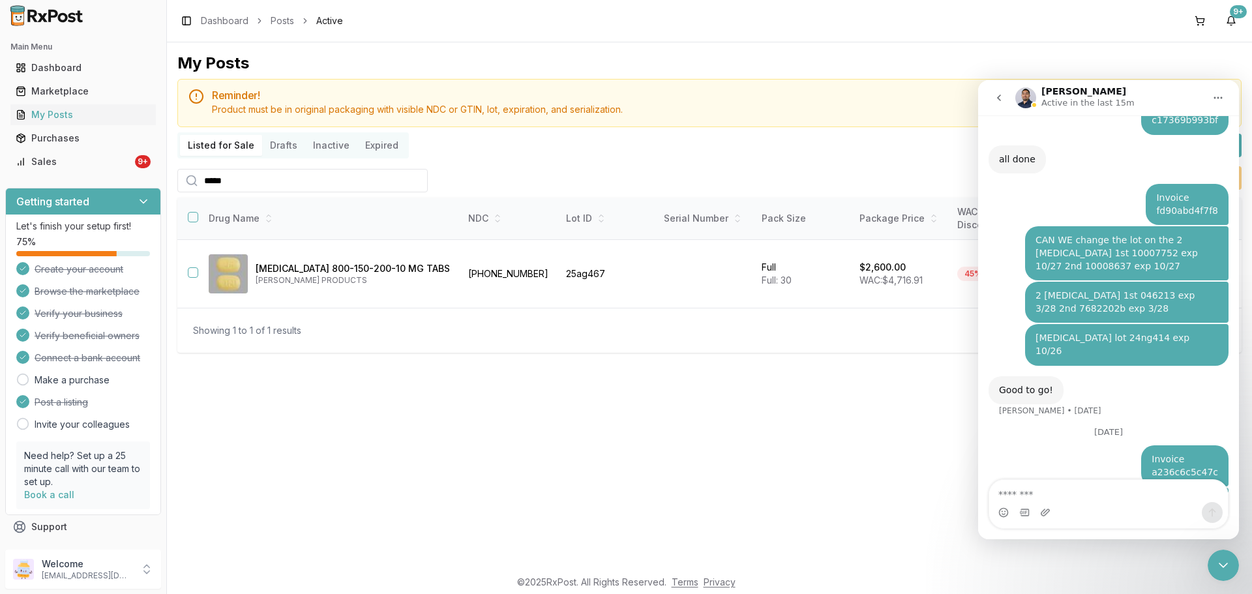
drag, startPoint x: 268, startPoint y: 177, endPoint x: 181, endPoint y: 167, distance: 87.9
click at [195, 168] on div "*****" at bounding box center [302, 178] width 250 height 29
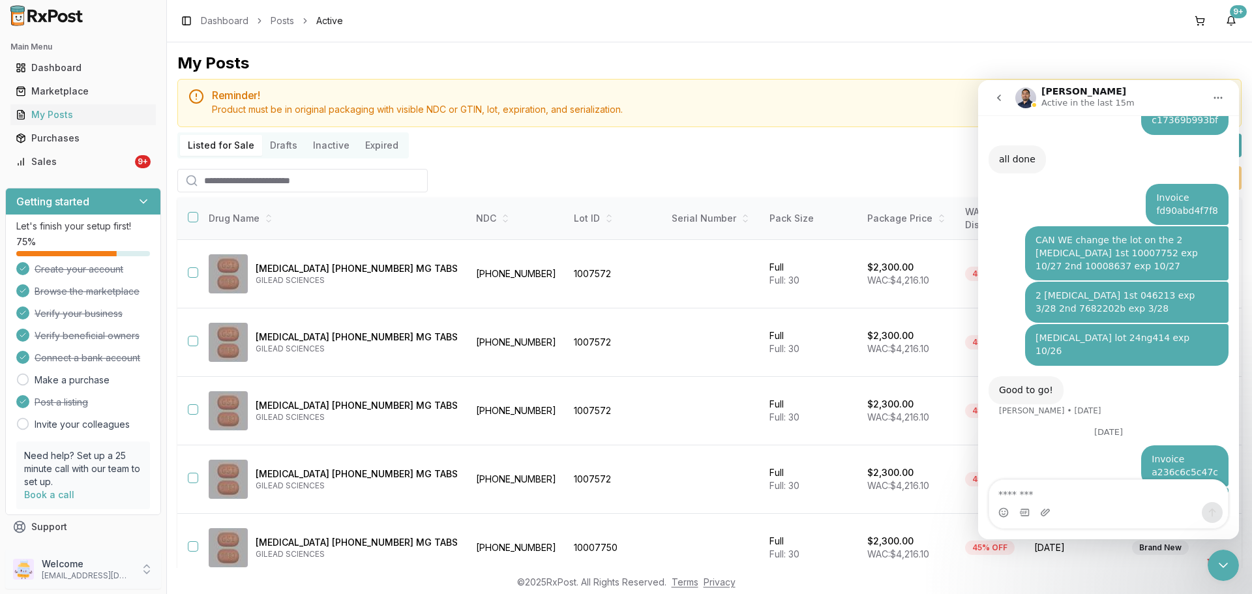
click at [93, 578] on p "[EMAIL_ADDRESS][DOMAIN_NAME]" at bounding box center [87, 575] width 91 height 10
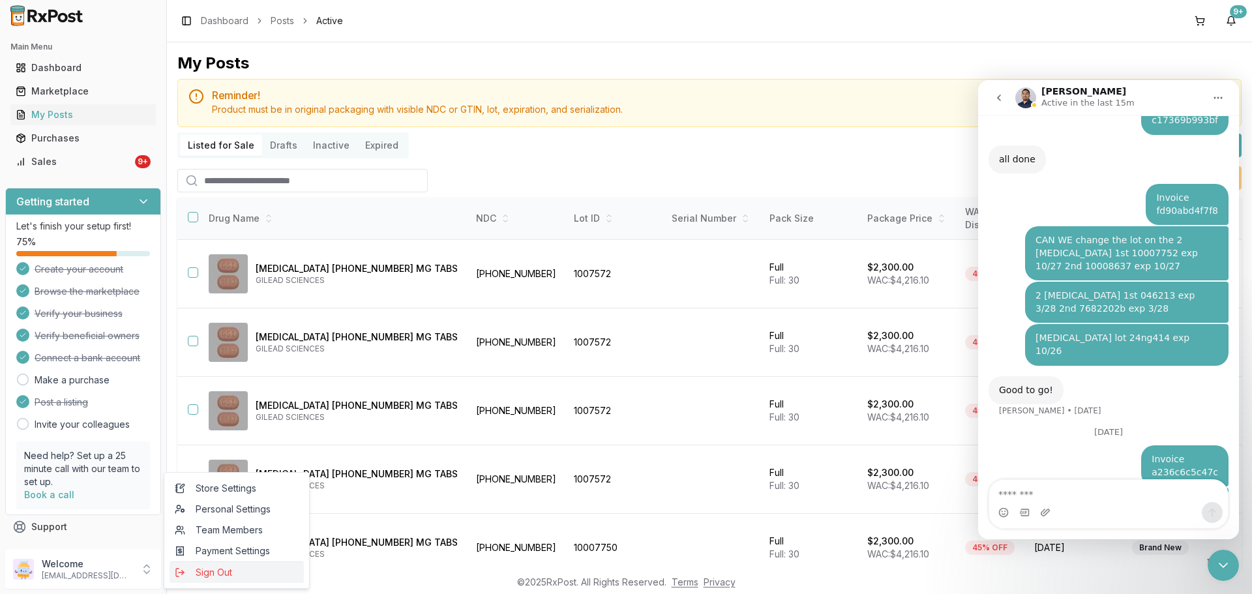
click at [233, 568] on span "Sign Out" at bounding box center [237, 572] width 124 height 13
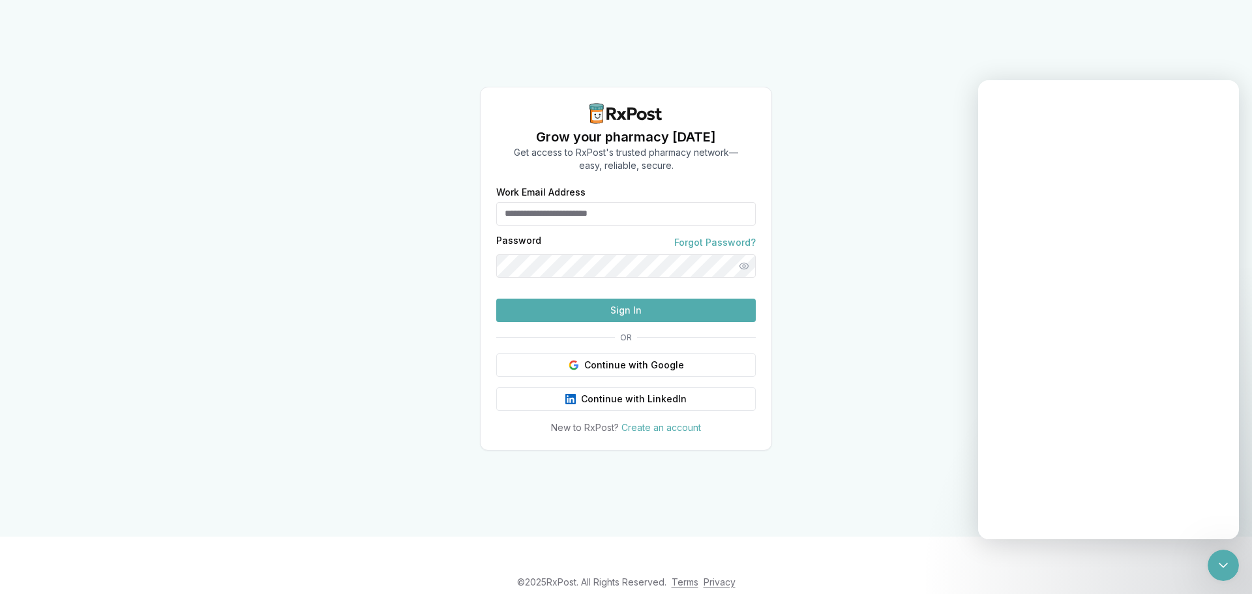
type input "**********"
drag, startPoint x: 652, startPoint y: 187, endPoint x: 480, endPoint y: 197, distance: 172.4
click at [480, 197] on div "**********" at bounding box center [626, 269] width 292 height 364
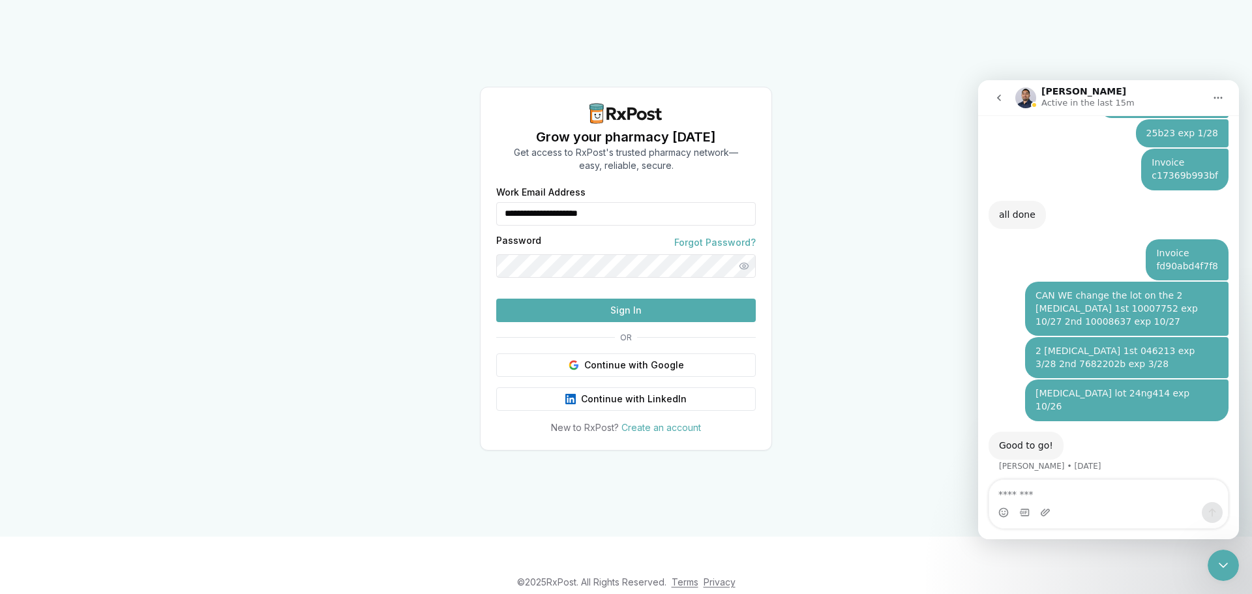
scroll to position [1781, 0]
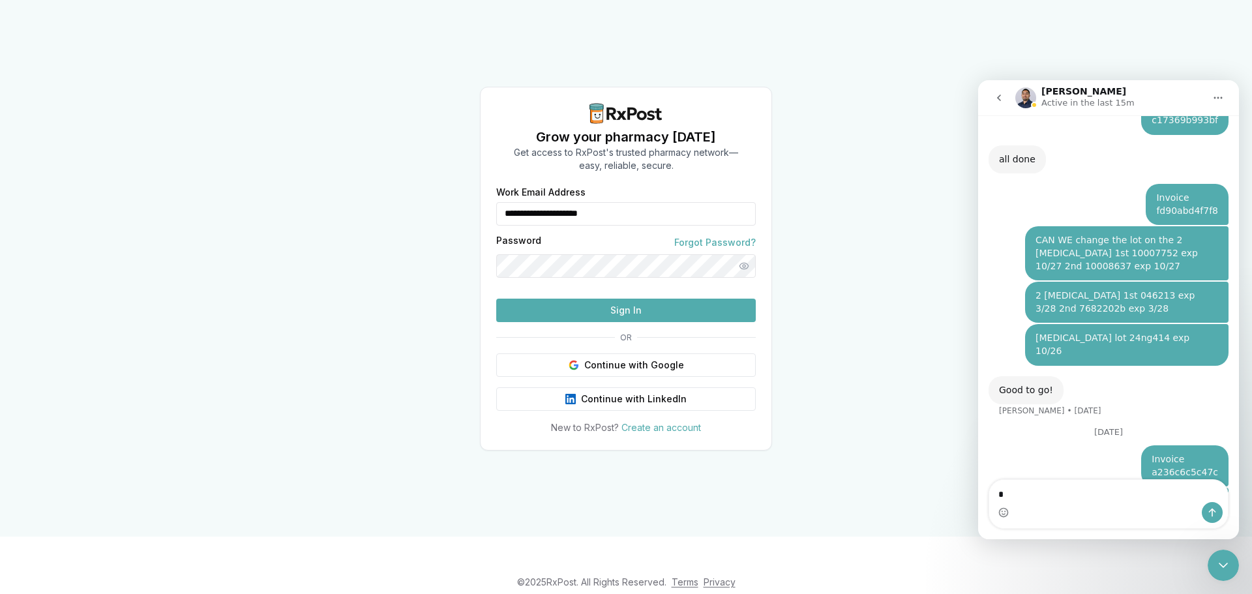
type textarea "*"
type input "**********"
click at [608, 322] on button "Sign In" at bounding box center [625, 310] width 259 height 23
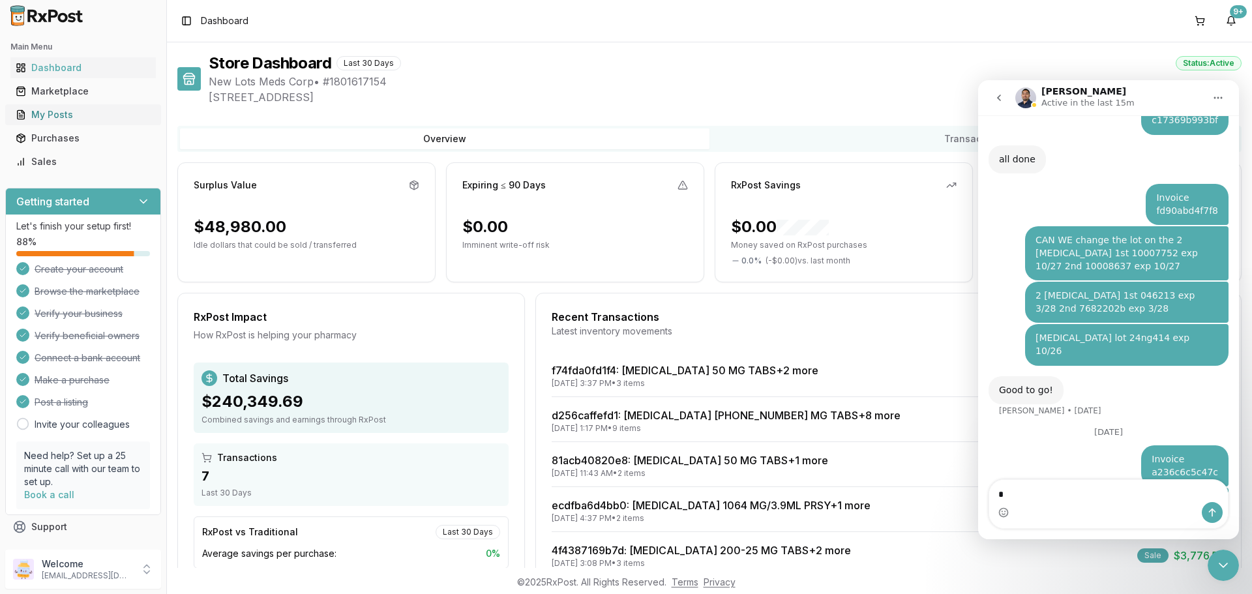
click at [57, 113] on div "My Posts" at bounding box center [83, 114] width 135 height 13
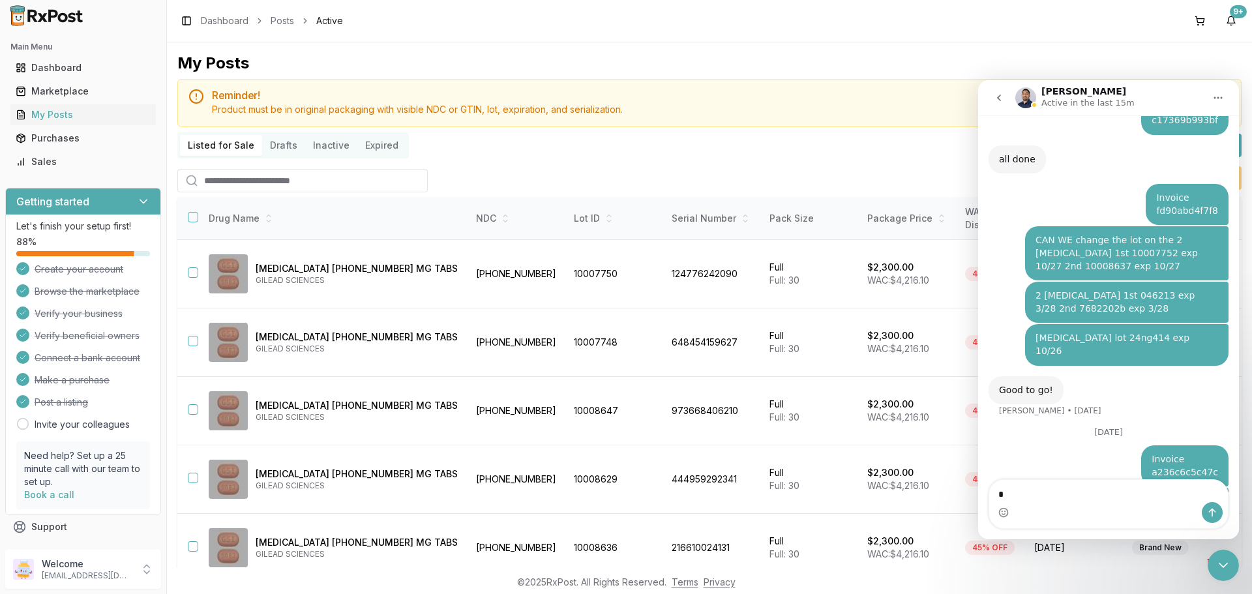
click at [297, 175] on input "search" at bounding box center [302, 180] width 250 height 23
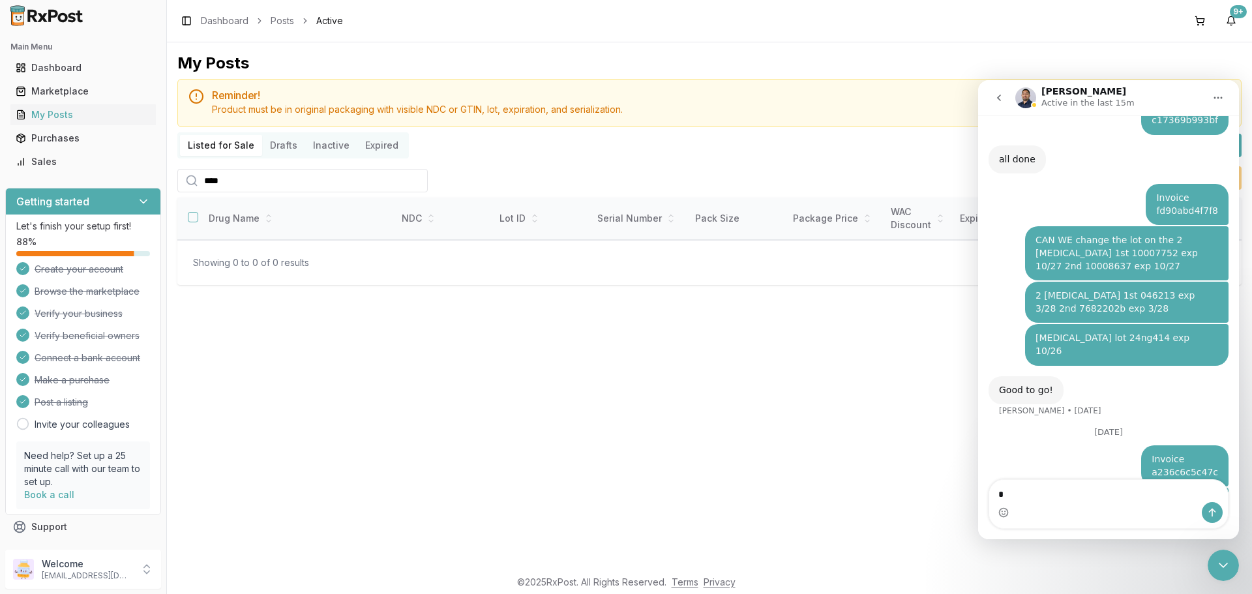
type input "****"
click at [999, 97] on icon "go back" at bounding box center [999, 98] width 10 height 10
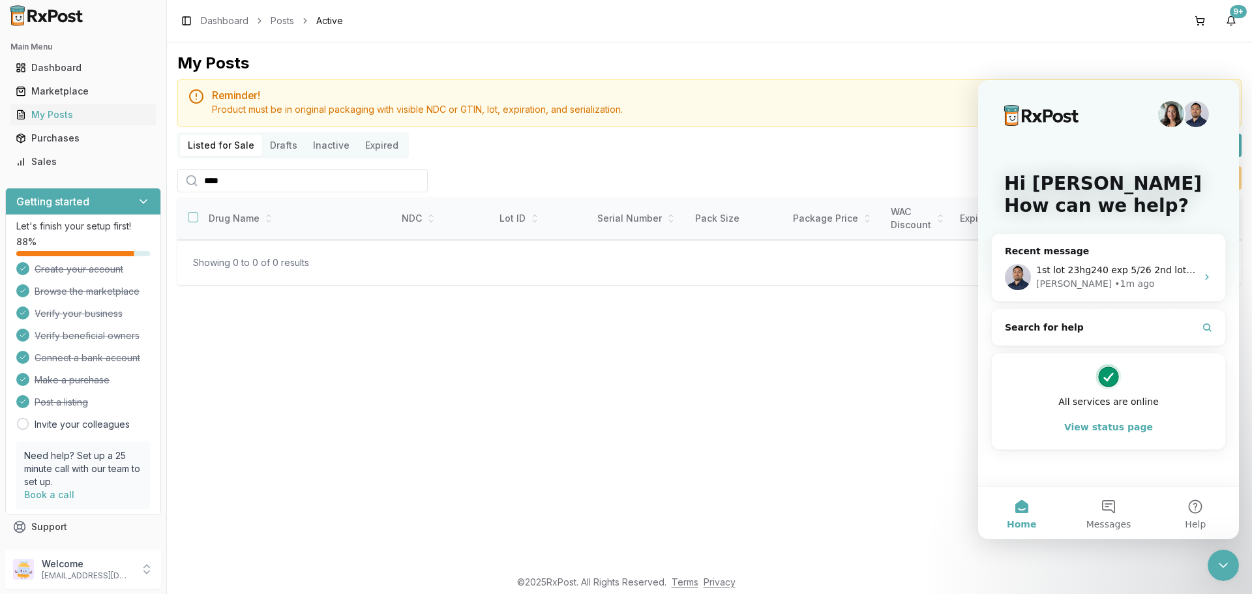
click at [1228, 565] on icon "Close Intercom Messenger" at bounding box center [1223, 565] width 16 height 16
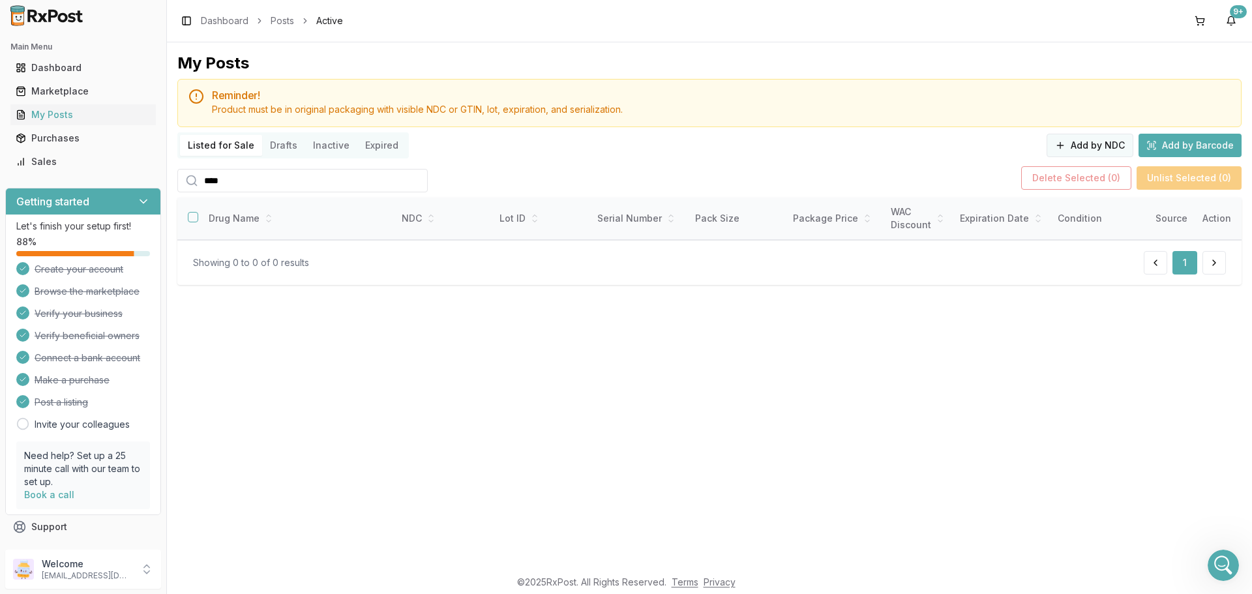
click at [1084, 149] on button "Add by NDC" at bounding box center [1089, 145] width 87 height 23
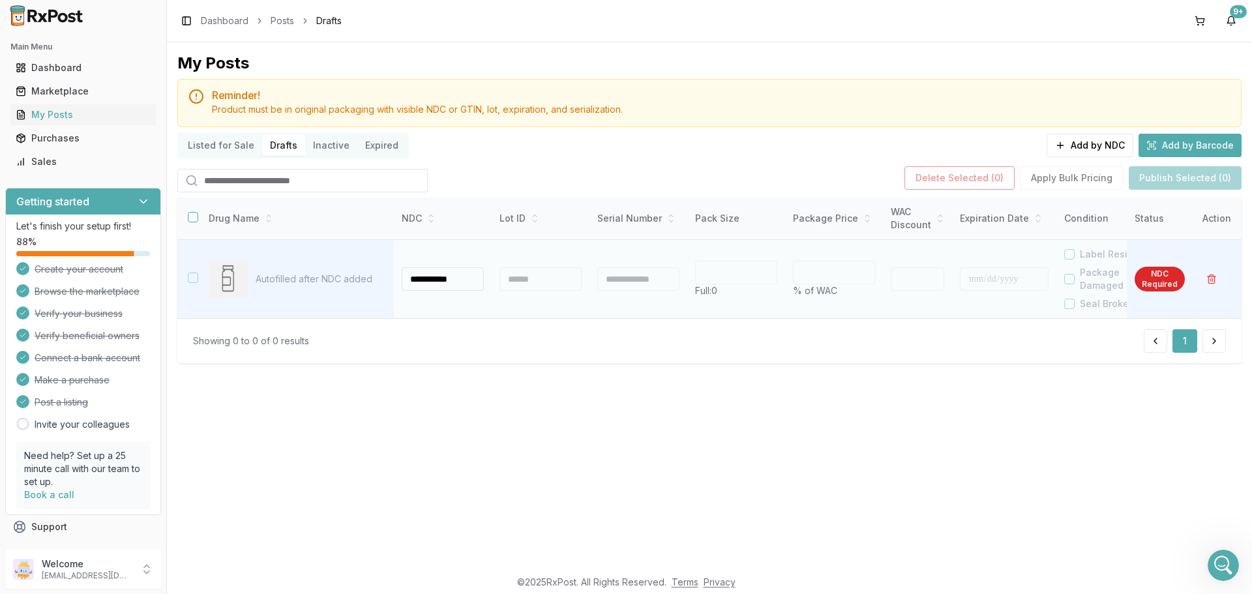
type input "**********"
click at [535, 288] on div at bounding box center [540, 278] width 82 height 23
type input "**"
type input "*"
click at [533, 283] on div at bounding box center [540, 278] width 82 height 23
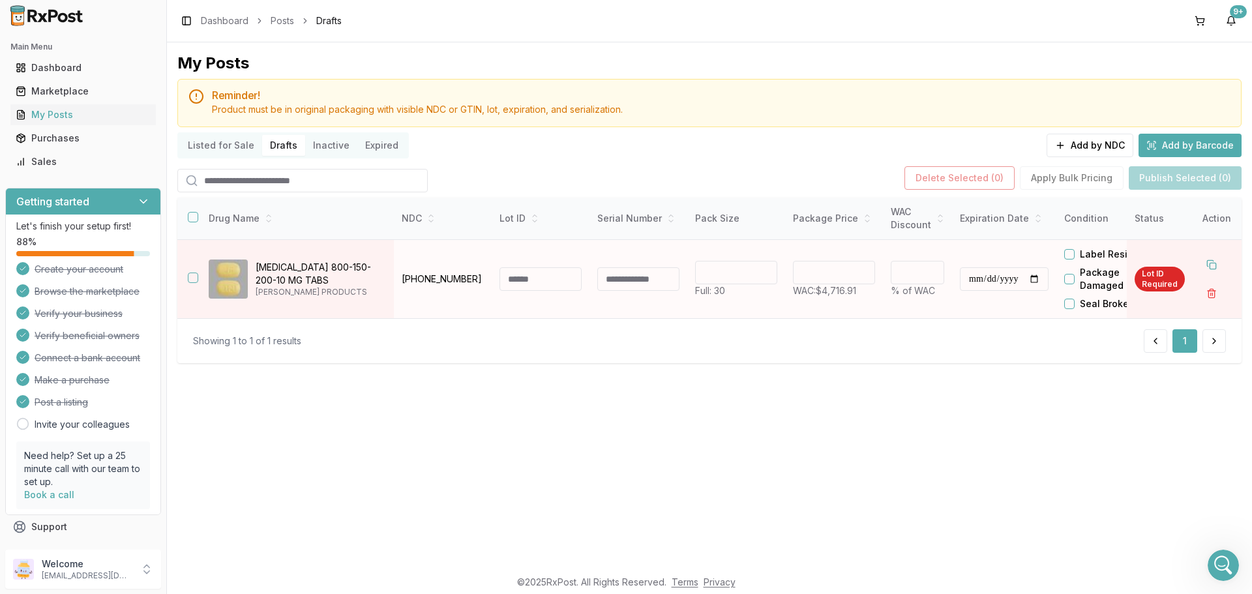
drag, startPoint x: 845, startPoint y: 276, endPoint x: 638, endPoint y: 286, distance: 207.5
click at [631, 286] on tr "**********" at bounding box center [772, 279] width 1190 height 79
type input "*******"
type input "**"
click at [969, 281] on input "**********" at bounding box center [1004, 278] width 89 height 23
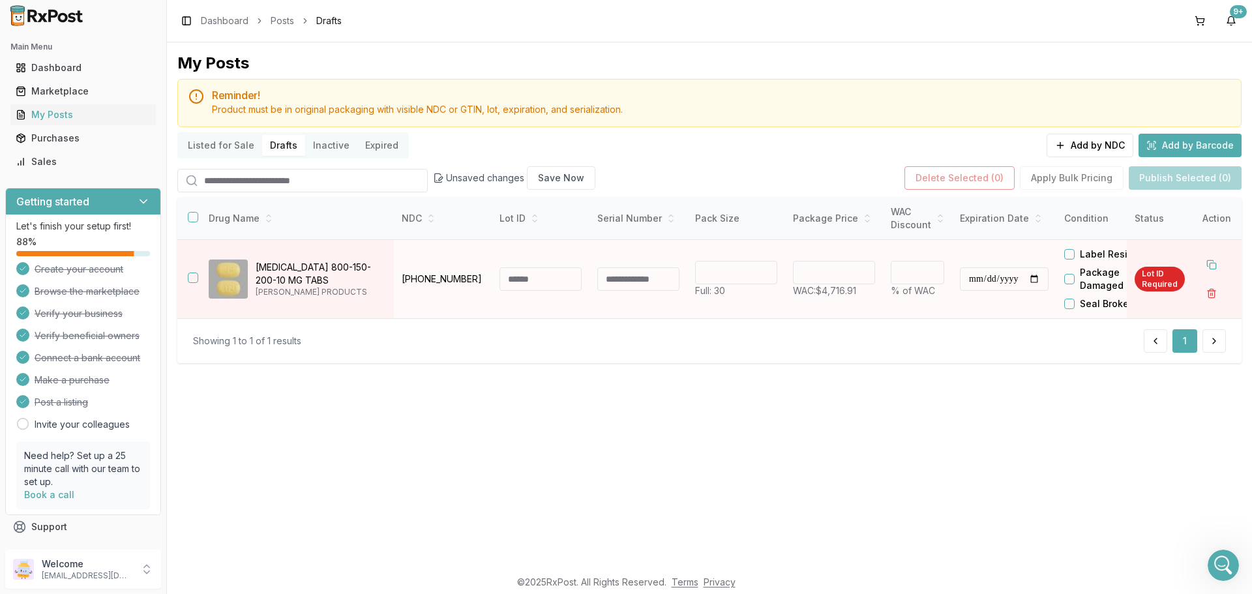
type input "**********"
click at [540, 286] on input at bounding box center [540, 278] width 82 height 23
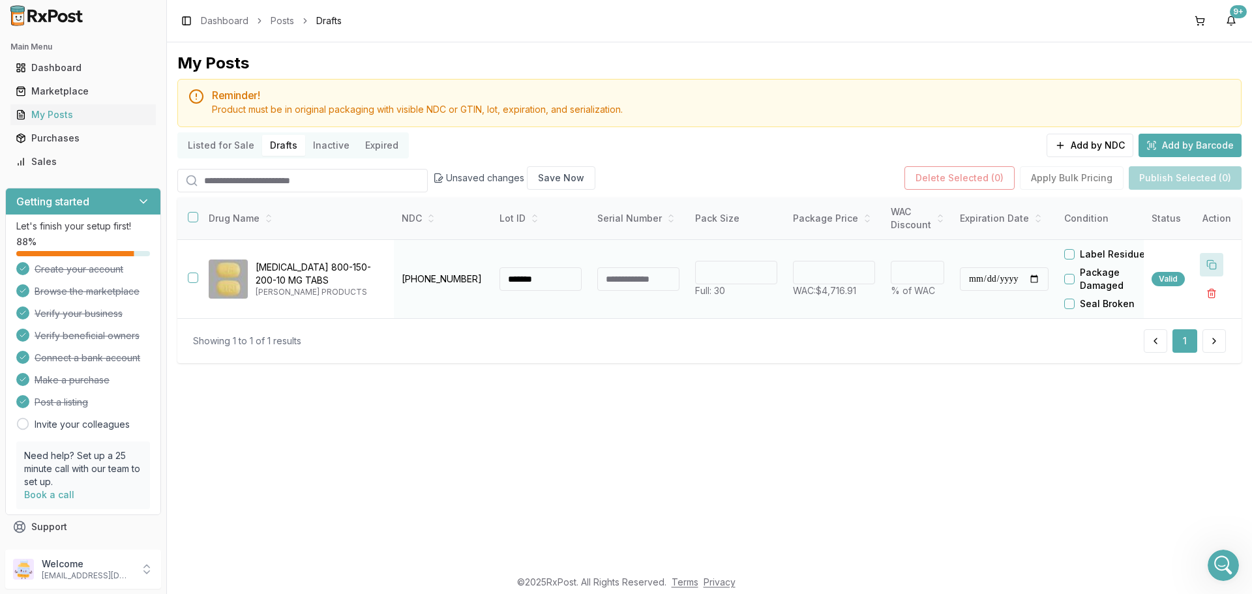
type input "*******"
click at [1216, 265] on button at bounding box center [1211, 264] width 23 height 23
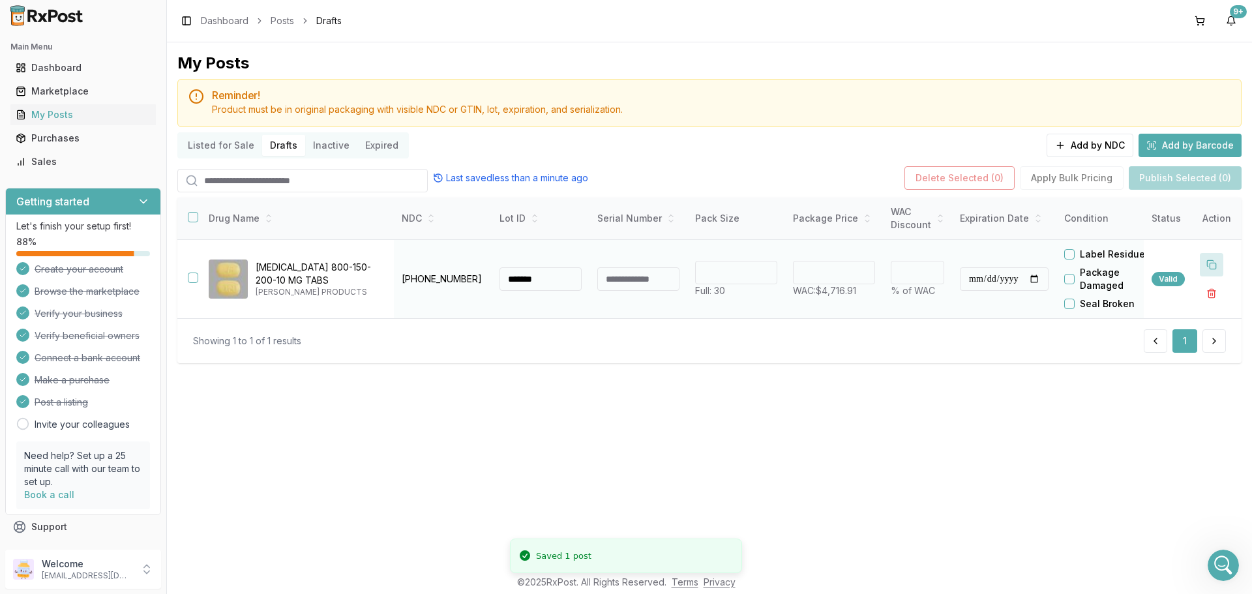
click at [1216, 265] on button at bounding box center [1211, 264] width 23 height 23
click at [1215, 267] on button at bounding box center [1211, 264] width 23 height 23
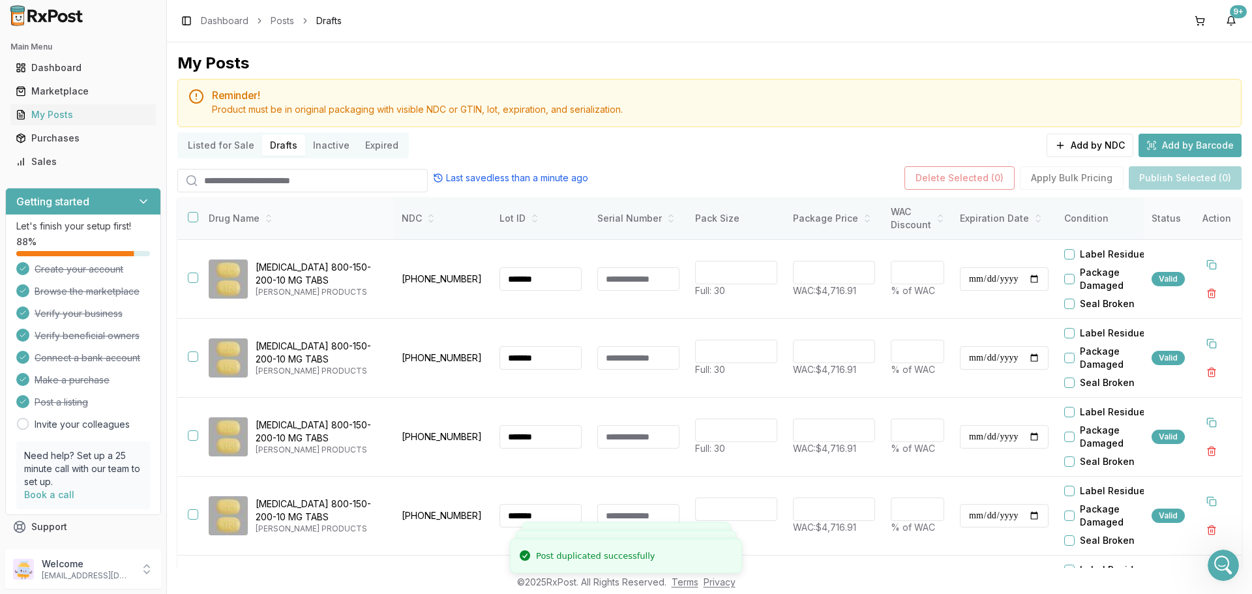
click at [189, 220] on button "button" at bounding box center [193, 217] width 10 height 10
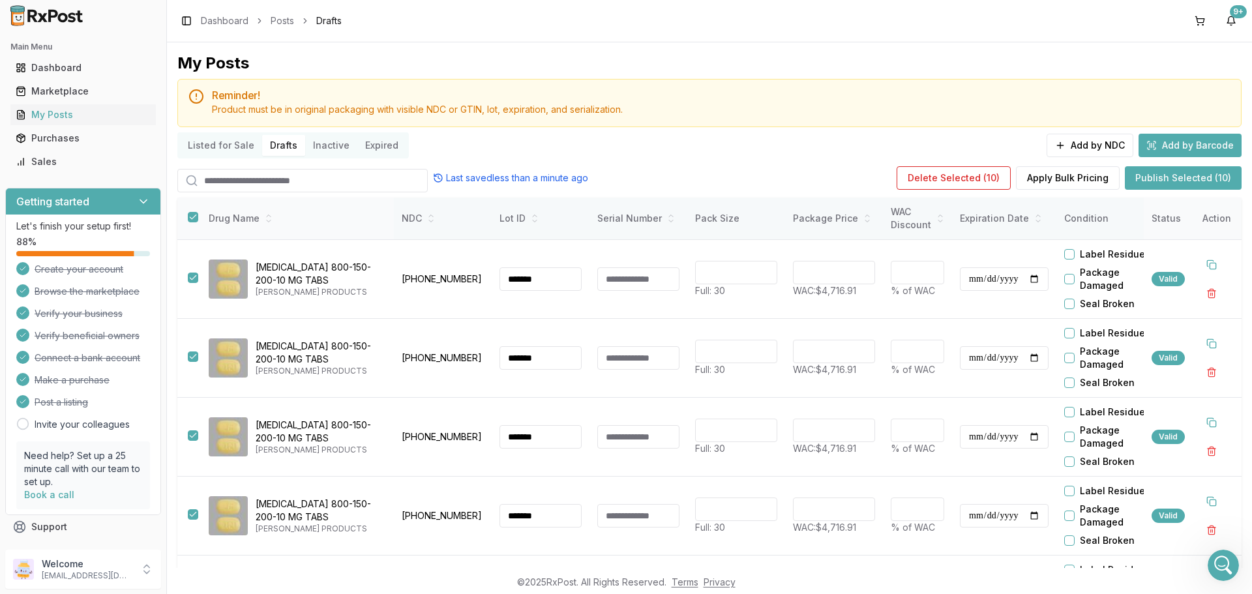
click at [197, 215] on button "button" at bounding box center [193, 217] width 10 height 10
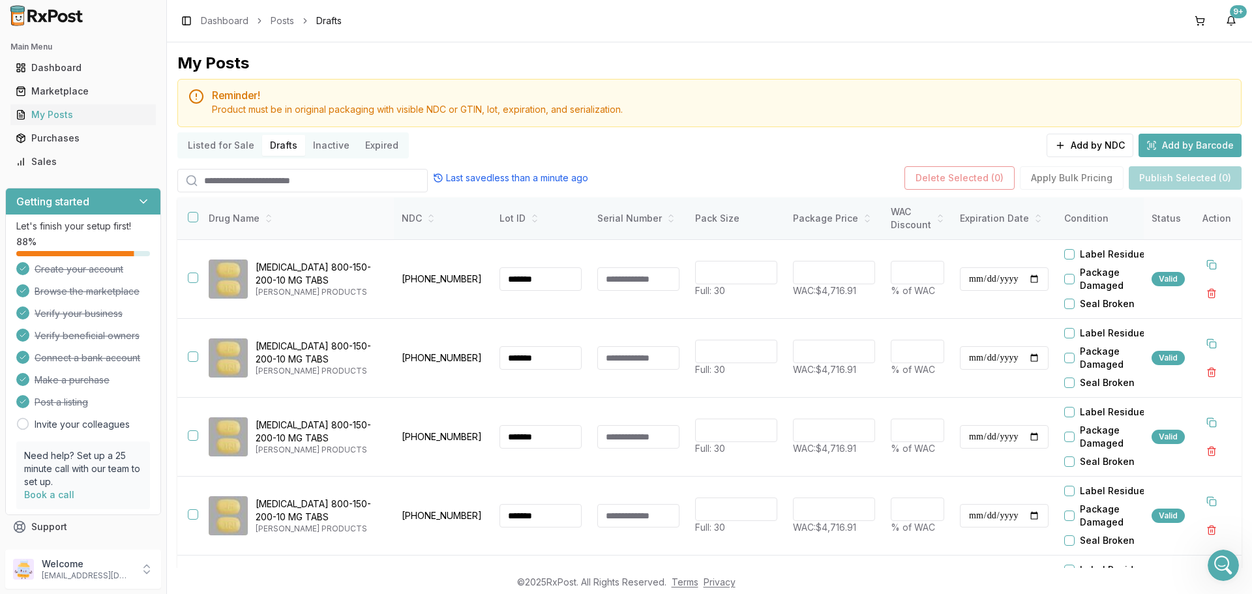
click at [188, 218] on button "button" at bounding box center [193, 217] width 10 height 10
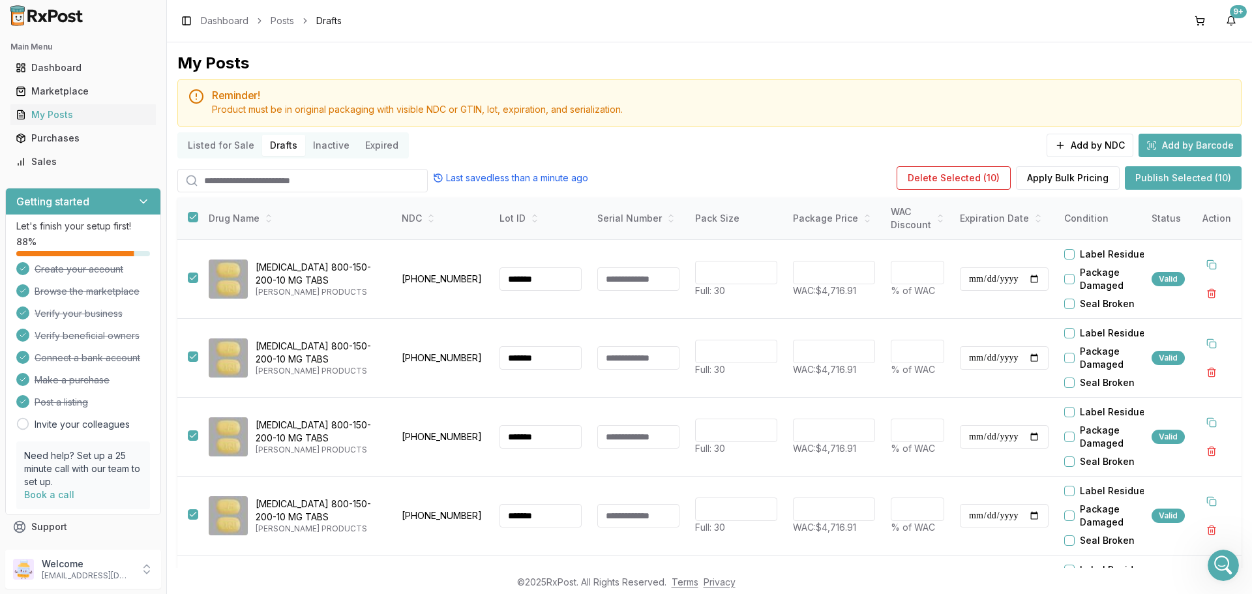
click at [1187, 175] on button "Publish Selected (10)" at bounding box center [1183, 177] width 117 height 23
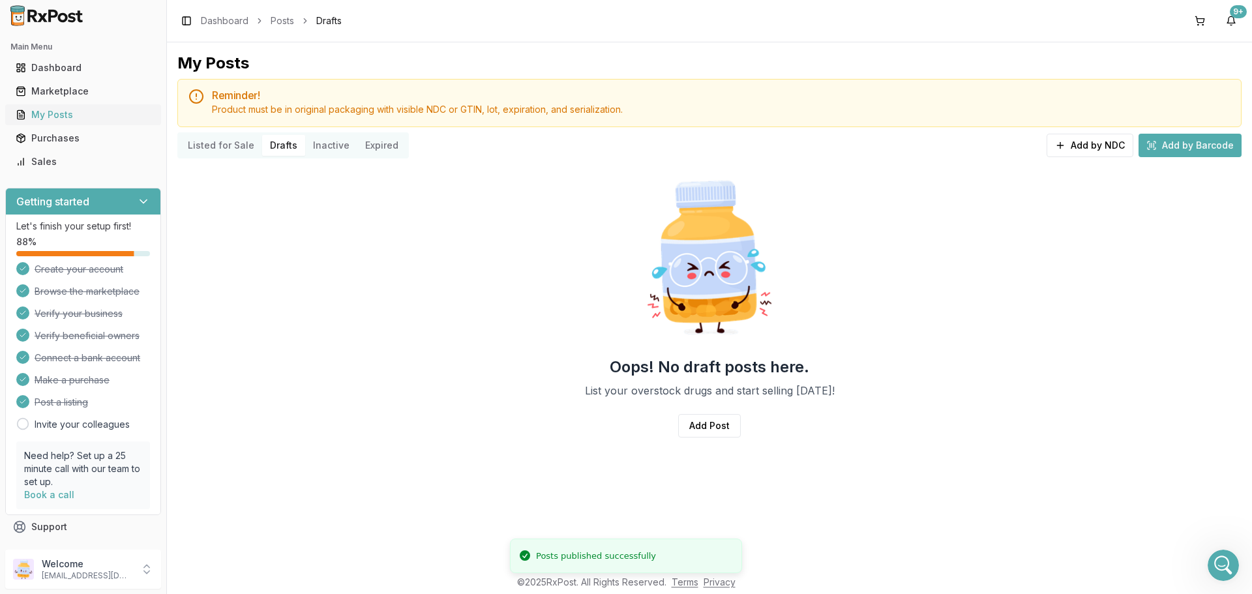
click at [94, 116] on div "My Posts" at bounding box center [83, 114] width 135 height 13
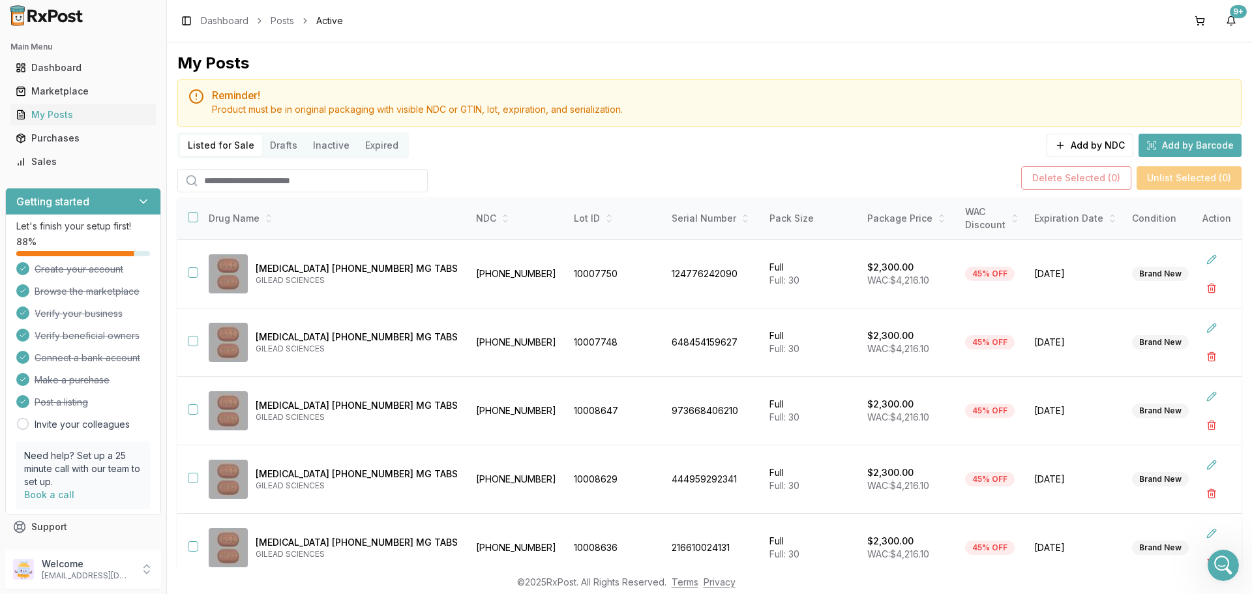
click at [271, 177] on input "search" at bounding box center [302, 180] width 250 height 23
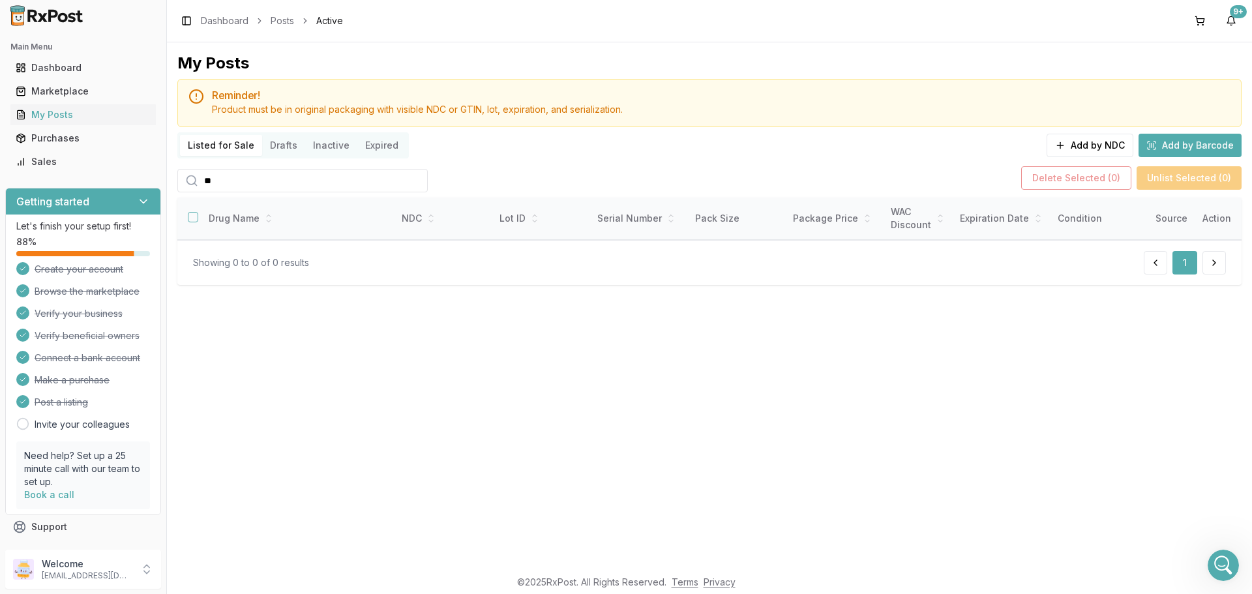
type input "*"
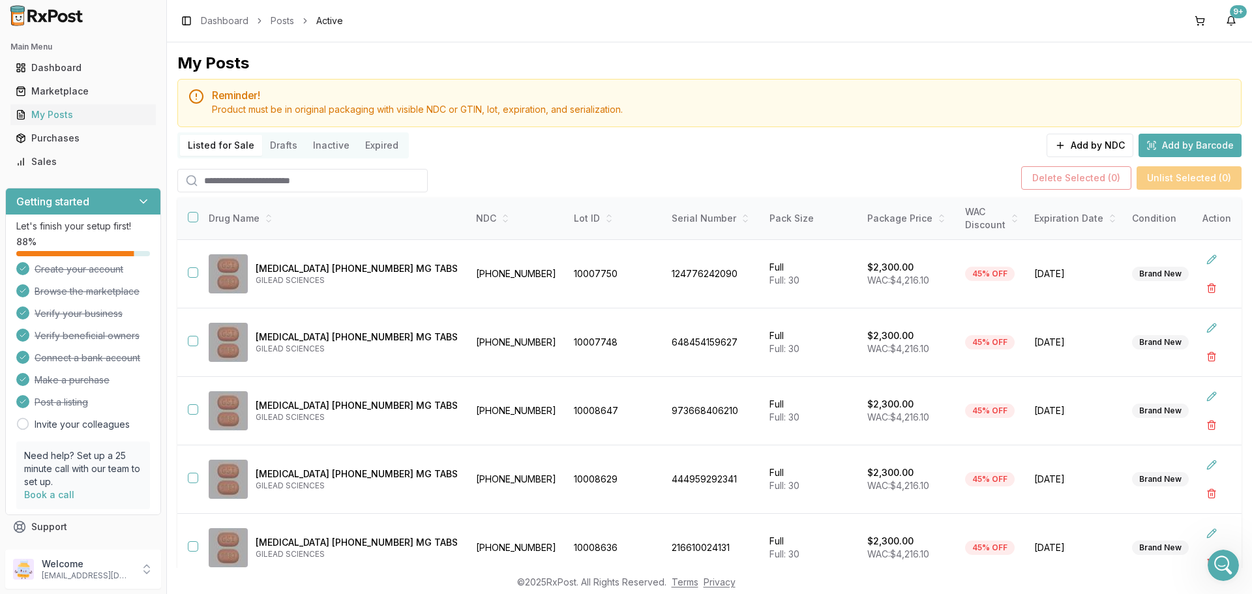
click at [404, 188] on input "search" at bounding box center [302, 180] width 250 height 23
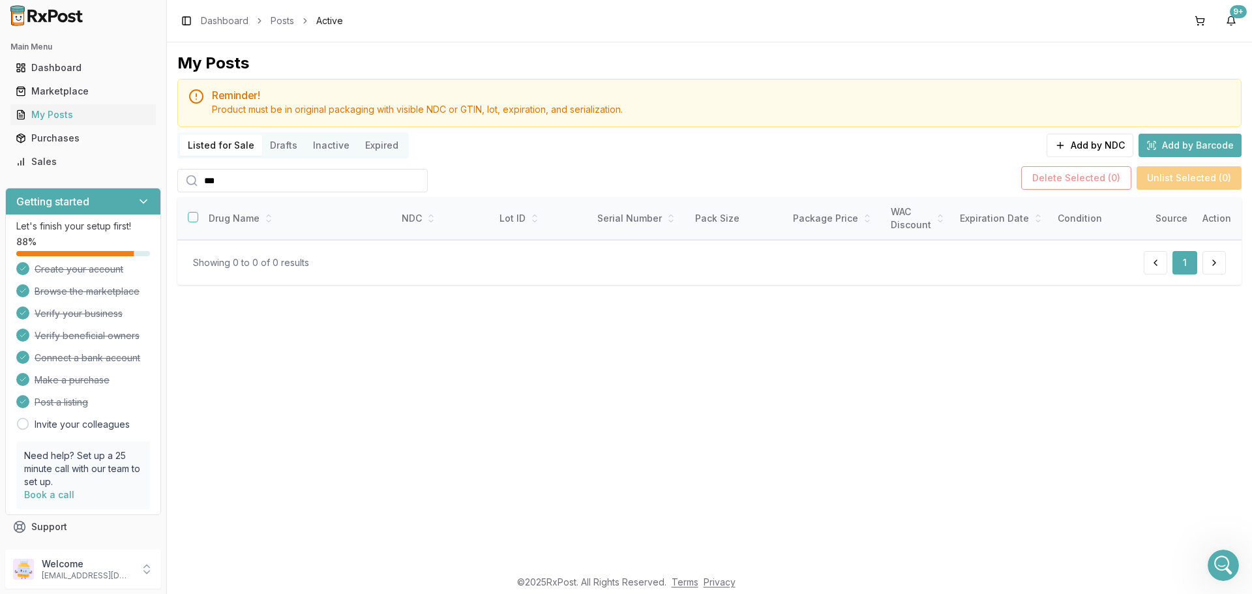
type input "***"
click at [92, 95] on div "Marketplace" at bounding box center [83, 91] width 135 height 13
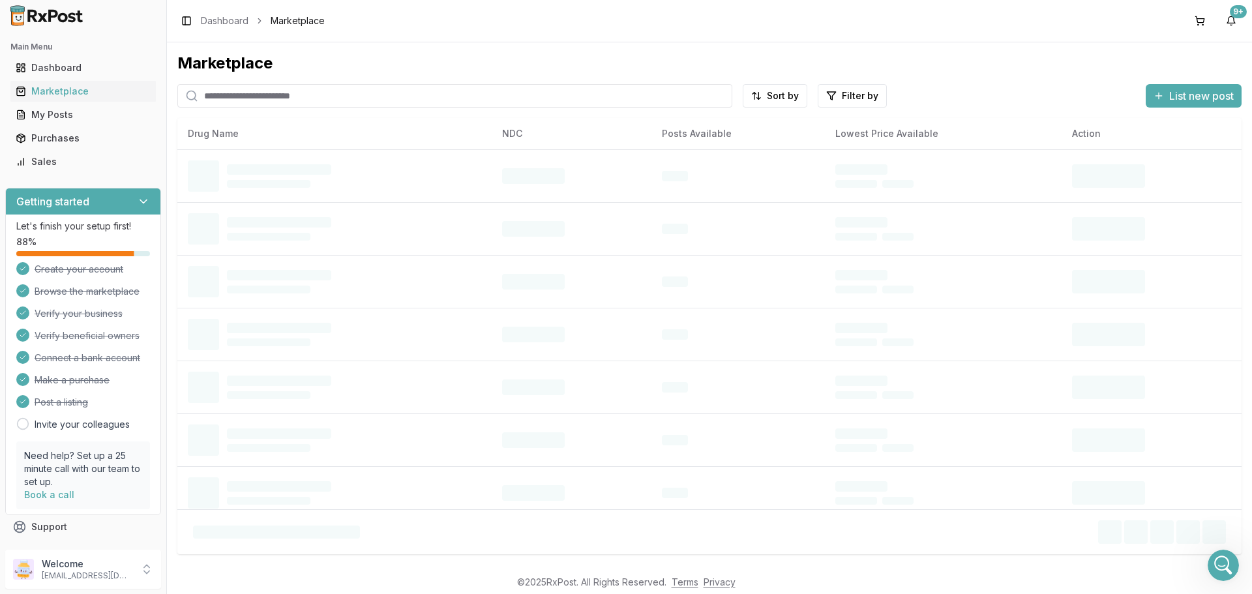
click at [287, 95] on input "search" at bounding box center [454, 95] width 555 height 23
paste input "**********"
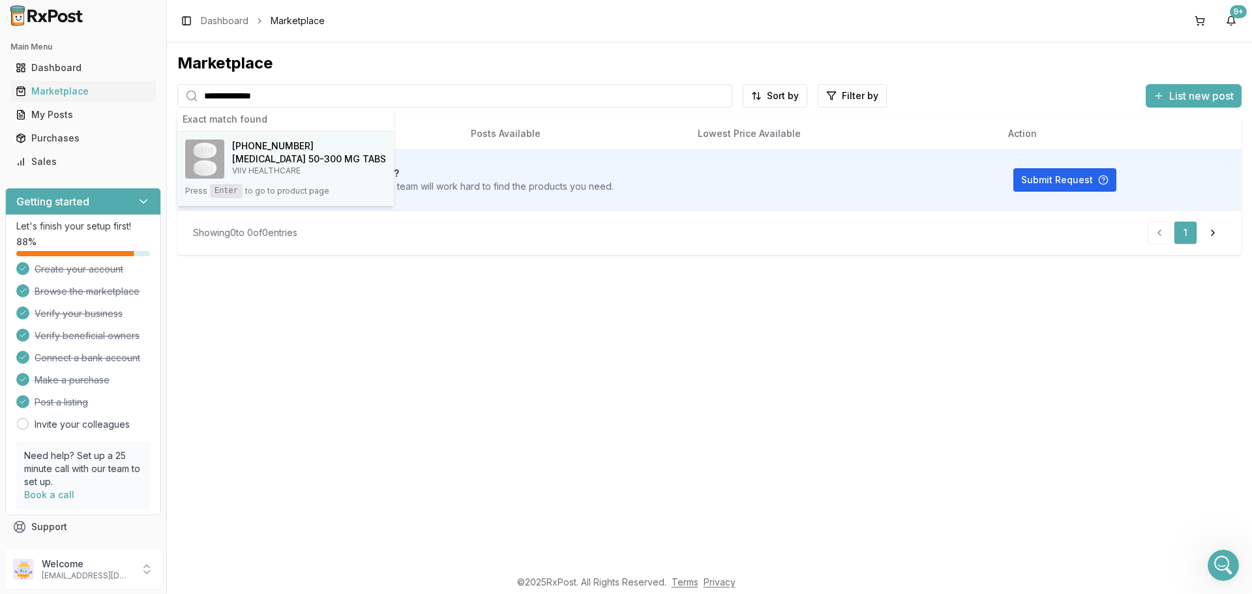
type input "**********"
click at [201, 168] on img at bounding box center [204, 159] width 39 height 39
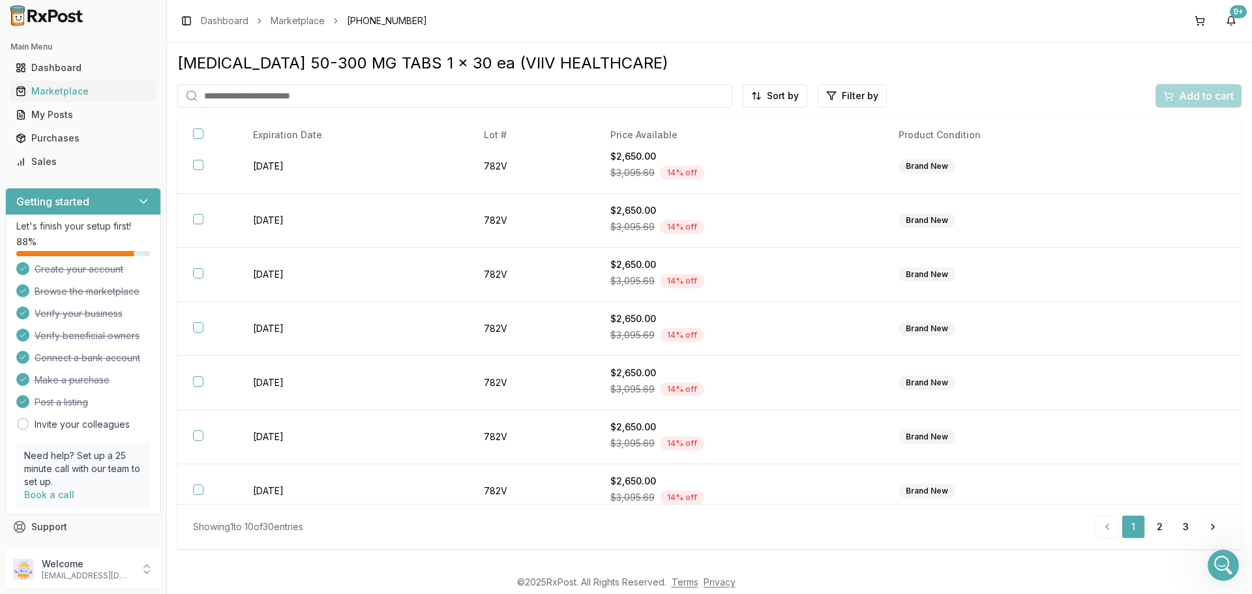
scroll to position [59, 0]
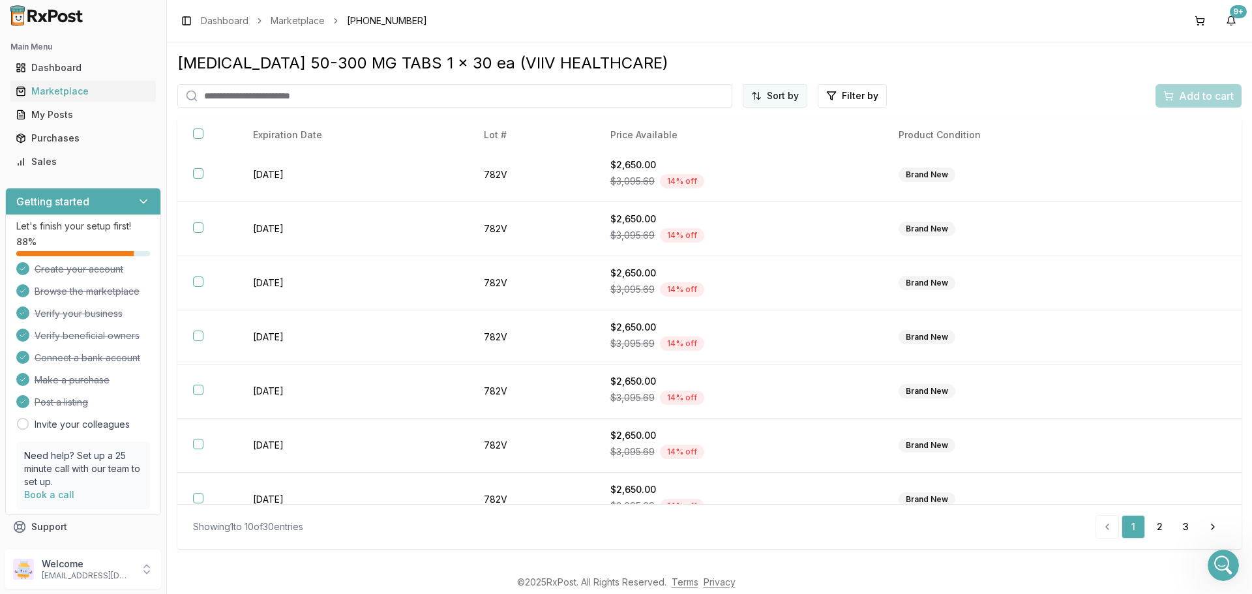
click at [787, 89] on html "Main Menu Dashboard Marketplace My Posts Purchases Sales Getting started Let's …" at bounding box center [626, 297] width 1252 height 594
click at [756, 144] on div "Price (Low to High)" at bounding box center [743, 144] width 124 height 21
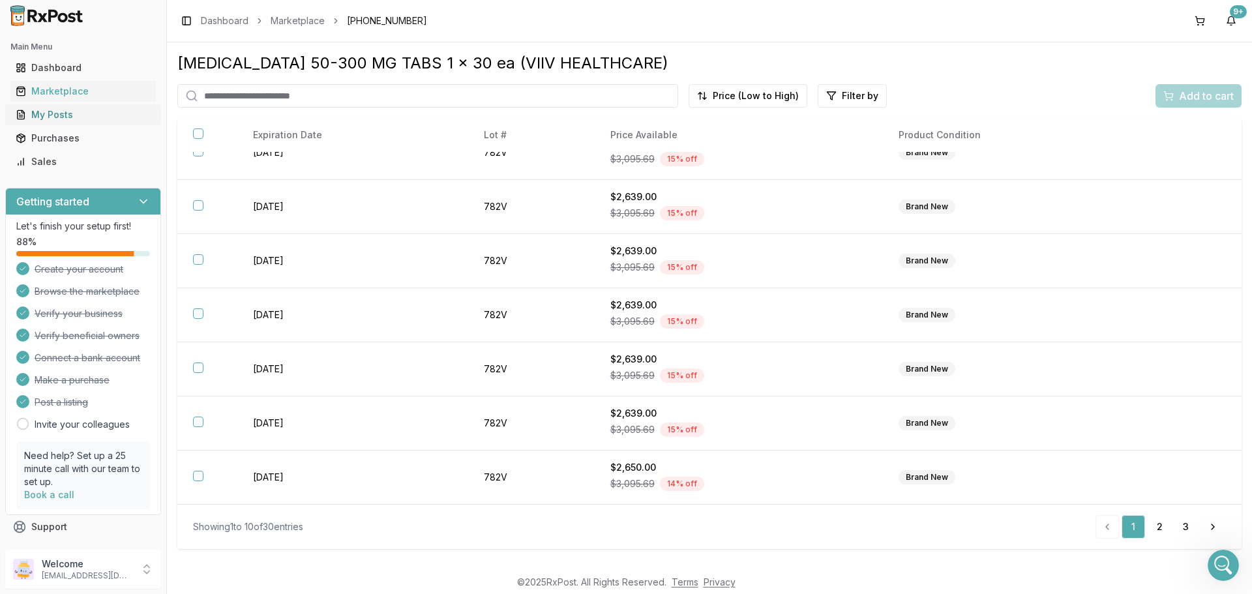
click at [68, 116] on div "My Posts" at bounding box center [83, 114] width 135 height 13
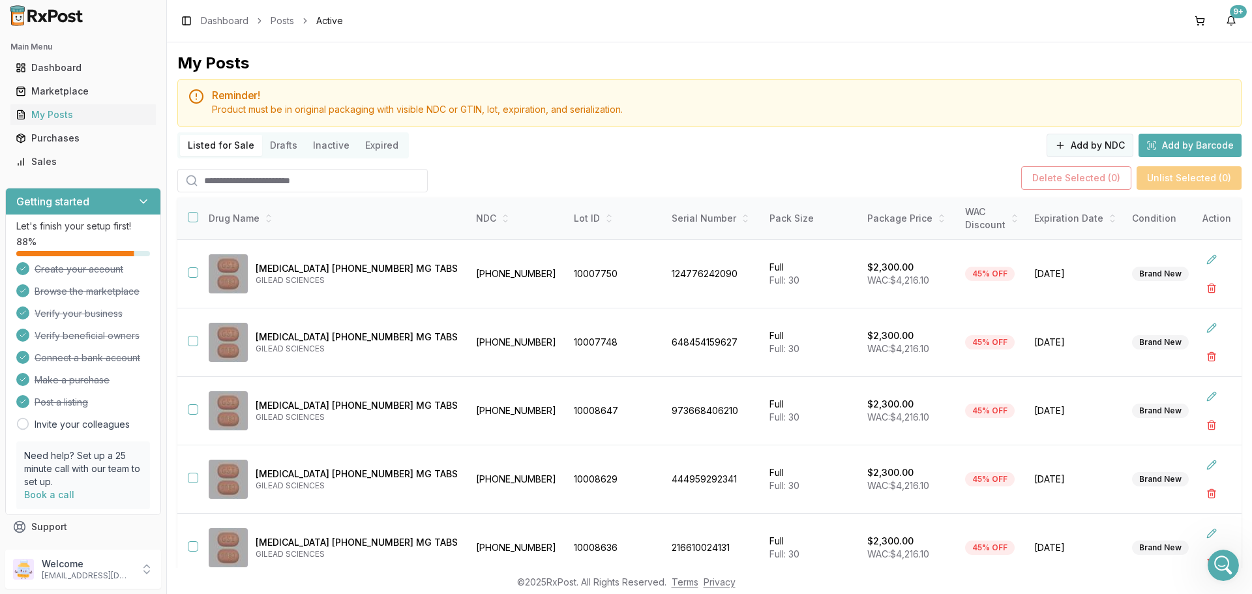
click at [1113, 143] on button "Add by NDC" at bounding box center [1089, 145] width 87 height 23
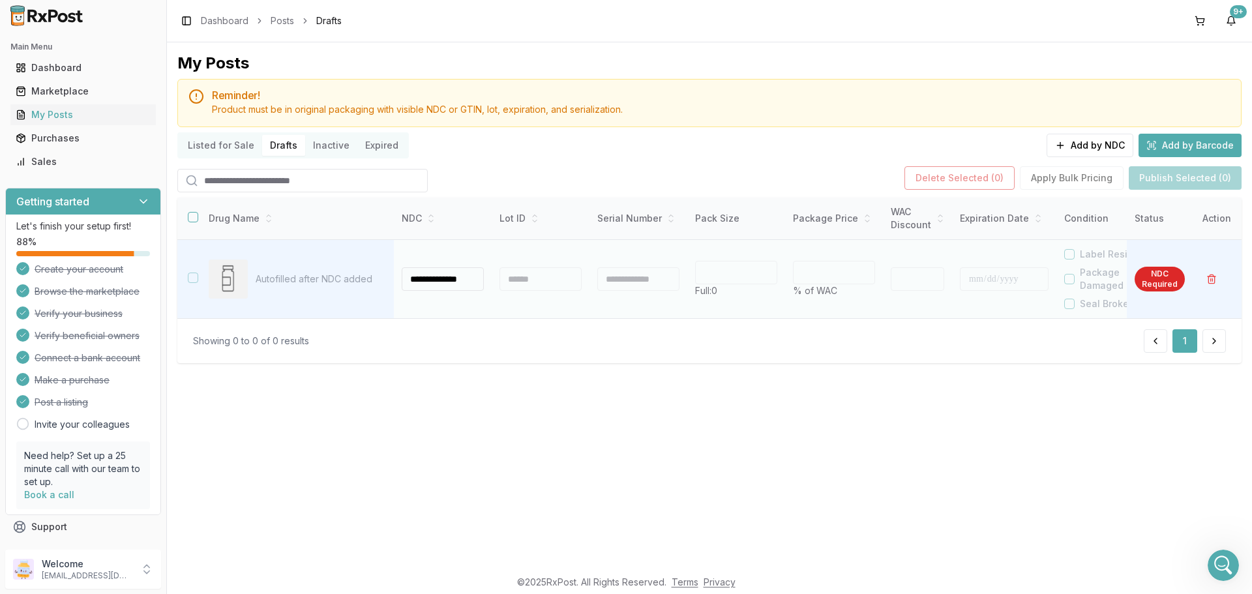
click at [535, 282] on div at bounding box center [540, 278] width 82 height 23
click at [462, 279] on input "**********" at bounding box center [443, 278] width 82 height 23
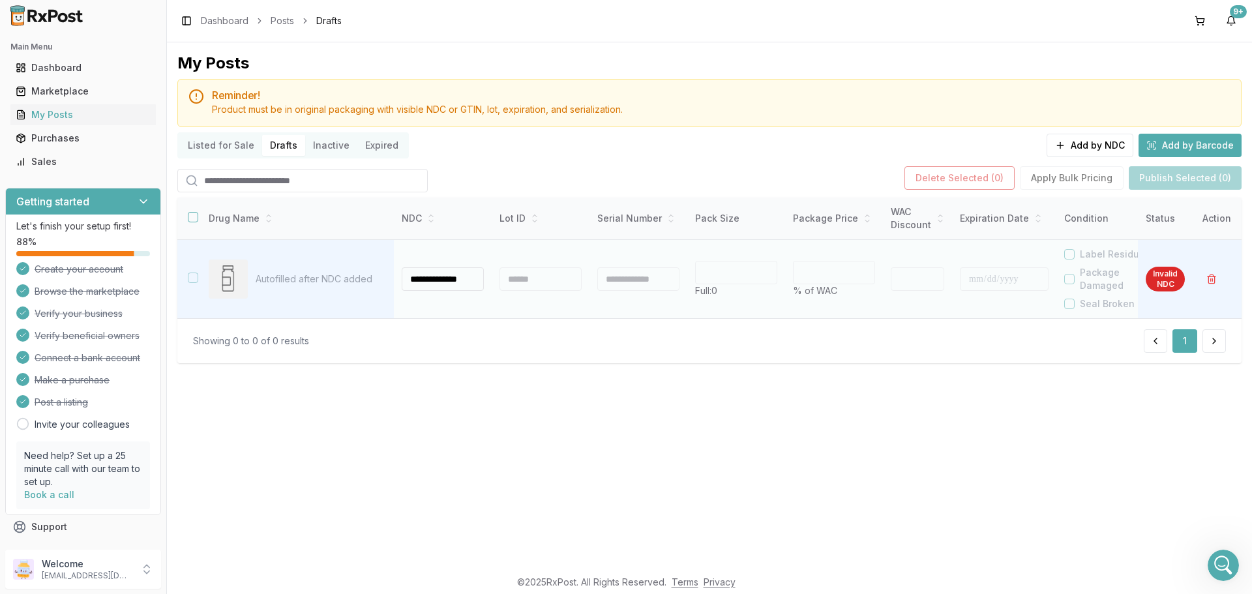
scroll to position [0, 7]
click at [419, 280] on input "**********" at bounding box center [443, 278] width 82 height 23
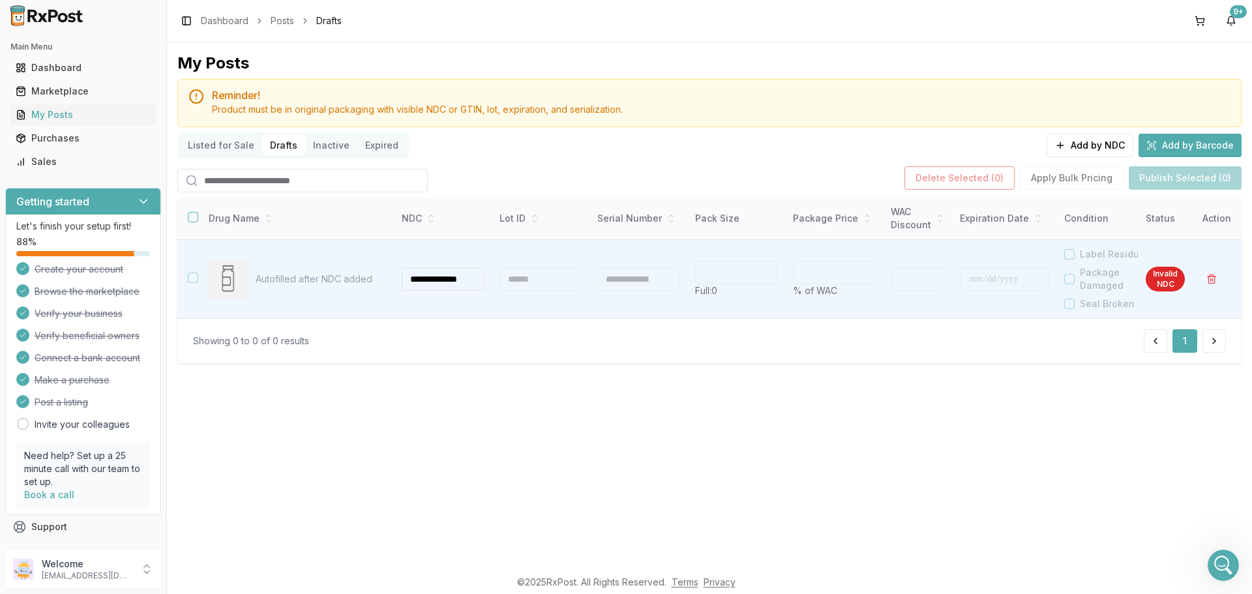
scroll to position [0, 0]
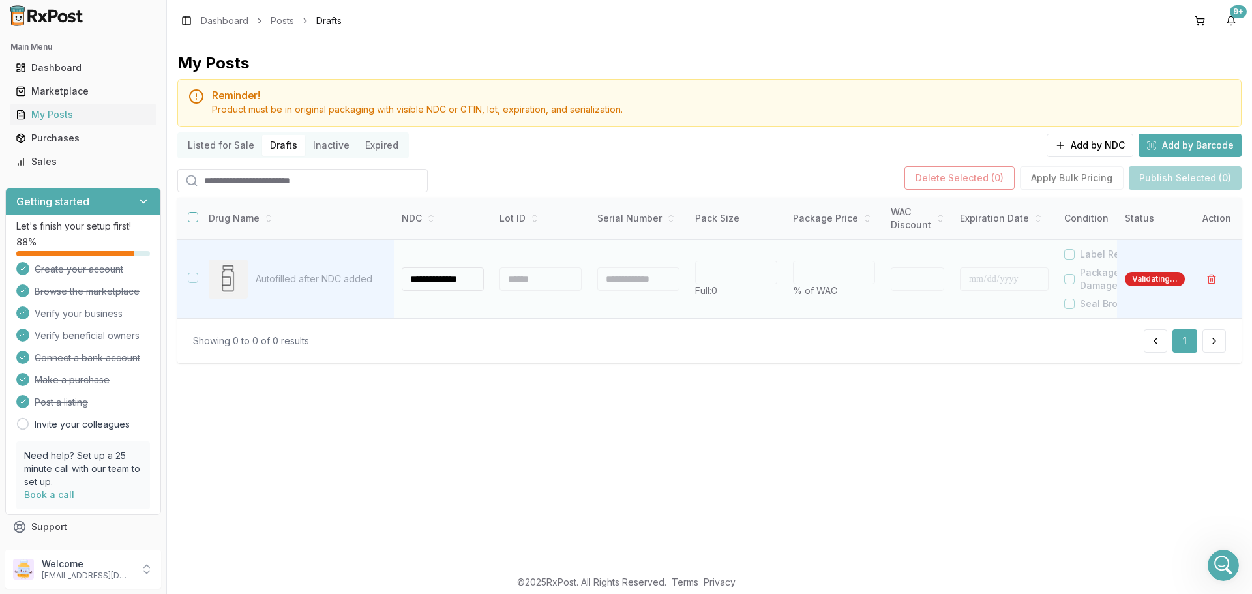
click at [528, 273] on div at bounding box center [540, 278] width 82 height 23
click at [526, 280] on div at bounding box center [540, 278] width 82 height 23
click at [546, 279] on div at bounding box center [540, 278] width 82 height 23
click at [545, 278] on div at bounding box center [540, 278] width 82 height 23
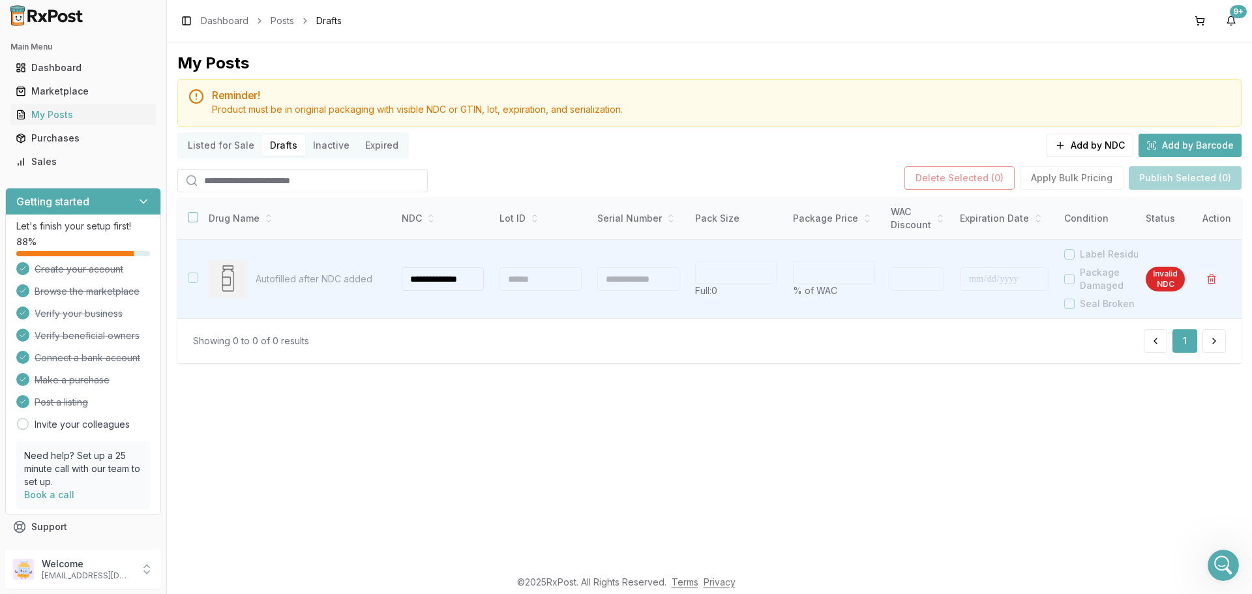
drag, startPoint x: 617, startPoint y: 342, endPoint x: 610, endPoint y: 342, distance: 7.2
click at [612, 342] on div "Showing 0 to 0 of 0 results 1" at bounding box center [709, 340] width 1033 height 23
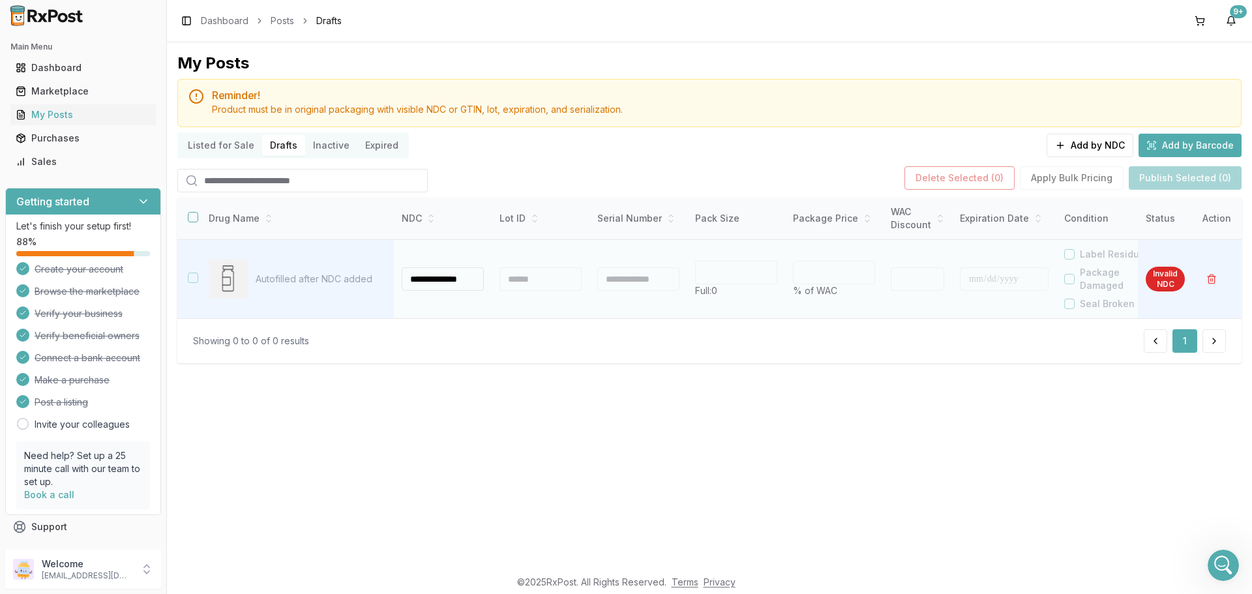
click at [437, 272] on input "**********" at bounding box center [443, 278] width 82 height 23
click at [459, 276] on input "*" at bounding box center [443, 278] width 82 height 23
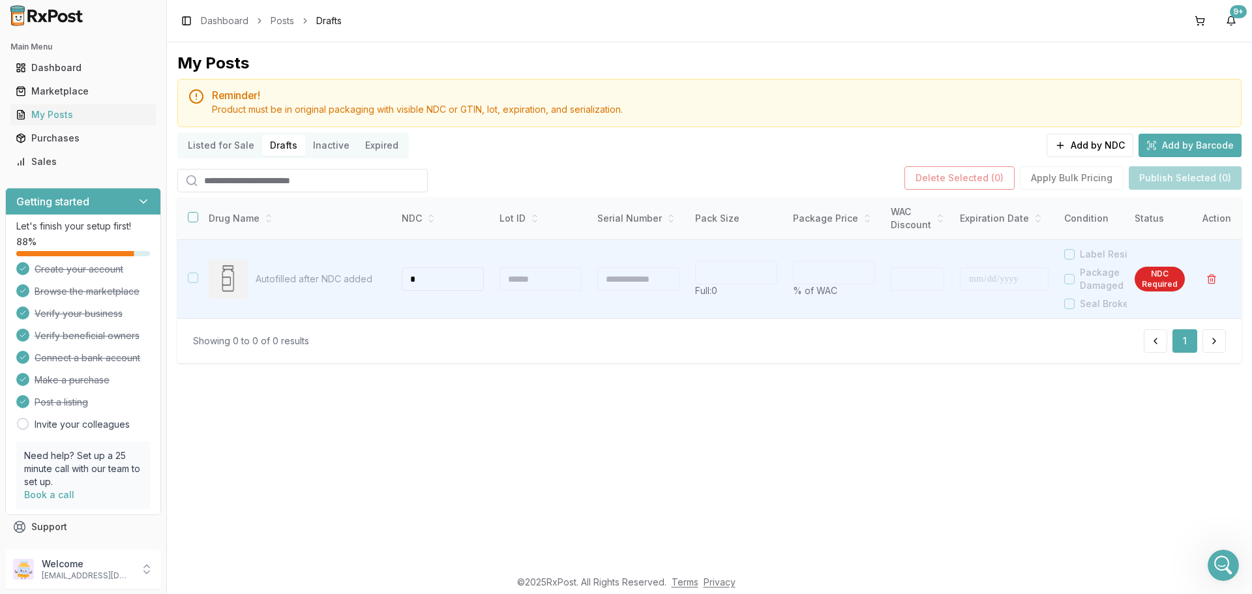
type input "*"
click at [317, 182] on input "search" at bounding box center [302, 180] width 250 height 23
click at [300, 211] on th "Drug Name" at bounding box center [296, 219] width 196 height 42
click at [301, 183] on input "*" at bounding box center [302, 180] width 250 height 23
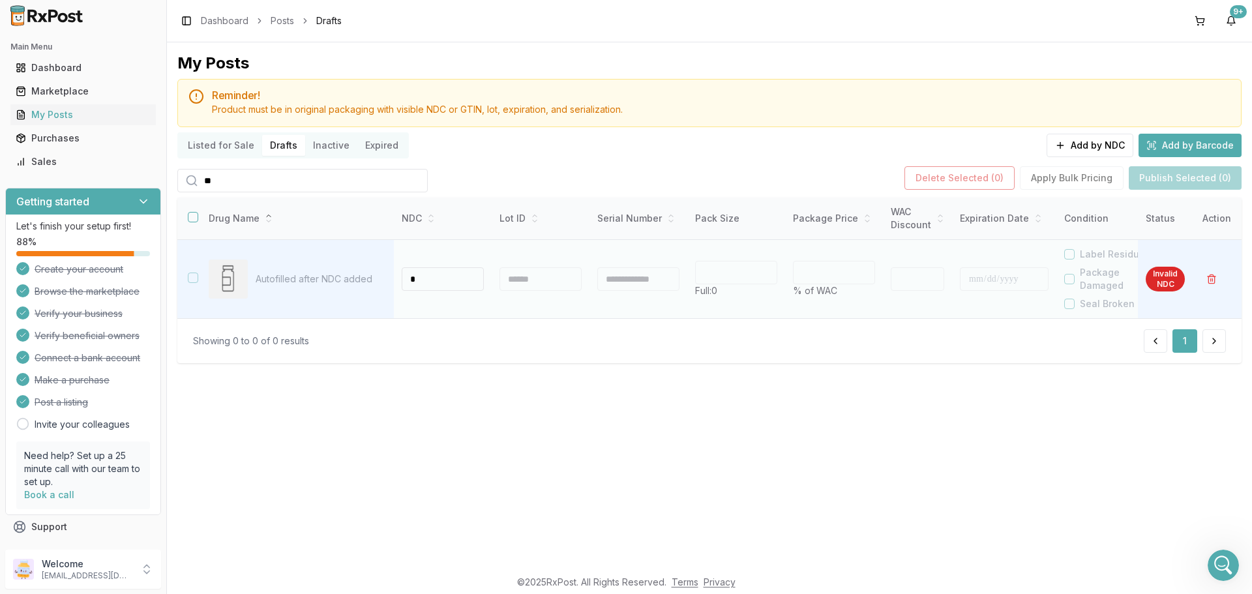
type input "**"
click at [460, 287] on input "*" at bounding box center [443, 278] width 82 height 23
type input "**********"
click at [540, 278] on div at bounding box center [540, 278] width 82 height 23
type input "**"
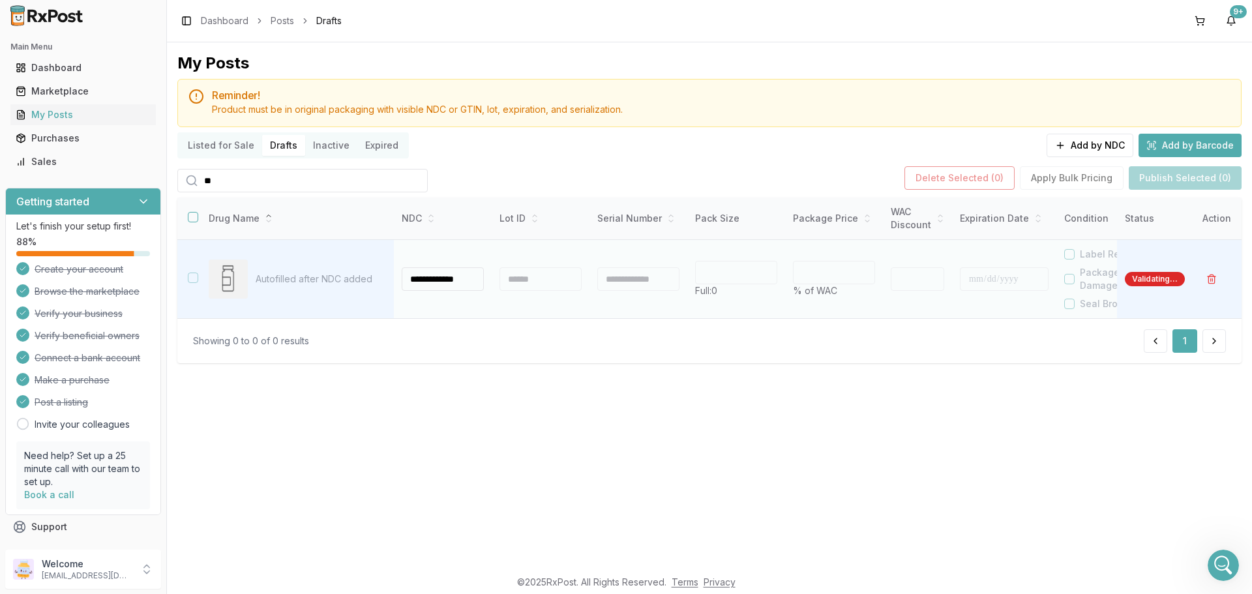
type input "*"
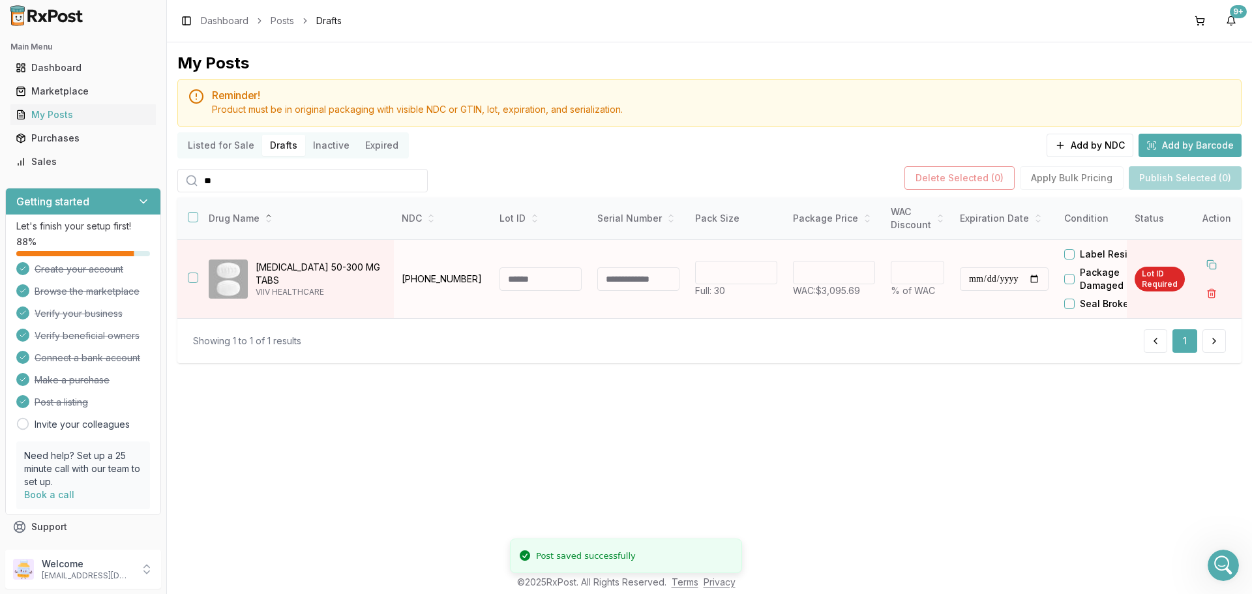
drag, startPoint x: 861, startPoint y: 274, endPoint x: 666, endPoint y: 280, distance: 195.0
click at [793, 280] on input "*******" at bounding box center [834, 272] width 82 height 23
drag, startPoint x: 839, startPoint y: 271, endPoint x: 700, endPoint y: 290, distance: 140.2
click at [730, 273] on tr "**********" at bounding box center [772, 279] width 1190 height 79
type input "*******"
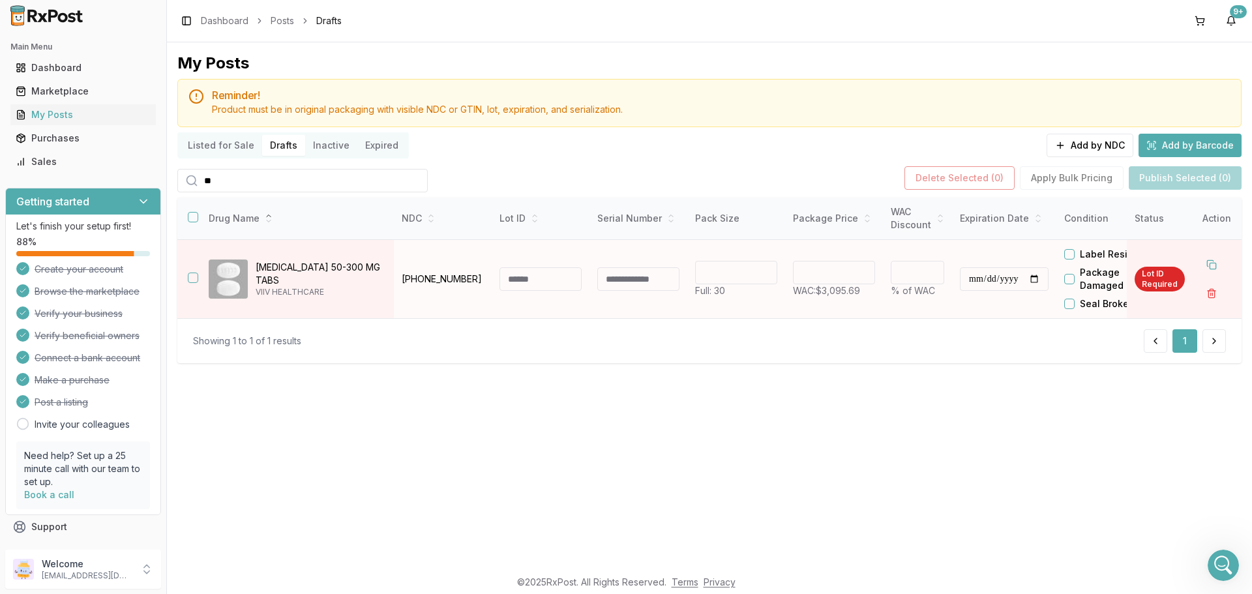
type input "**"
click at [543, 267] on td at bounding box center [541, 279] width 98 height 79
click at [546, 276] on input at bounding box center [540, 278] width 82 height 23
type input "****"
click at [967, 278] on input "**********" at bounding box center [1004, 278] width 89 height 23
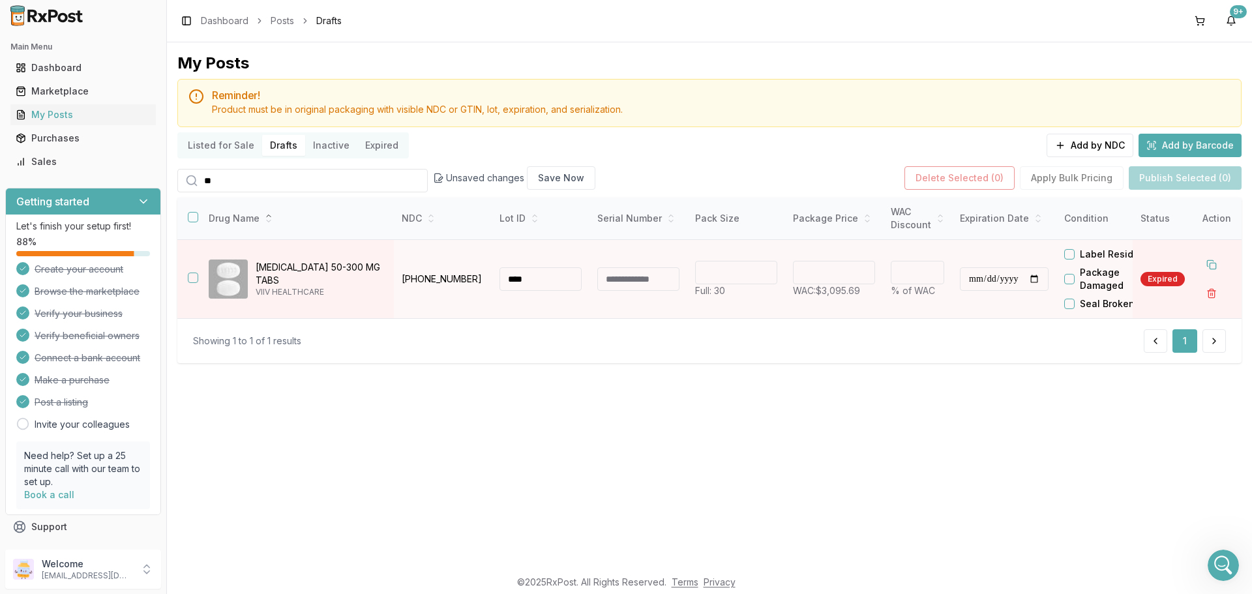
type input "**********"
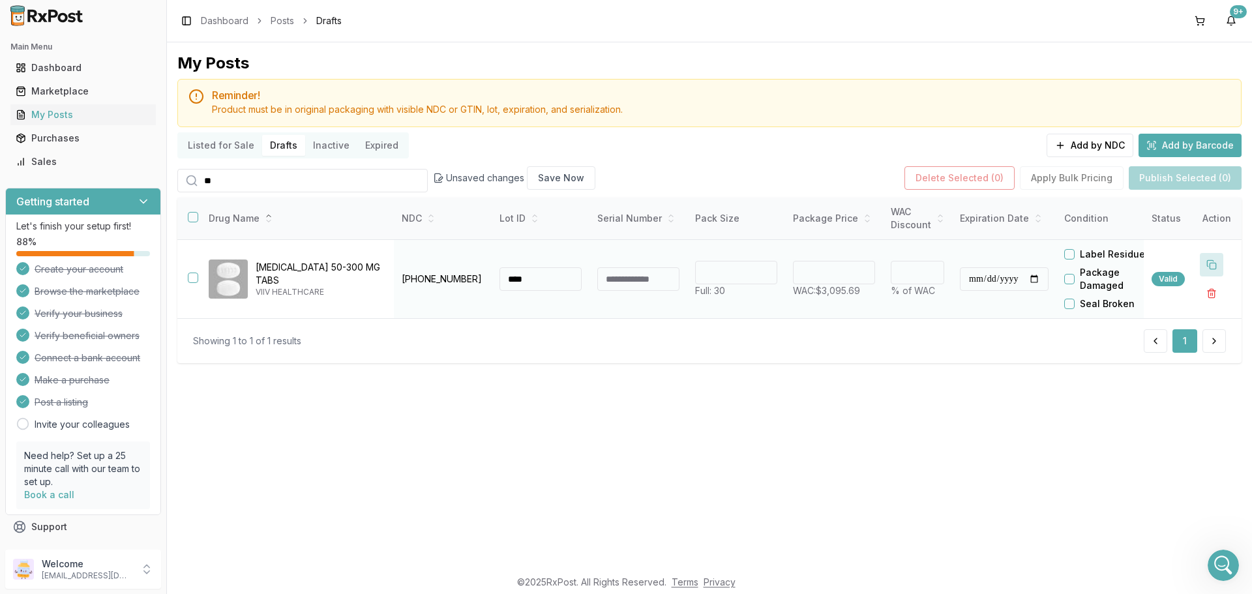
click at [1218, 260] on button at bounding box center [1211, 264] width 23 height 23
click at [1218, 261] on button at bounding box center [1211, 264] width 23 height 23
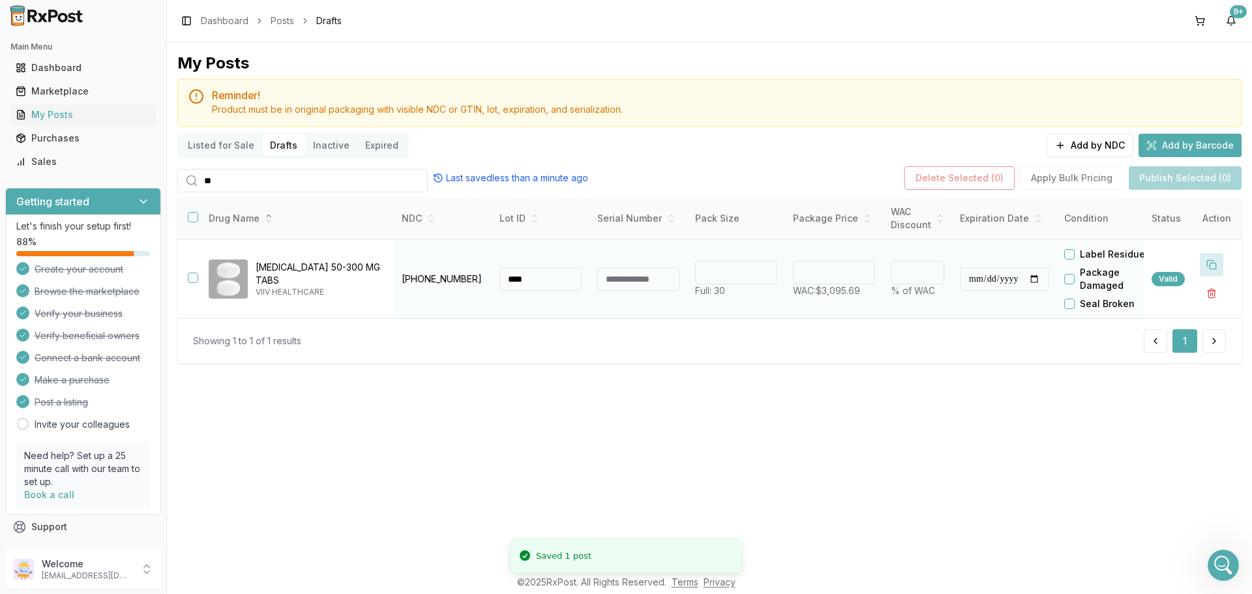
click at [1218, 261] on button at bounding box center [1211, 264] width 23 height 23
click at [1218, 264] on button at bounding box center [1211, 264] width 23 height 23
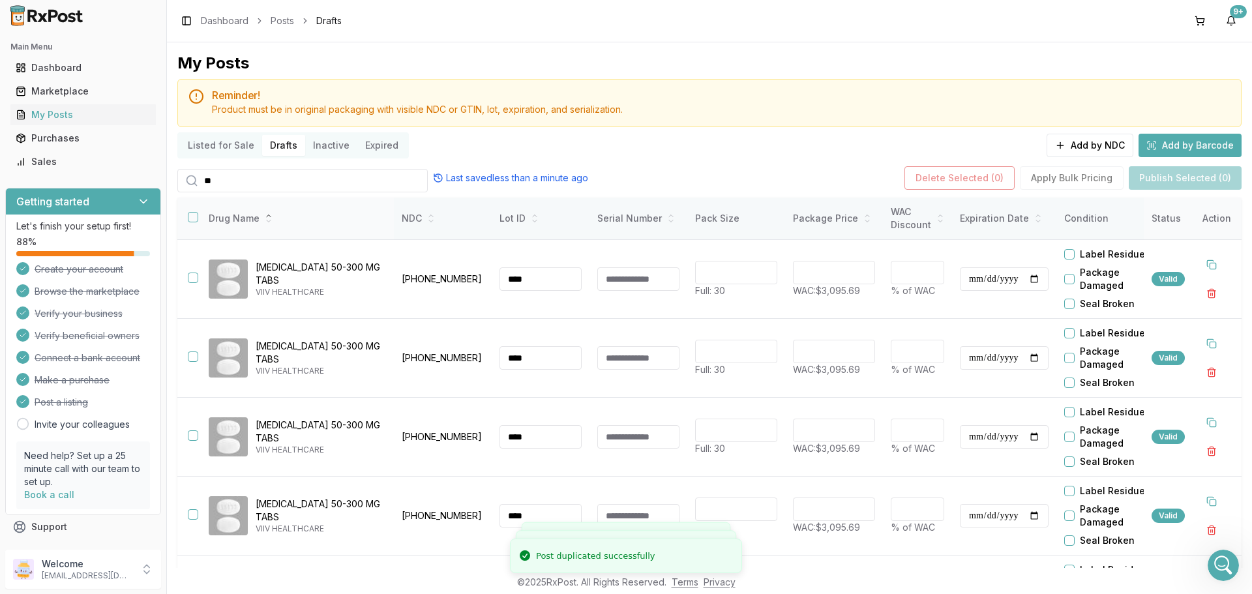
click at [195, 219] on button "button" at bounding box center [193, 217] width 10 height 10
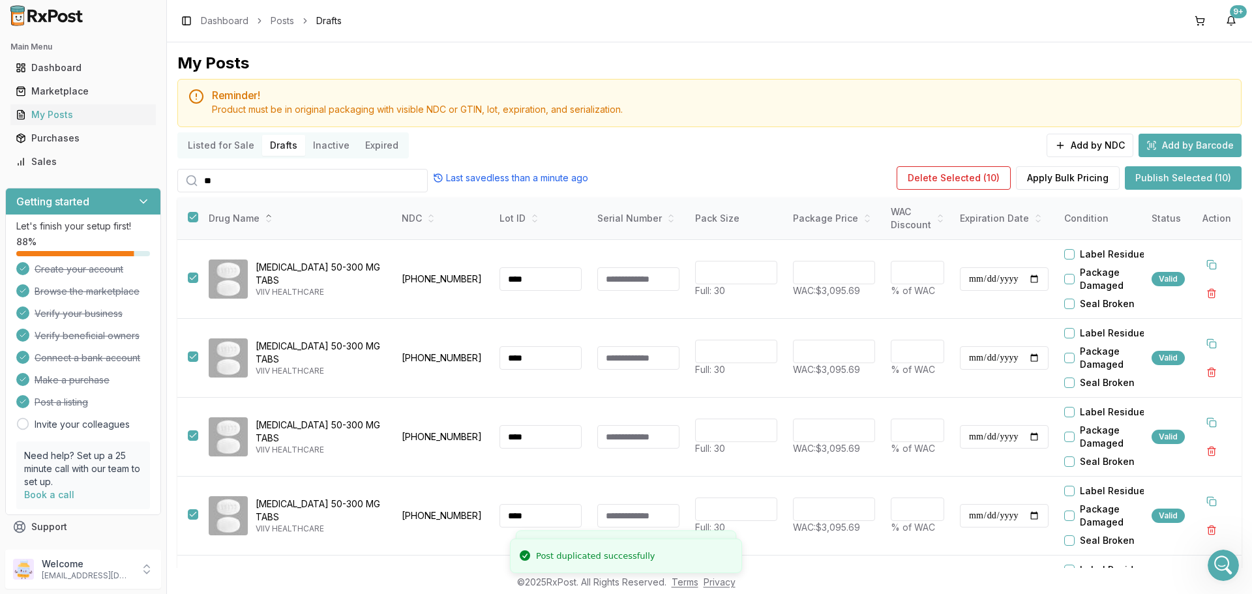
click at [1194, 181] on button "Publish Selected (10)" at bounding box center [1183, 177] width 117 height 23
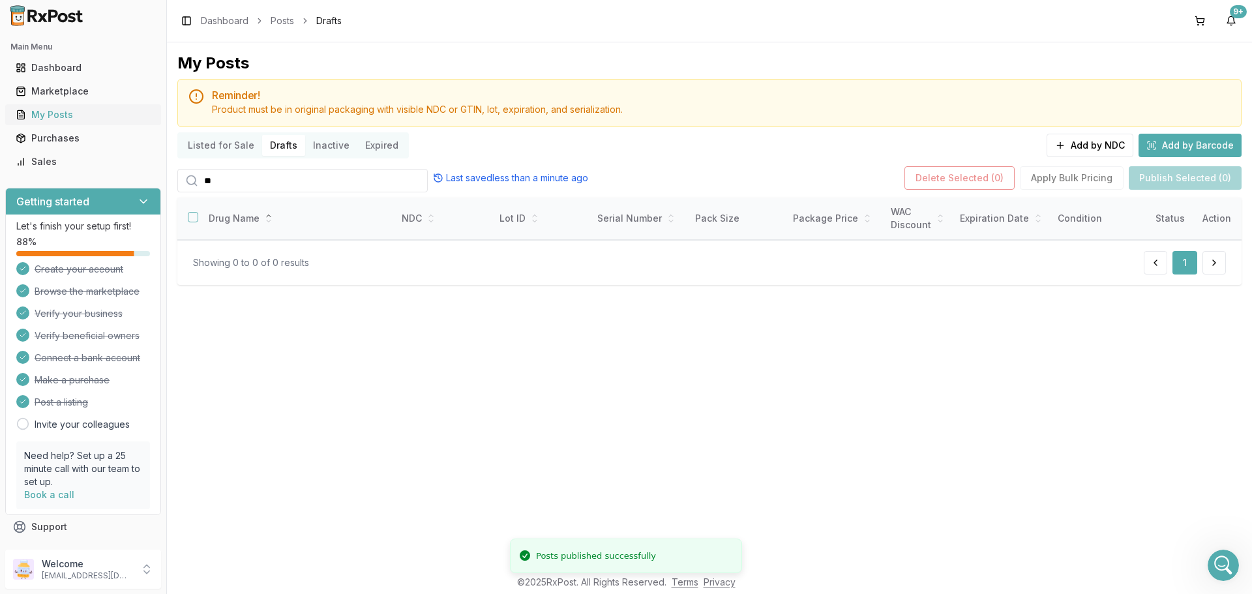
click at [80, 121] on link "My Posts" at bounding box center [82, 114] width 145 height 23
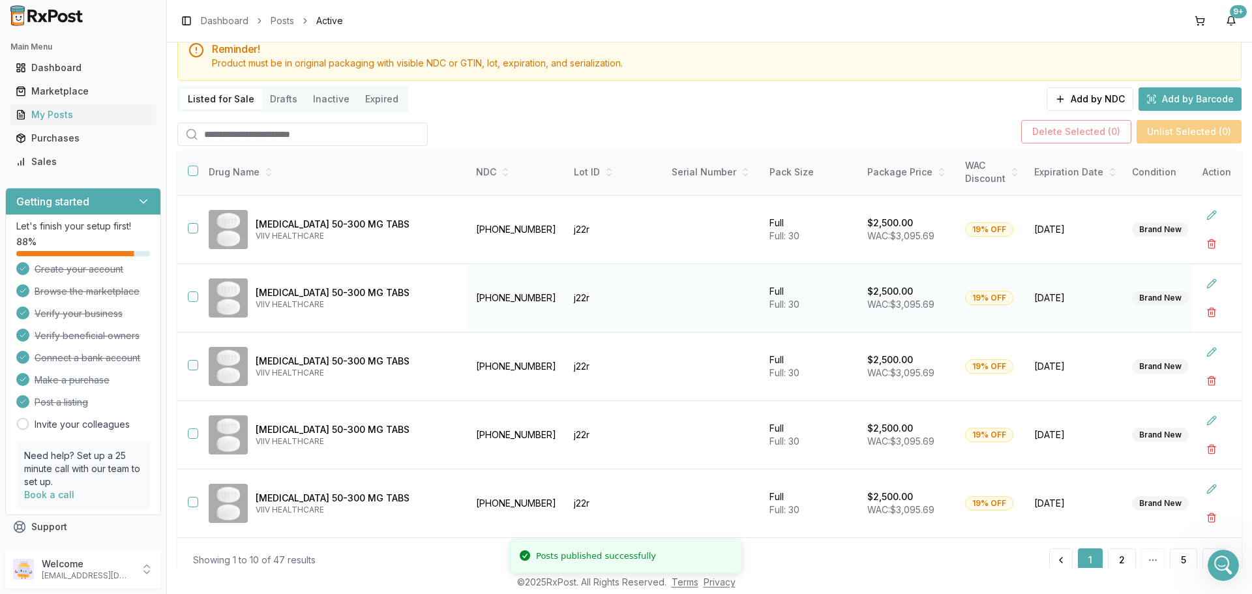
scroll to position [92, 0]
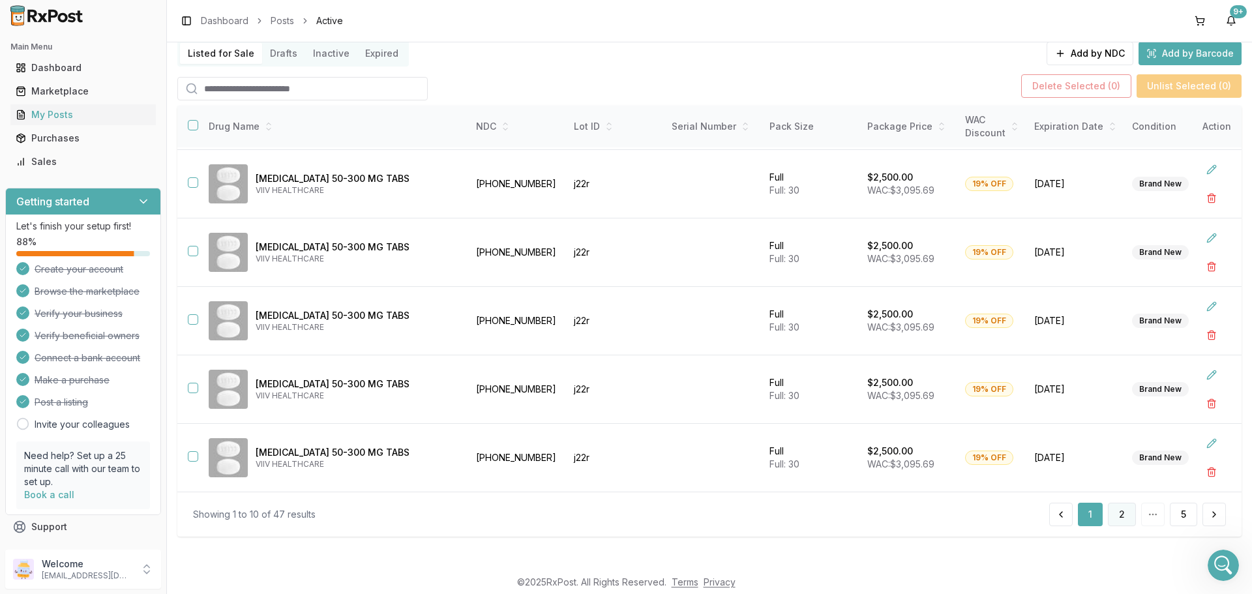
click at [1118, 514] on button "2" at bounding box center [1122, 514] width 28 height 23
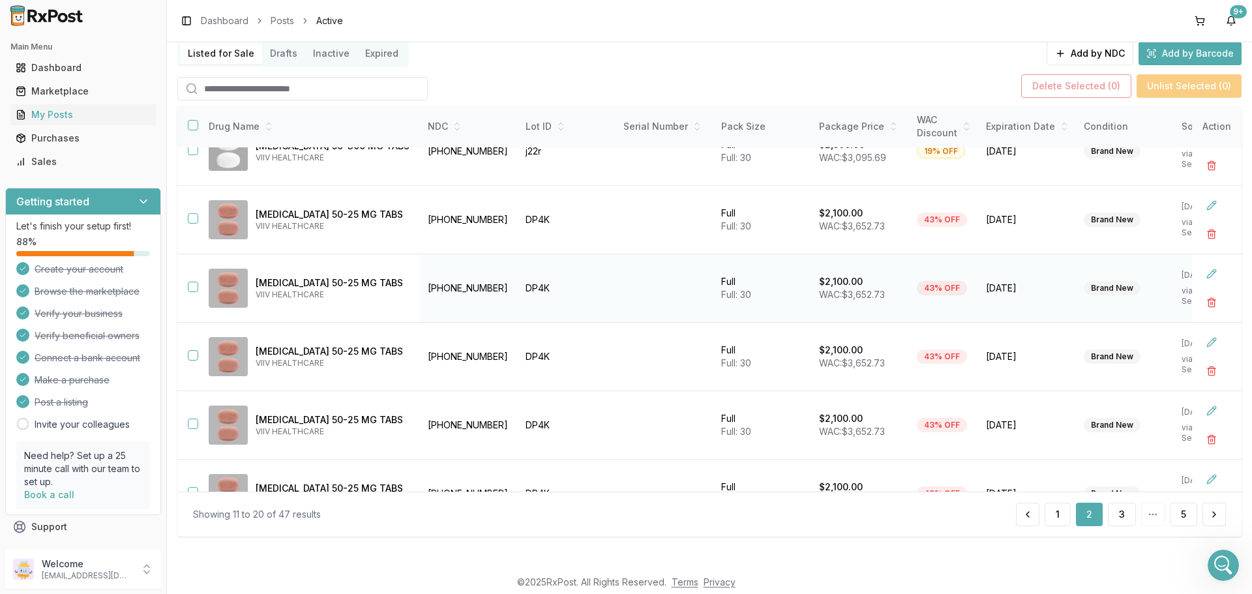
scroll to position [346, 0]
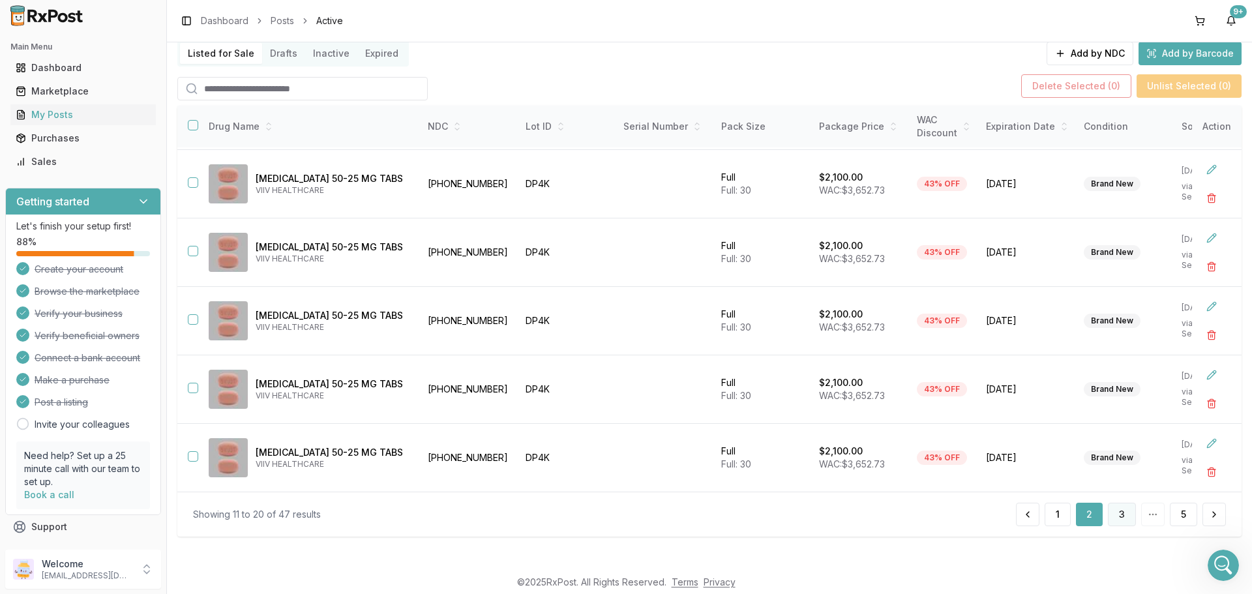
click at [1113, 518] on button "3" at bounding box center [1122, 514] width 28 height 23
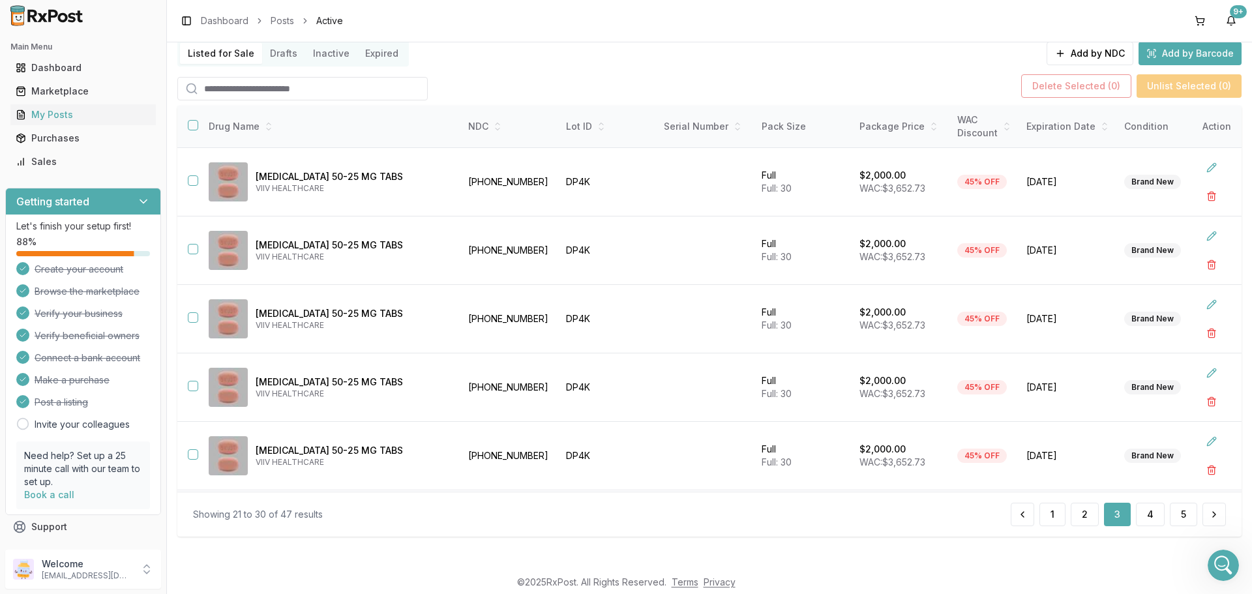
scroll to position [346, 0]
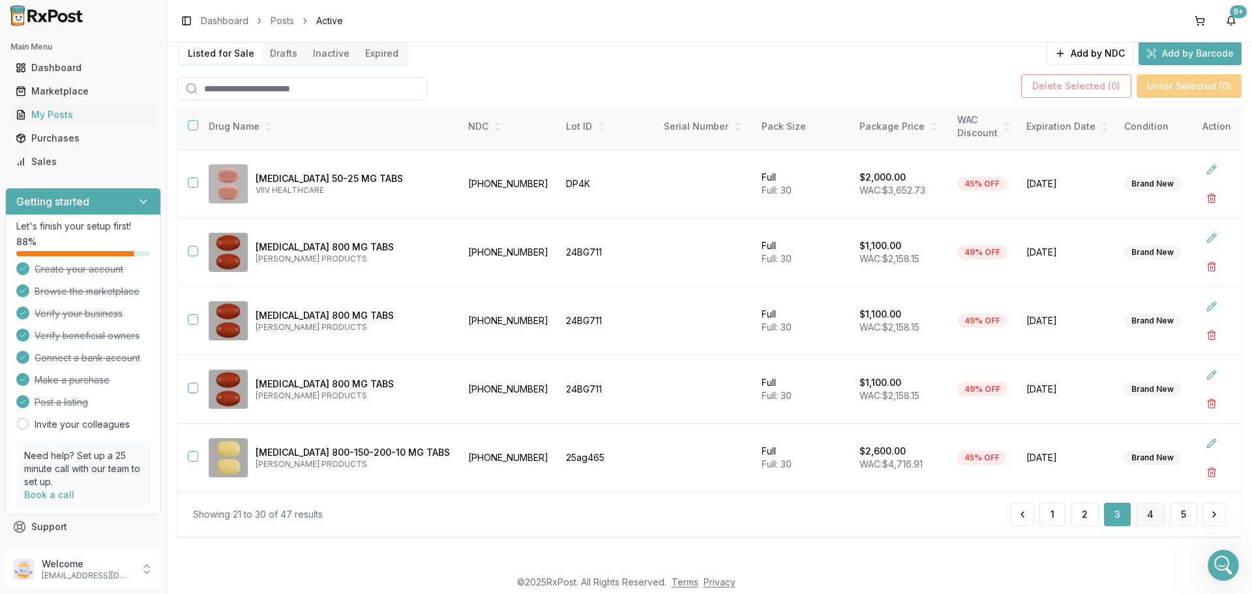
click at [1145, 518] on button "4" at bounding box center [1150, 514] width 29 height 23
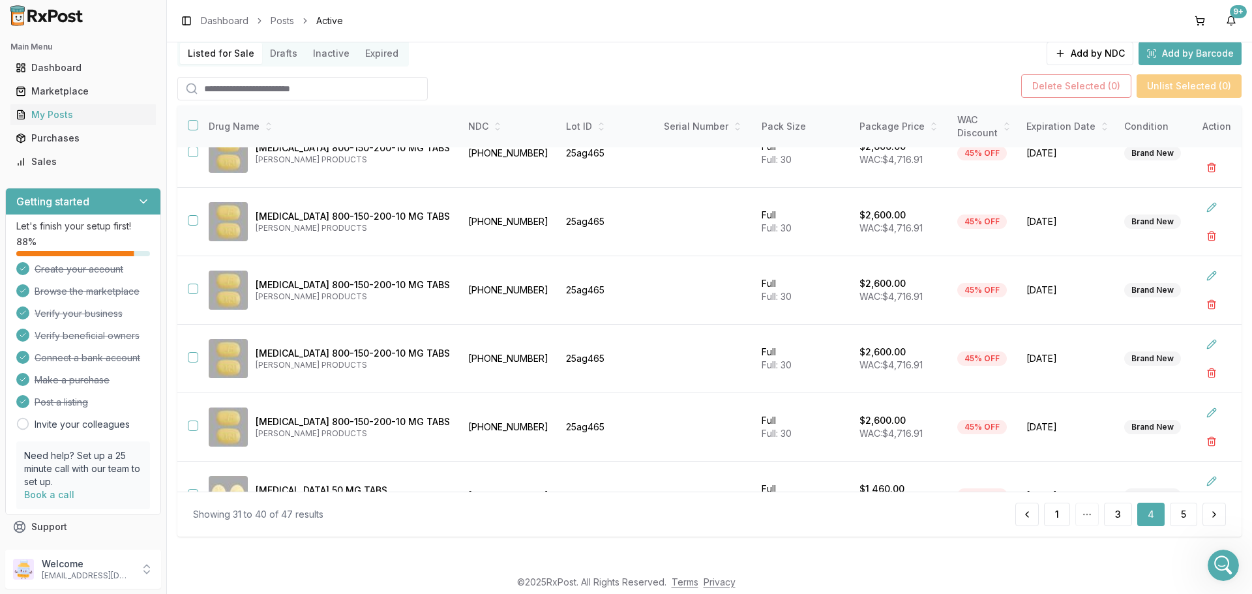
scroll to position [346, 0]
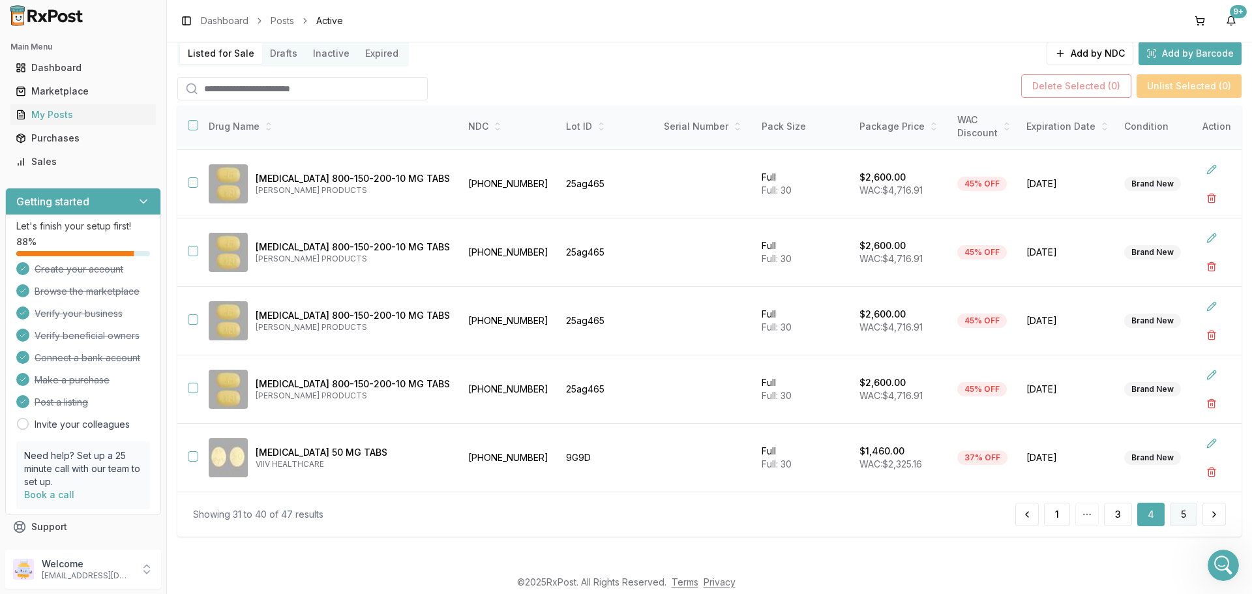
click at [1175, 511] on button "5" at bounding box center [1183, 514] width 27 height 23
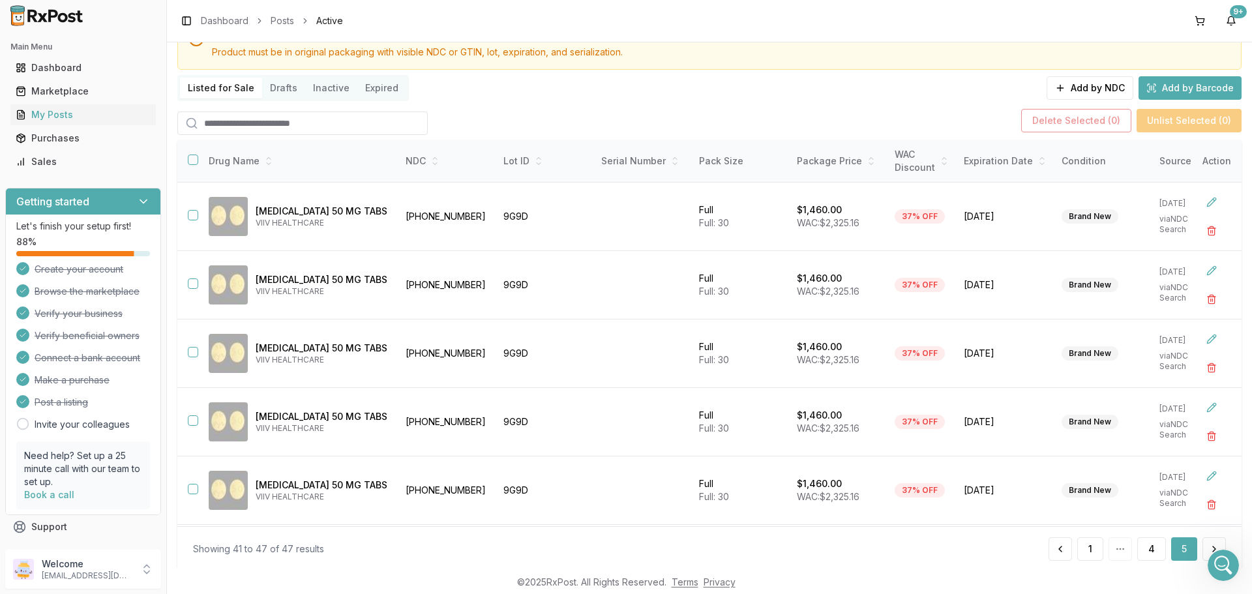
scroll to position [27, 0]
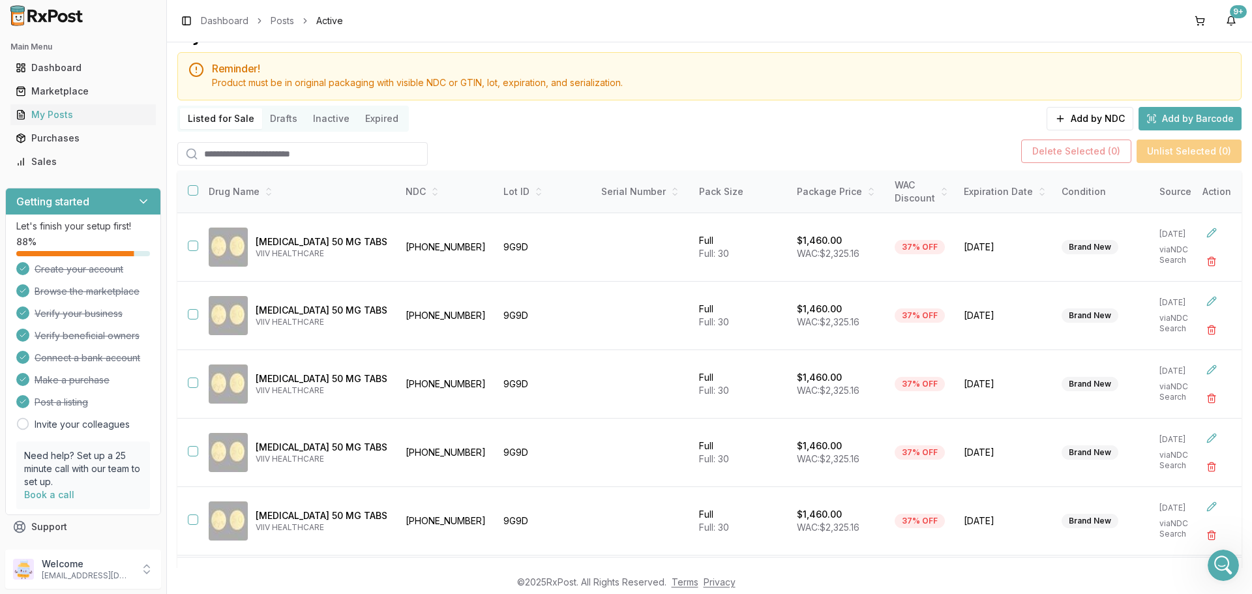
click at [274, 145] on input "search" at bounding box center [302, 153] width 250 height 23
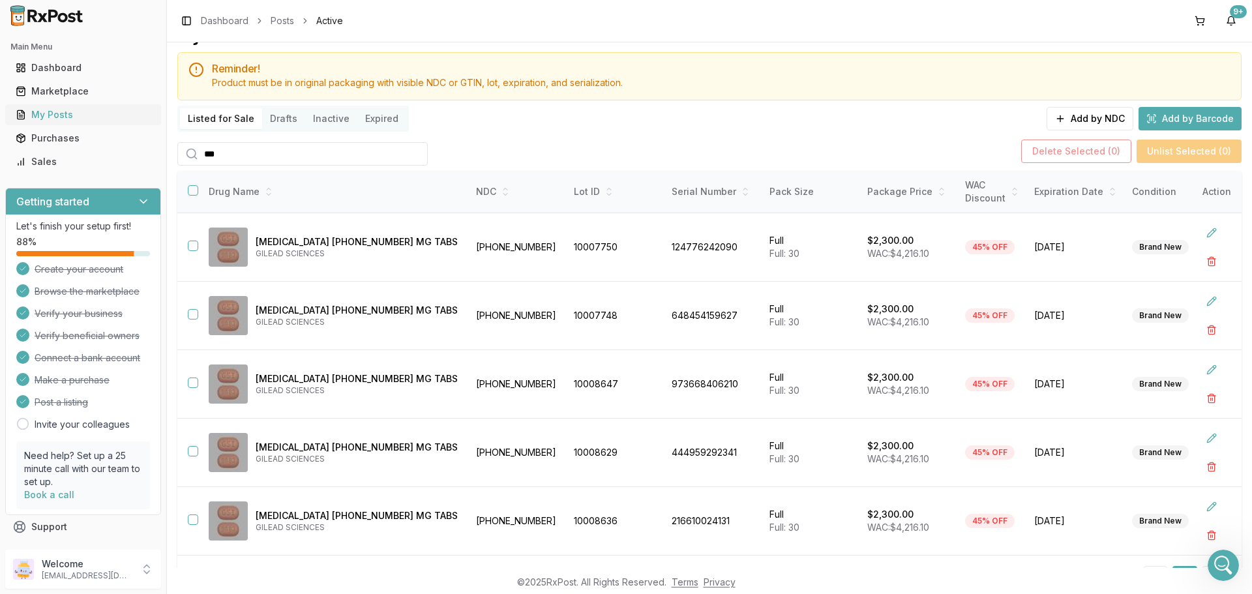
type input "***"
click at [107, 113] on div "My Posts" at bounding box center [83, 114] width 135 height 13
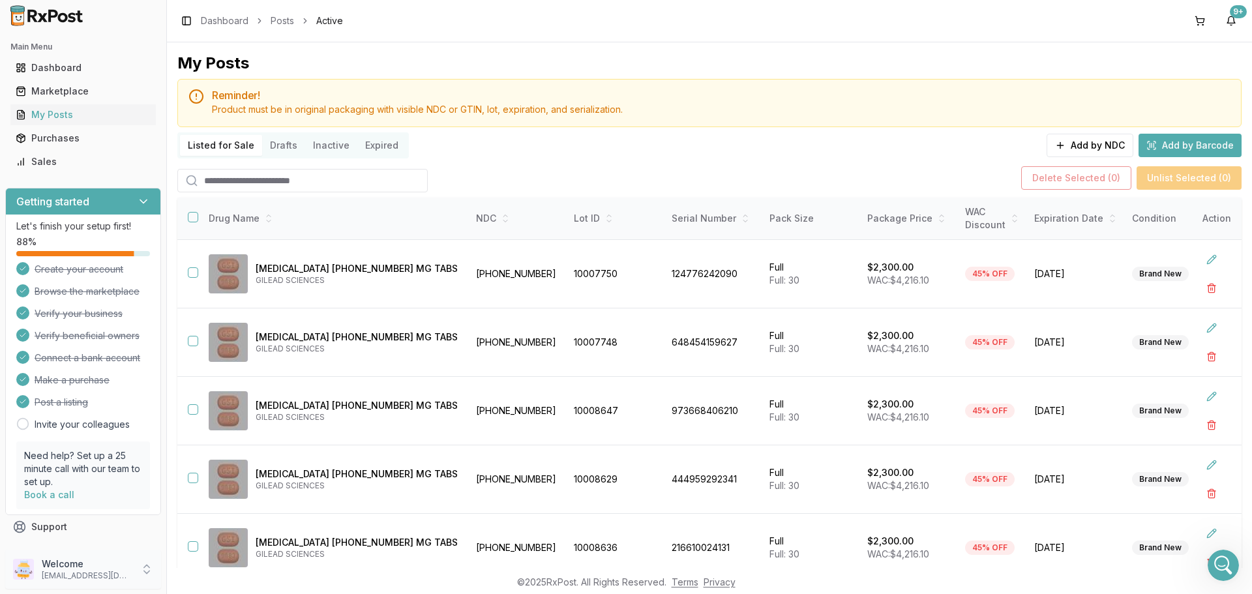
click at [120, 562] on p "Welcome" at bounding box center [87, 563] width 91 height 13
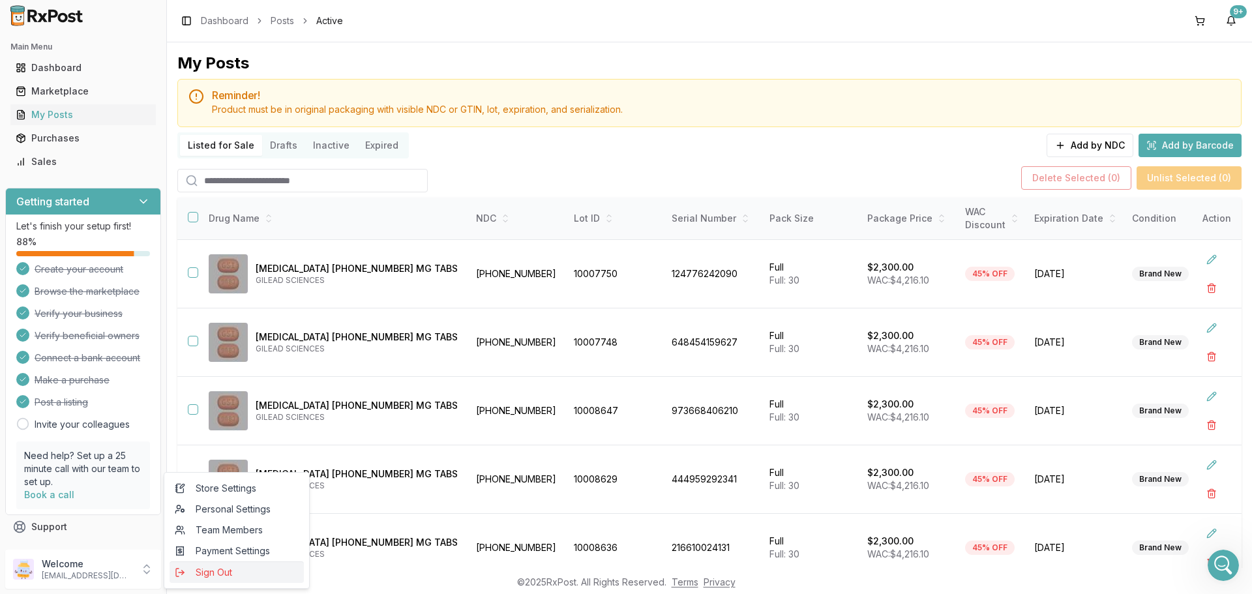
click at [220, 570] on span "Sign Out" at bounding box center [237, 572] width 124 height 13
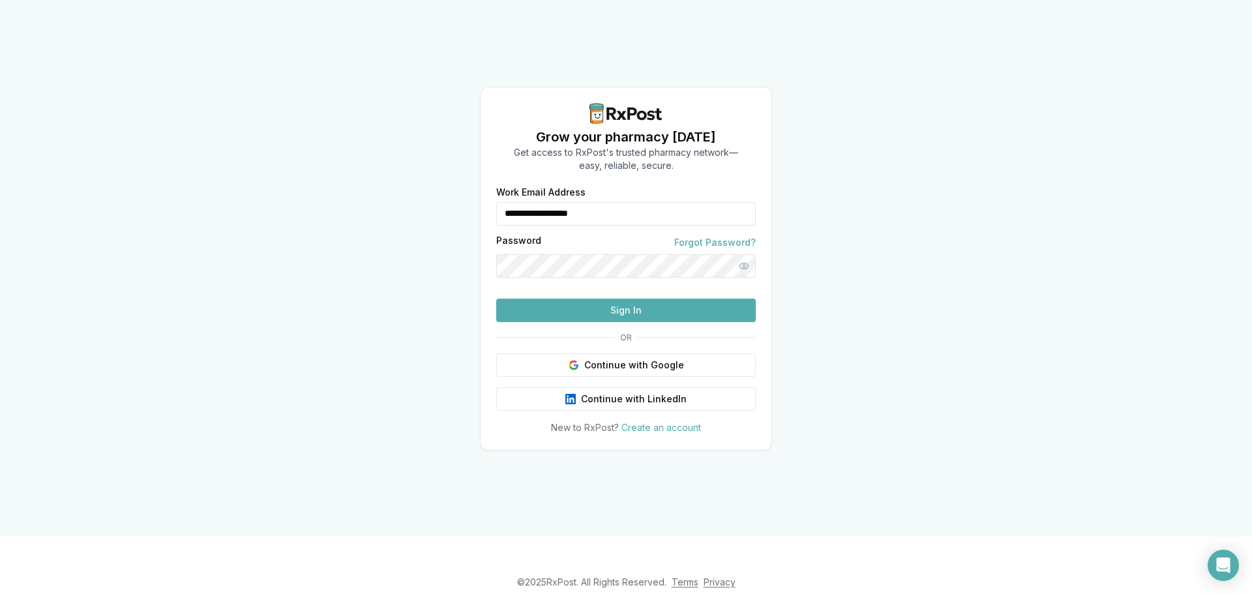
drag, startPoint x: 663, startPoint y: 193, endPoint x: 477, endPoint y: 194, distance: 186.5
click at [477, 194] on div "**********" at bounding box center [626, 268] width 1252 height 537
type input "**********"
click at [646, 322] on button "Sign In" at bounding box center [625, 310] width 259 height 23
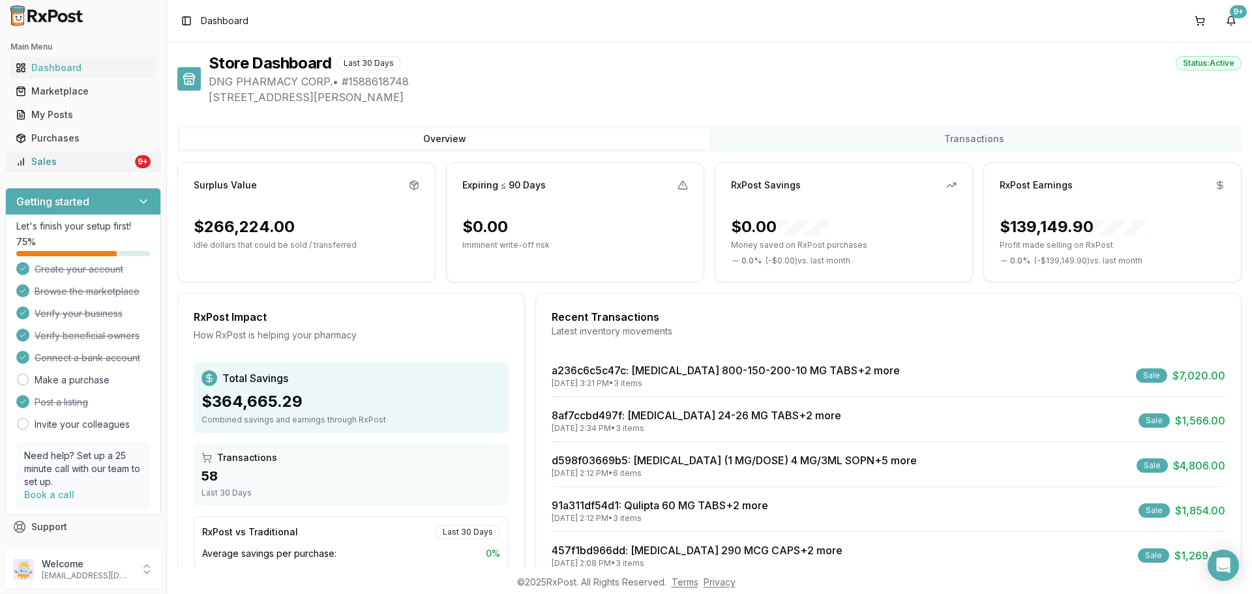
click at [88, 162] on div "Sales" at bounding box center [74, 161] width 117 height 13
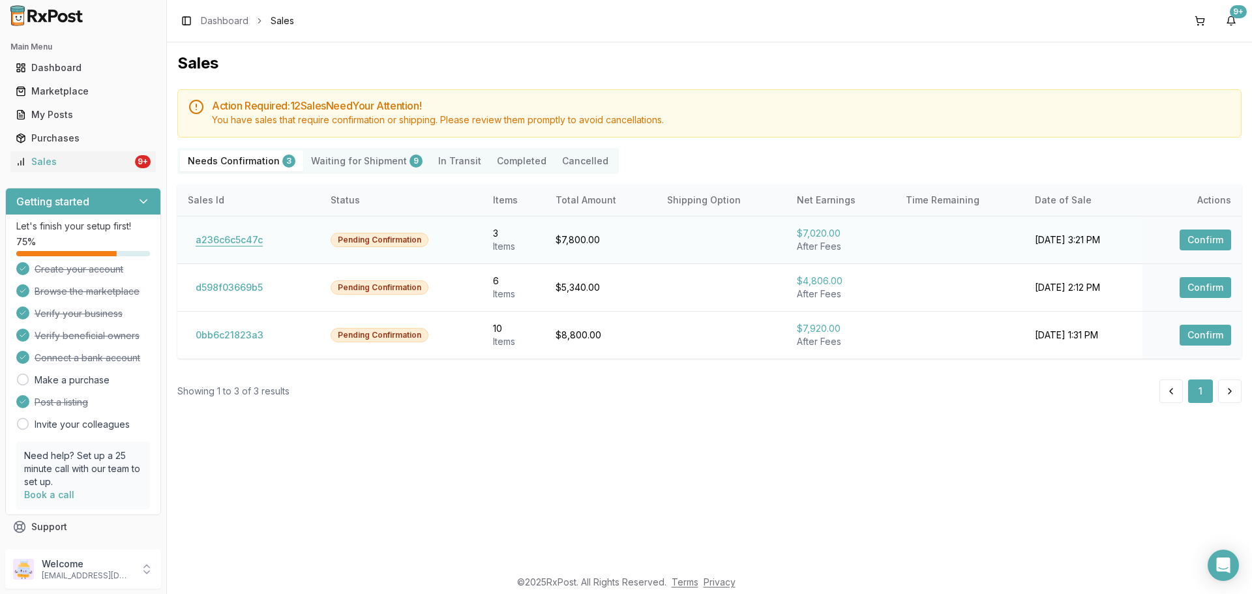
click at [261, 237] on button "a236c6c5c47c" at bounding box center [229, 239] width 83 height 21
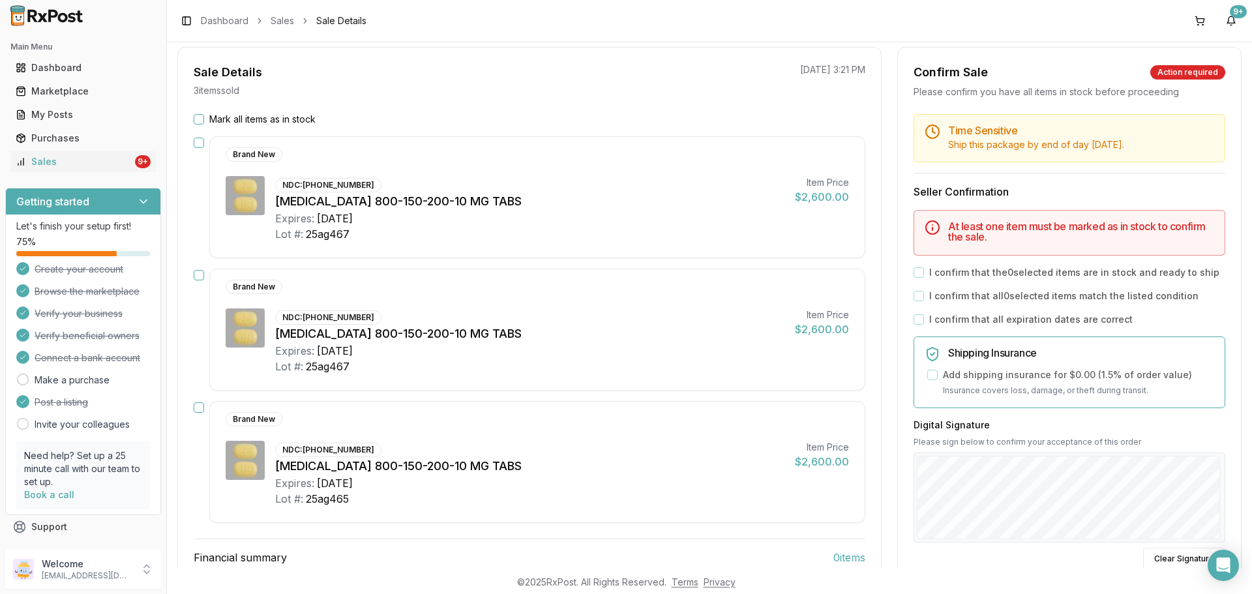
scroll to position [130, 0]
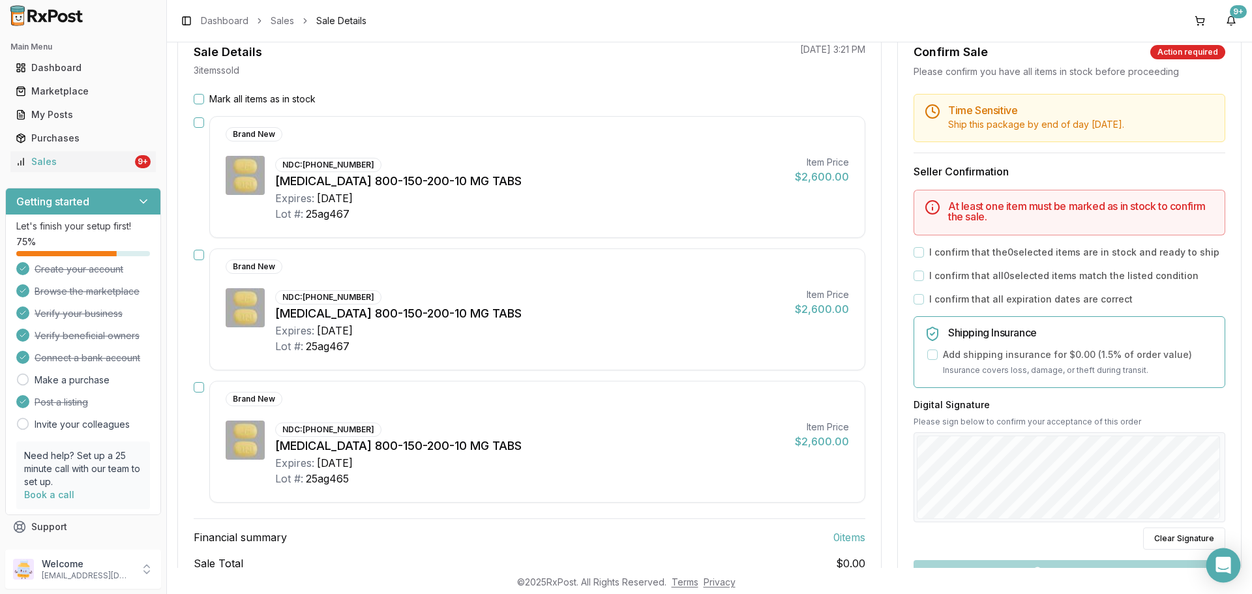
click at [1217, 570] on icon "Open Intercom Messenger" at bounding box center [1223, 565] width 17 height 17
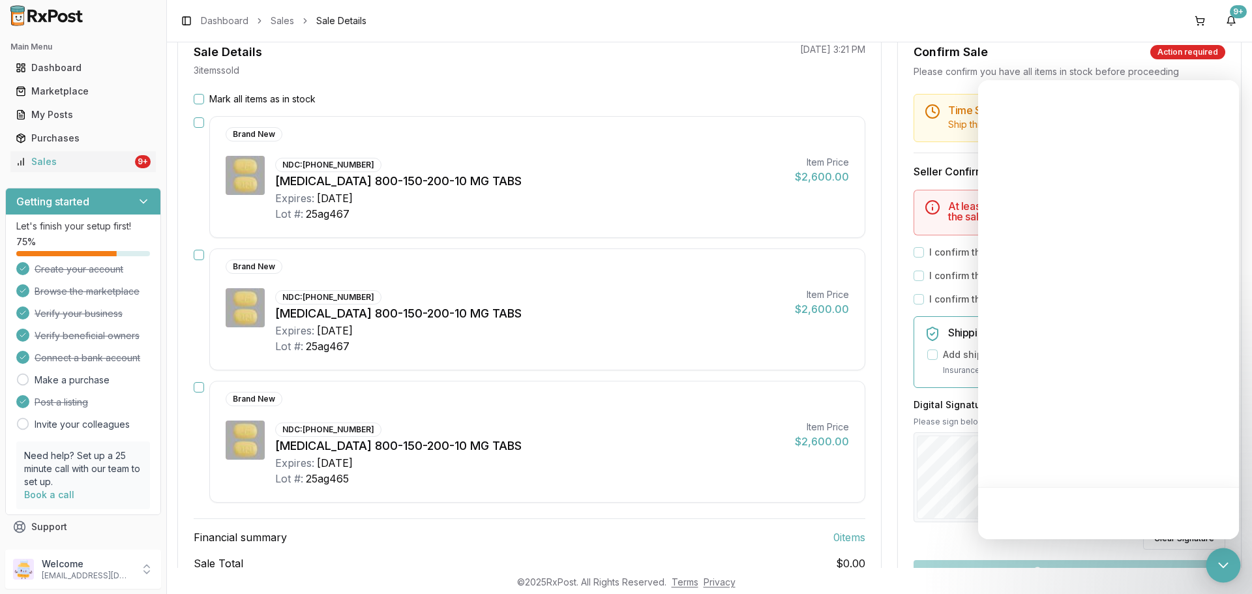
scroll to position [0, 0]
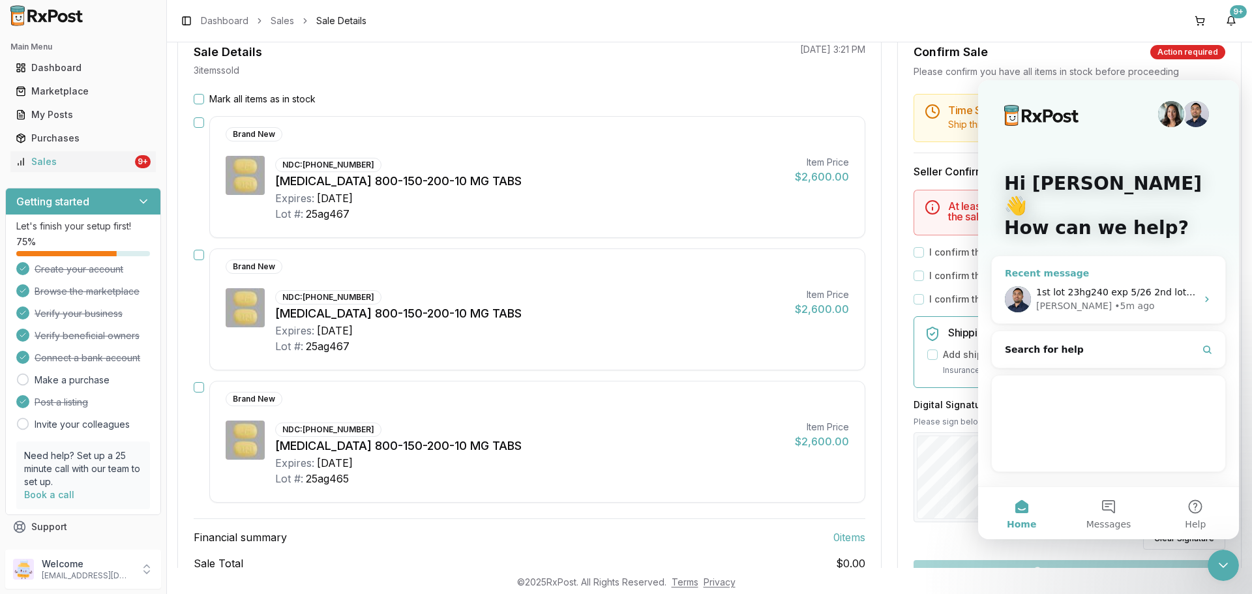
click at [1114, 299] on div "• 5m ago" at bounding box center [1134, 306] width 40 height 14
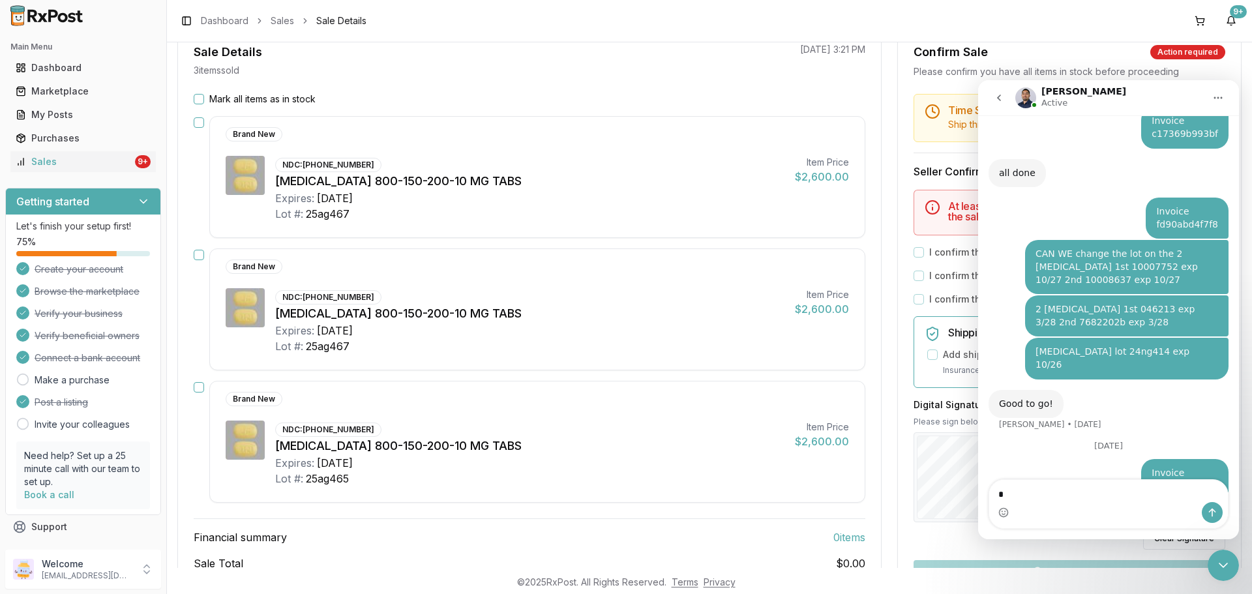
scroll to position [1781, 0]
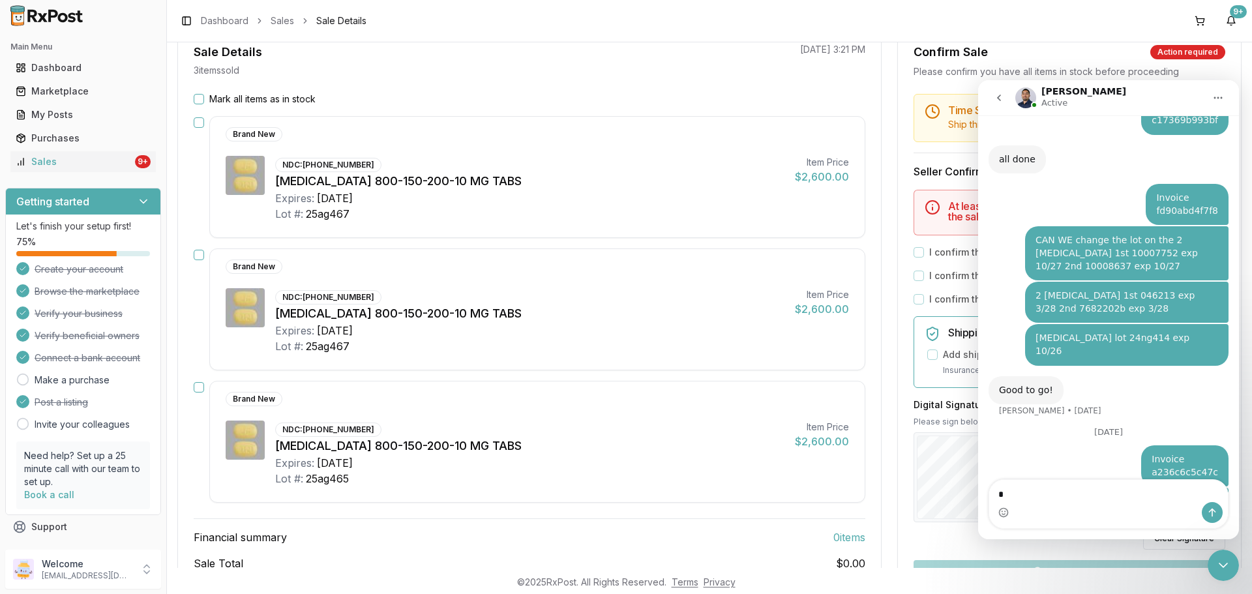
drag, startPoint x: 1096, startPoint y: 495, endPoint x: 1012, endPoint y: 494, distance: 83.5
click at [1012, 494] on textarea "*" at bounding box center [1108, 491] width 239 height 22
click at [999, 492] on textarea "*" at bounding box center [1108, 491] width 239 height 22
drag, startPoint x: 1002, startPoint y: 492, endPoint x: 995, endPoint y: 491, distance: 6.6
click at [996, 491] on textarea "*" at bounding box center [1108, 491] width 239 height 22
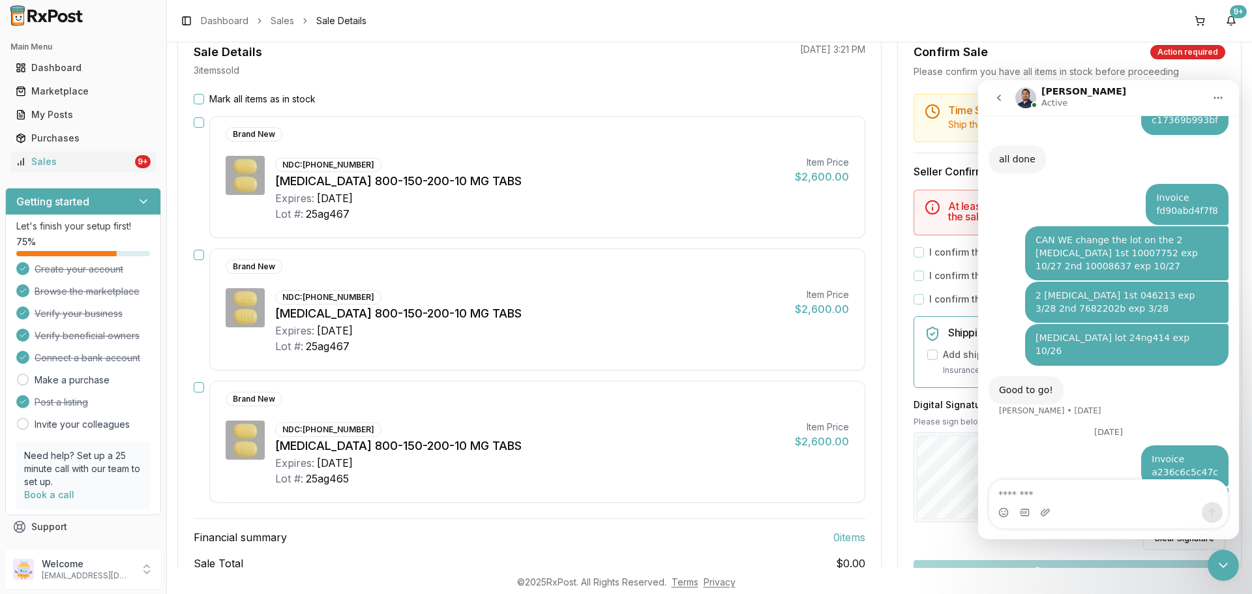
type textarea "*"
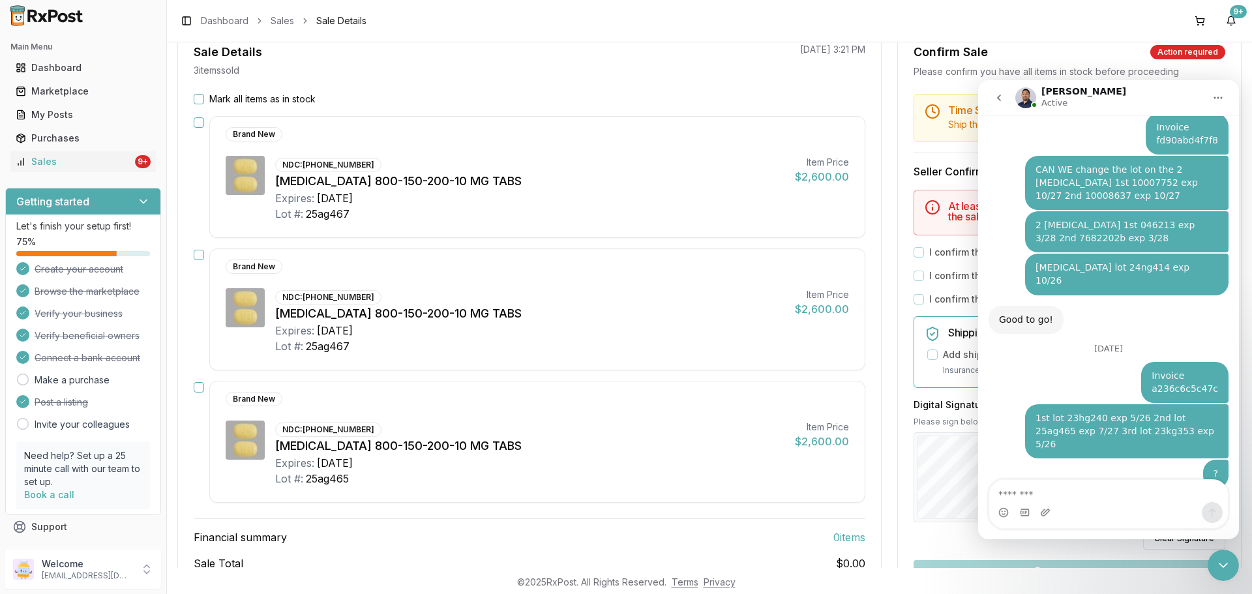
scroll to position [1850, 0]
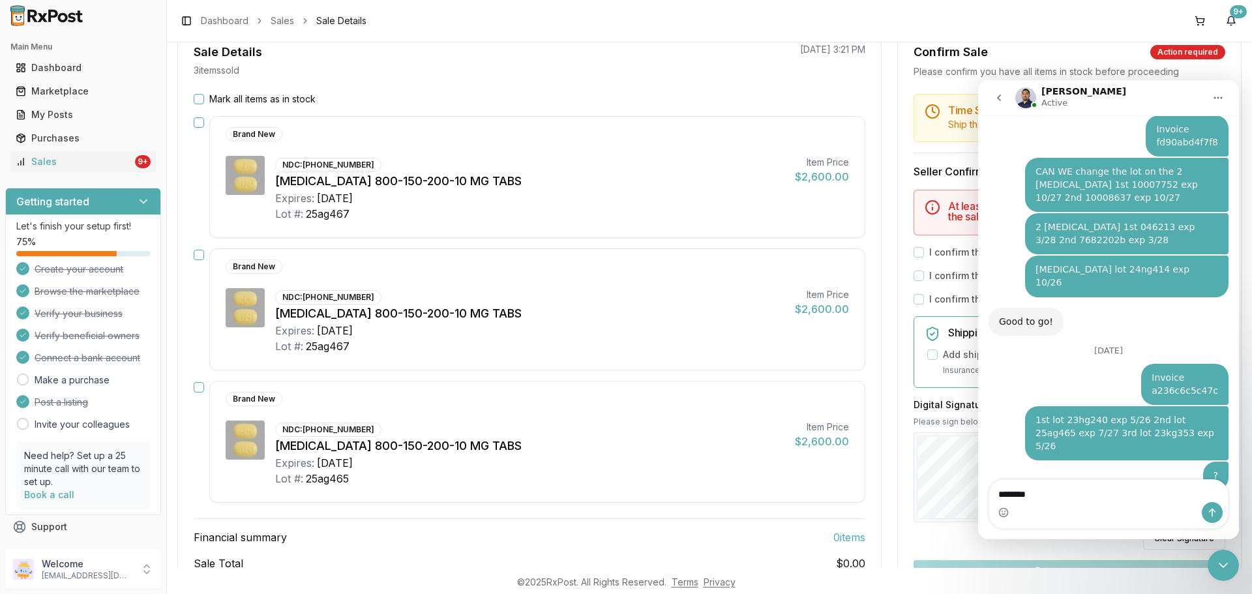
type textarea "*********"
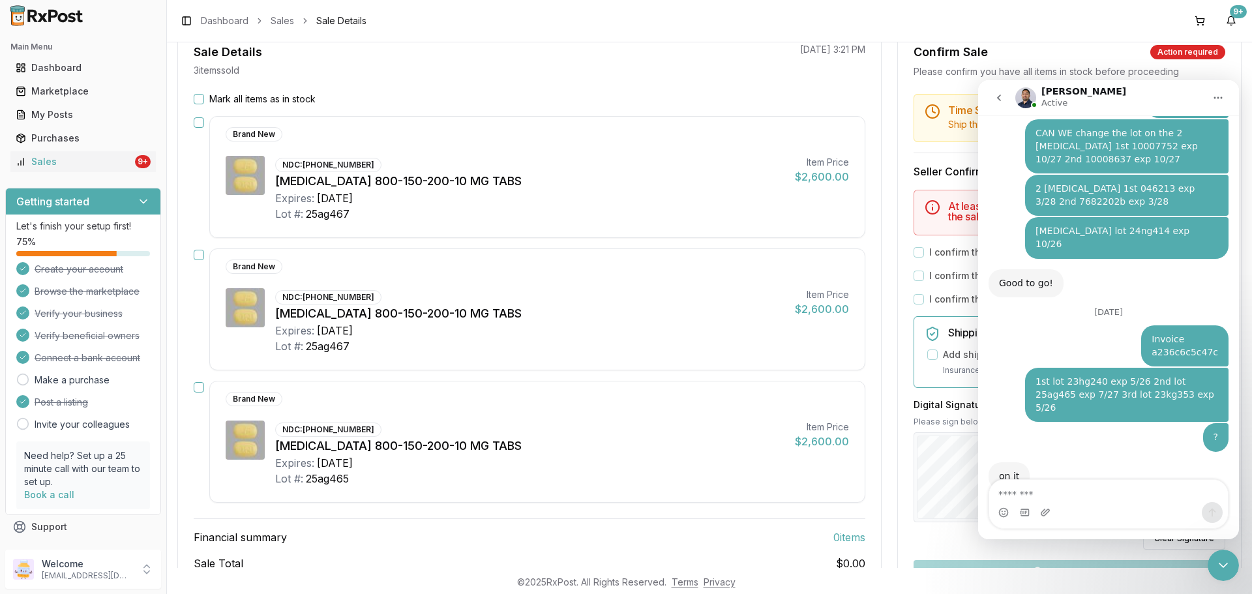
click at [1003, 98] on icon "go back" at bounding box center [999, 98] width 10 height 10
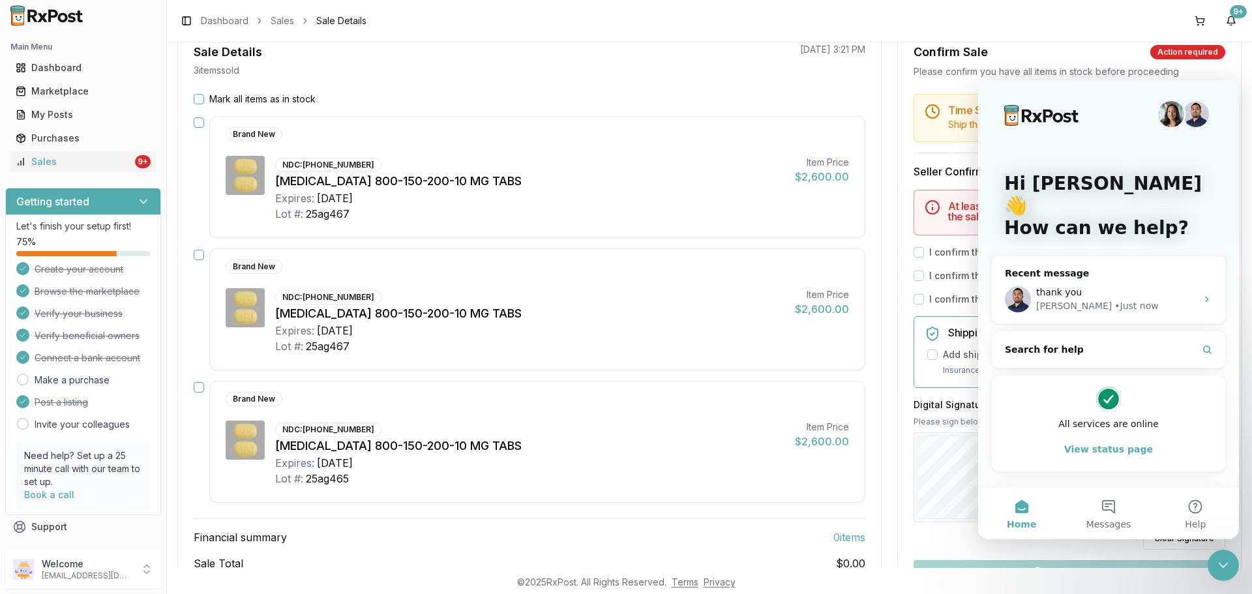
click at [1224, 567] on icon "Close Intercom Messenger" at bounding box center [1223, 565] width 16 height 16
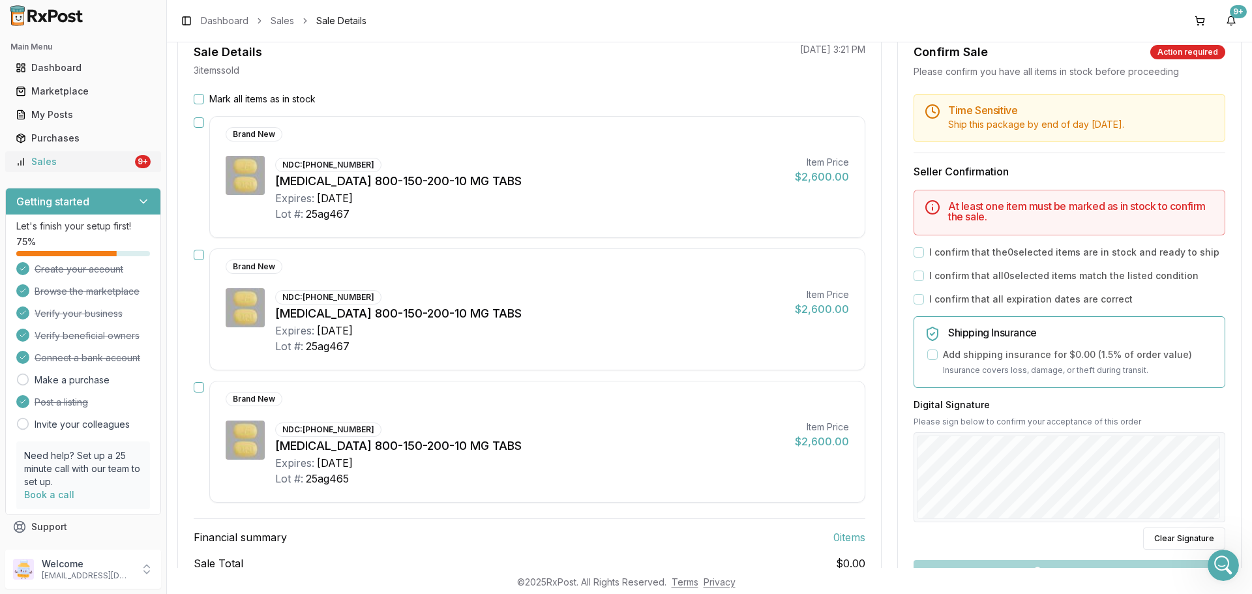
click at [135, 160] on div "9+" at bounding box center [143, 161] width 16 height 13
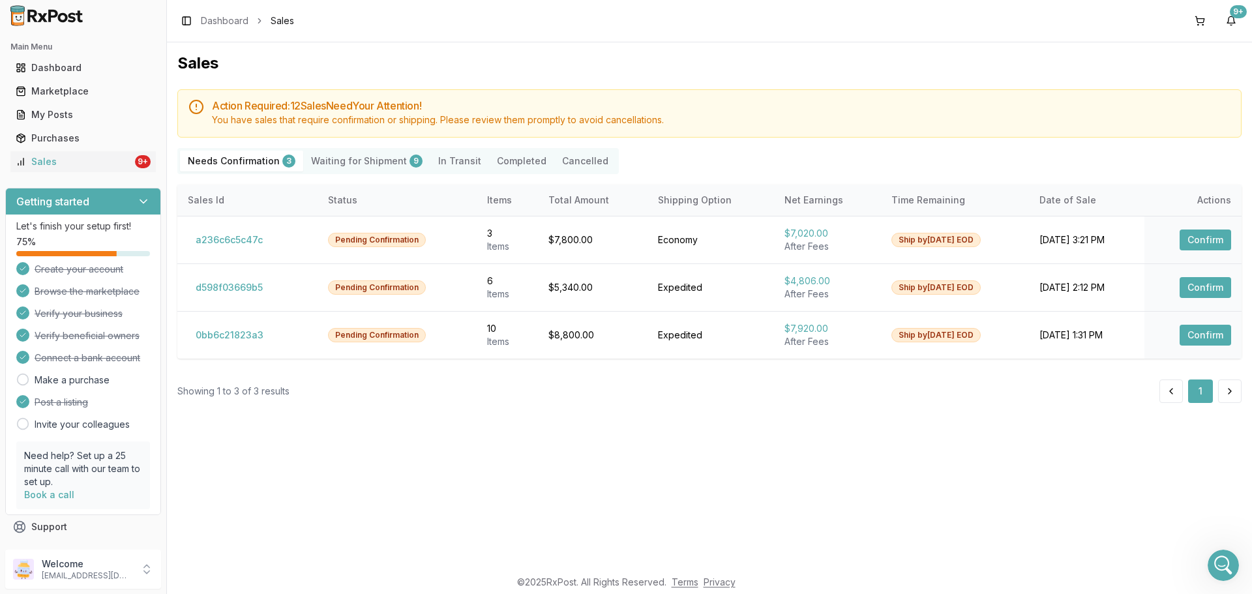
click at [1232, 561] on icon "Open Intercom Messenger" at bounding box center [1224, 566] width 22 height 22
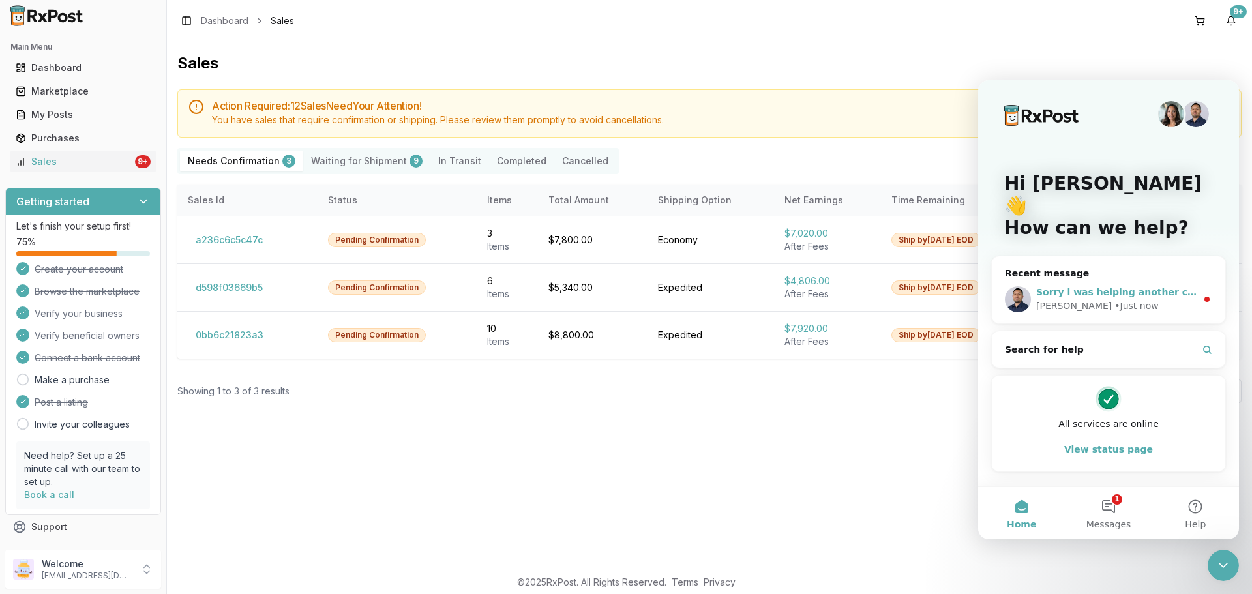
click at [1113, 287] on span "Sorry i was helping another customer but this is all good to go now" at bounding box center [1209, 292] width 347 height 10
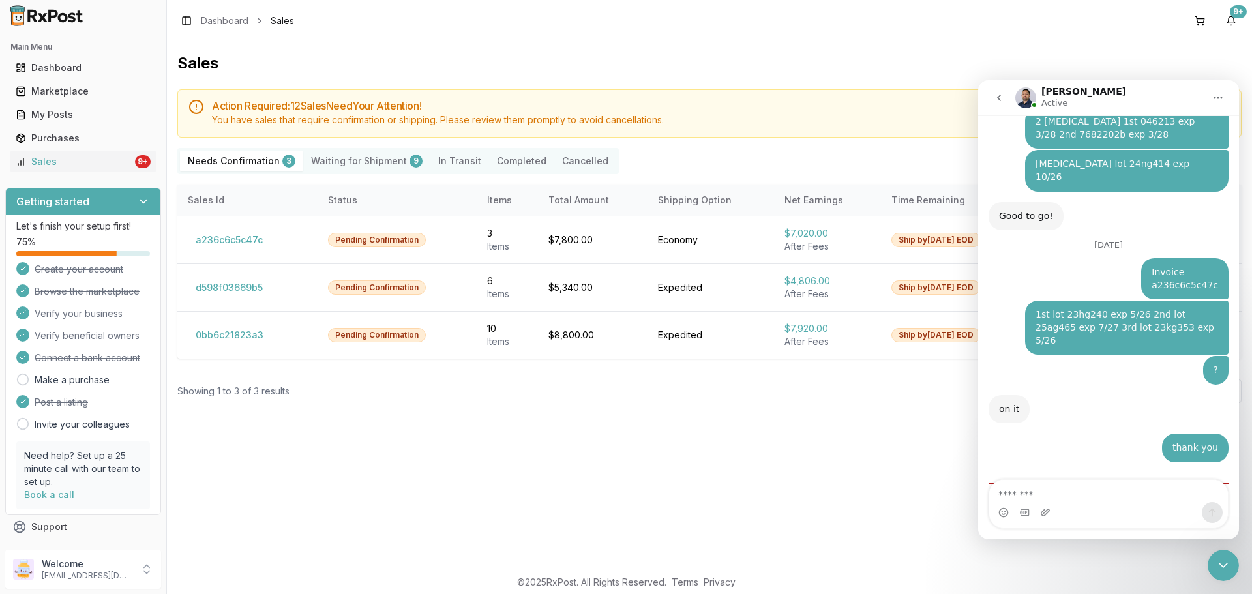
scroll to position [1962, 0]
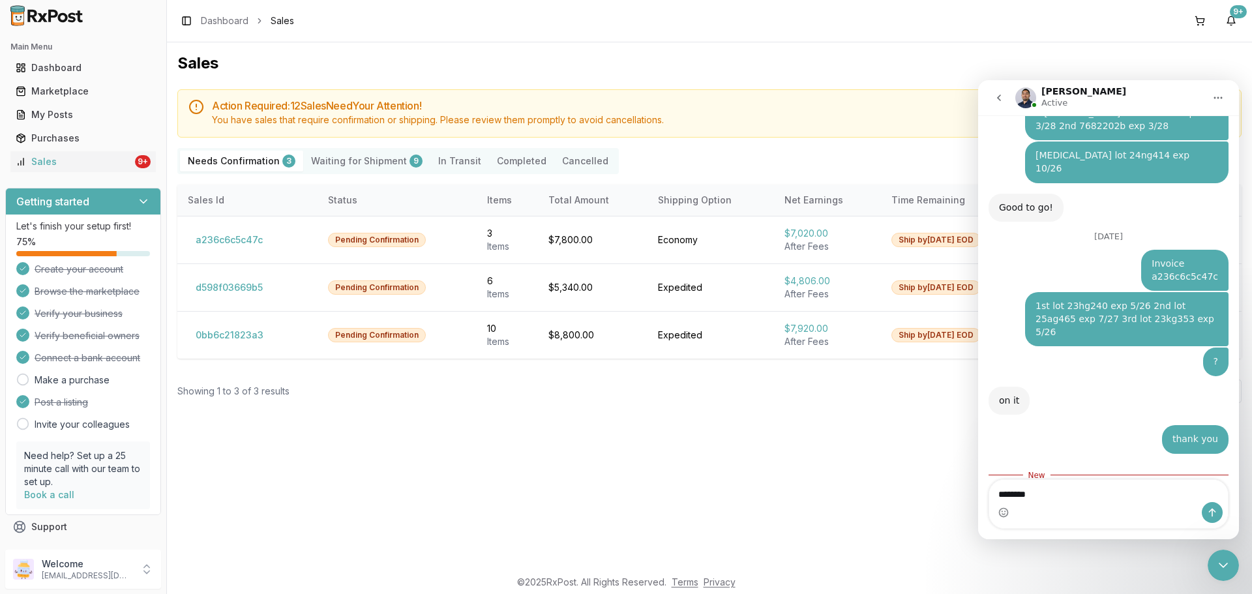
type textarea "*********"
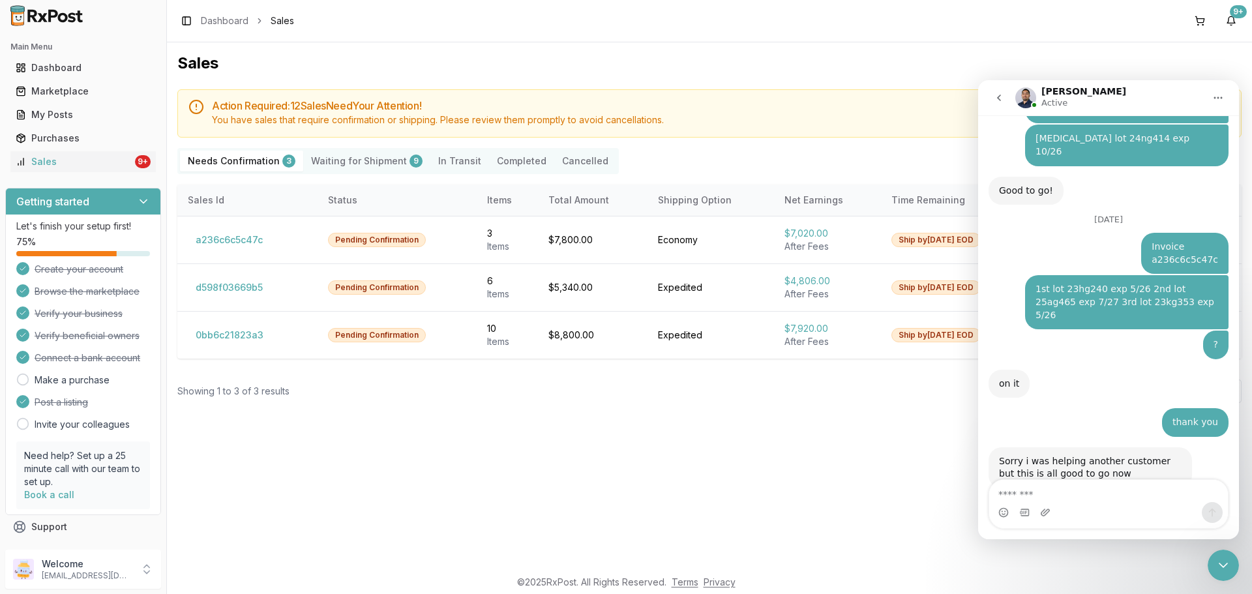
click at [998, 93] on icon "go back" at bounding box center [999, 98] width 10 height 10
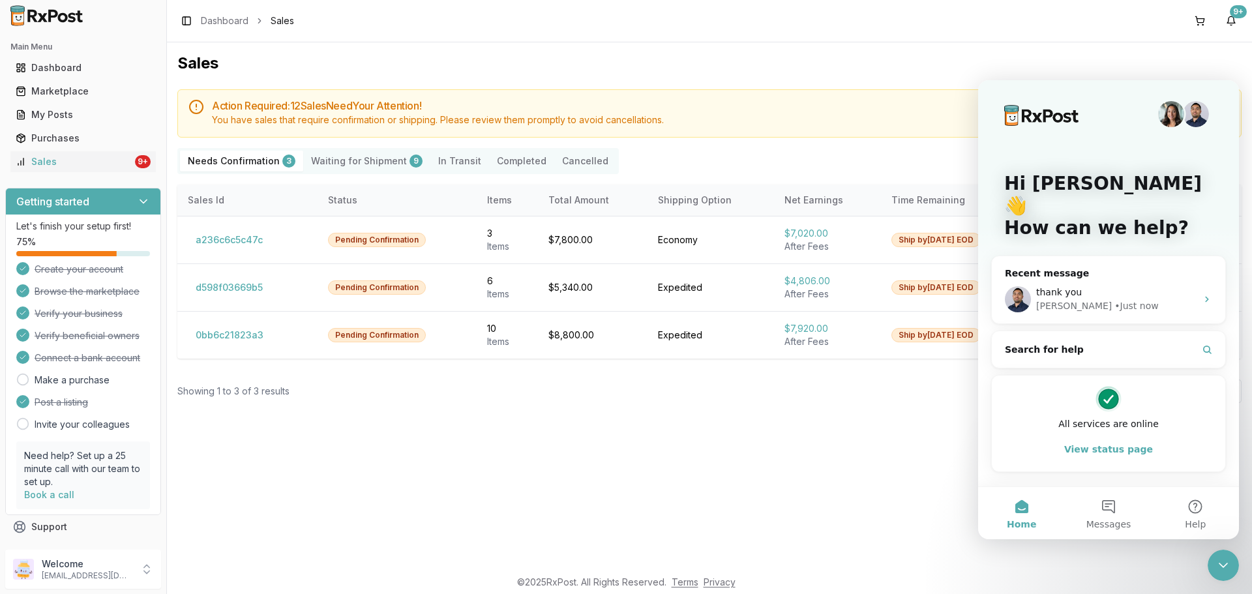
drag, startPoint x: 1037, startPoint y: 514, endPoint x: 1930, endPoint y: 567, distance: 895.3
click at [1037, 514] on button "Home" at bounding box center [1021, 513] width 87 height 52
click at [248, 248] on button "a236c6c5c47c" at bounding box center [229, 239] width 83 height 21
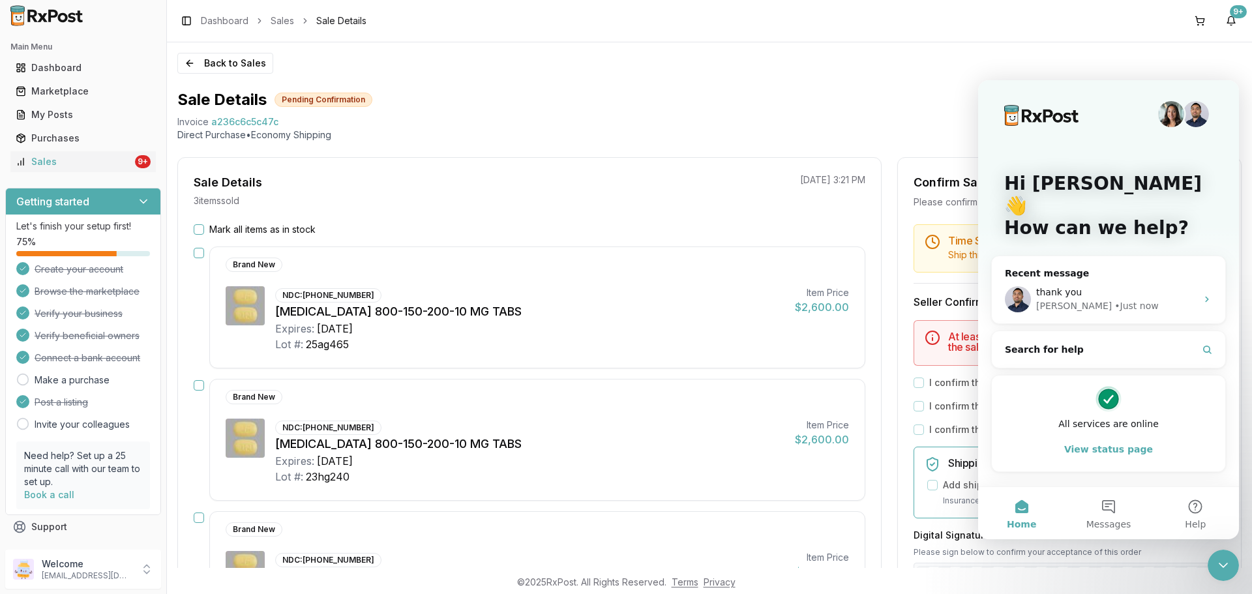
click at [201, 232] on button "Mark all items as in stock" at bounding box center [199, 229] width 10 height 10
click at [929, 325] on label "I confirm that the 3 selected items are in stock and ready to ship" at bounding box center [1074, 326] width 290 height 13
click at [924, 325] on button "I confirm that the 3 selected items are in stock and ready to ship" at bounding box center [918, 326] width 10 height 10
drag, startPoint x: 919, startPoint y: 349, endPoint x: 912, endPoint y: 358, distance: 11.1
click at [915, 349] on button "I confirm that all 3 selected items match the listed condition" at bounding box center [918, 350] width 10 height 10
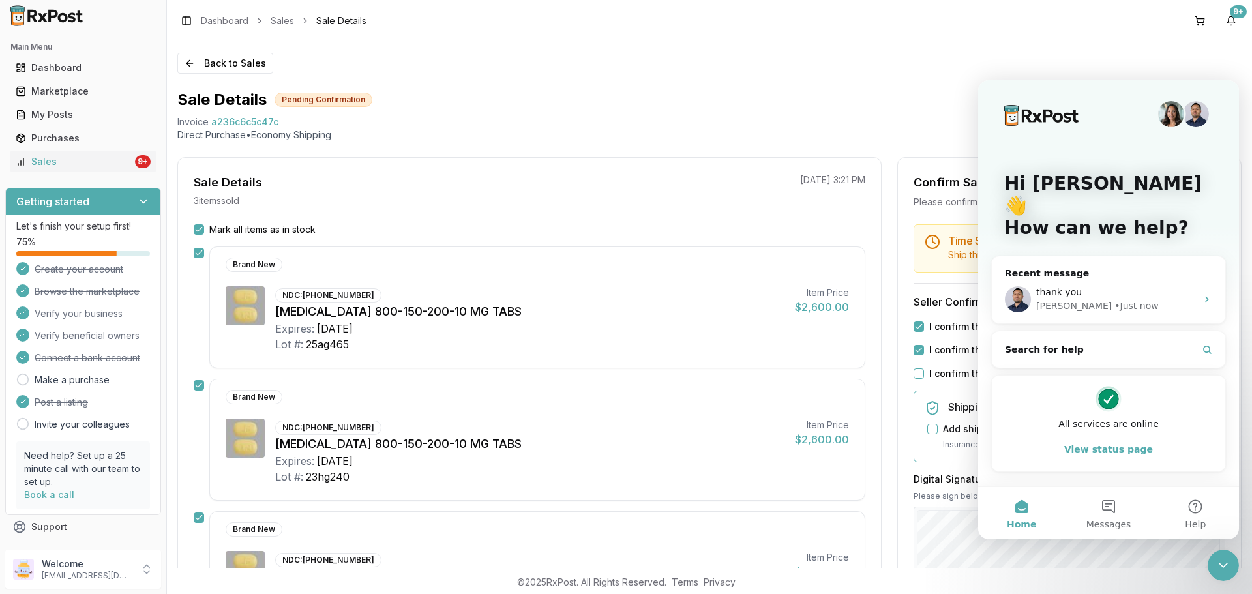
drag, startPoint x: 913, startPoint y: 372, endPoint x: 924, endPoint y: 376, distance: 12.2
click at [913, 373] on button "I confirm that all expiration dates are correct" at bounding box center [918, 373] width 10 height 10
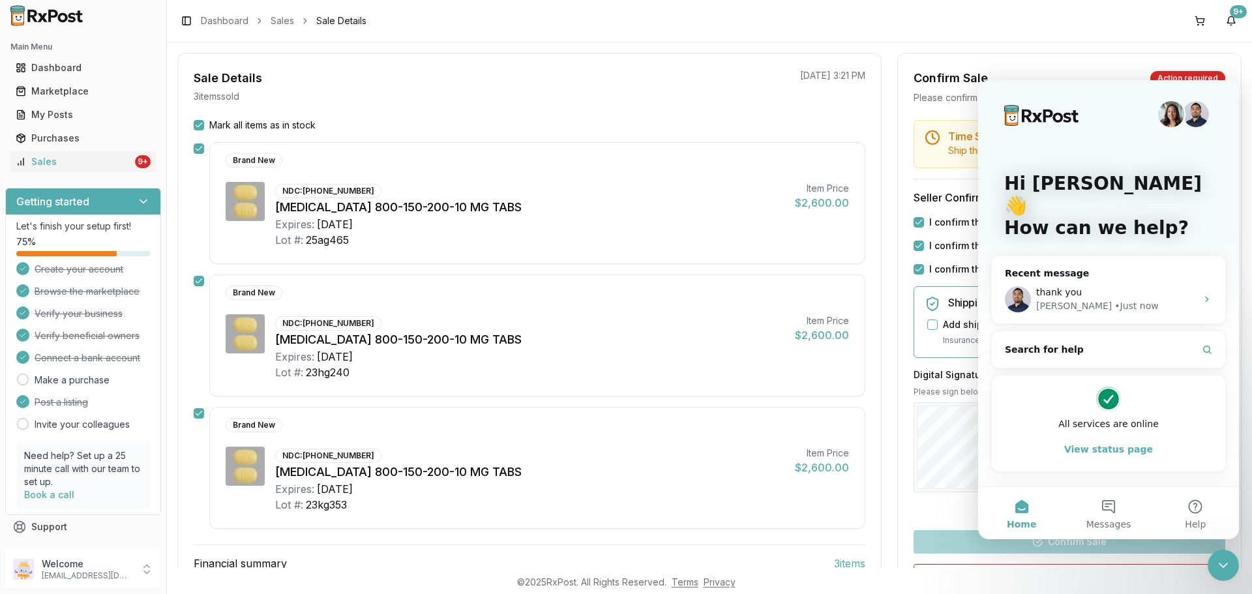
scroll to position [244, 0]
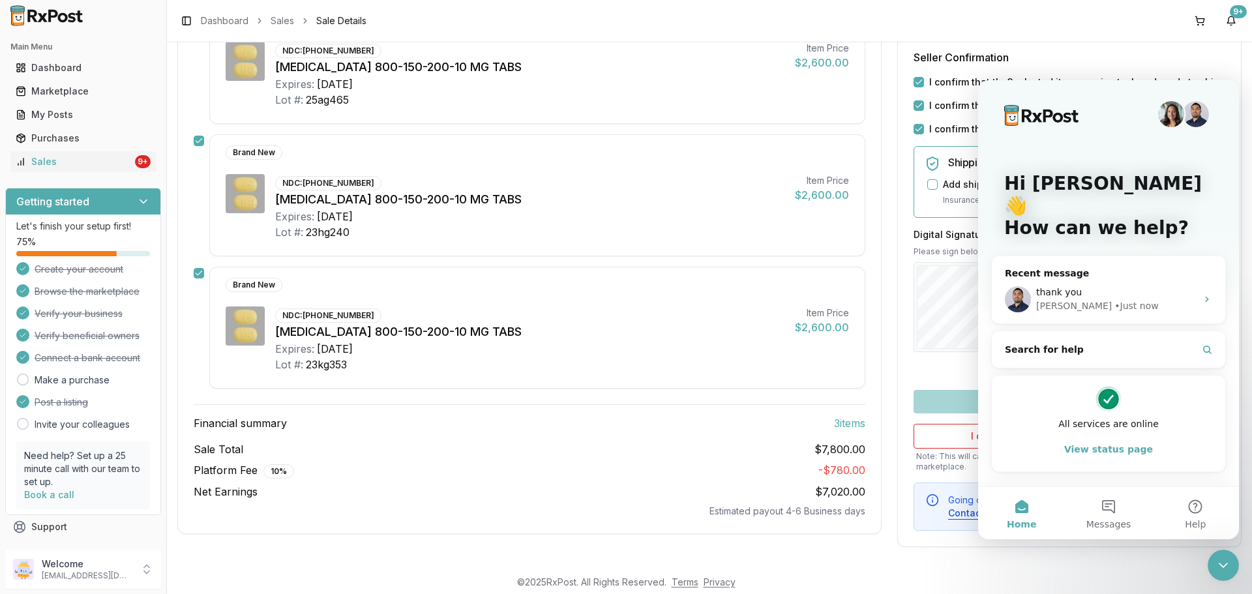
click at [1227, 559] on icon "Close Intercom Messenger" at bounding box center [1223, 565] width 16 height 16
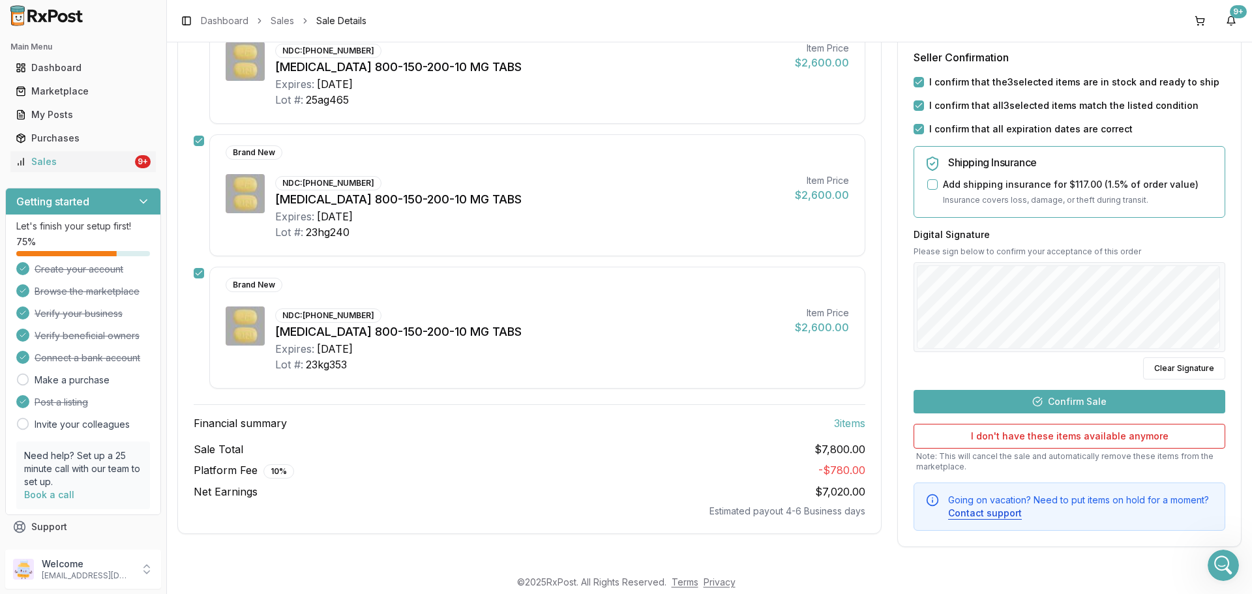
click at [1084, 400] on button "Confirm Sale" at bounding box center [1069, 401] width 312 height 23
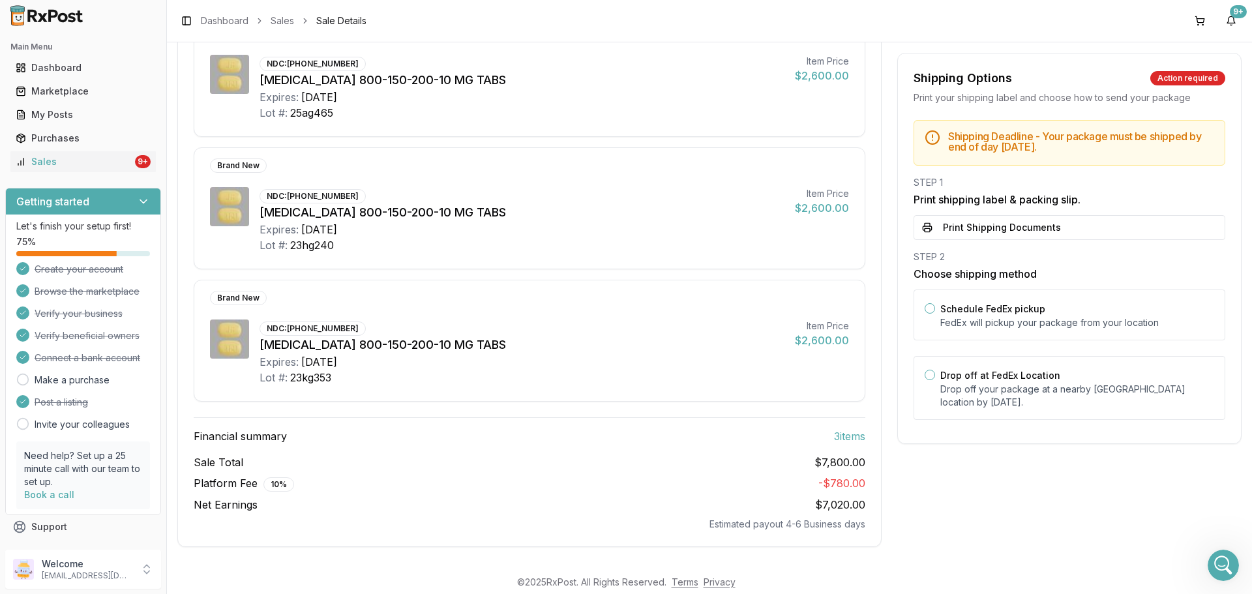
scroll to position [208, 0]
click at [997, 387] on p "Drop off your package at a nearby [GEOGRAPHIC_DATA] location by [DATE] ." at bounding box center [1077, 396] width 274 height 26
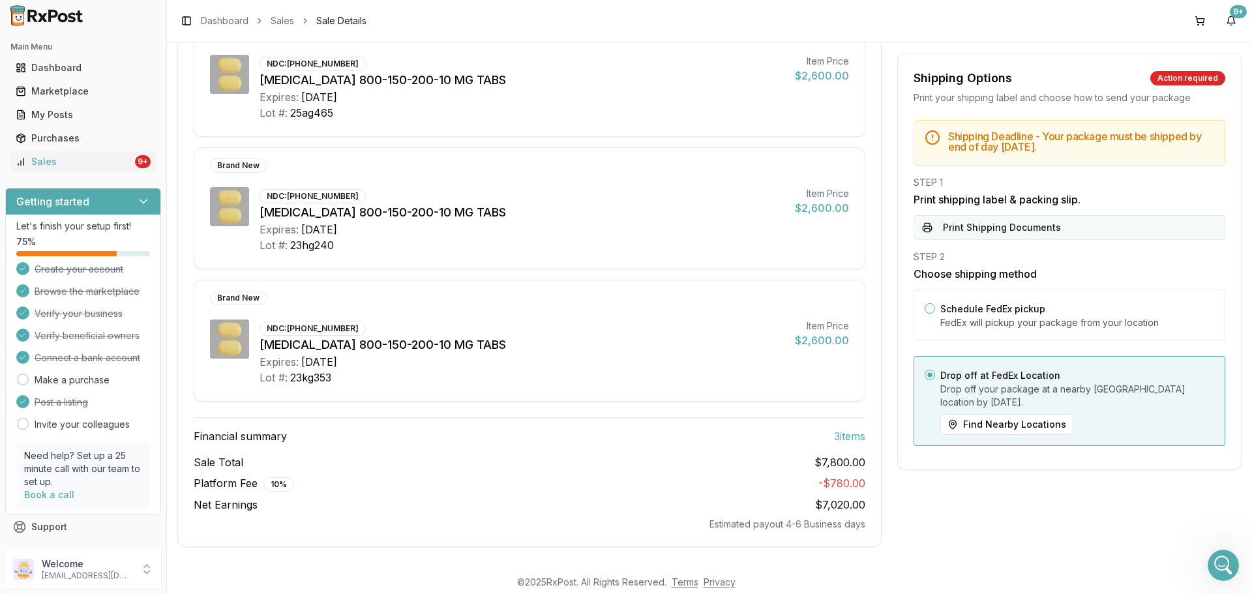
click at [962, 219] on button "Print Shipping Documents" at bounding box center [1069, 227] width 312 height 25
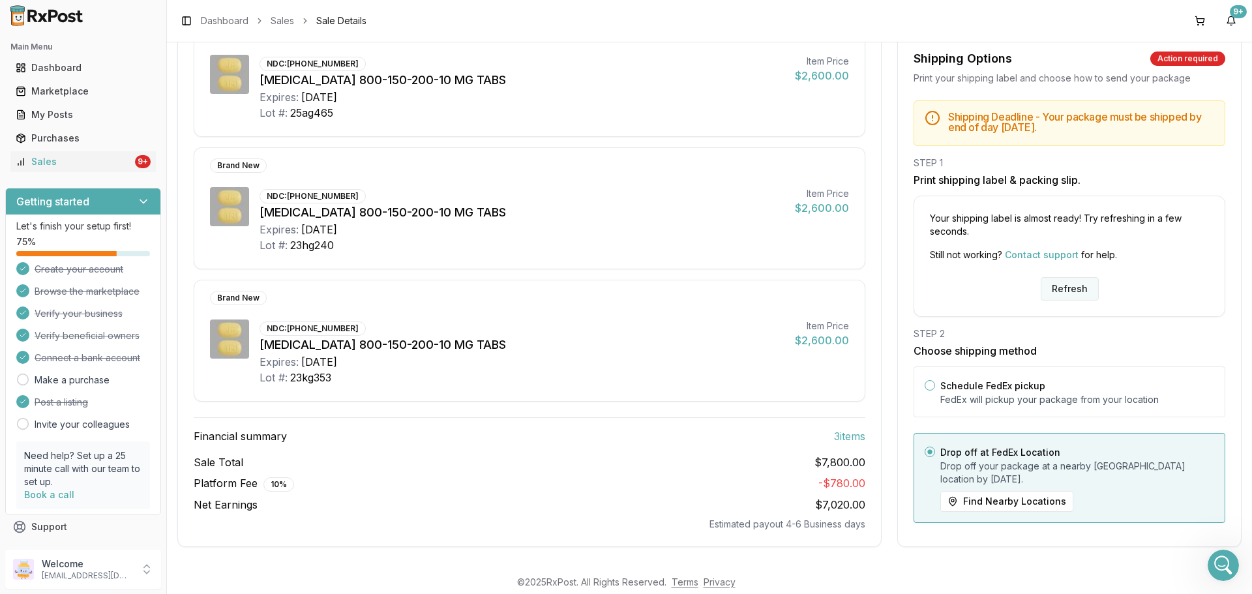
click at [1058, 284] on button "Refresh" at bounding box center [1069, 288] width 58 height 23
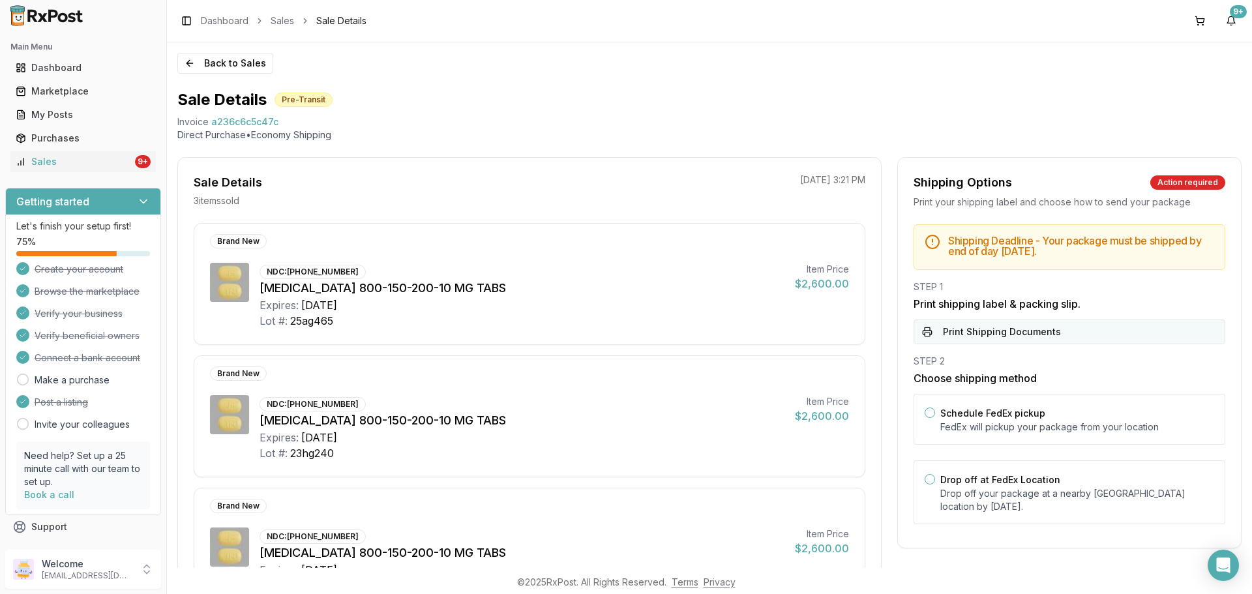
click at [1031, 331] on button "Print Shipping Documents" at bounding box center [1069, 331] width 312 height 25
drag, startPoint x: 164, startPoint y: 98, endPoint x: 585, endPoint y: 100, distance: 421.1
click at [587, 96] on div "Sale Details Pre-Transit" at bounding box center [709, 99] width 1064 height 21
click at [119, 168] on div "Sales" at bounding box center [74, 161] width 117 height 13
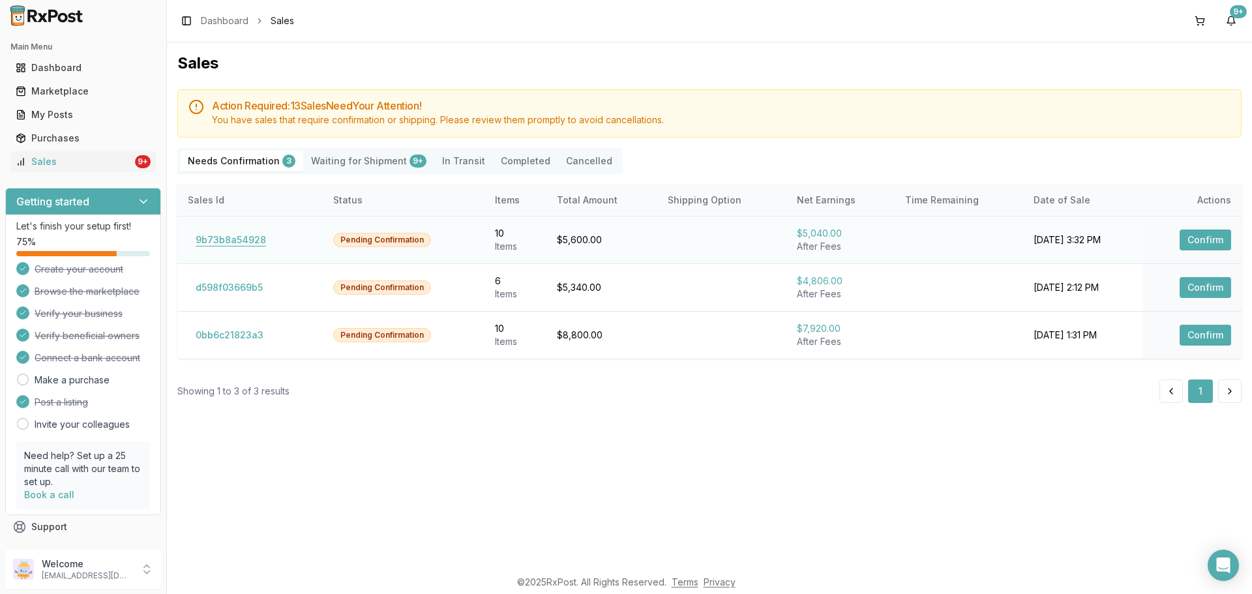
click at [236, 244] on button "9b73b8a54928" at bounding box center [231, 239] width 86 height 21
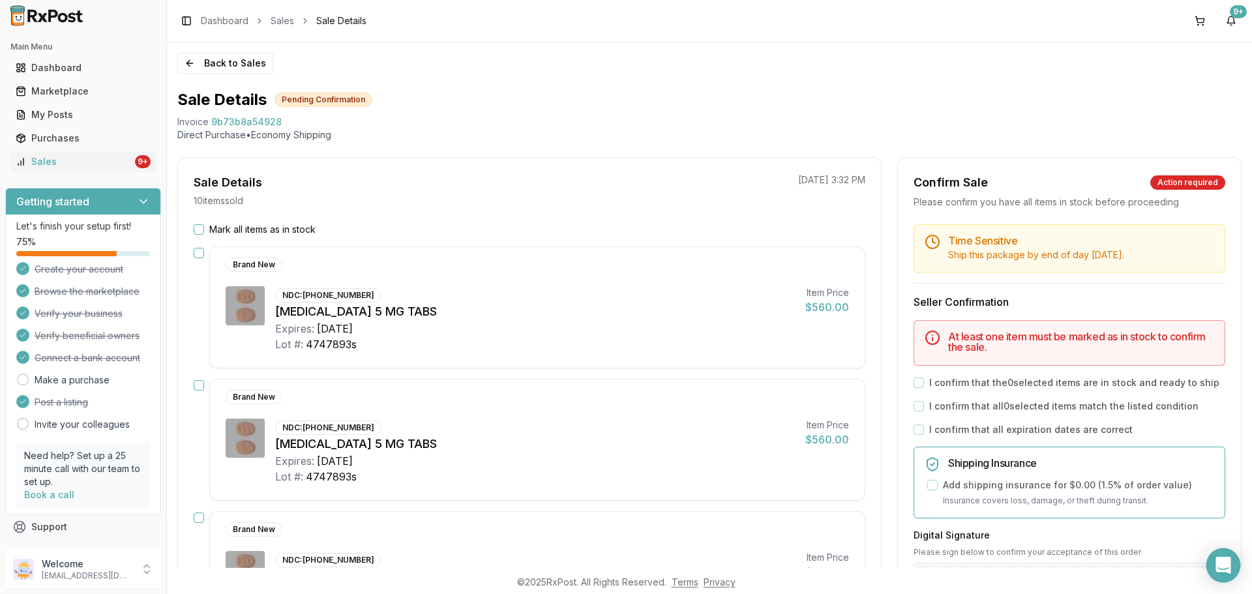
click at [1226, 574] on div "Open Intercom Messenger" at bounding box center [1223, 565] width 35 height 35
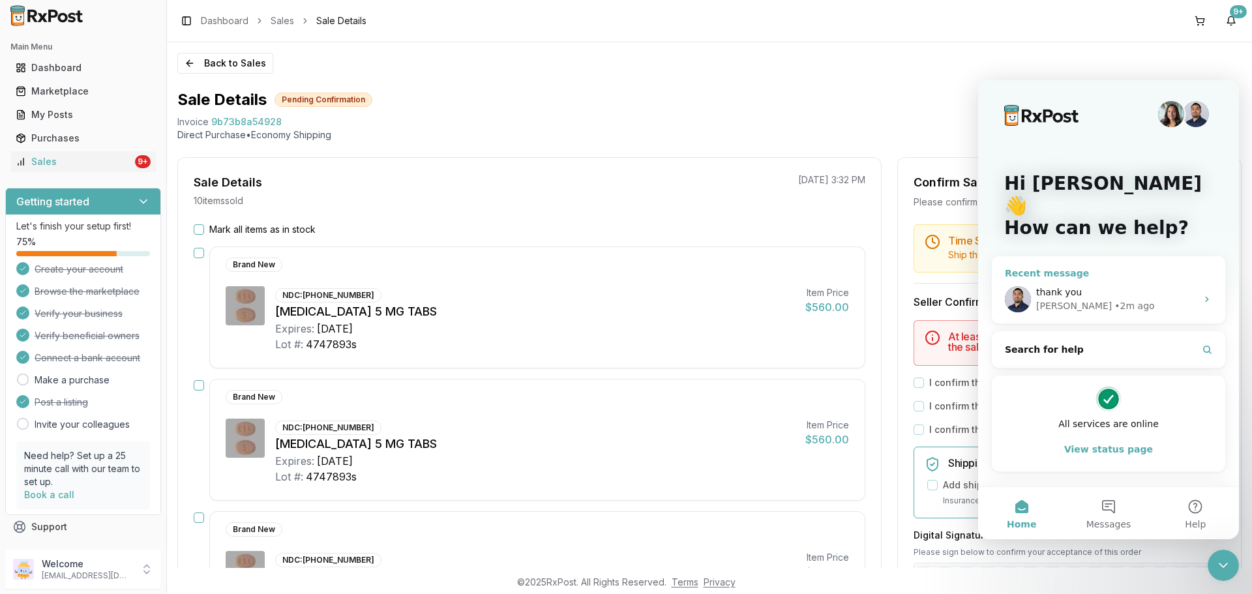
click at [1074, 287] on span "thank you" at bounding box center [1059, 292] width 46 height 10
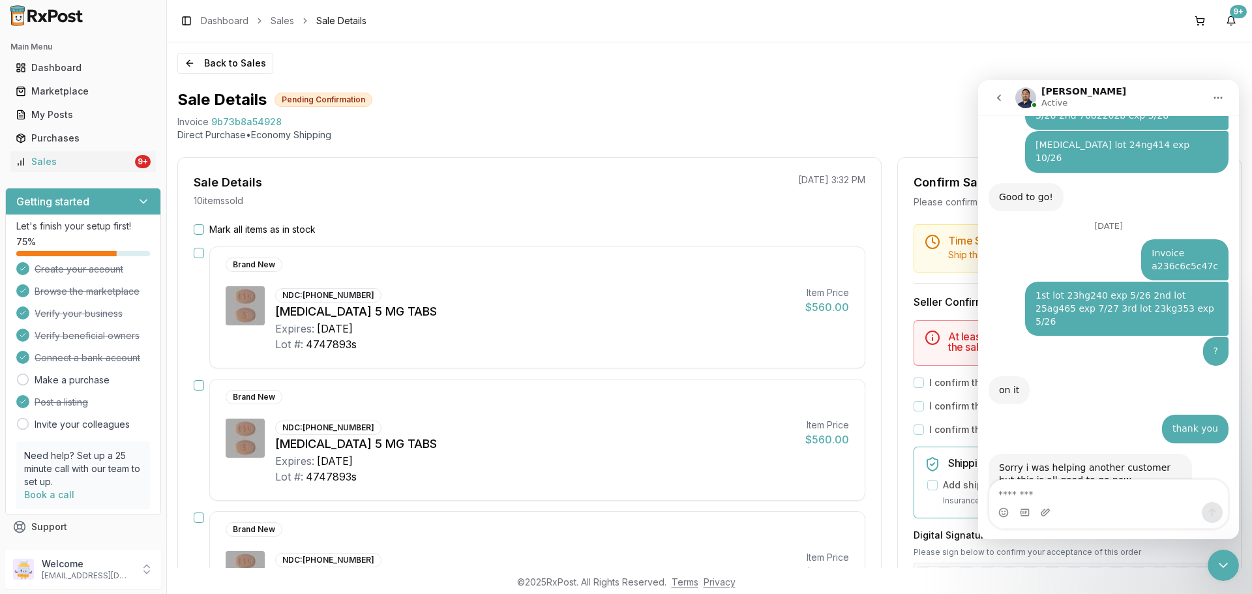
scroll to position [1979, 0]
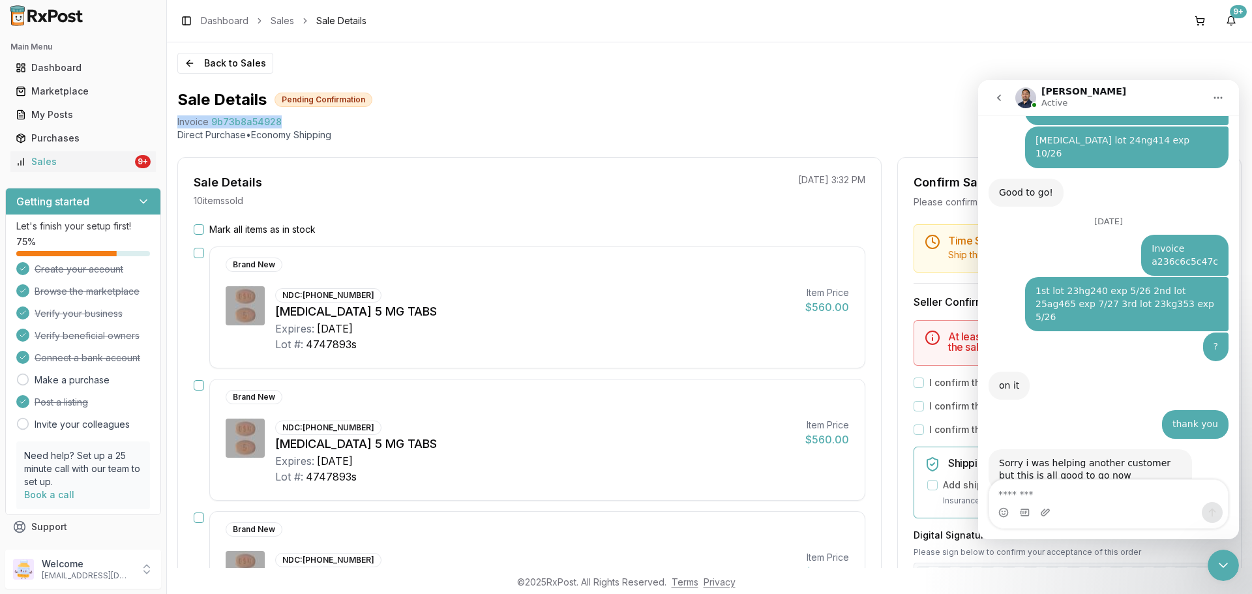
drag, startPoint x: 282, startPoint y: 121, endPoint x: 175, endPoint y: 125, distance: 107.0
click at [175, 125] on div "Back to Sales Sale Details Pending Confirmation Invoice 9b73b8a54928 Direct Pur…" at bounding box center [709, 304] width 1085 height 525
copy div "Invoice 9b73b8a54928"
click at [1128, 505] on div "Intercom messenger" at bounding box center [1108, 512] width 239 height 21
click at [1089, 497] on textarea "Message…" at bounding box center [1108, 491] width 239 height 22
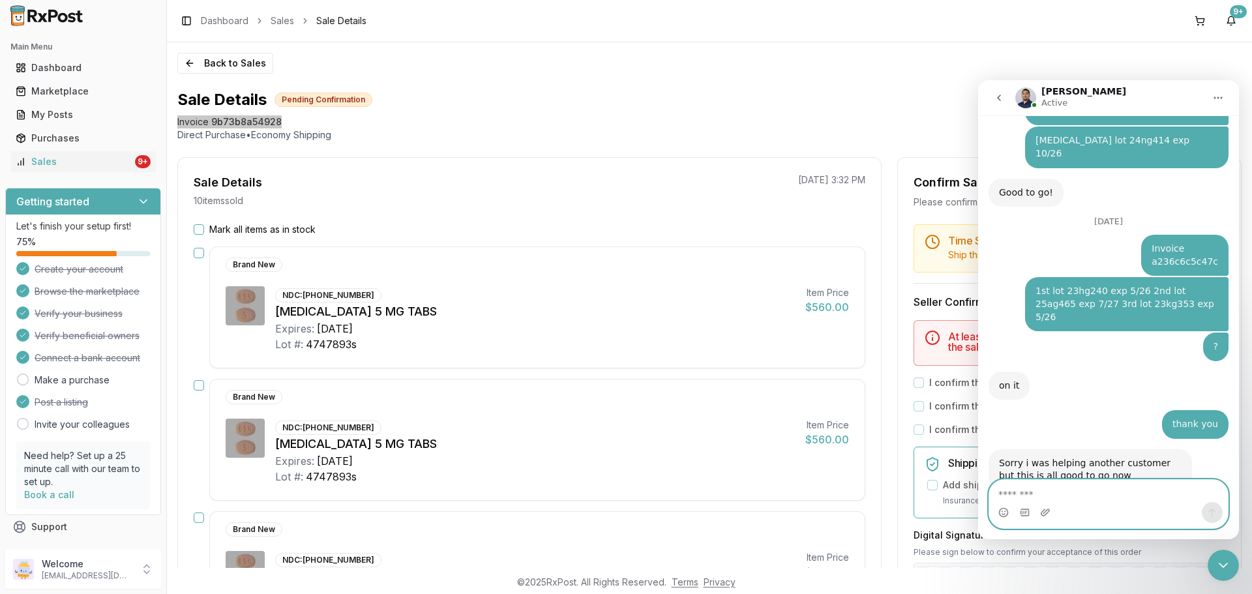
paste textarea "**********"
type textarea "**********"
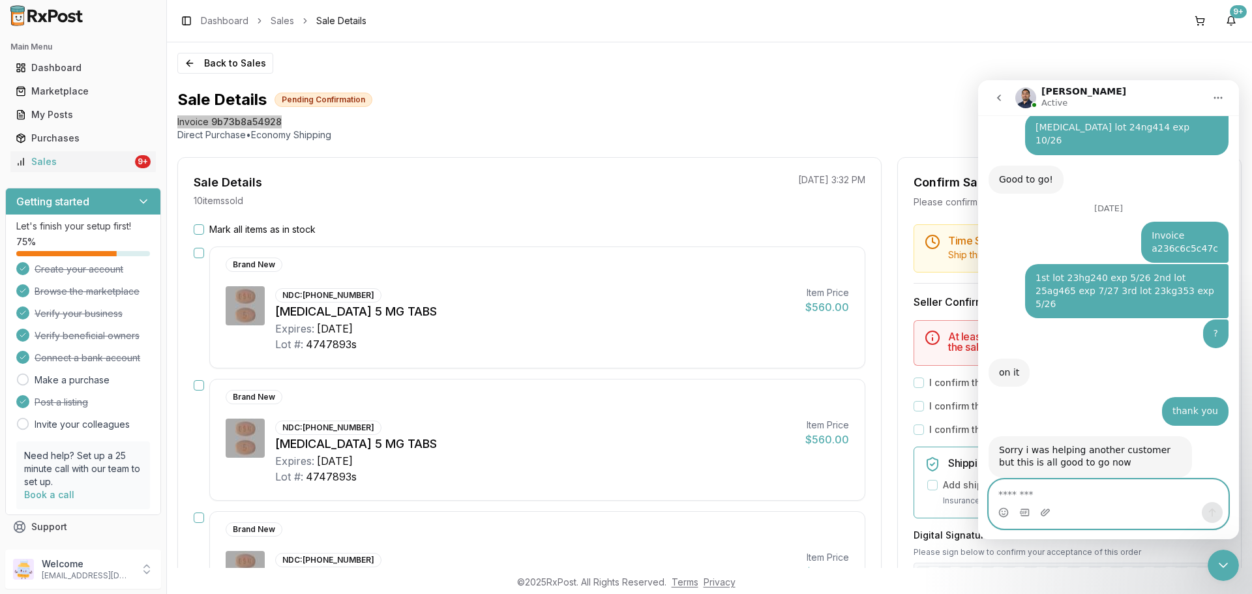
scroll to position [2021, 0]
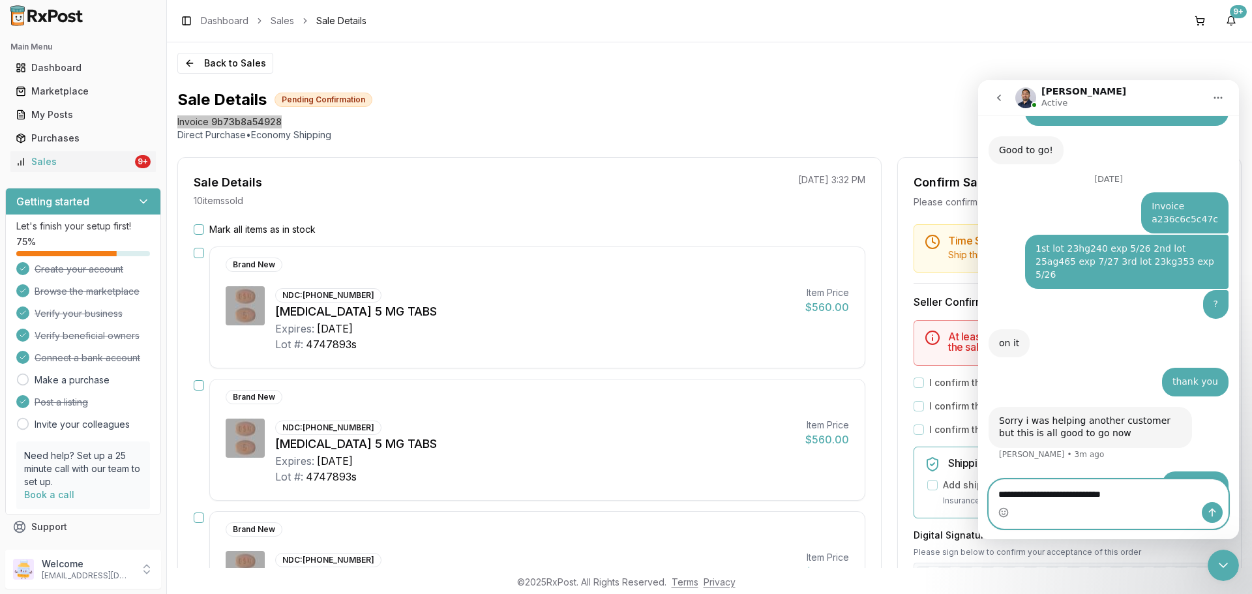
type textarea "**********"
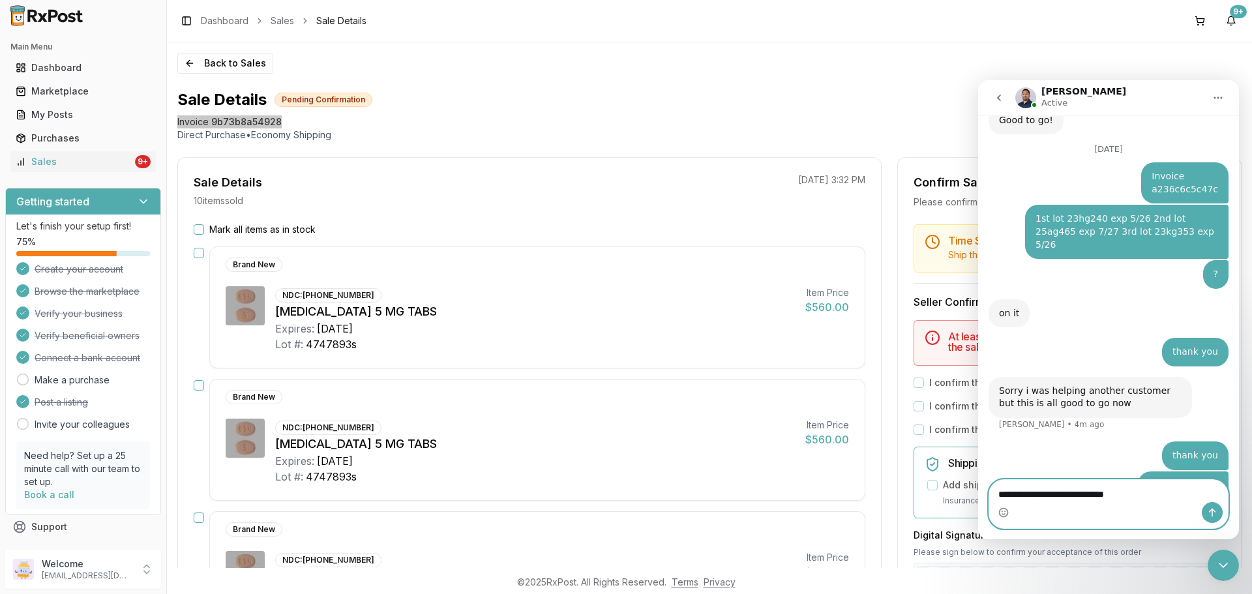
type textarea "**********"
click at [1219, 510] on button "Send a message…" at bounding box center [1212, 512] width 21 height 21
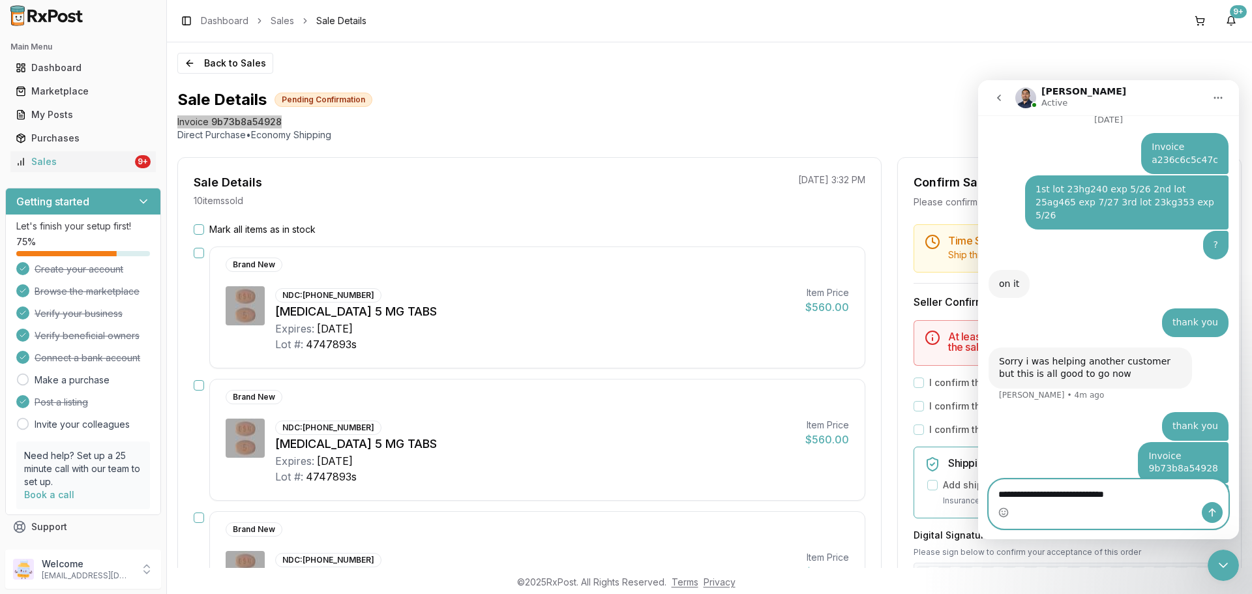
type textarea "**********"
click at [1209, 513] on icon "Send a message…" at bounding box center [1212, 512] width 10 height 10
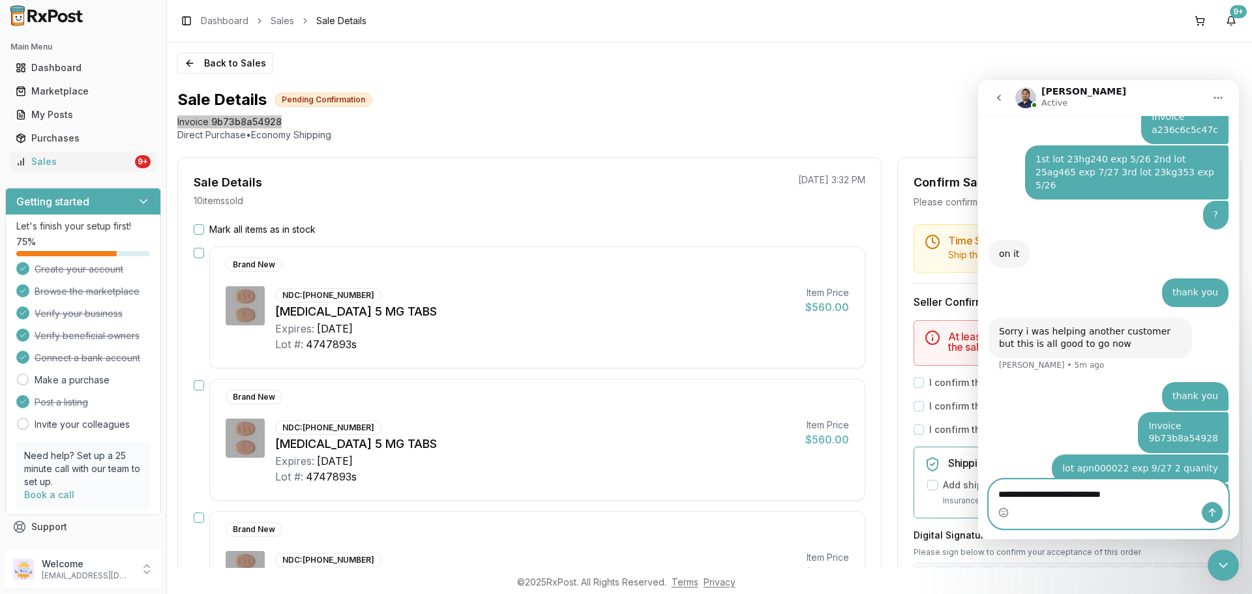
type textarea "**********"
drag, startPoint x: 1134, startPoint y: 501, endPoint x: 1096, endPoint y: 495, distance: 38.8
click at [1096, 495] on textarea "**********" at bounding box center [1108, 491] width 239 height 22
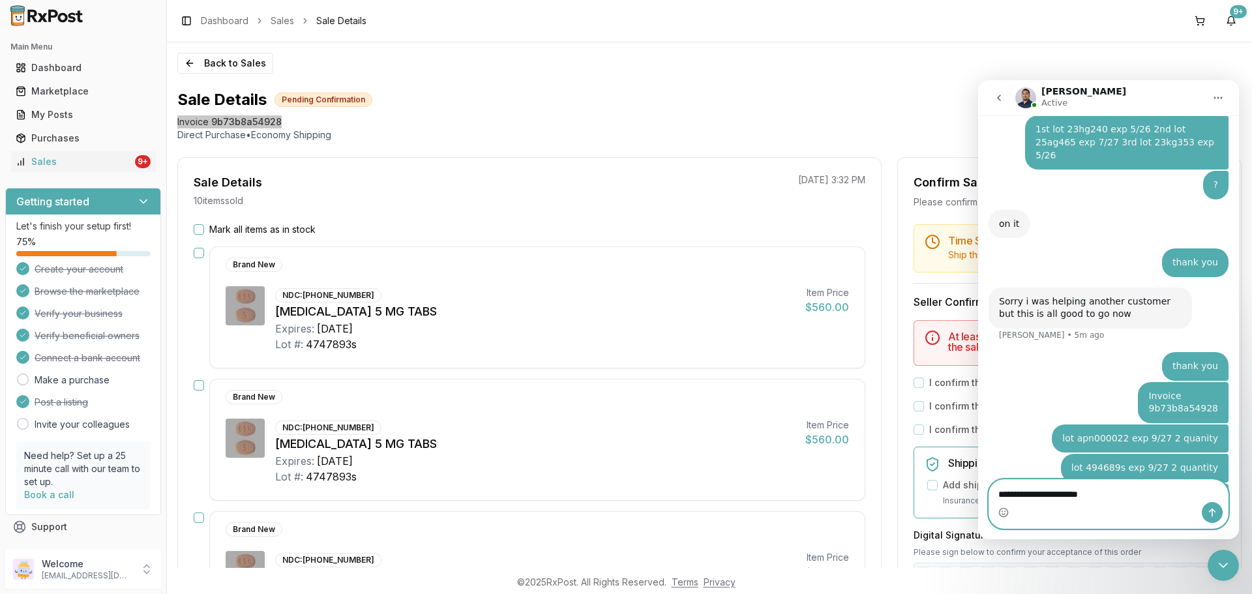
paste textarea "*********"
type textarea "**********"
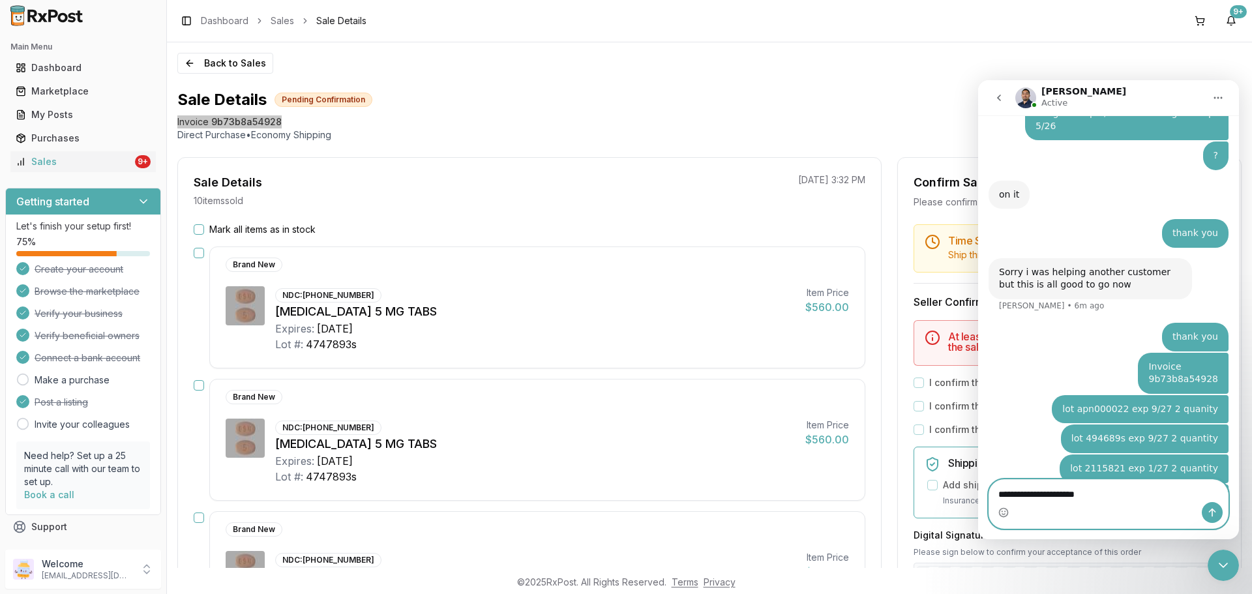
paste textarea "*********"
type textarea "**********"
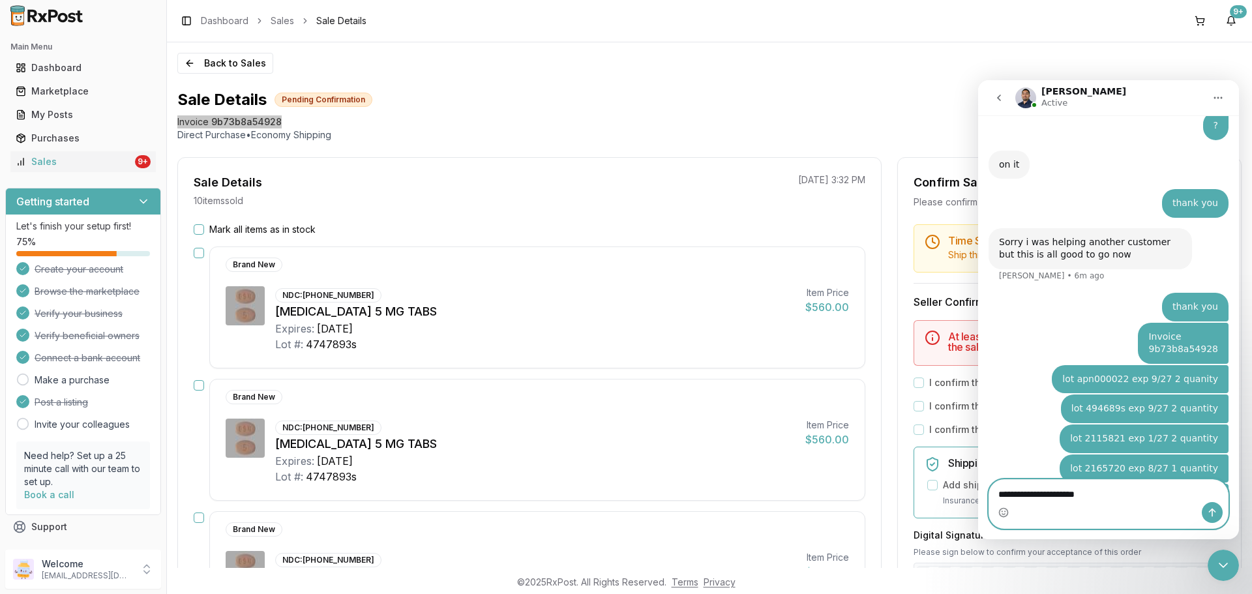
paste textarea "*********"
type textarea "**********"
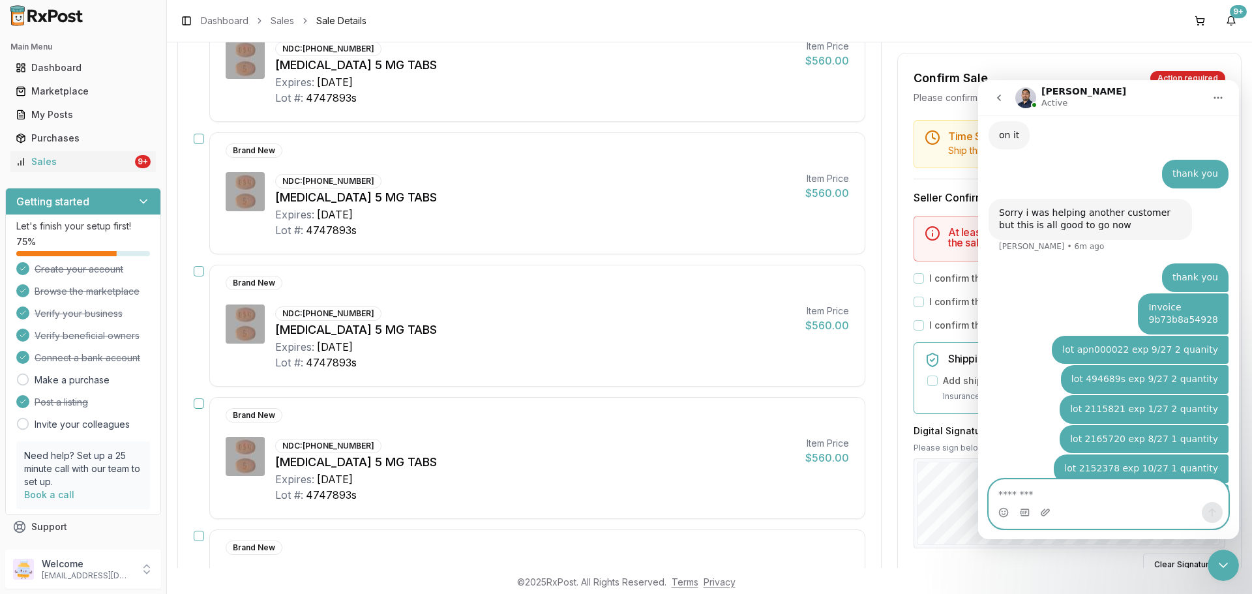
scroll to position [652, 0]
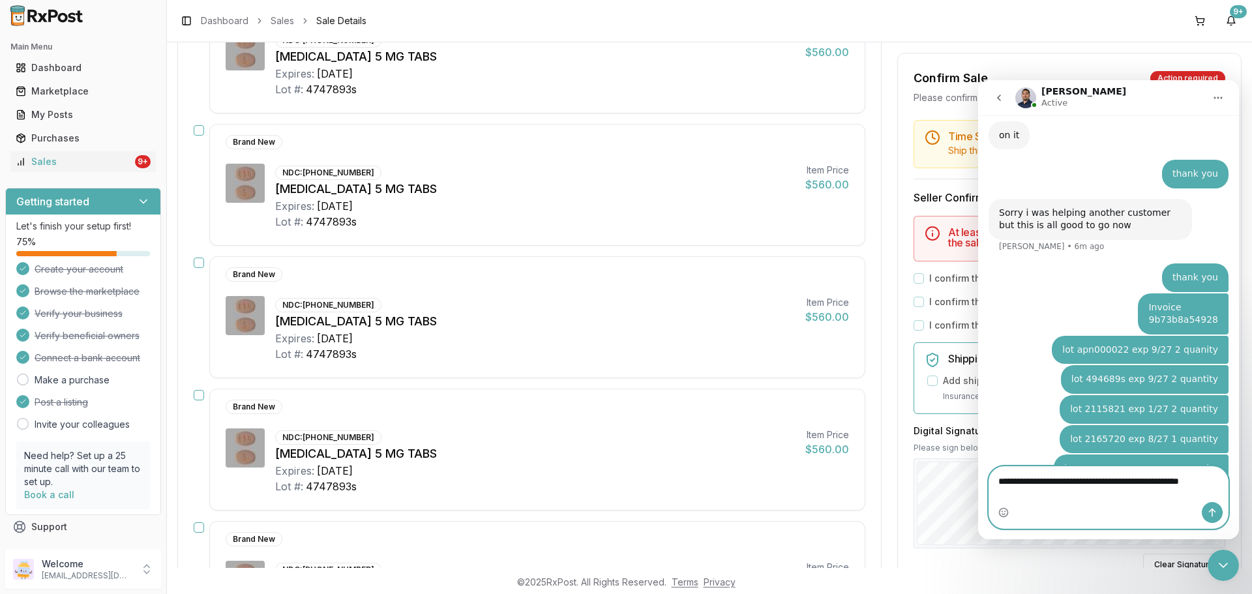
type textarea "**********"
click at [1211, 512] on icon "Send a message…" at bounding box center [1212, 512] width 10 height 10
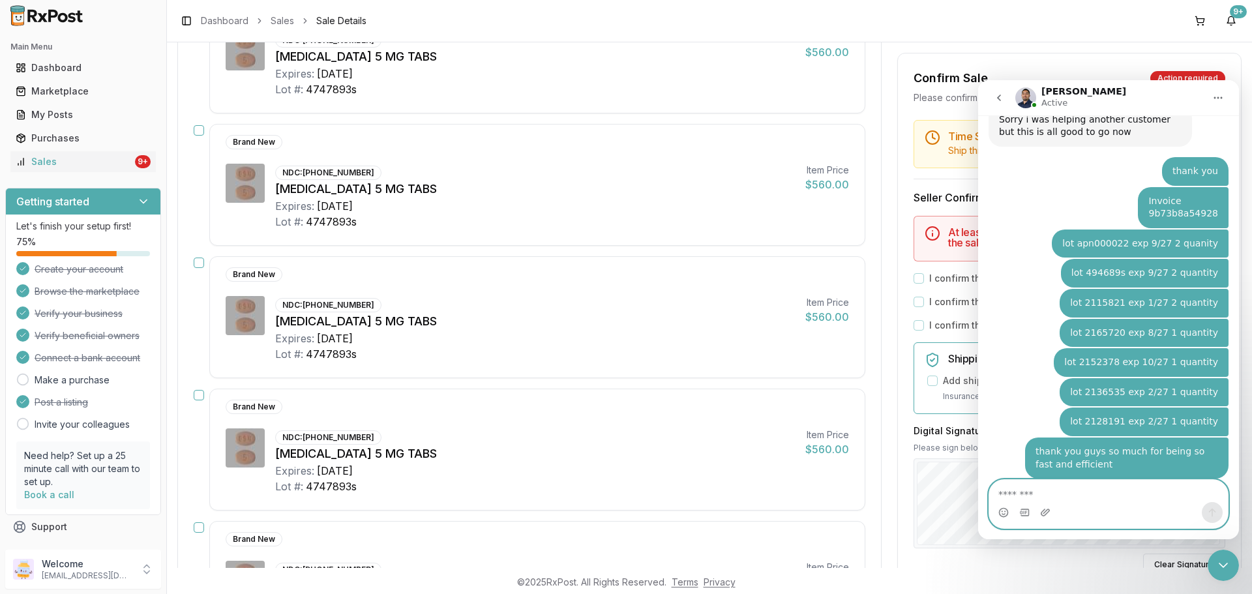
scroll to position [2323, 0]
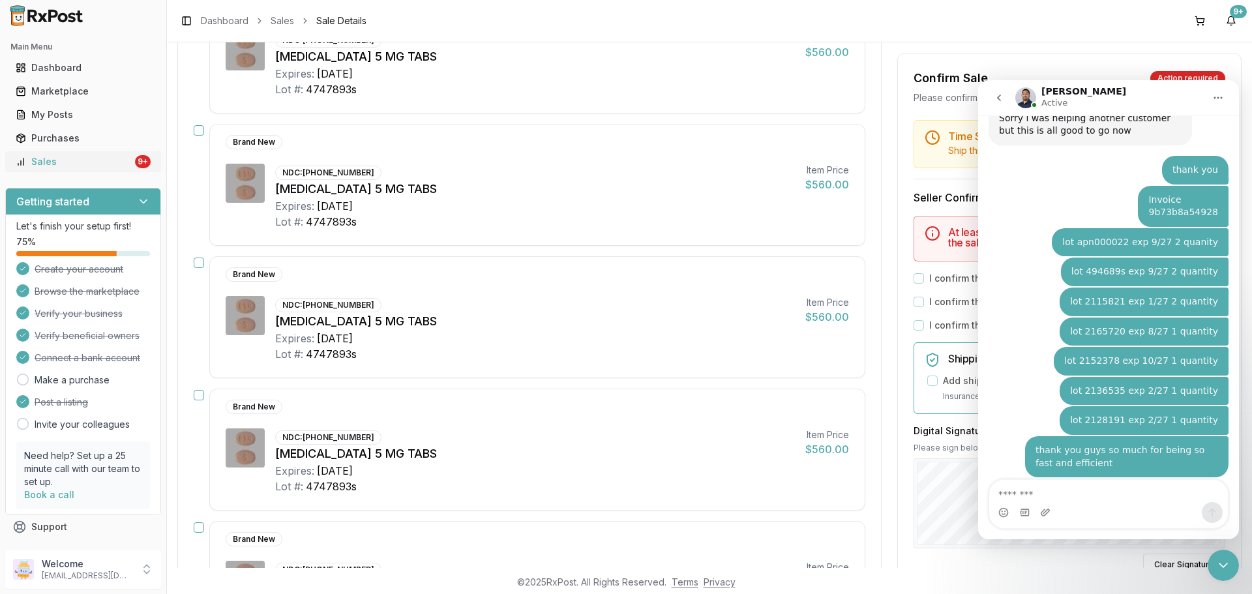
click at [115, 164] on div "Sales" at bounding box center [74, 161] width 117 height 13
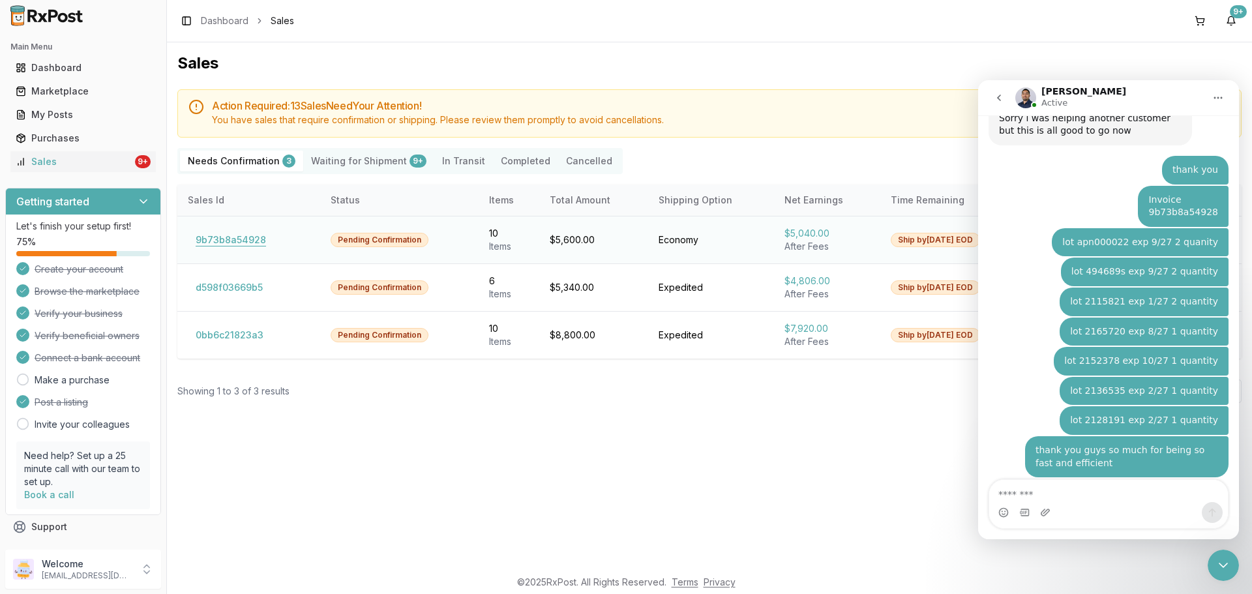
click at [250, 244] on button "9b73b8a54928" at bounding box center [231, 239] width 86 height 21
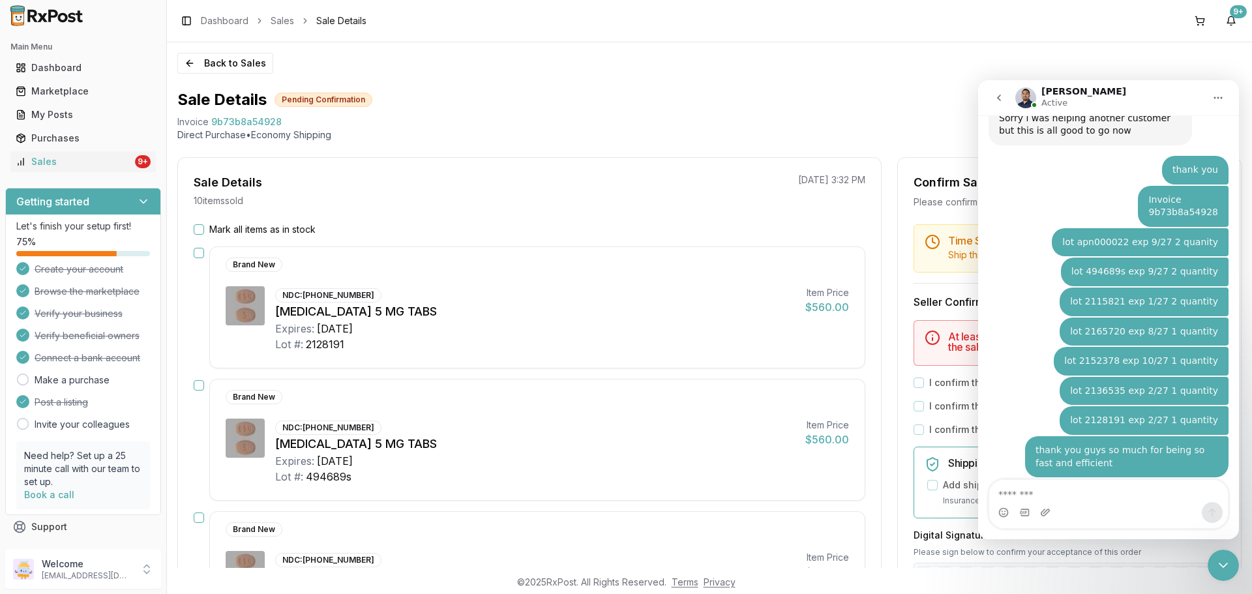
click at [198, 232] on button "Mark all items as in stock" at bounding box center [199, 229] width 10 height 10
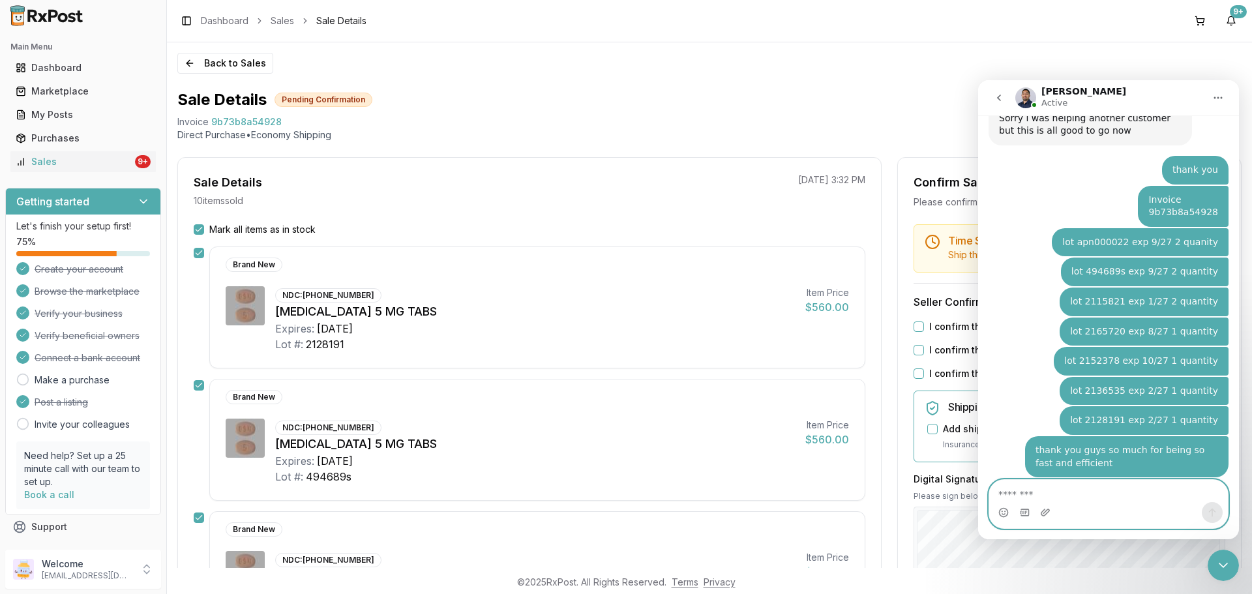
click at [1132, 499] on textarea "Message…" at bounding box center [1108, 491] width 239 height 22
type textarea "*********"
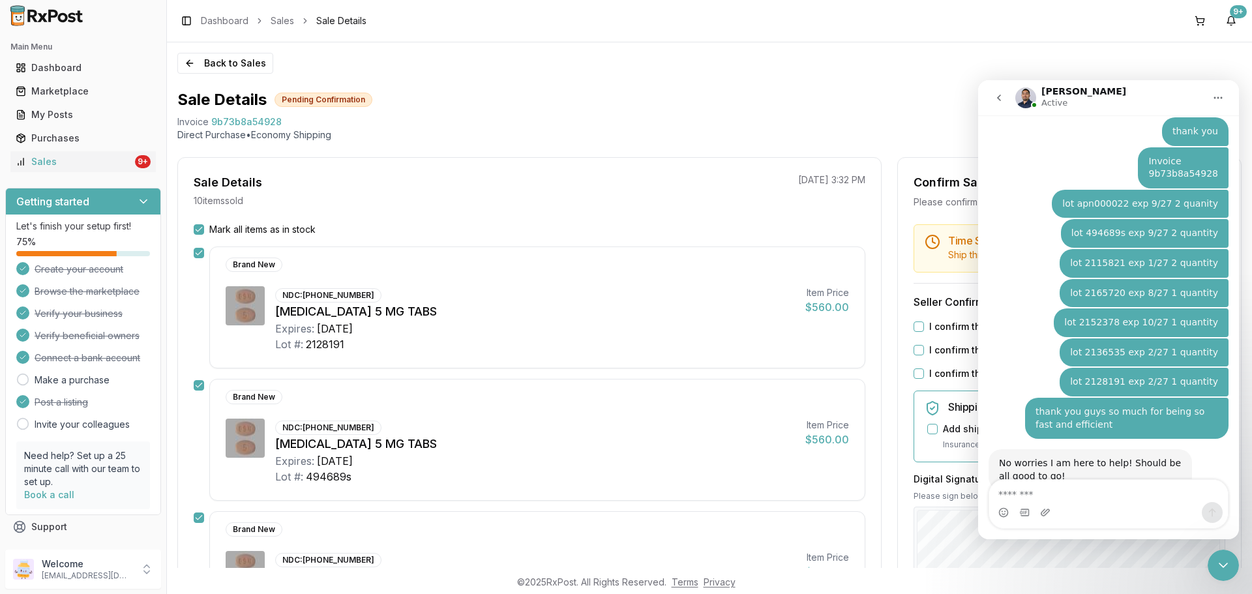
click html "Manuel Active Ask us anything, or share your feedback. August 6 Invoice c98d3c5…"
click at [1231, 574] on div "Close Intercom Messenger" at bounding box center [1222, 565] width 31 height 31
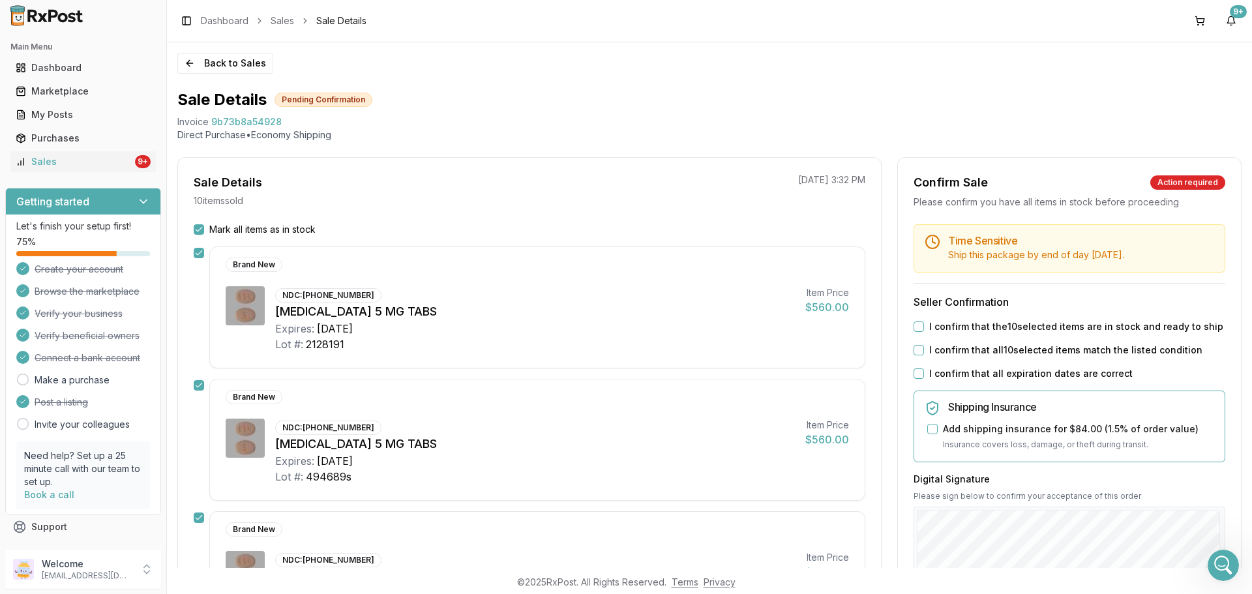
click at [920, 323] on div "I confirm that the 10 selected items are in stock and ready to ship" at bounding box center [1069, 326] width 312 height 13
click at [917, 328] on button "I confirm that the 10 selected items are in stock and ready to ship" at bounding box center [918, 326] width 10 height 10
click at [911, 362] on div "Time Sensitive Ship this package by end of day Wednesday, August 20th . Seller …" at bounding box center [1069, 499] width 343 height 551
click at [915, 353] on button "I confirm that all 10 selected items match the listed condition" at bounding box center [918, 350] width 10 height 10
click at [913, 374] on button "I confirm that all expiration dates are correct" at bounding box center [918, 373] width 10 height 10
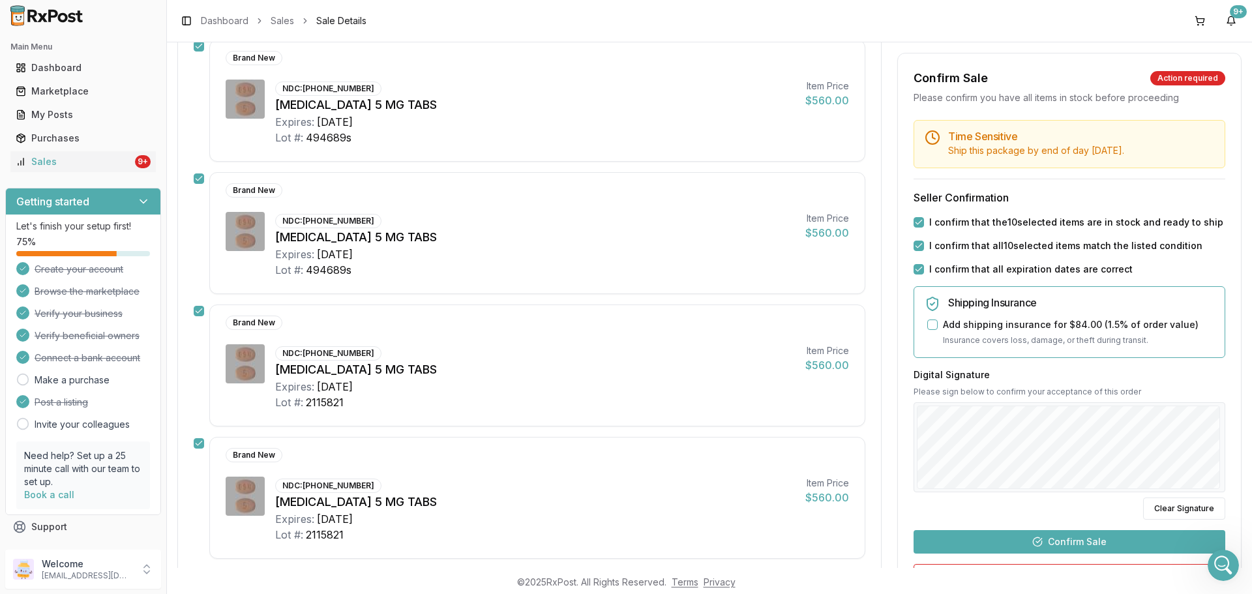
scroll to position [456, 0]
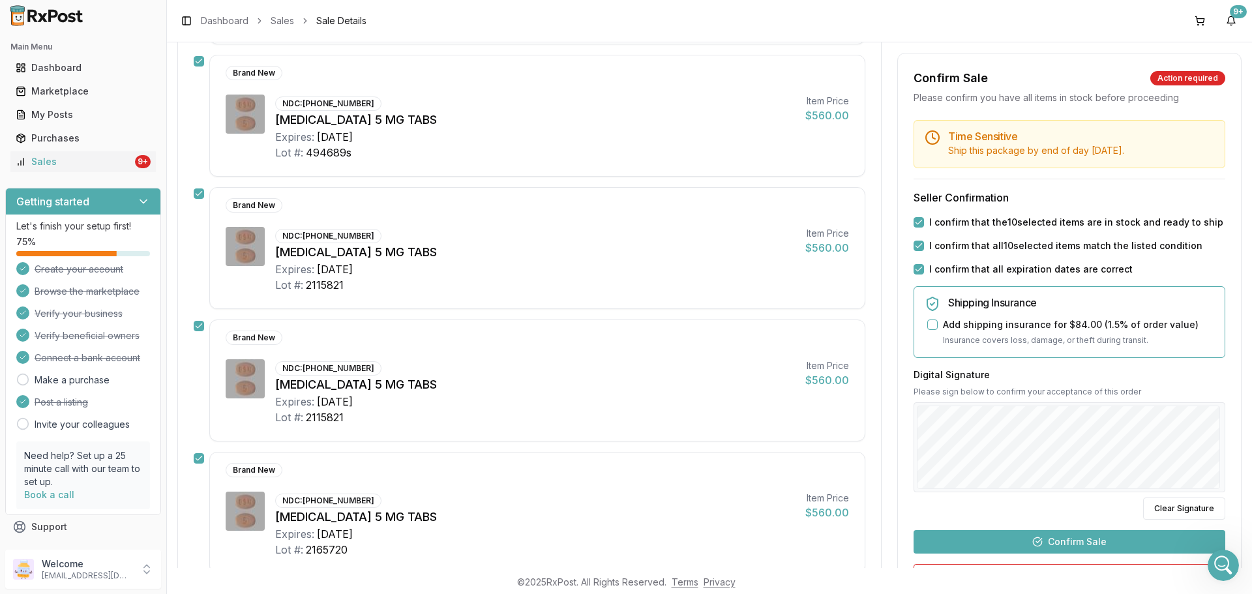
click at [1054, 541] on button "Confirm Sale" at bounding box center [1069, 541] width 312 height 23
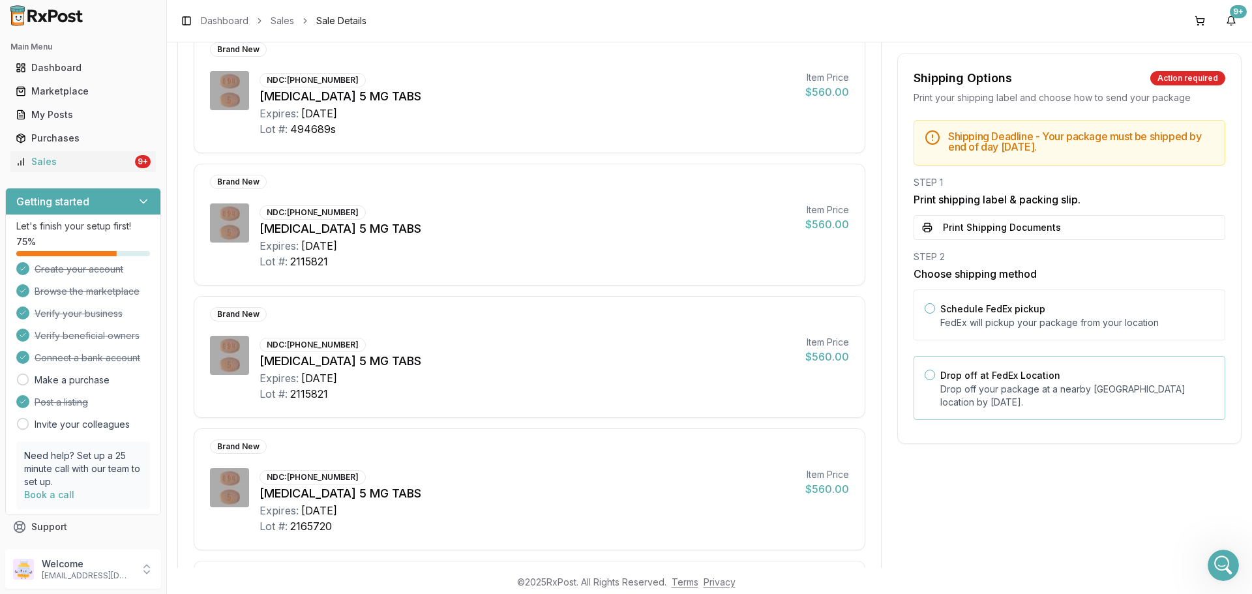
drag, startPoint x: 1003, startPoint y: 402, endPoint x: 991, endPoint y: 376, distance: 28.3
click at [999, 396] on p "Drop off your package at a nearby FedEx location by August 20, 2025 ." at bounding box center [1077, 396] width 274 height 26
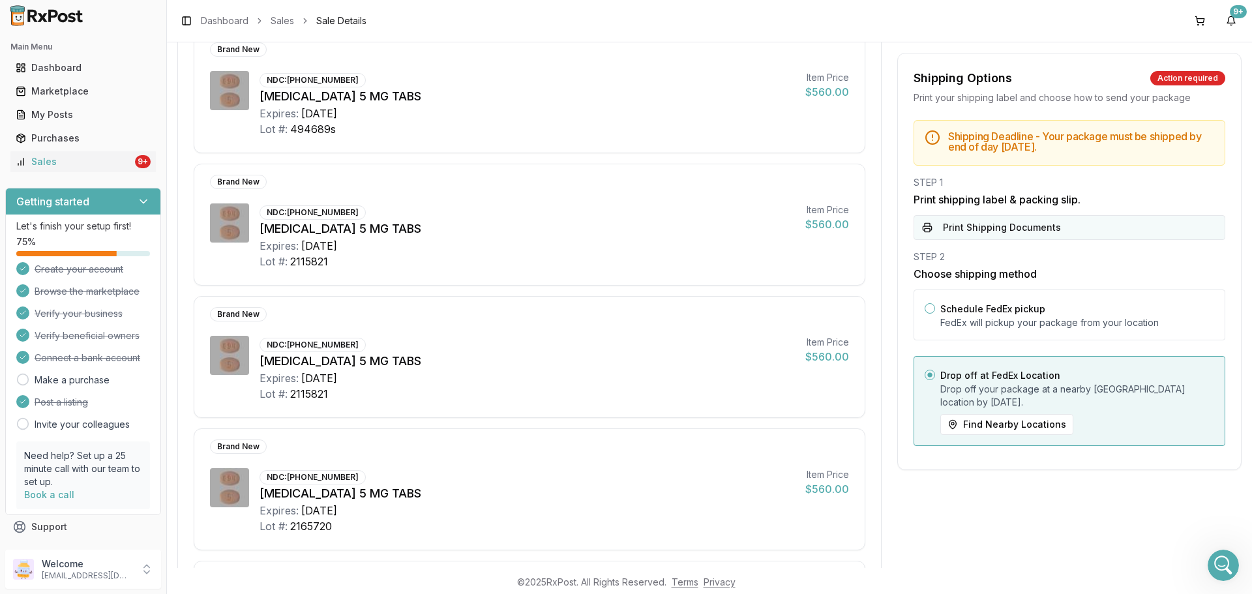
click at [984, 220] on button "Print Shipping Documents" at bounding box center [1069, 227] width 312 height 25
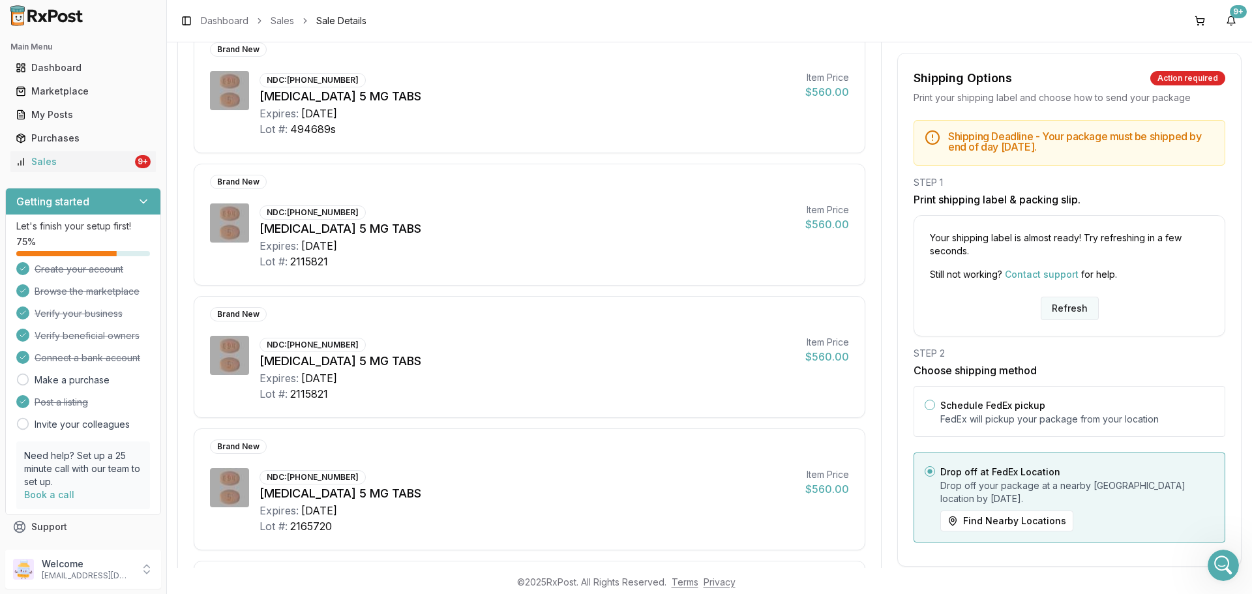
click at [1072, 316] on button "Refresh" at bounding box center [1069, 308] width 58 height 23
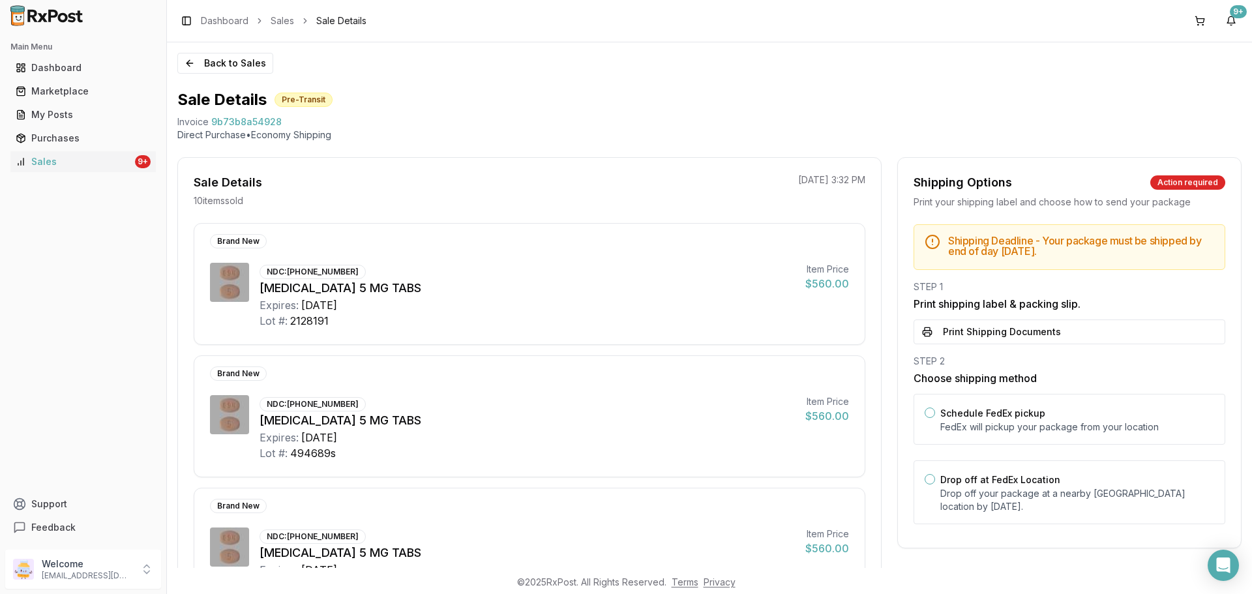
click at [1033, 344] on div "Shipping Deadline - Your package must be shipped by end of day [DATE] . STEP 1 …" at bounding box center [1069, 378] width 343 height 308
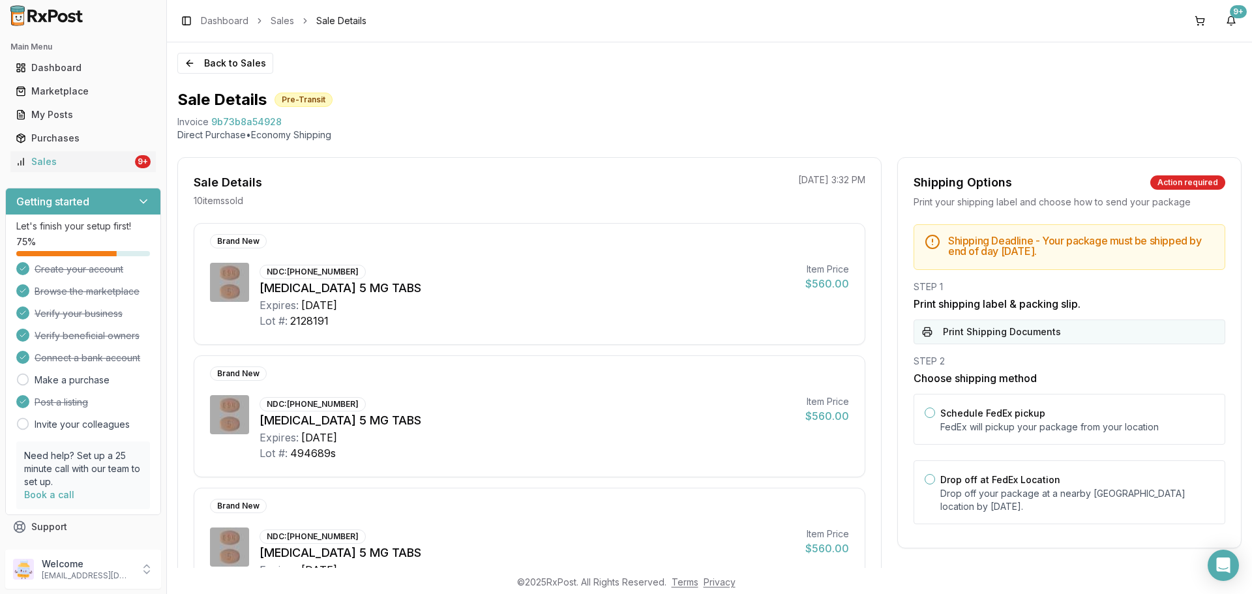
click at [1033, 340] on button "Print Shipping Documents" at bounding box center [1069, 331] width 312 height 25
click at [140, 160] on div "9+" at bounding box center [143, 161] width 16 height 13
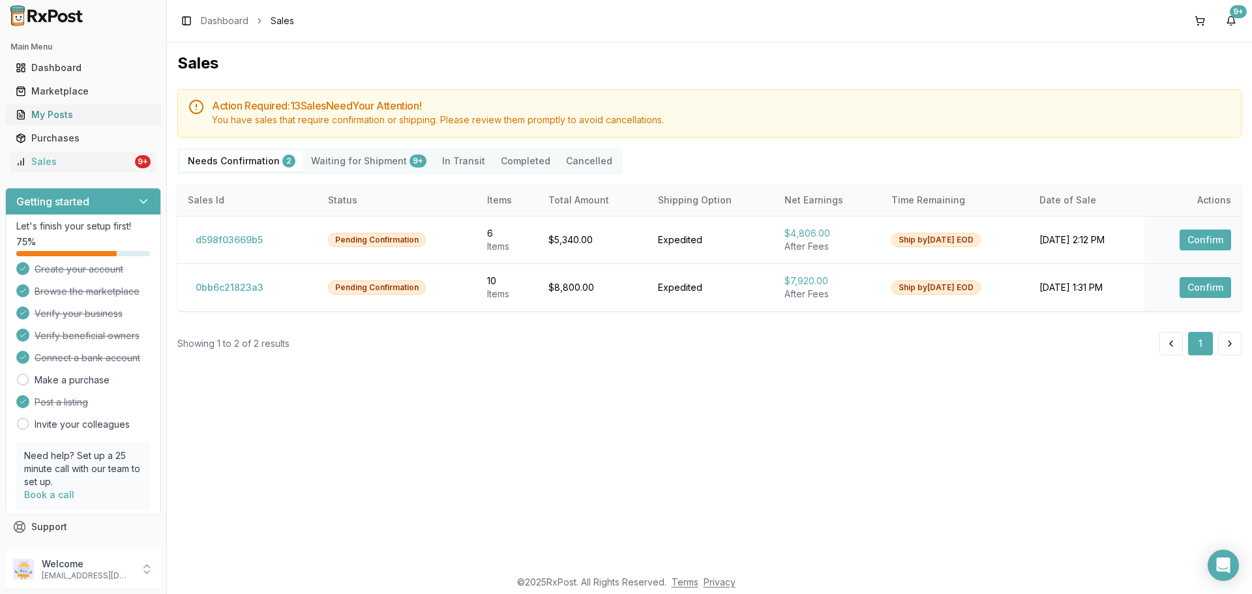
click at [75, 117] on div "My Posts" at bounding box center [83, 114] width 135 height 13
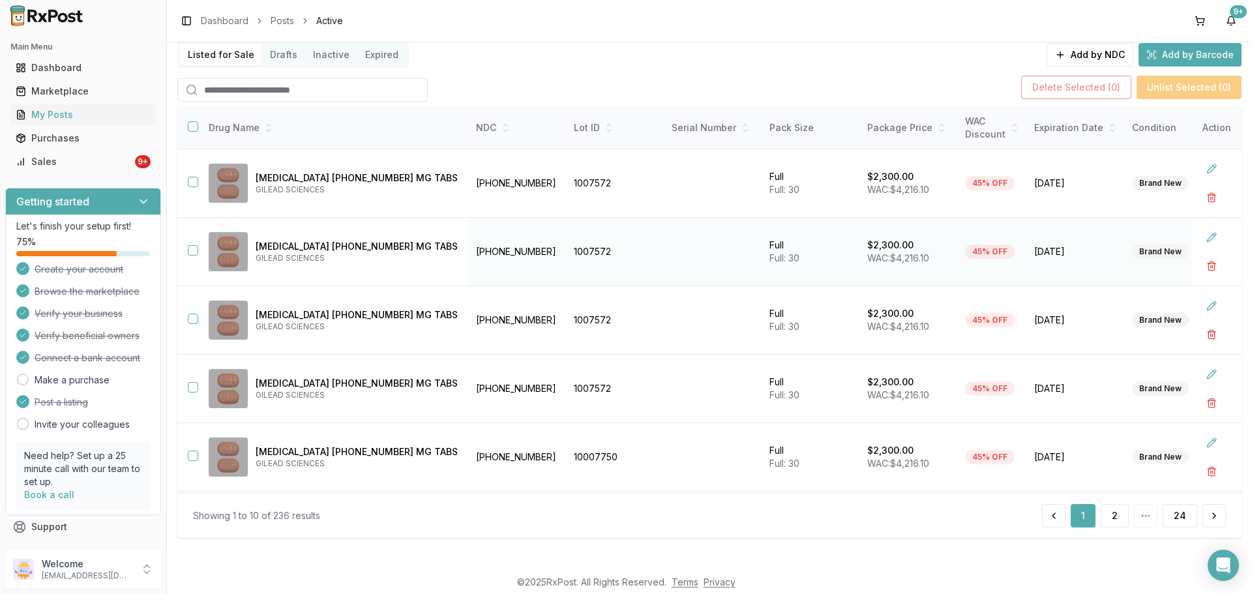
scroll to position [92, 0]
click at [282, 86] on input "search" at bounding box center [302, 88] width 250 height 23
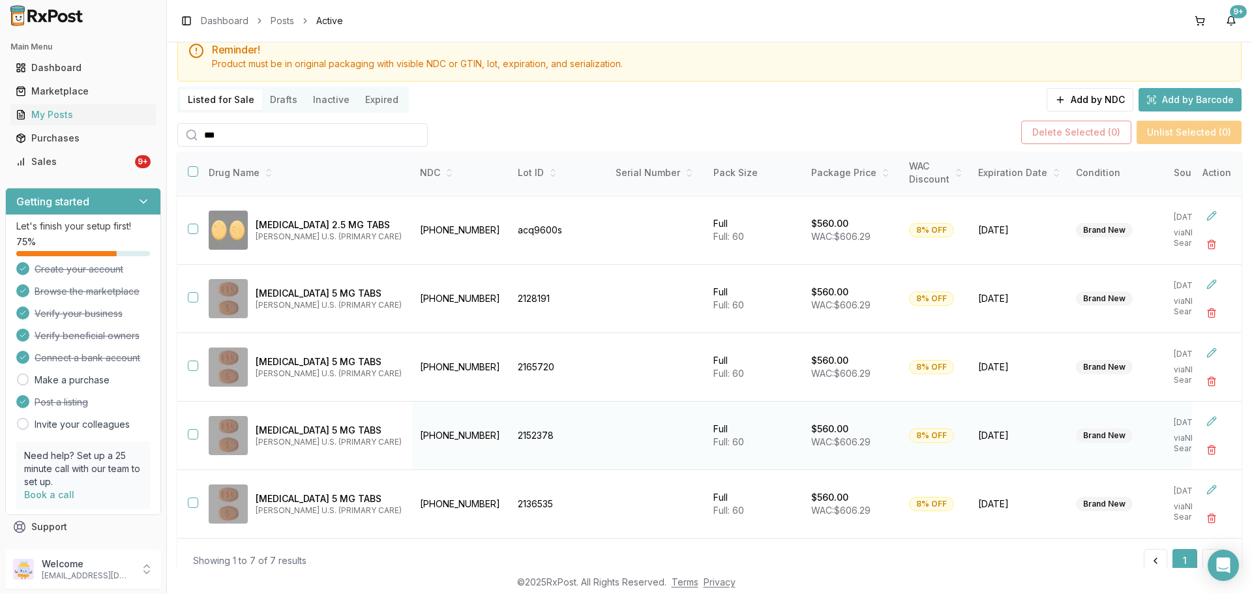
scroll to position [92, 0]
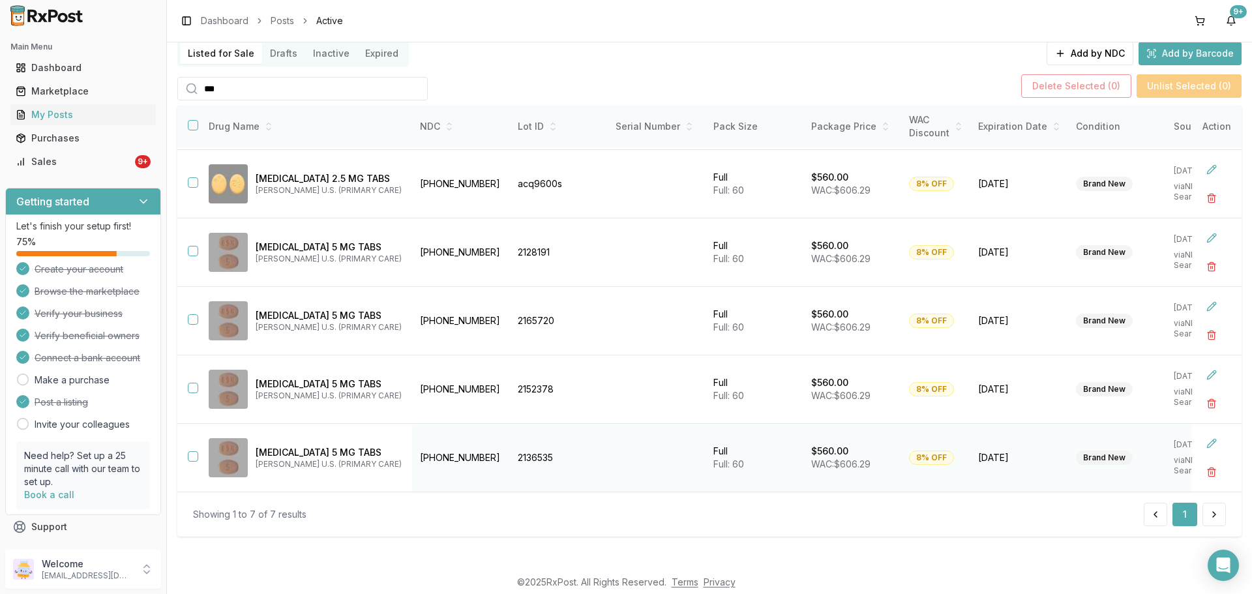
type input "***"
click at [197, 454] on button "button" at bounding box center [193, 456] width 10 height 10
click at [183, 377] on td at bounding box center [187, 389] width 21 height 68
click at [186, 377] on td at bounding box center [187, 389] width 21 height 68
click at [188, 377] on td at bounding box center [187, 389] width 21 height 68
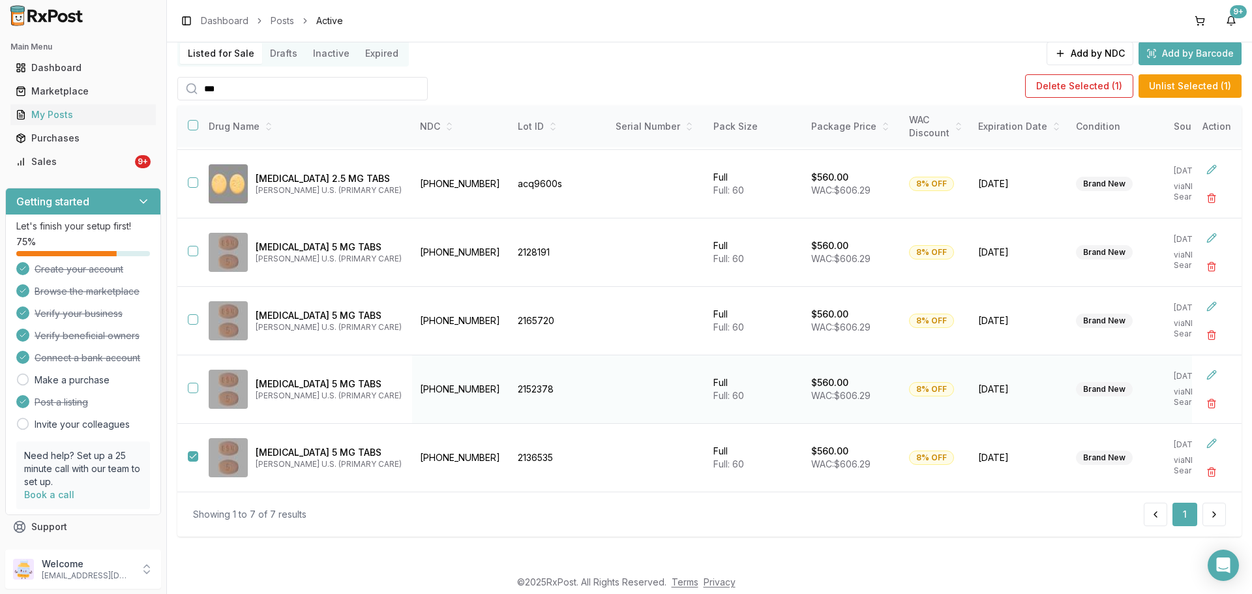
click at [192, 377] on td at bounding box center [187, 389] width 21 height 68
click at [194, 383] on button "button" at bounding box center [193, 388] width 10 height 10
click at [188, 318] on td at bounding box center [187, 321] width 21 height 68
click at [196, 317] on button "button" at bounding box center [193, 319] width 10 height 10
click at [1060, 96] on button "Delete Selected ( 3 )" at bounding box center [1076, 85] width 110 height 23
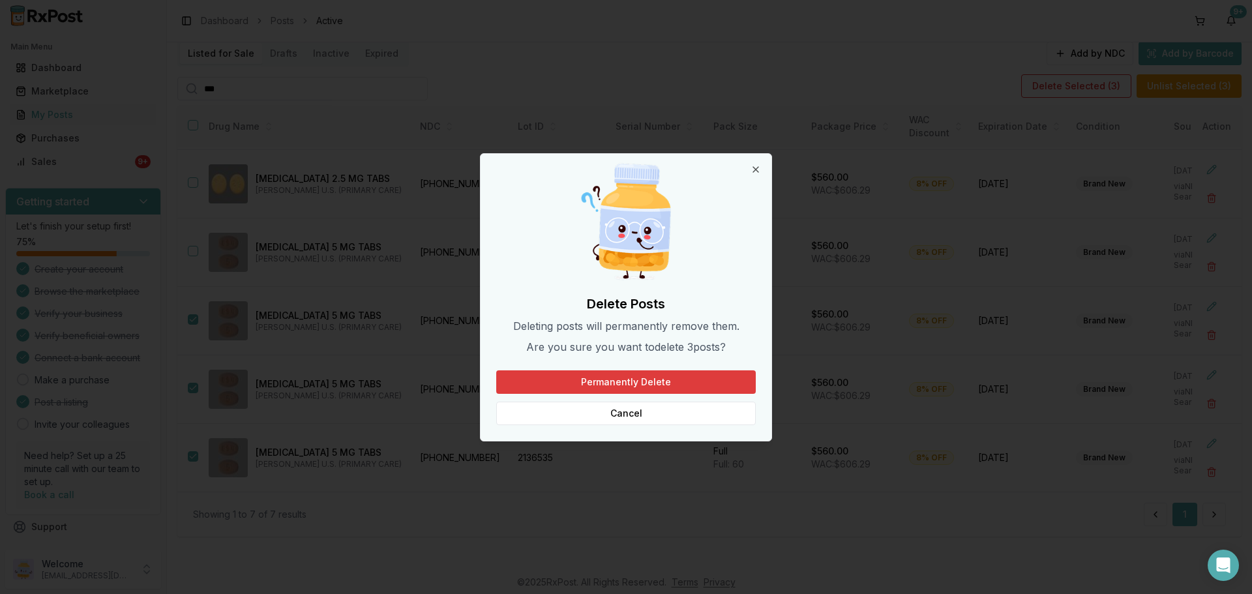
drag, startPoint x: 686, startPoint y: 376, endPoint x: 611, endPoint y: 347, distance: 81.1
click at [686, 376] on button "Permanently Delete" at bounding box center [625, 381] width 259 height 23
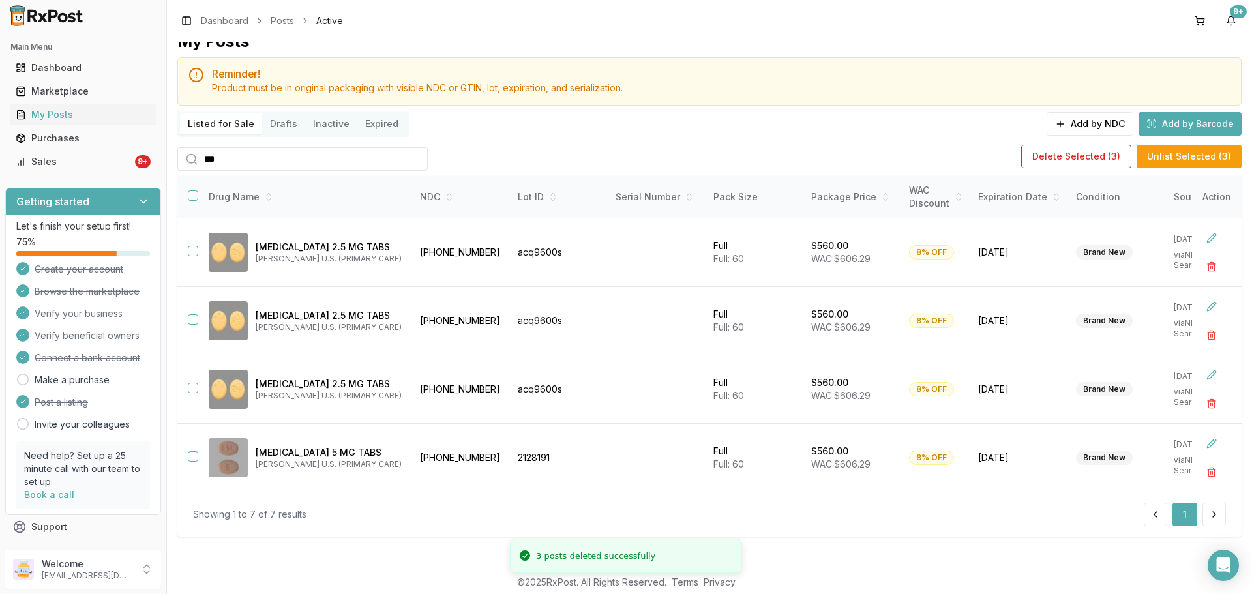
drag, startPoint x: 33, startPoint y: 110, endPoint x: 0, endPoint y: 88, distance: 39.1
click at [0, 95] on div "Main Menu Dashboard Marketplace My Posts Purchases Sales 9+ Getting started Let…" at bounding box center [626, 297] width 1252 height 594
click at [95, 121] on div "My Posts" at bounding box center [83, 114] width 135 height 13
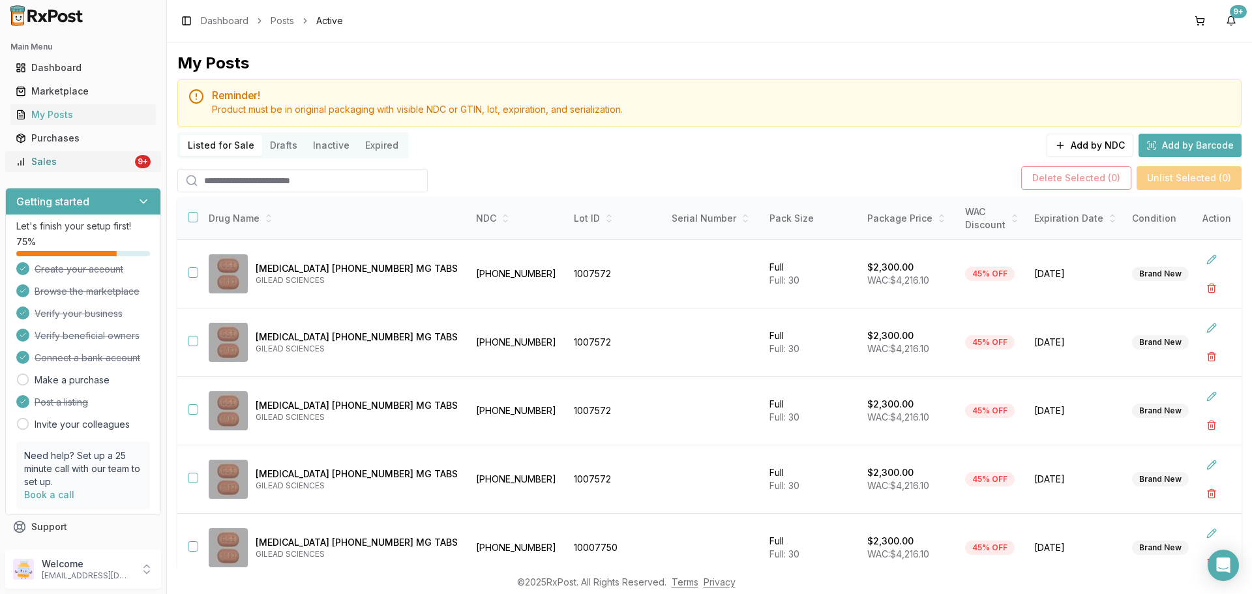
click at [100, 164] on div "Sales" at bounding box center [74, 161] width 117 height 13
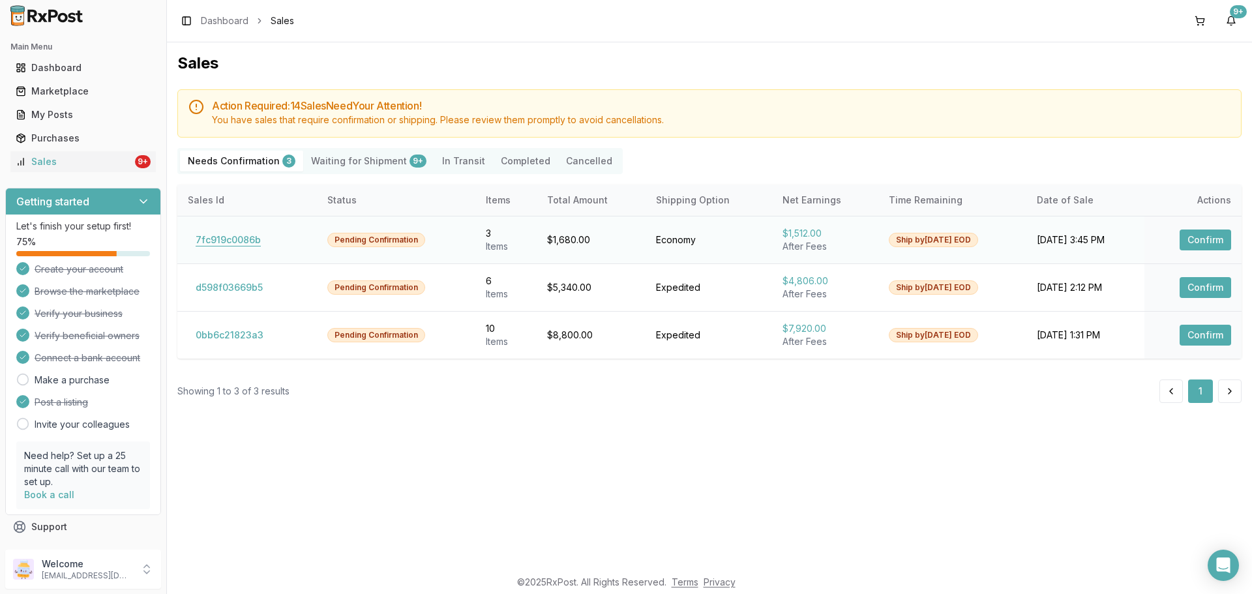
click at [245, 235] on button "7fc919c0086b" at bounding box center [228, 239] width 81 height 21
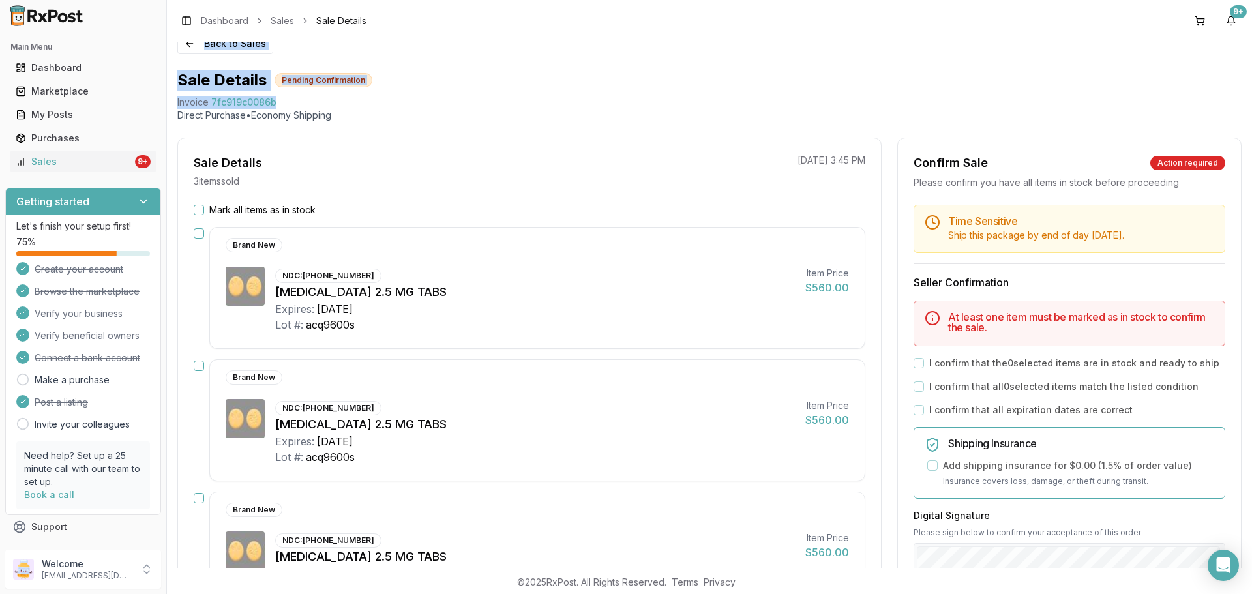
scroll to position [7, 0]
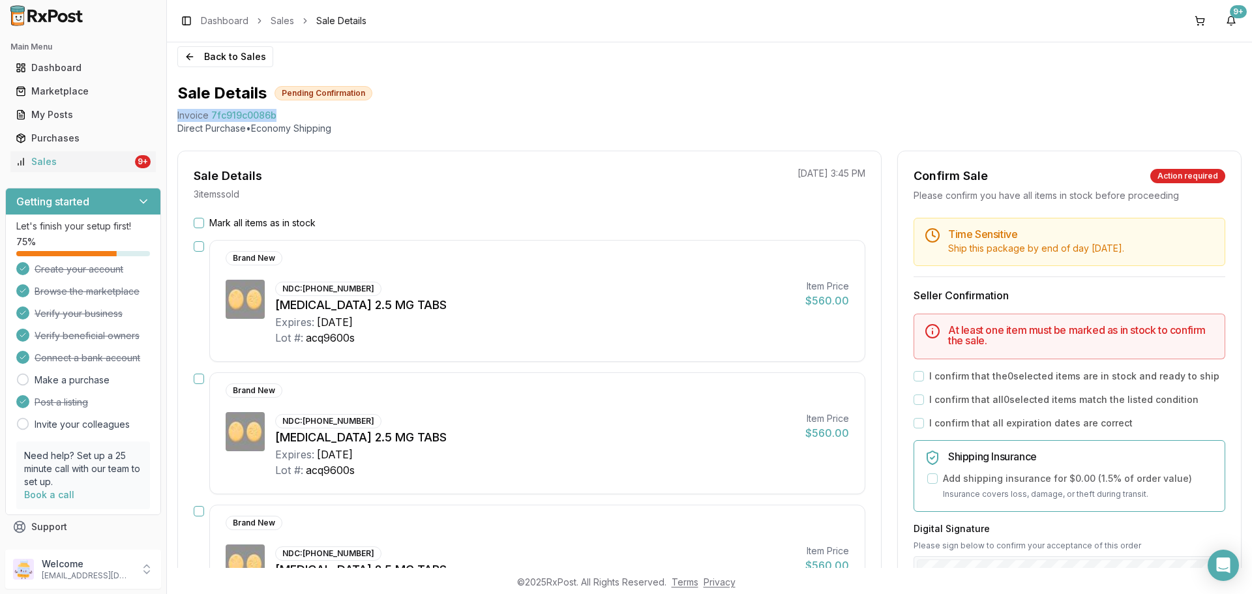
drag, startPoint x: 284, startPoint y: 53, endPoint x: 171, endPoint y: 119, distance: 130.0
click at [171, 119] on div "Back to Sales Sale Details Pending Confirmation Invoice 7fc919c0086b Direct Pur…" at bounding box center [709, 304] width 1085 height 525
copy div "Invoice 7fc919c0086b"
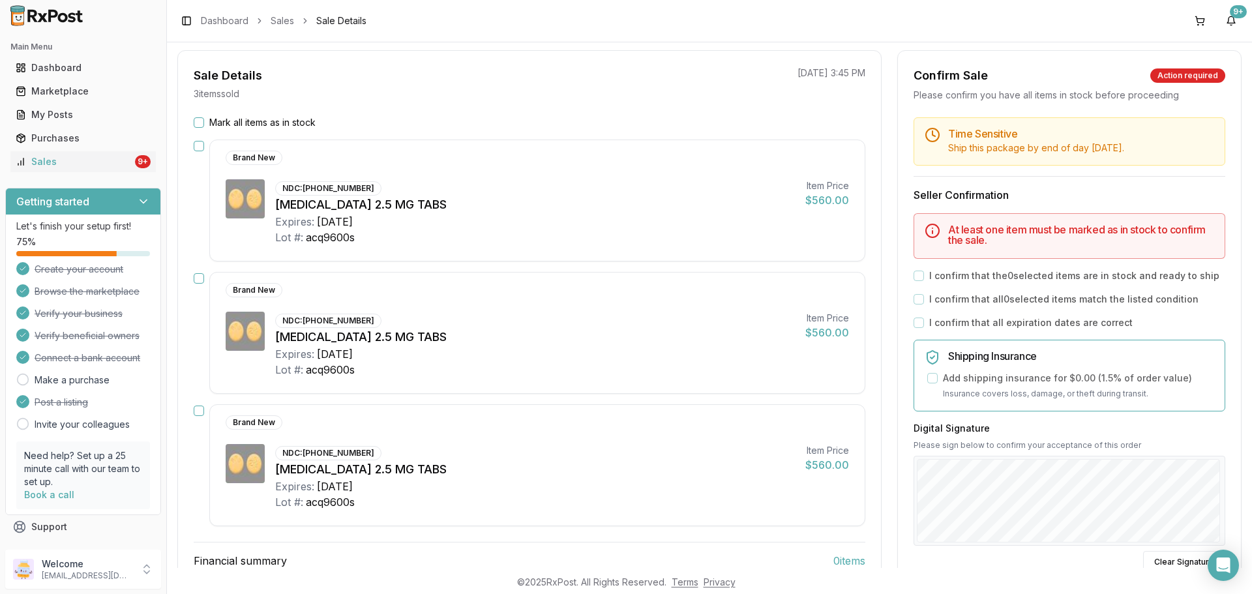
scroll to position [202, 0]
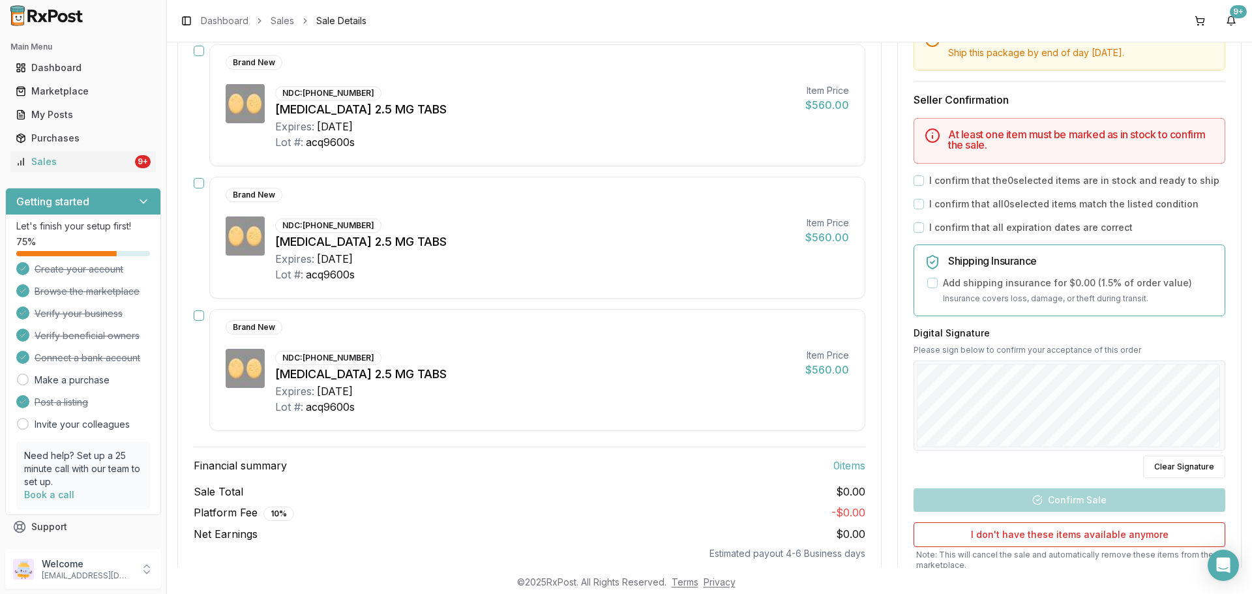
drag, startPoint x: 1221, startPoint y: 564, endPoint x: 1196, endPoint y: 549, distance: 29.5
click at [1221, 564] on icon "Open Intercom Messenger" at bounding box center [1224, 565] width 14 height 16
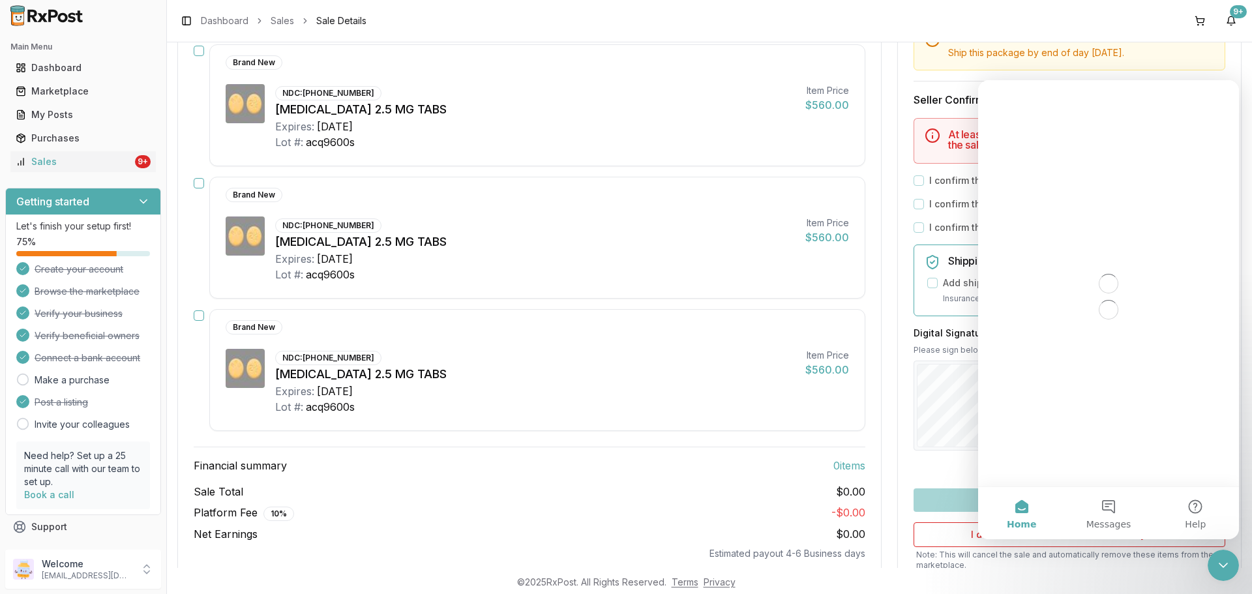
scroll to position [0, 0]
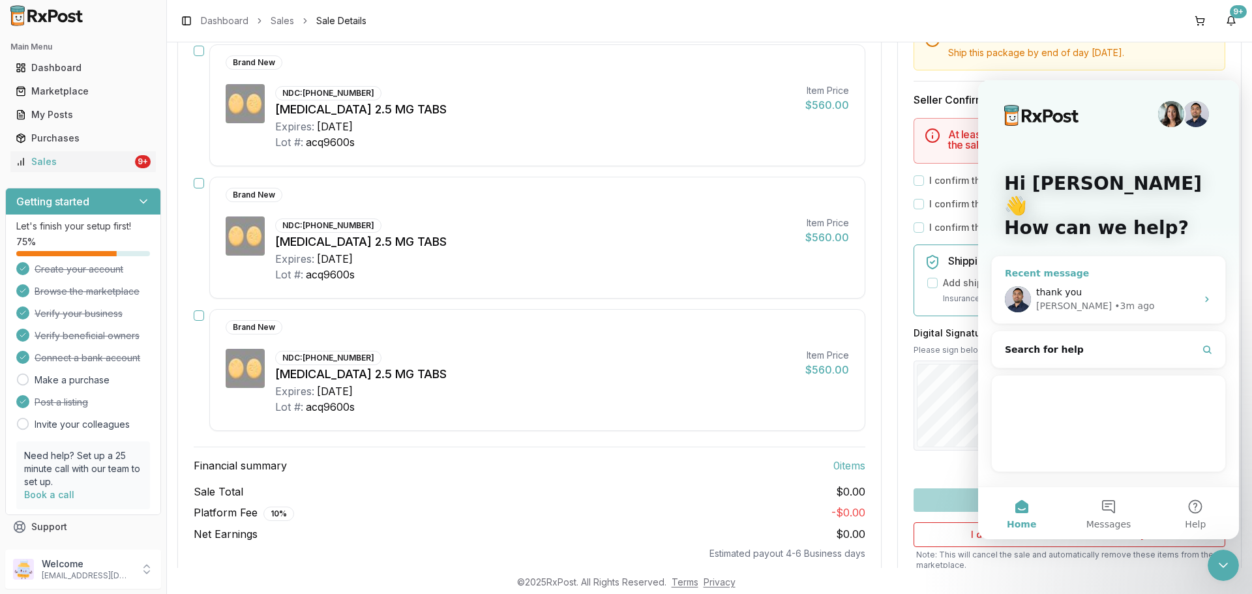
click at [1061, 299] on div "Manuel" at bounding box center [1074, 306] width 76 height 14
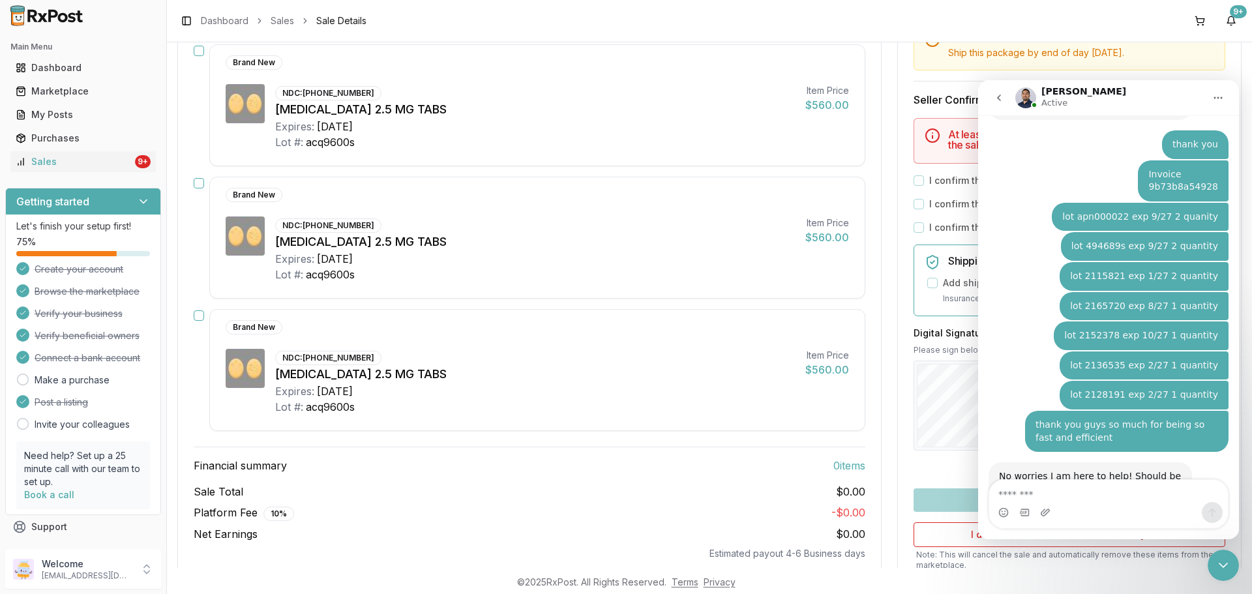
type textarea "**********"
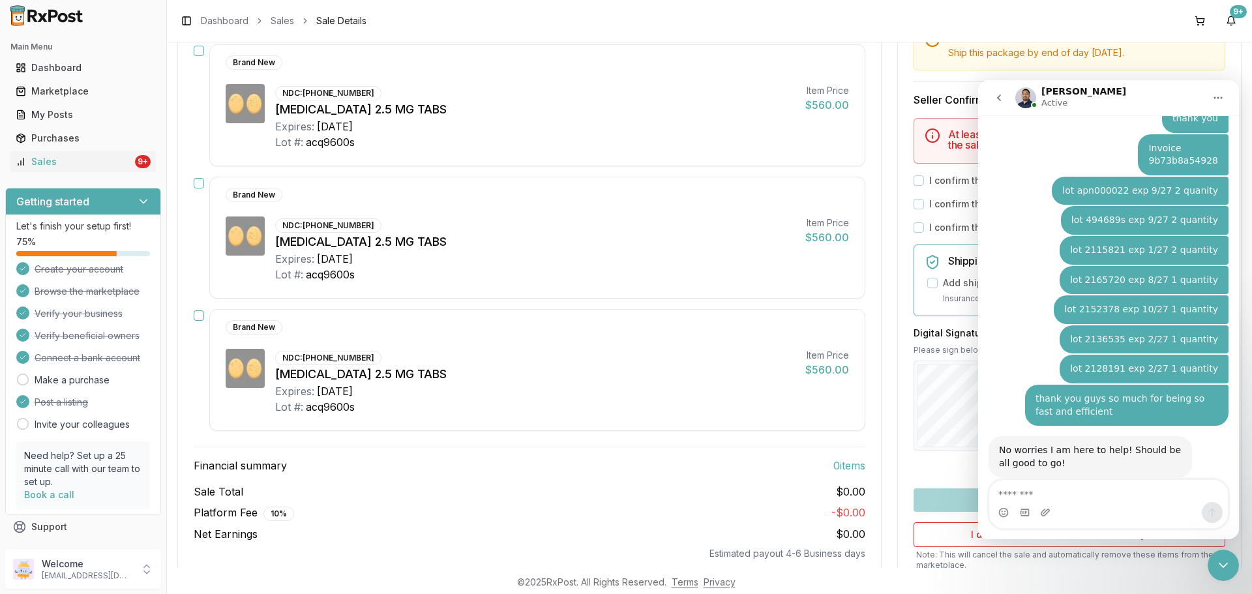
scroll to position [2405, 0]
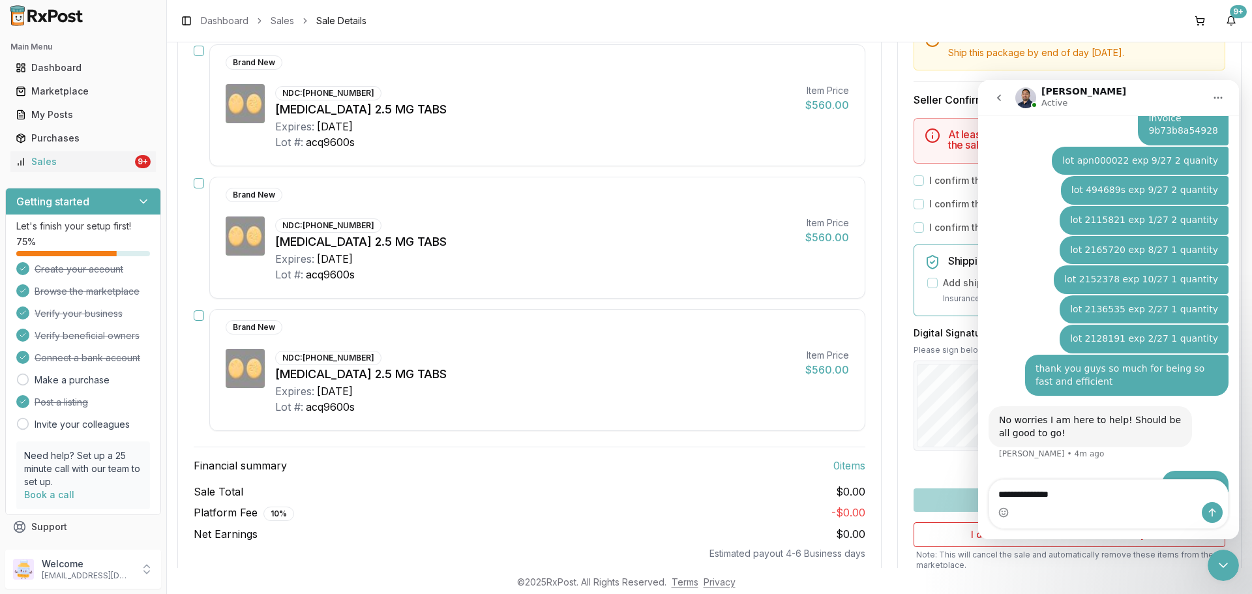
type textarea "**********"
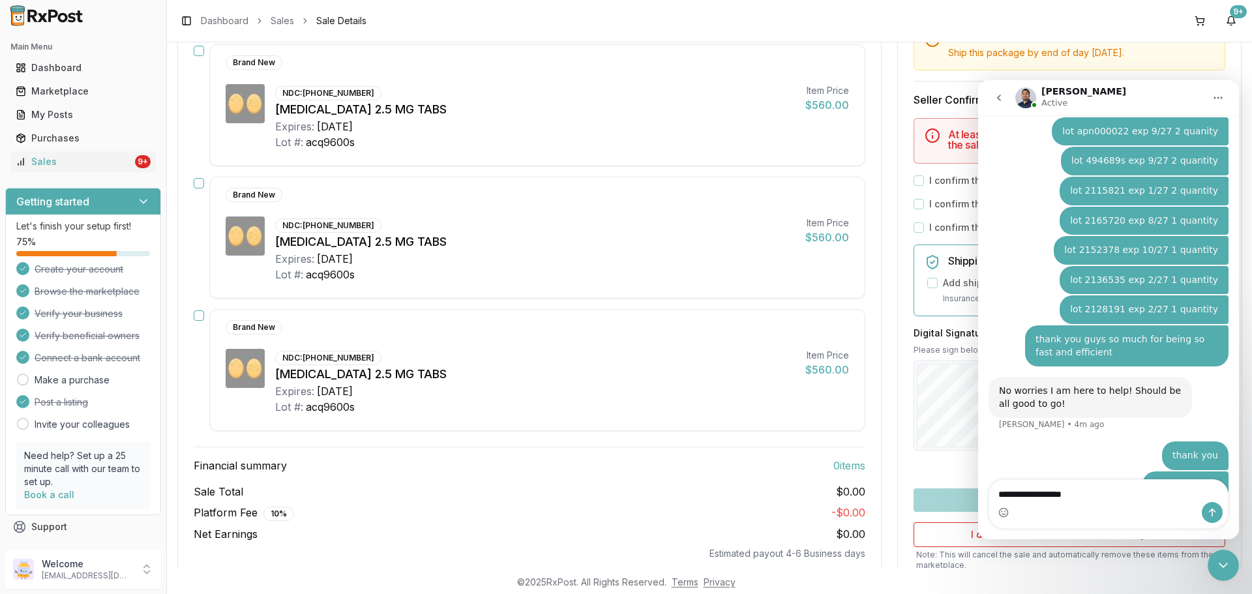
type textarea "**********"
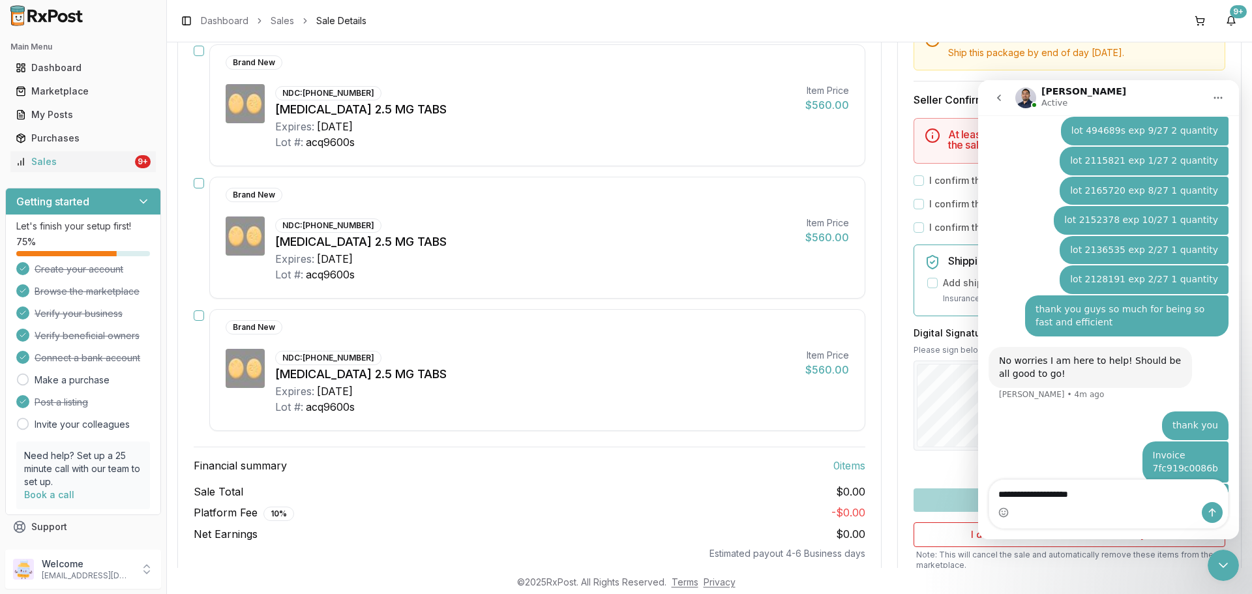
type textarea "**********"
click at [1213, 521] on button "Send a message…" at bounding box center [1212, 512] width 21 height 21
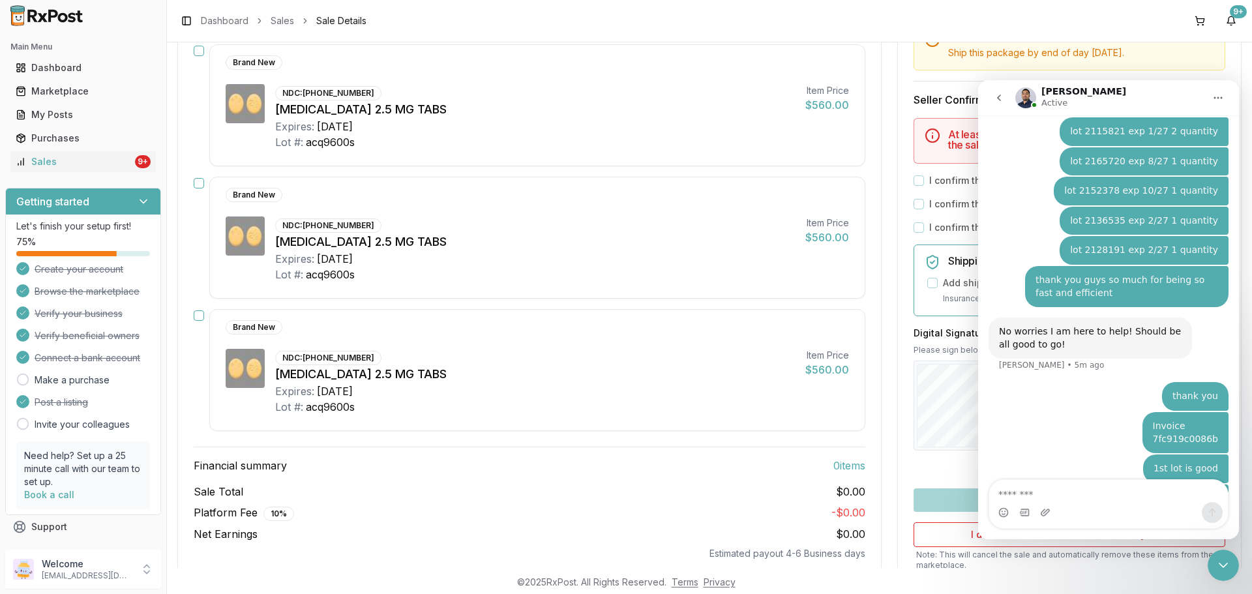
click at [992, 104] on button "go back" at bounding box center [998, 97] width 25 height 25
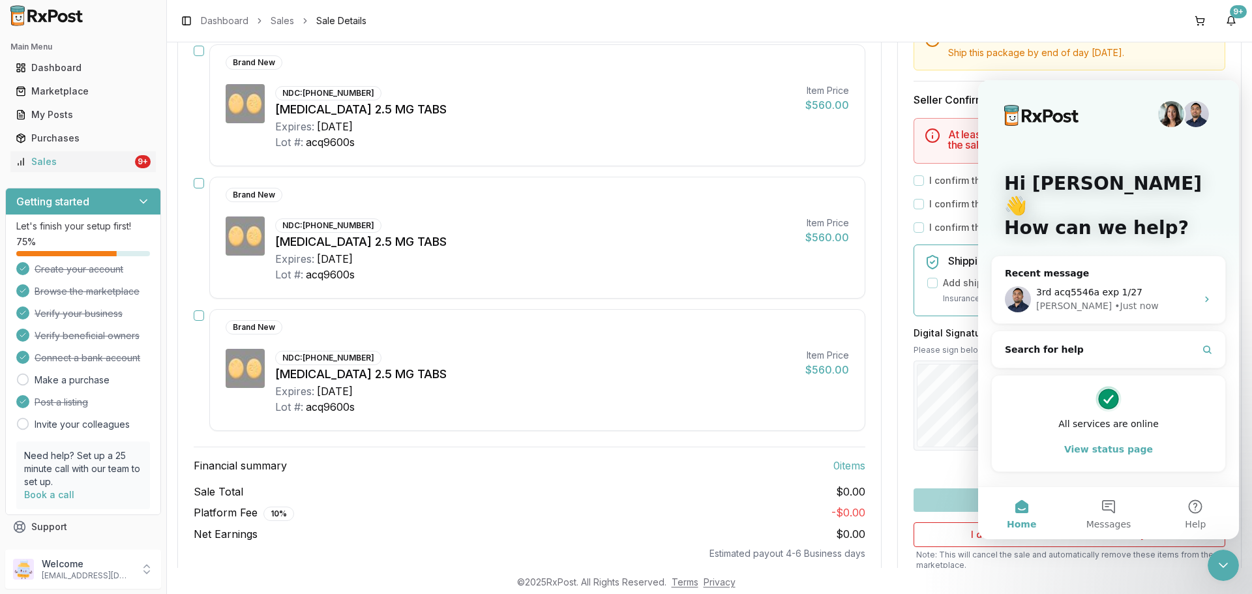
scroll to position [0, 0]
click at [1217, 572] on icon "Close Intercom Messenger" at bounding box center [1223, 565] width 16 height 16
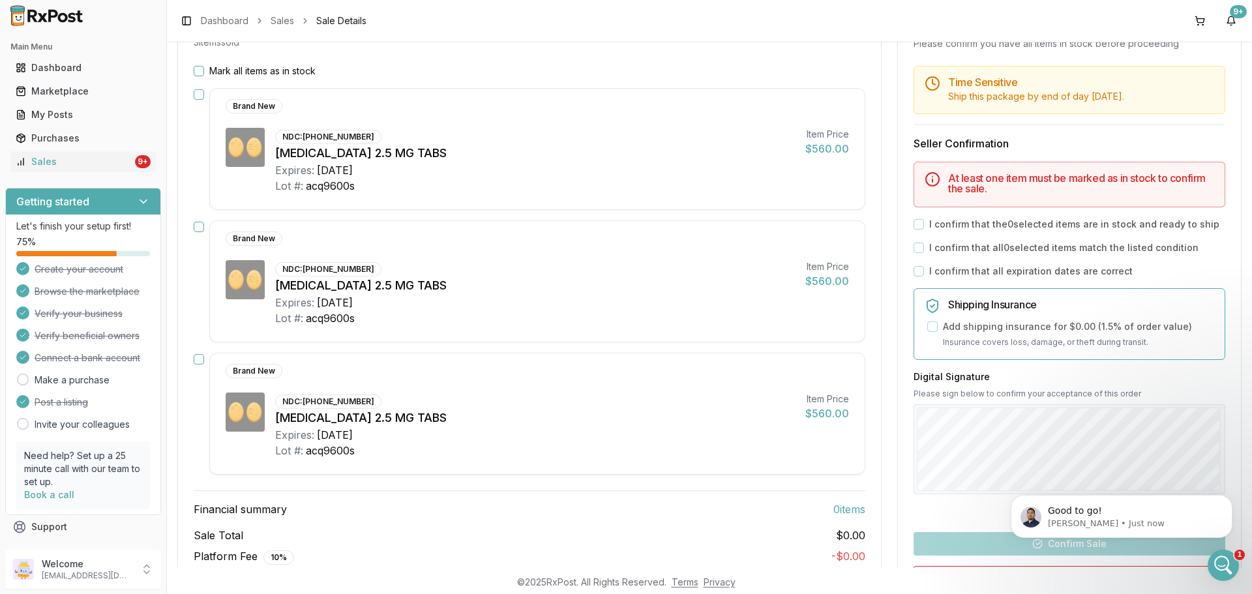
scroll to position [7, 0]
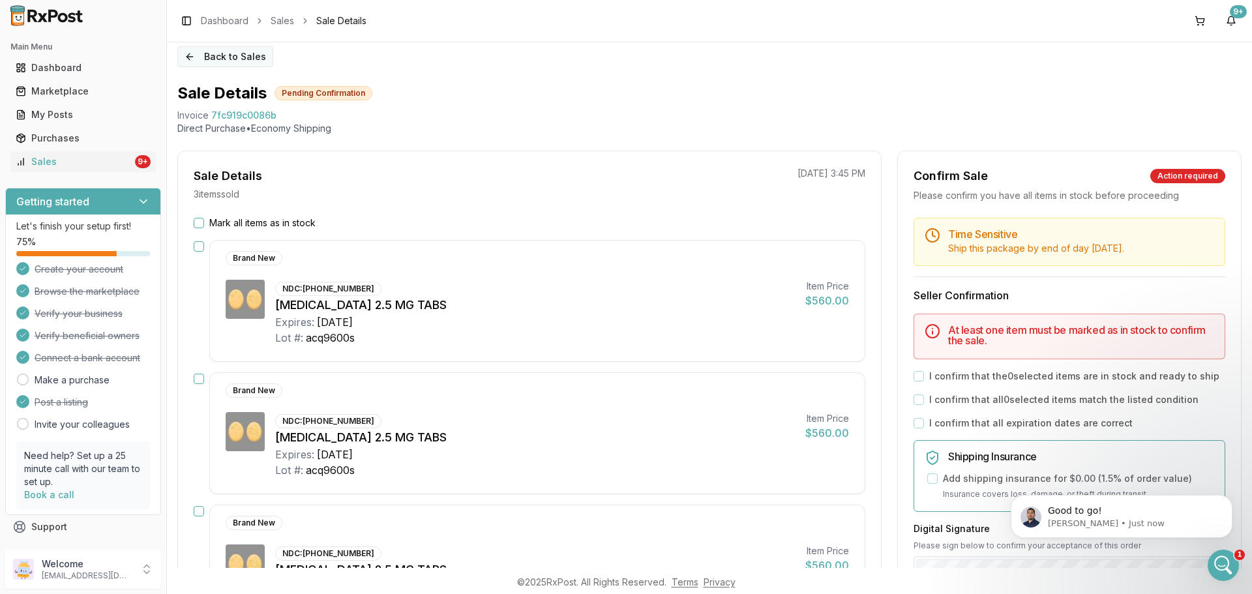
click at [194, 57] on button "Back to Sales" at bounding box center [225, 56] width 96 height 21
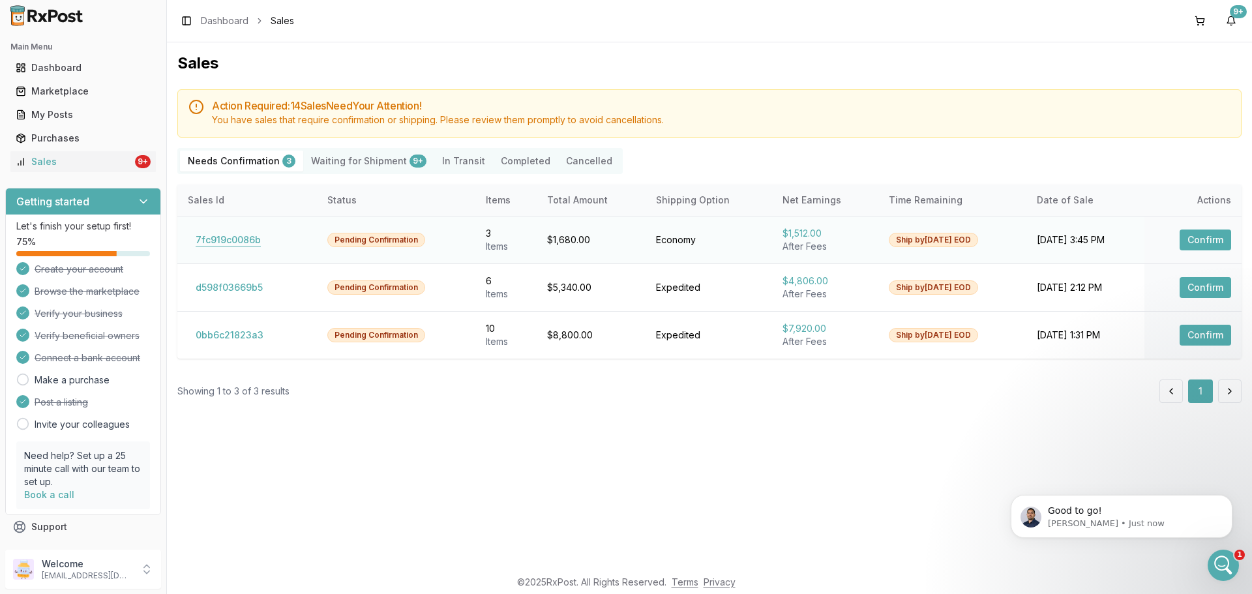
click at [248, 243] on button "7fc919c0086b" at bounding box center [228, 239] width 81 height 21
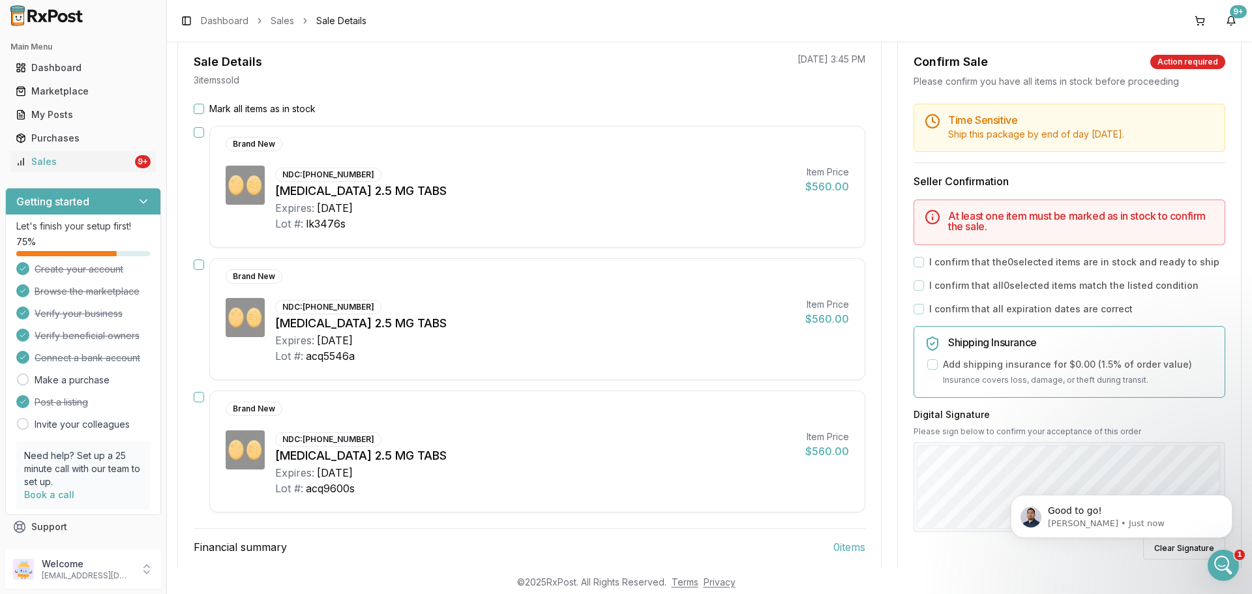
scroll to position [130, 0]
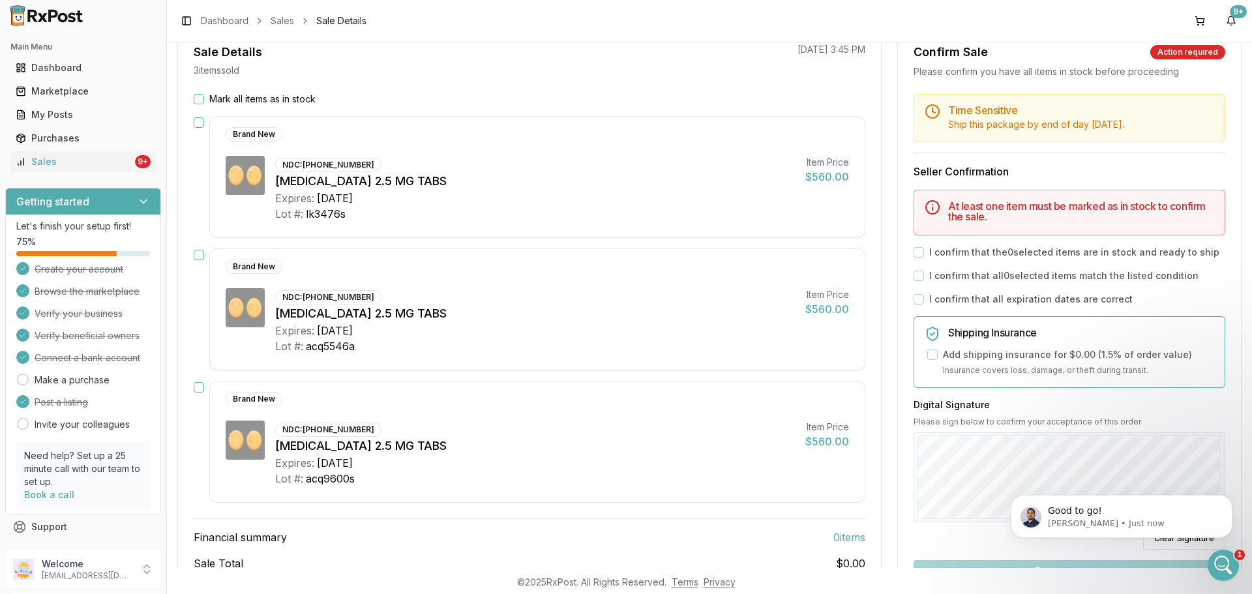
click at [200, 104] on button "Mark all items as in stock" at bounding box center [199, 99] width 10 height 10
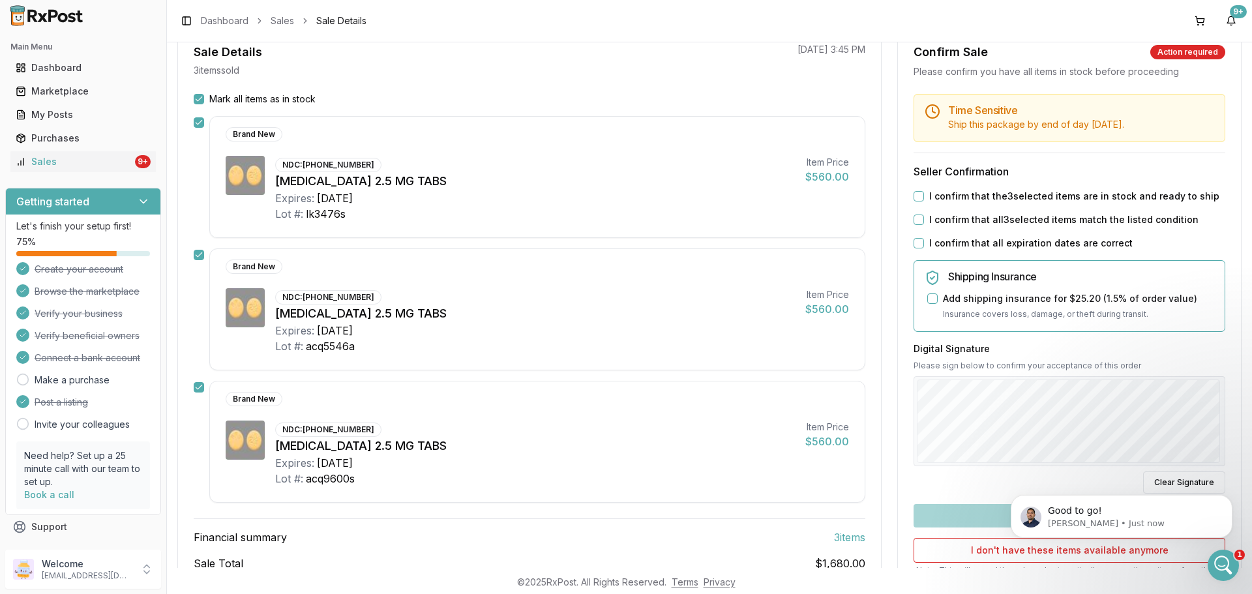
click at [919, 198] on button "I confirm that the 3 selected items are in stock and ready to ship" at bounding box center [918, 196] width 10 height 10
click at [913, 221] on button "I confirm that all 3 selected items match the listed condition" at bounding box center [918, 219] width 10 height 10
click at [913, 234] on div "Time Sensitive Ship this package by end of day Wednesday, August 20th . Seller …" at bounding box center [1069, 369] width 343 height 551
click at [915, 239] on button "I confirm that all expiration dates are correct" at bounding box center [918, 243] width 10 height 10
click html "Good to go! Manuel • Just now"
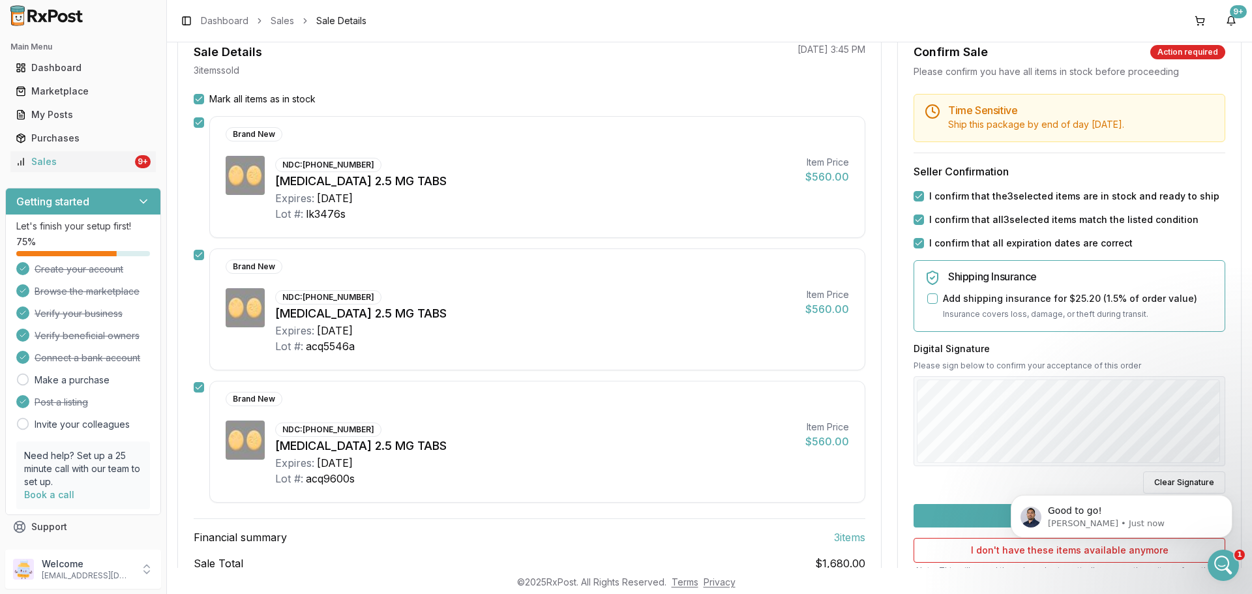
click at [986, 529] on div "Time Sensitive Ship this package by end of day Wednesday, August 20th . Seller …" at bounding box center [1069, 369] width 343 height 551
click at [975, 510] on button "Confirm Sale" at bounding box center [1069, 515] width 312 height 23
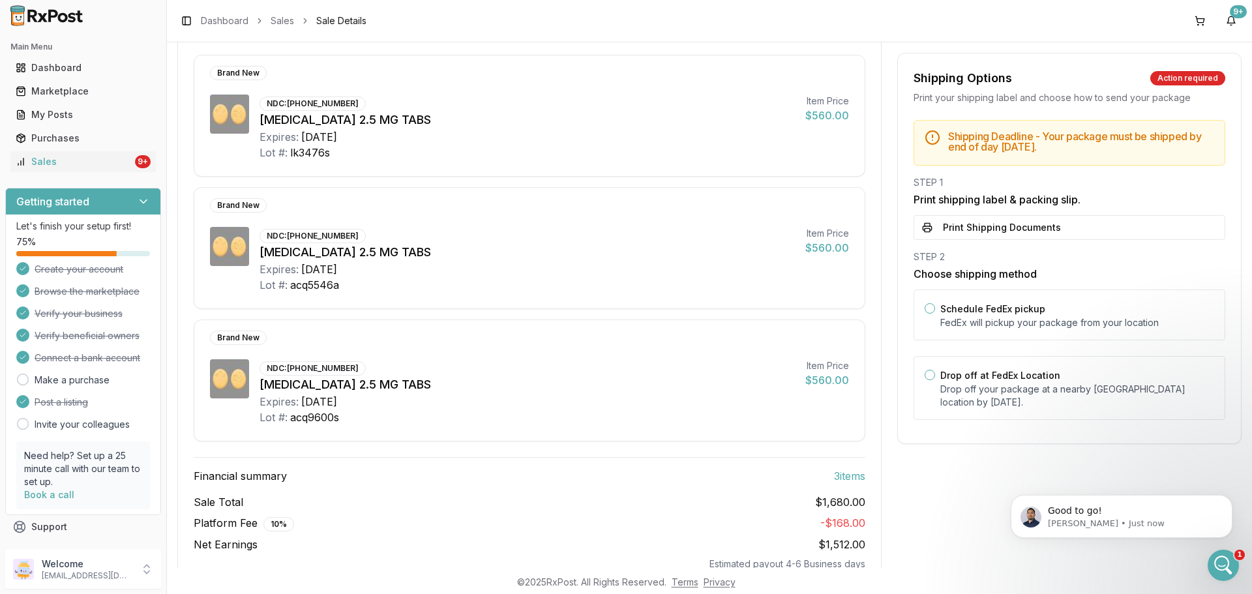
scroll to position [208, 0]
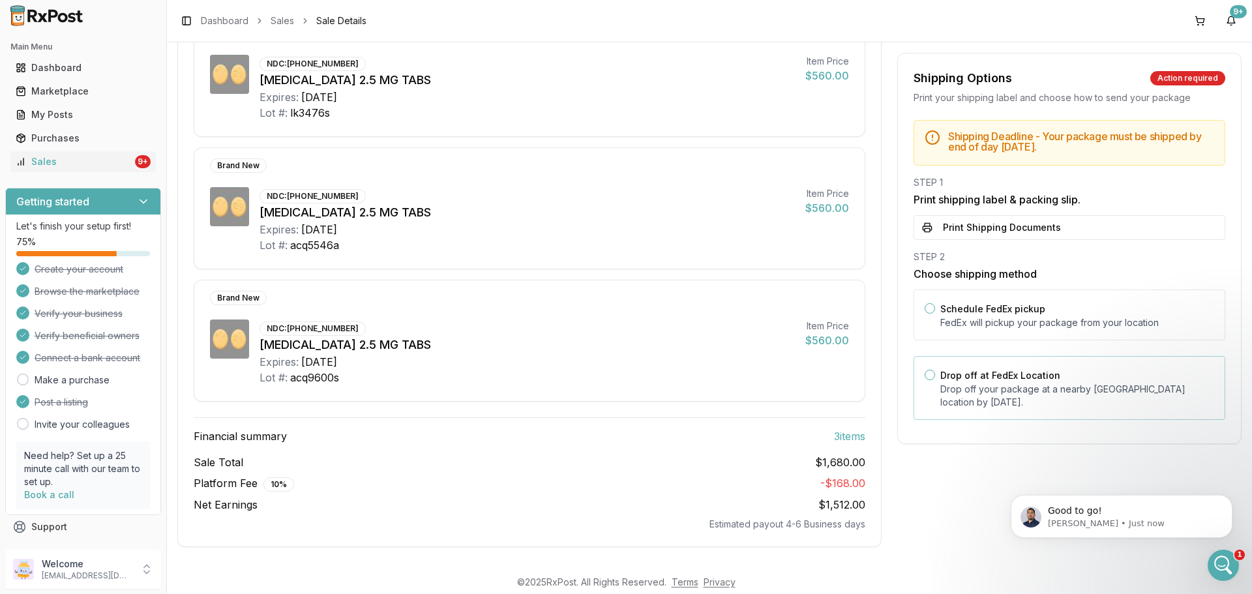
click at [982, 397] on p "Drop off your package at a nearby FedEx location by August 20, 2025 ." at bounding box center [1077, 396] width 274 height 26
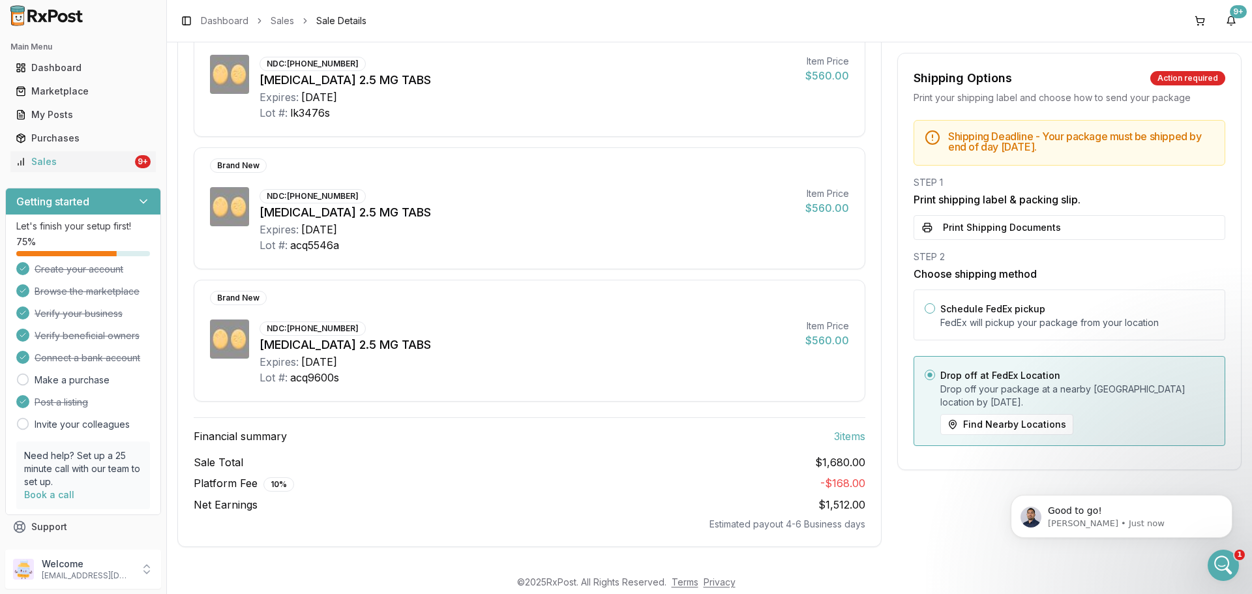
click at [1001, 240] on div "Shipping Deadline - Your package must be shipped by end of day Wednesday, Augus…" at bounding box center [1069, 287] width 343 height 334
click at [1000, 235] on button "Print Shipping Documents" at bounding box center [1069, 227] width 312 height 25
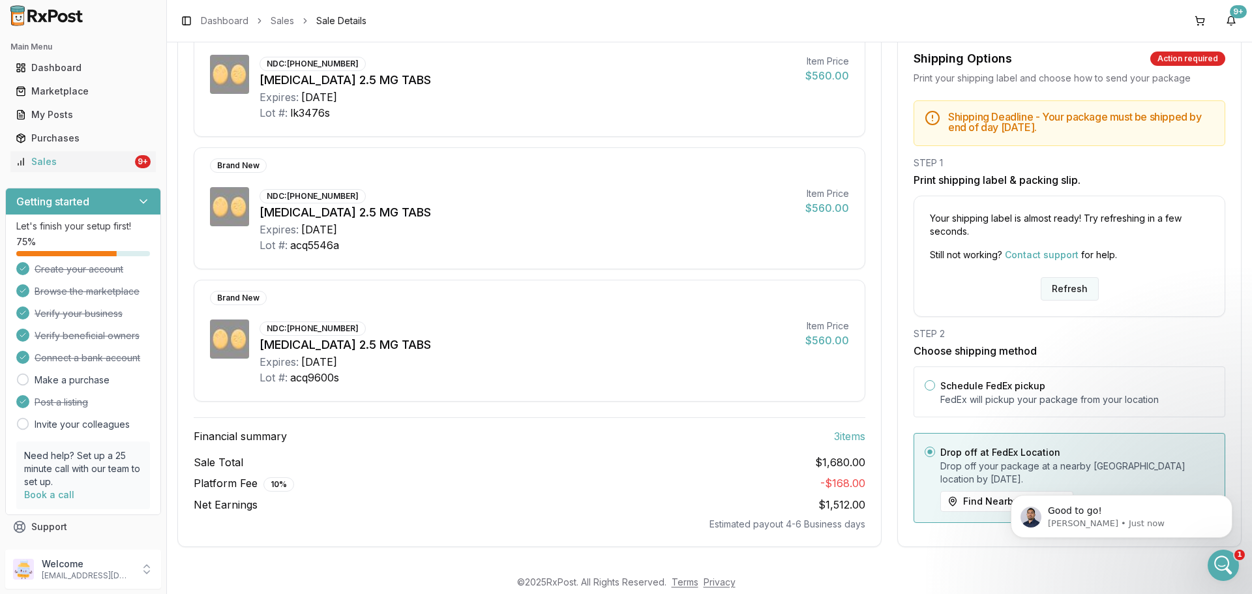
click at [1059, 295] on button "Refresh" at bounding box center [1069, 288] width 58 height 23
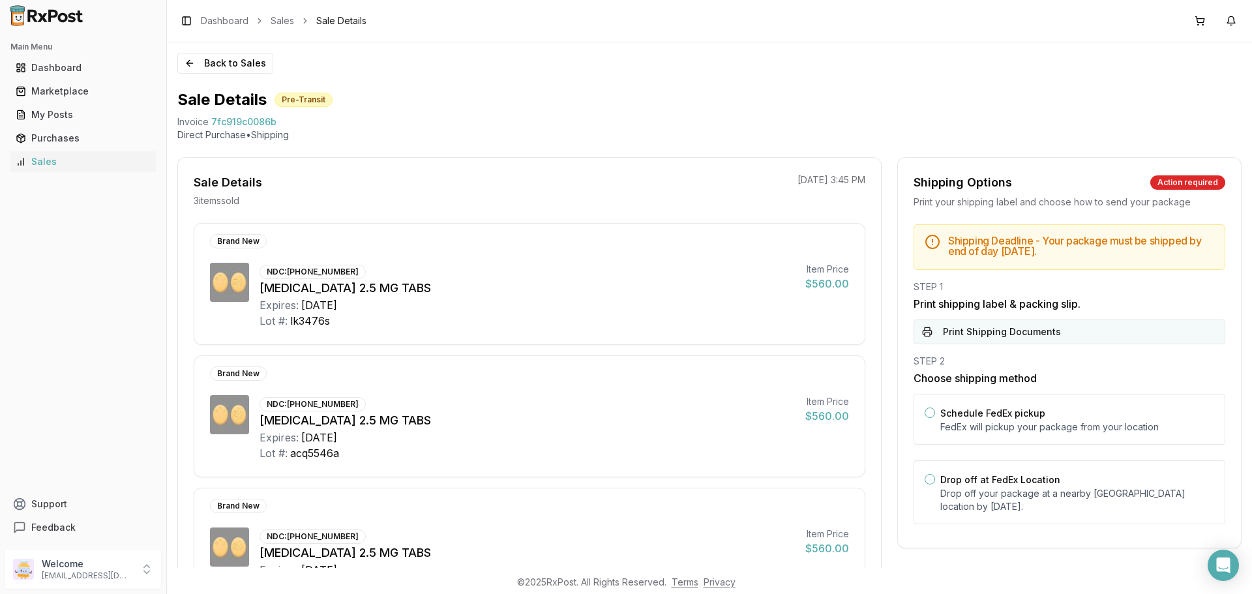
click at [1018, 339] on button "Print Shipping Documents" at bounding box center [1069, 331] width 312 height 25
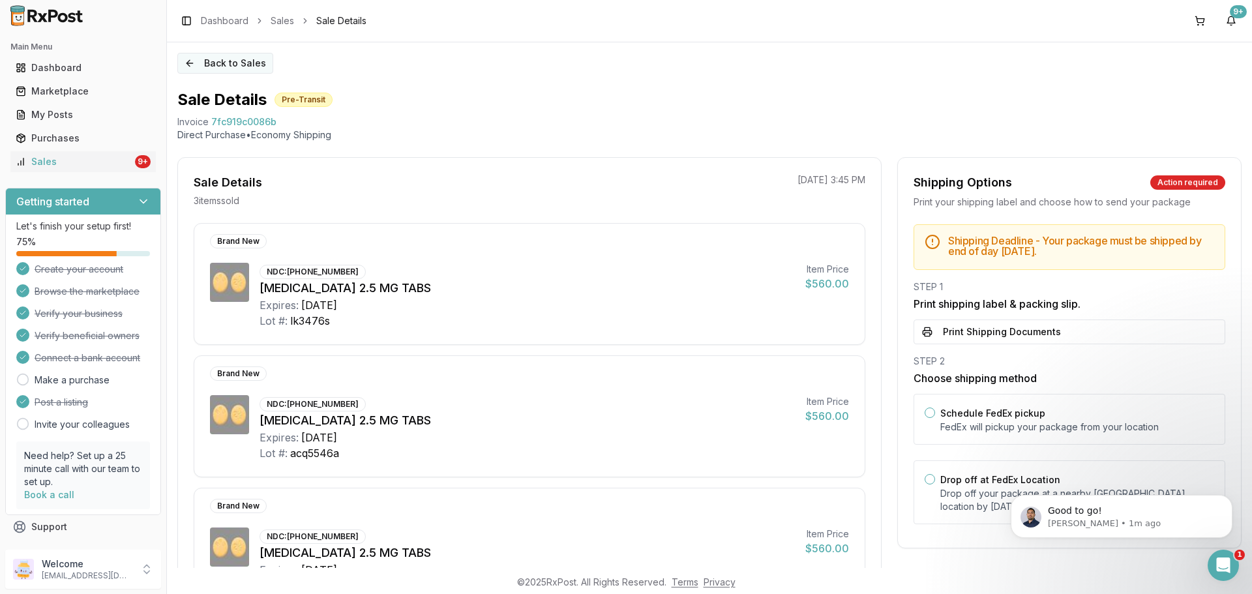
click at [224, 75] on div "Back to Sales Sale Details Pre-Transit Invoice 7fc919c0086b Direct Purchase • E…" at bounding box center [709, 304] width 1085 height 525
click at [223, 69] on button "Back to Sales" at bounding box center [225, 63] width 96 height 21
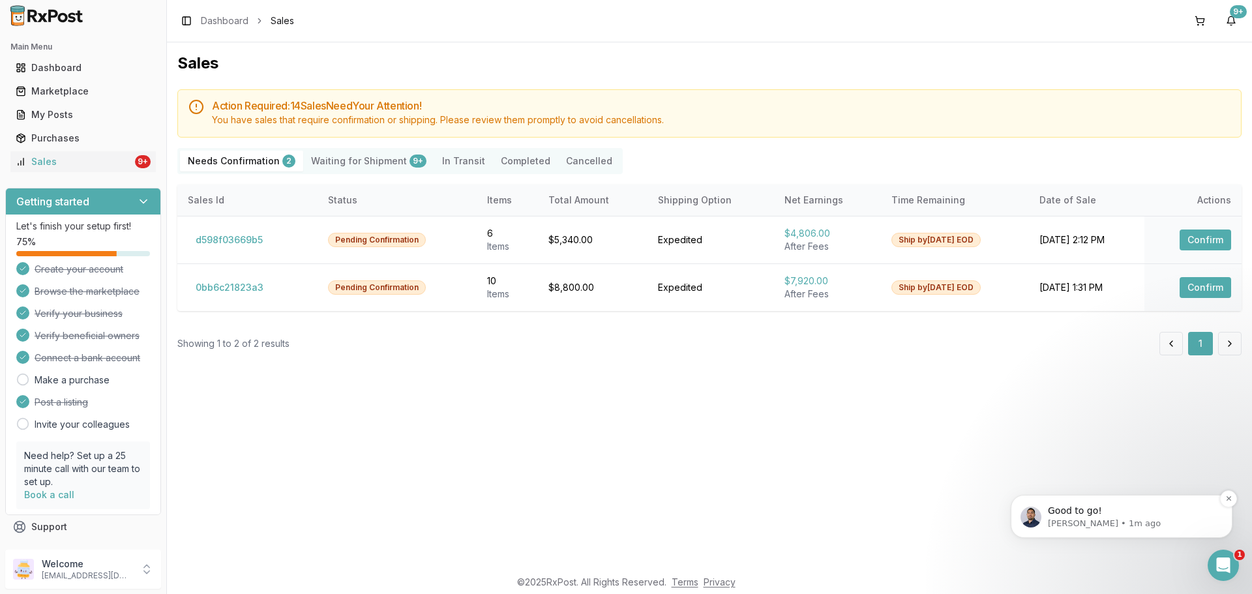
click at [1077, 501] on div "Good to go! [PERSON_NAME] • 1m ago" at bounding box center [1121, 516] width 222 height 43
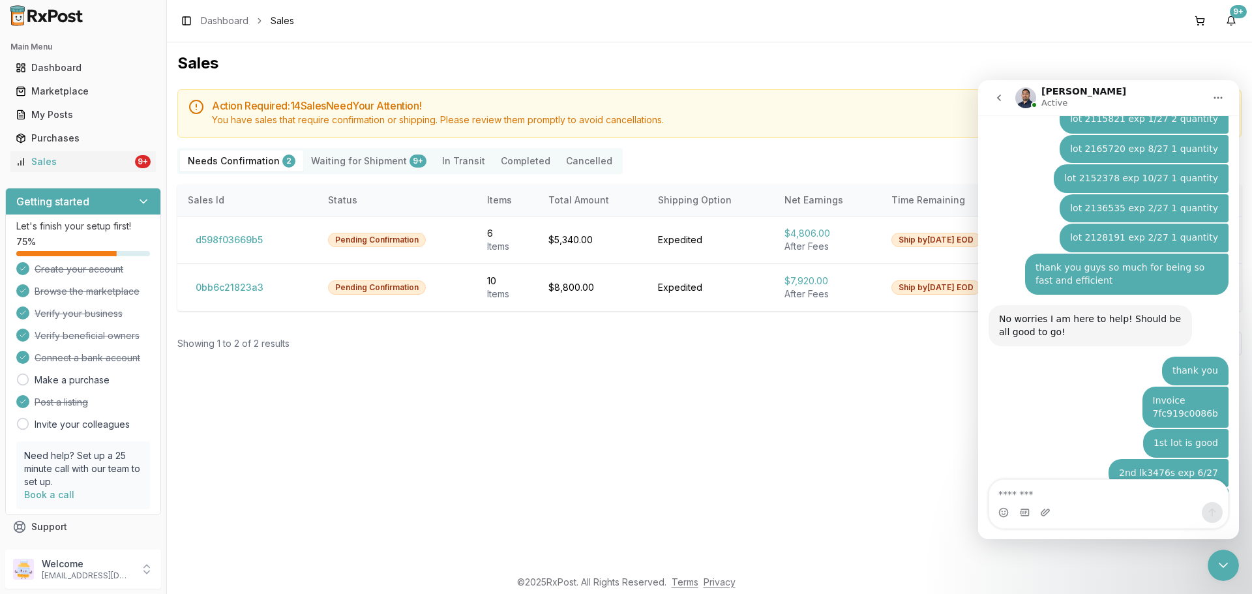
scroll to position [2554, 0]
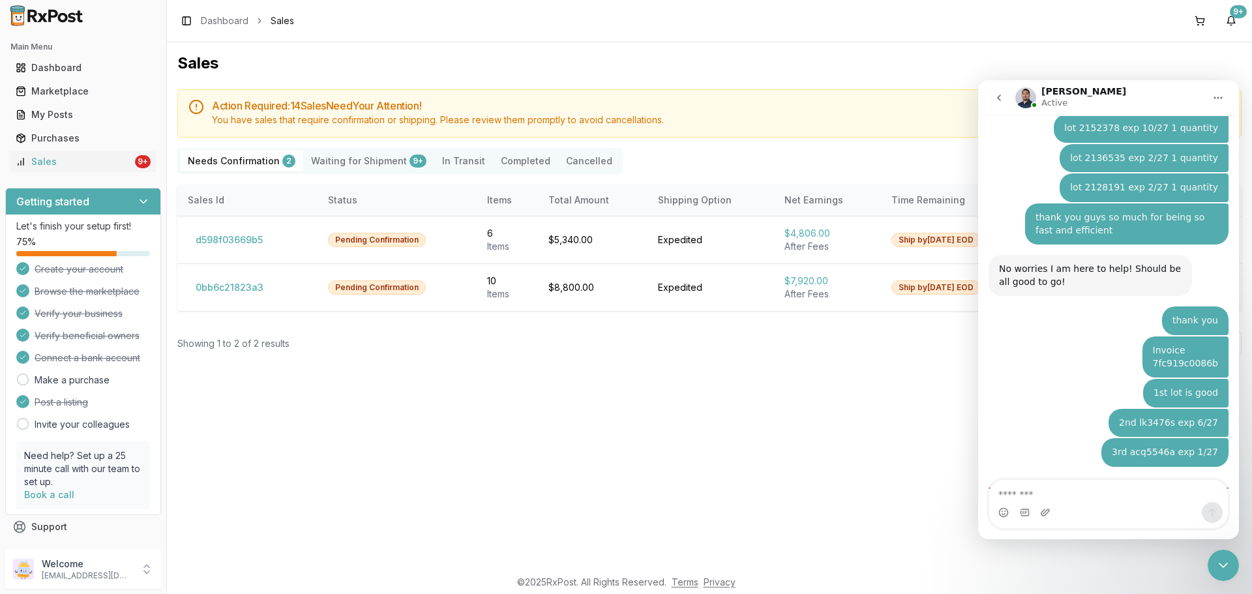
click at [1003, 100] on icon "go back" at bounding box center [999, 98] width 10 height 10
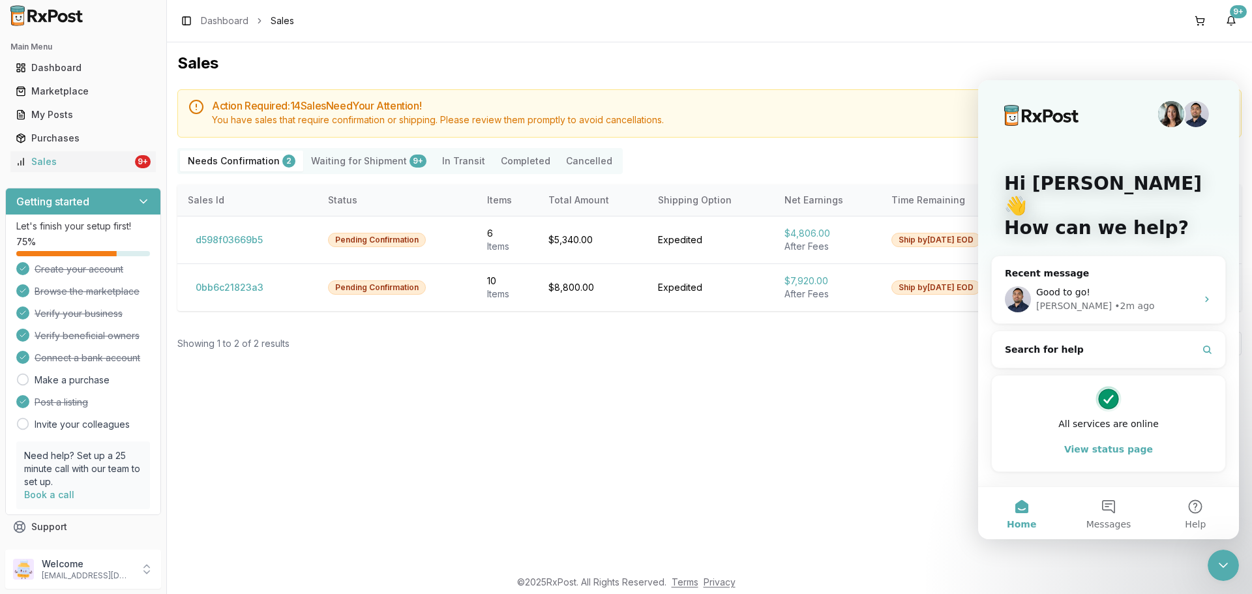
click at [1245, 563] on div "Sales Action Required: 14 Sale s Need Your Attention! You have sales that requi…" at bounding box center [709, 304] width 1085 height 525
click at [1239, 565] on div "Sales Action Required: 14 Sale s Need Your Attention! You have sales that requi…" at bounding box center [709, 304] width 1085 height 525
click at [1229, 568] on icon "Close Intercom Messenger" at bounding box center [1223, 565] width 16 height 16
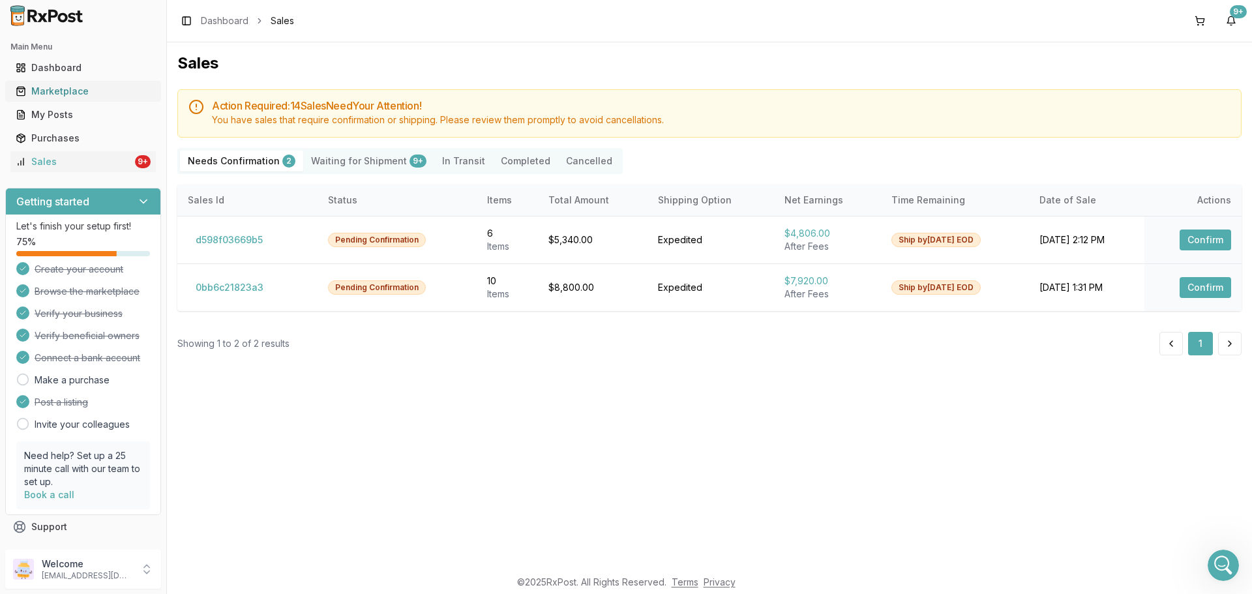
click at [68, 95] on div "Marketplace" at bounding box center [83, 91] width 135 height 13
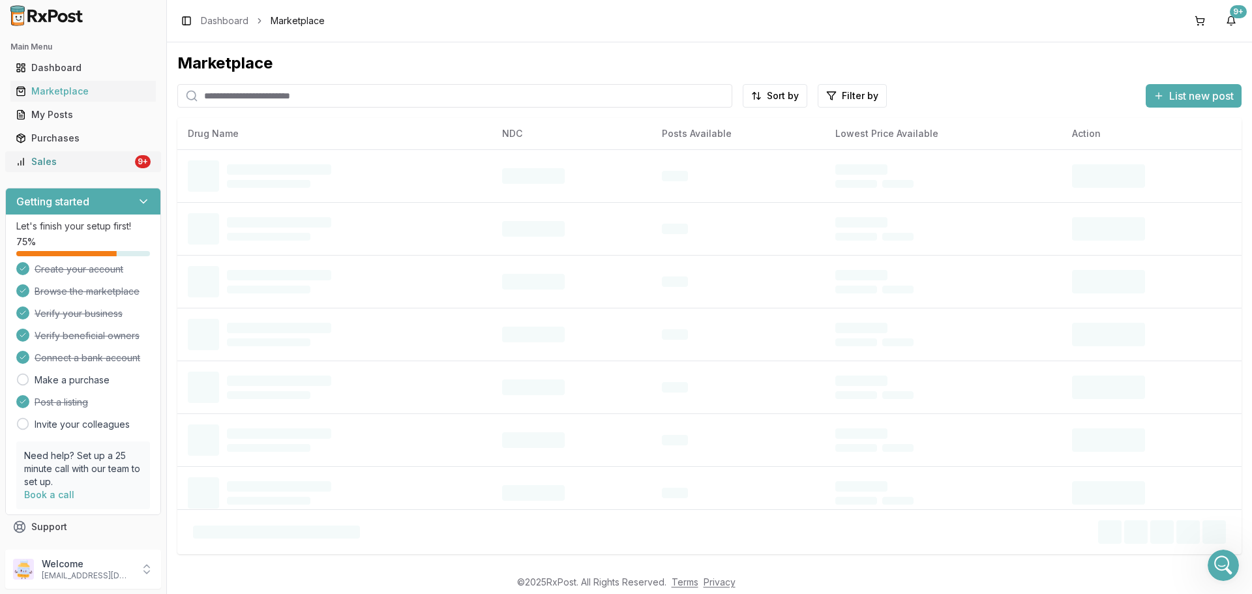
click at [90, 158] on div "Sales" at bounding box center [74, 161] width 117 height 13
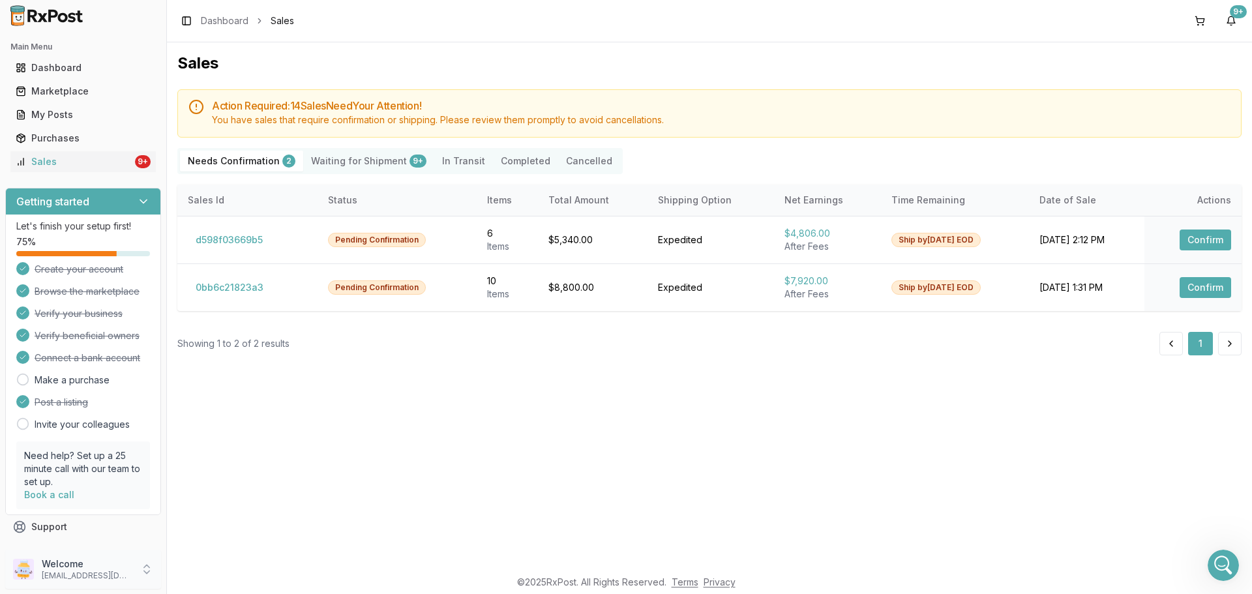
click at [96, 568] on p "Welcome" at bounding box center [87, 563] width 91 height 13
click at [213, 573] on span "Sign Out" at bounding box center [237, 572] width 124 height 13
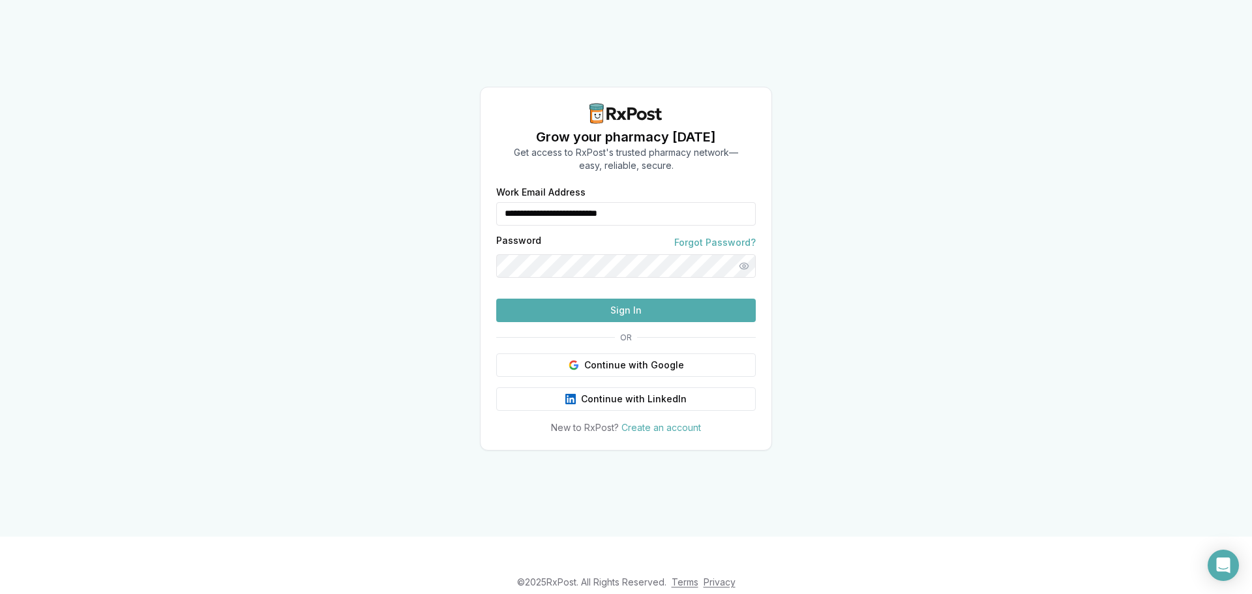
drag, startPoint x: 474, startPoint y: 183, endPoint x: 391, endPoint y: 194, distance: 83.4
click at [392, 193] on div "**********" at bounding box center [626, 268] width 1252 height 537
type input "**********"
click at [627, 322] on button "Sign In" at bounding box center [625, 310] width 259 height 23
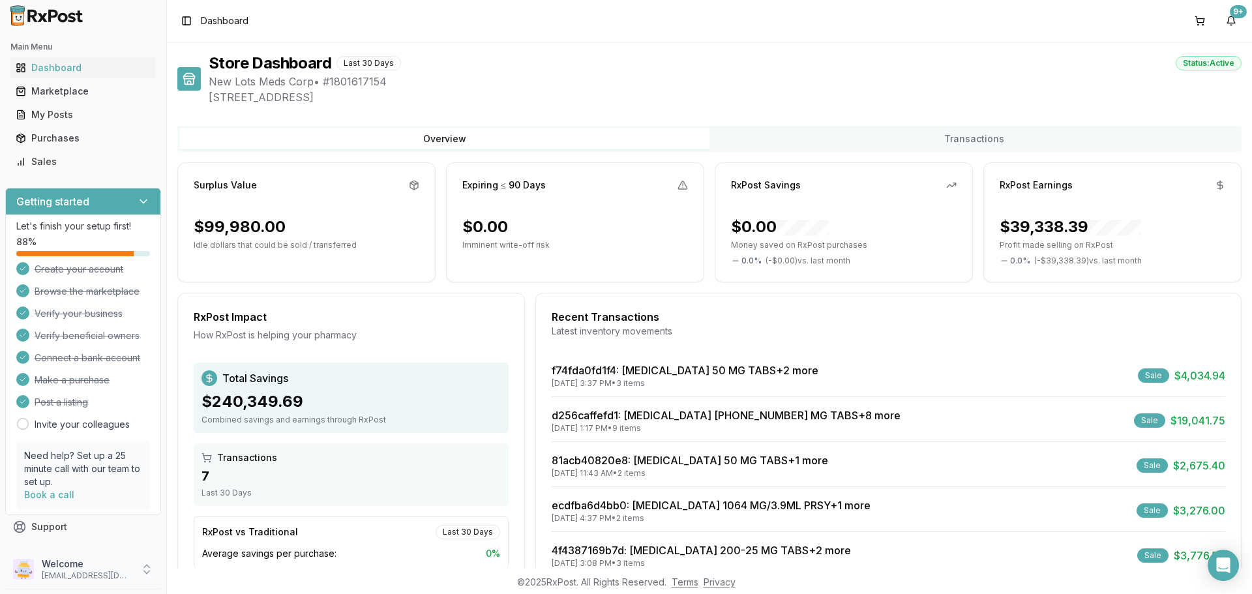
click at [104, 568] on p "Welcome" at bounding box center [87, 563] width 91 height 13
click at [220, 574] on span "Sign Out" at bounding box center [237, 572] width 124 height 13
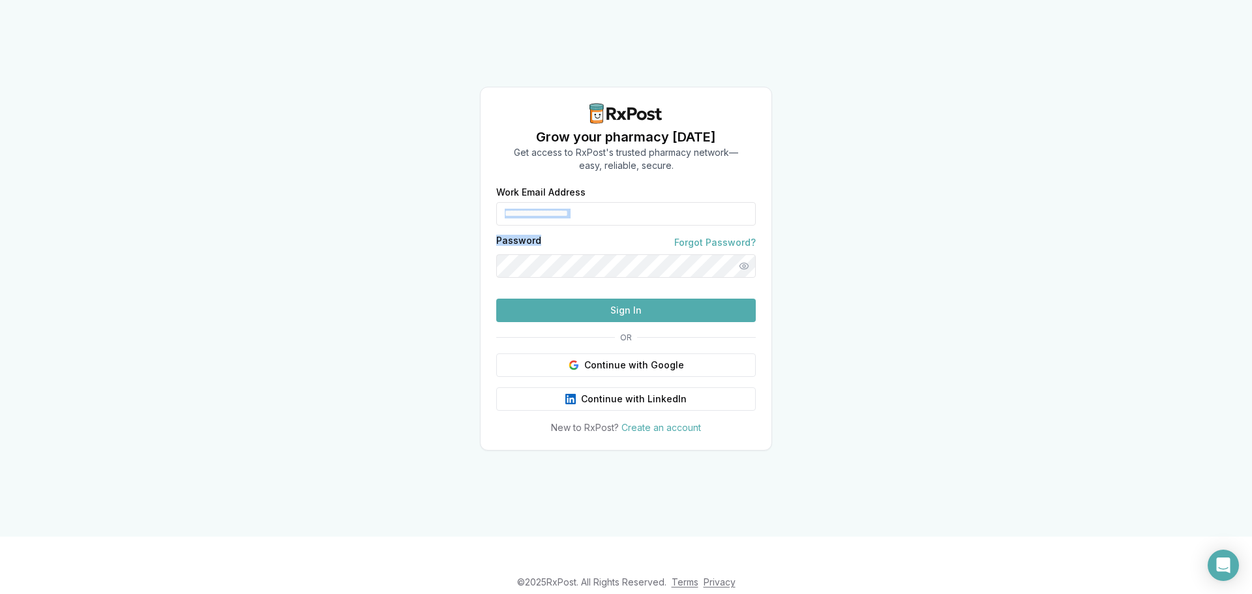
drag, startPoint x: 604, startPoint y: 204, endPoint x: 619, endPoint y: 194, distance: 18.3
click at [619, 194] on form "**********" at bounding box center [625, 255] width 259 height 134
drag, startPoint x: 611, startPoint y: 190, endPoint x: 473, endPoint y: 173, distance: 139.2
click at [477, 174] on div "**********" at bounding box center [626, 268] width 1252 height 537
type input "*"
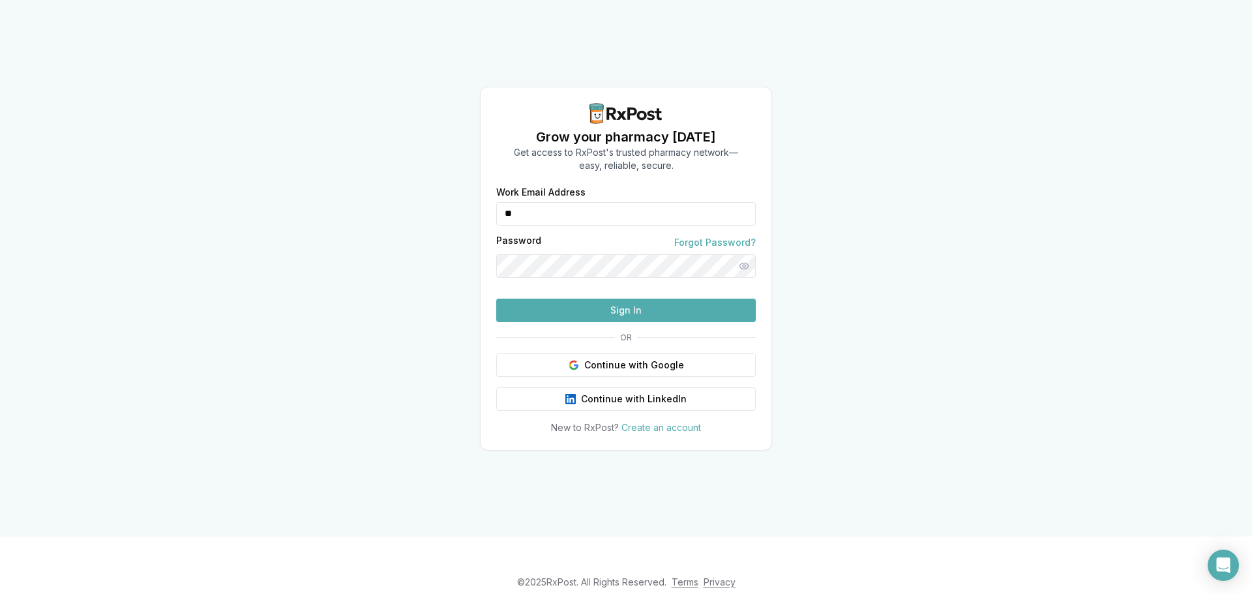
type input "**********"
click at [602, 322] on button "Sign In" at bounding box center [625, 310] width 259 height 23
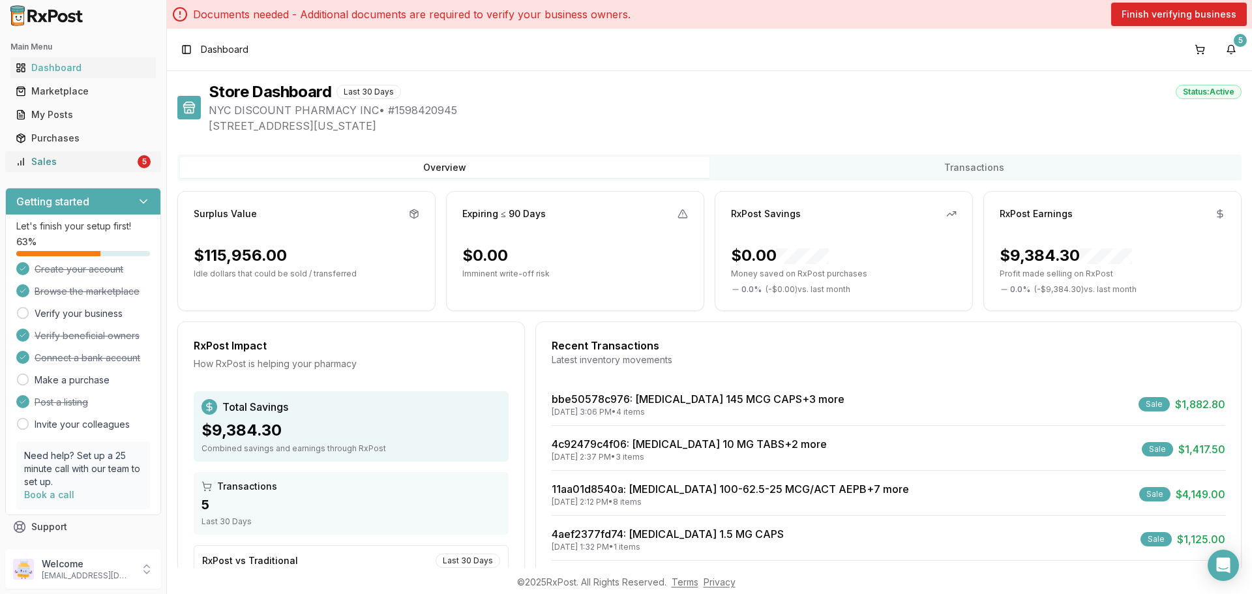
click at [108, 155] on div "Sales" at bounding box center [75, 161] width 119 height 13
